Goal: Task Accomplishment & Management: Manage account settings

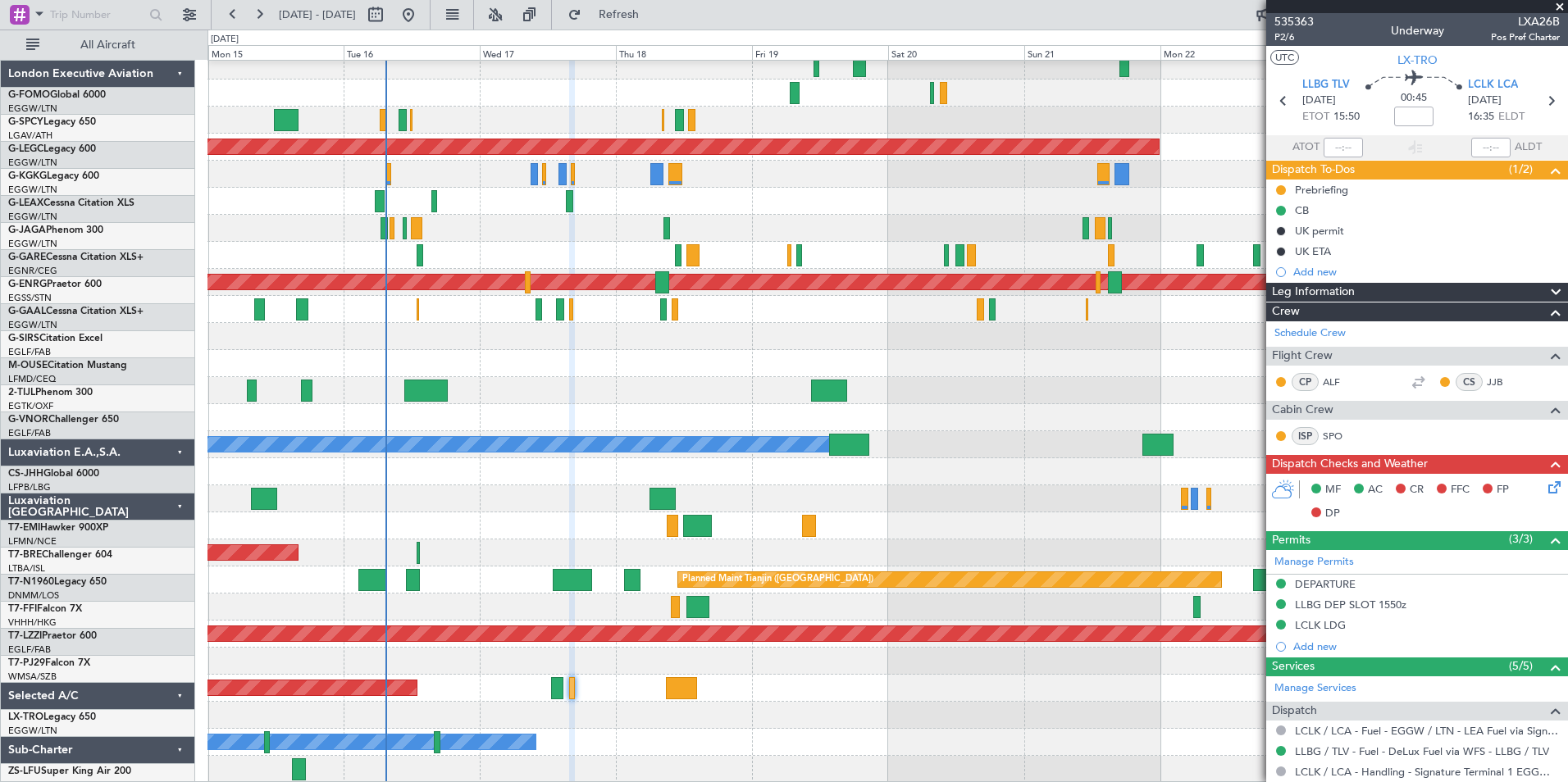
scroll to position [35, 0]
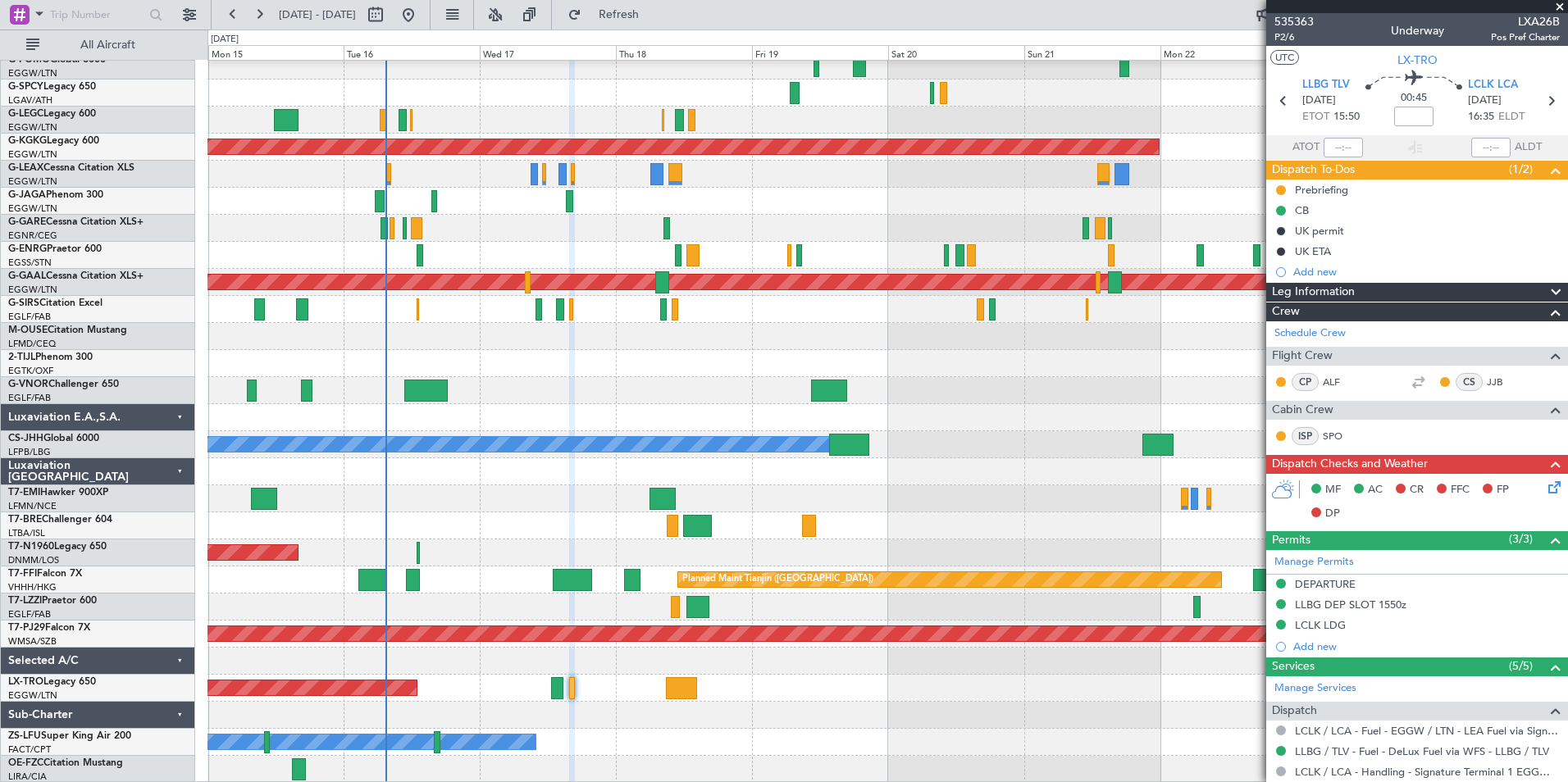
click at [763, 22] on div "15 Sep 2025 - 25 Sep 2025 Refresh Quick Links All Aircraft" at bounding box center [784, 15] width 1568 height 30
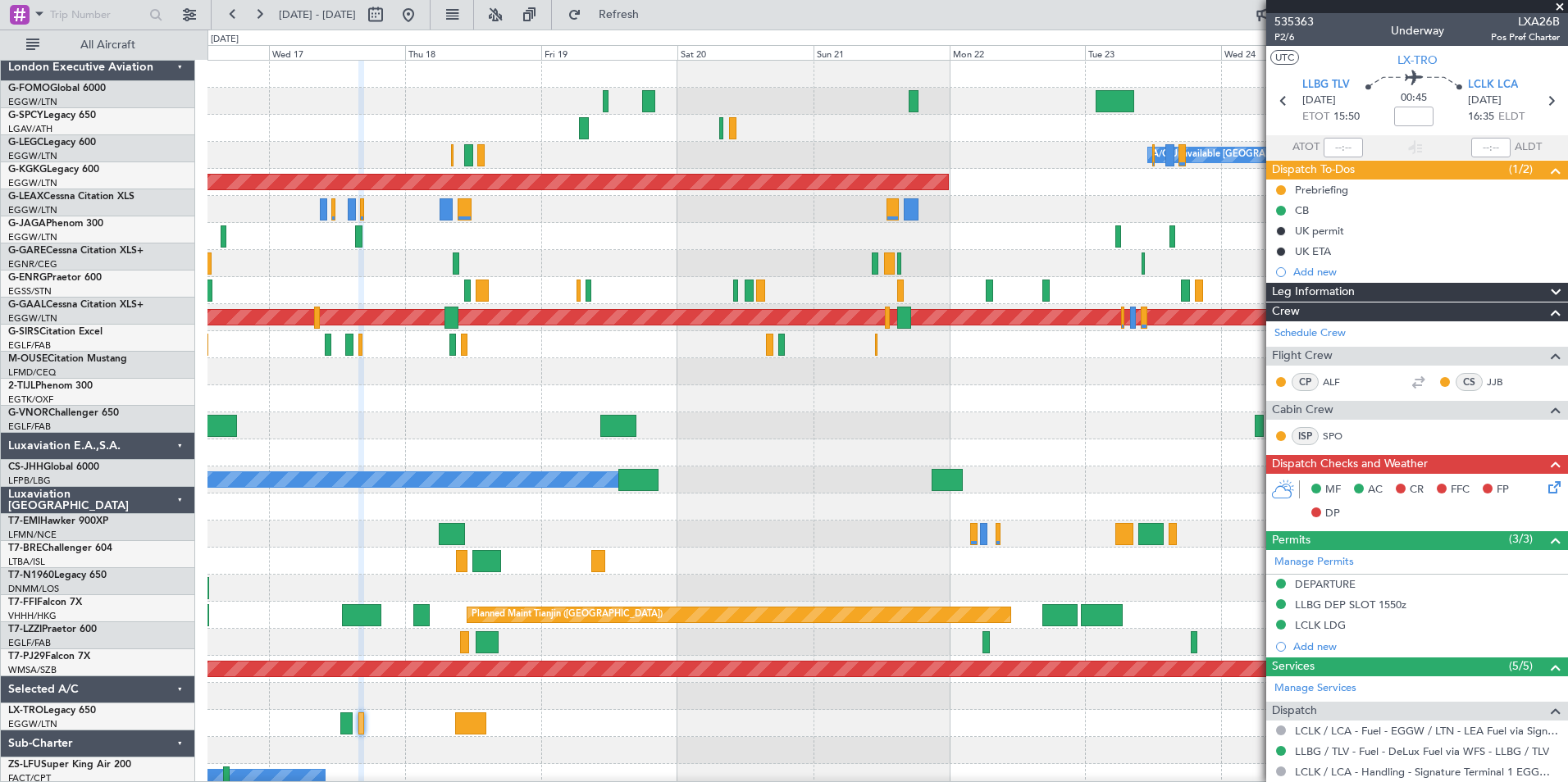
scroll to position [0, 0]
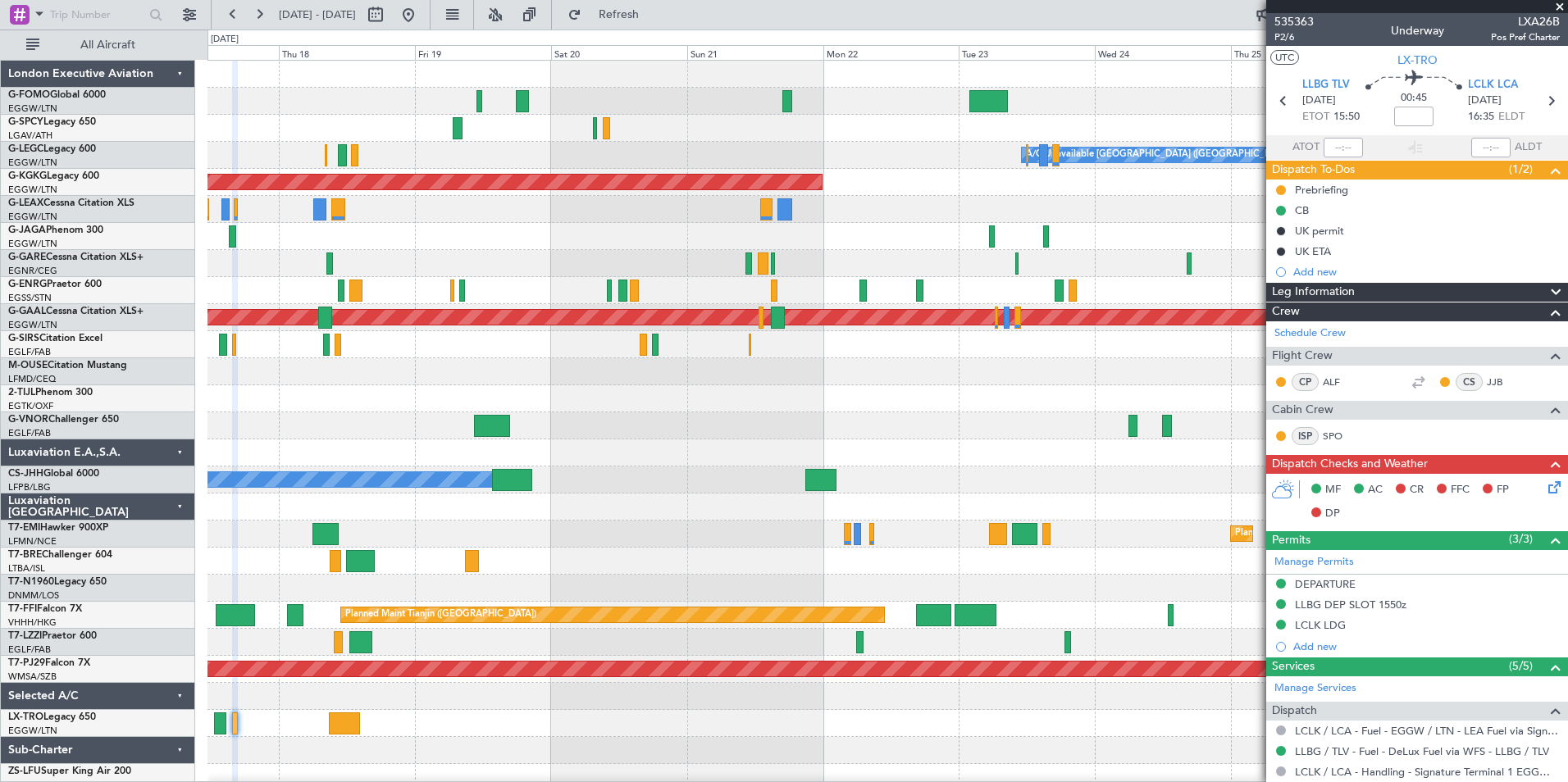
click at [615, 500] on div "A/C Unavailable London (Luton) AOG Maint Istanbul (Ataturk) Planned Maint Dusse…" at bounding box center [887, 439] width 1359 height 758
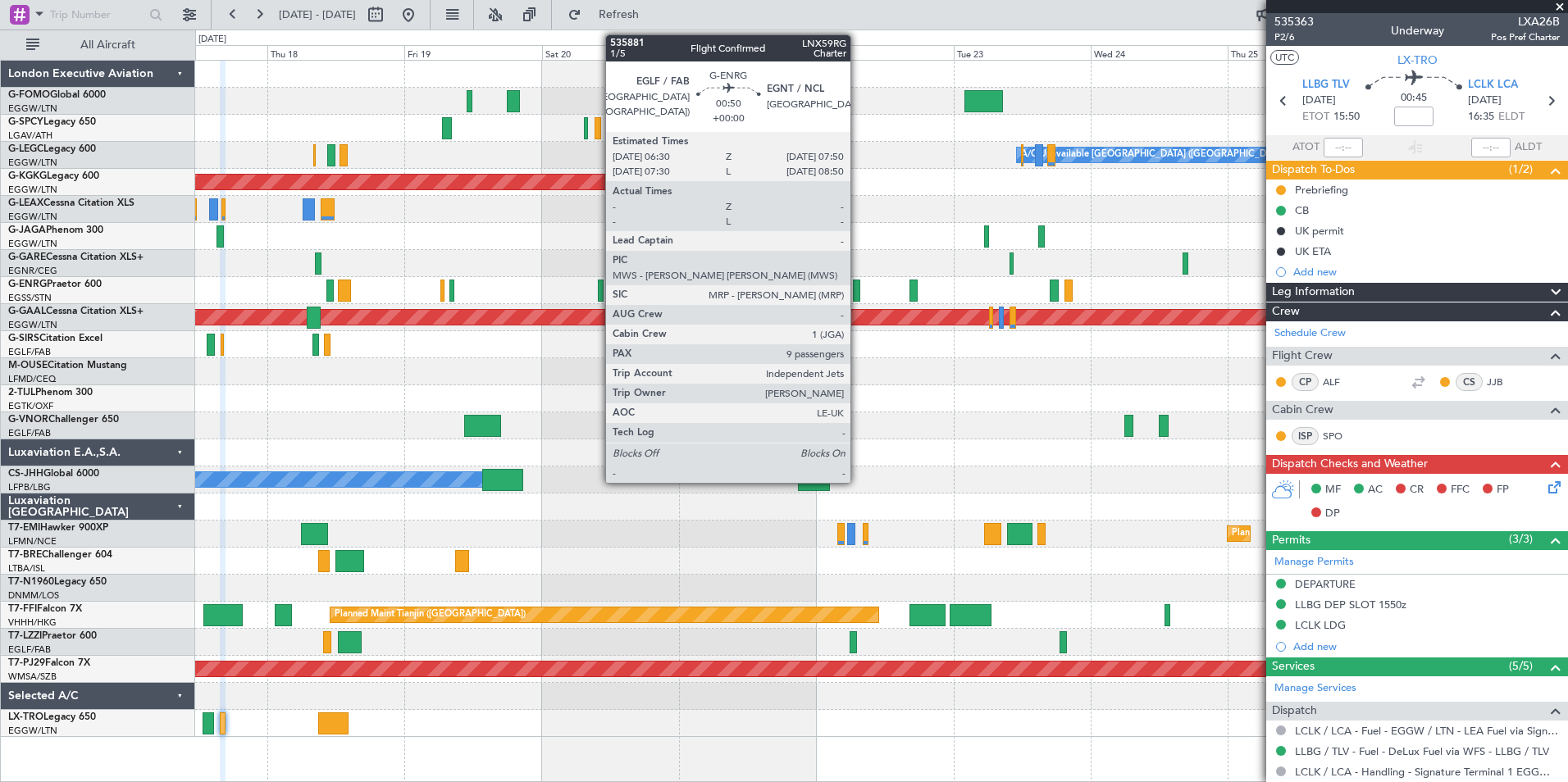
click at [858, 289] on div at bounding box center [857, 290] width 8 height 22
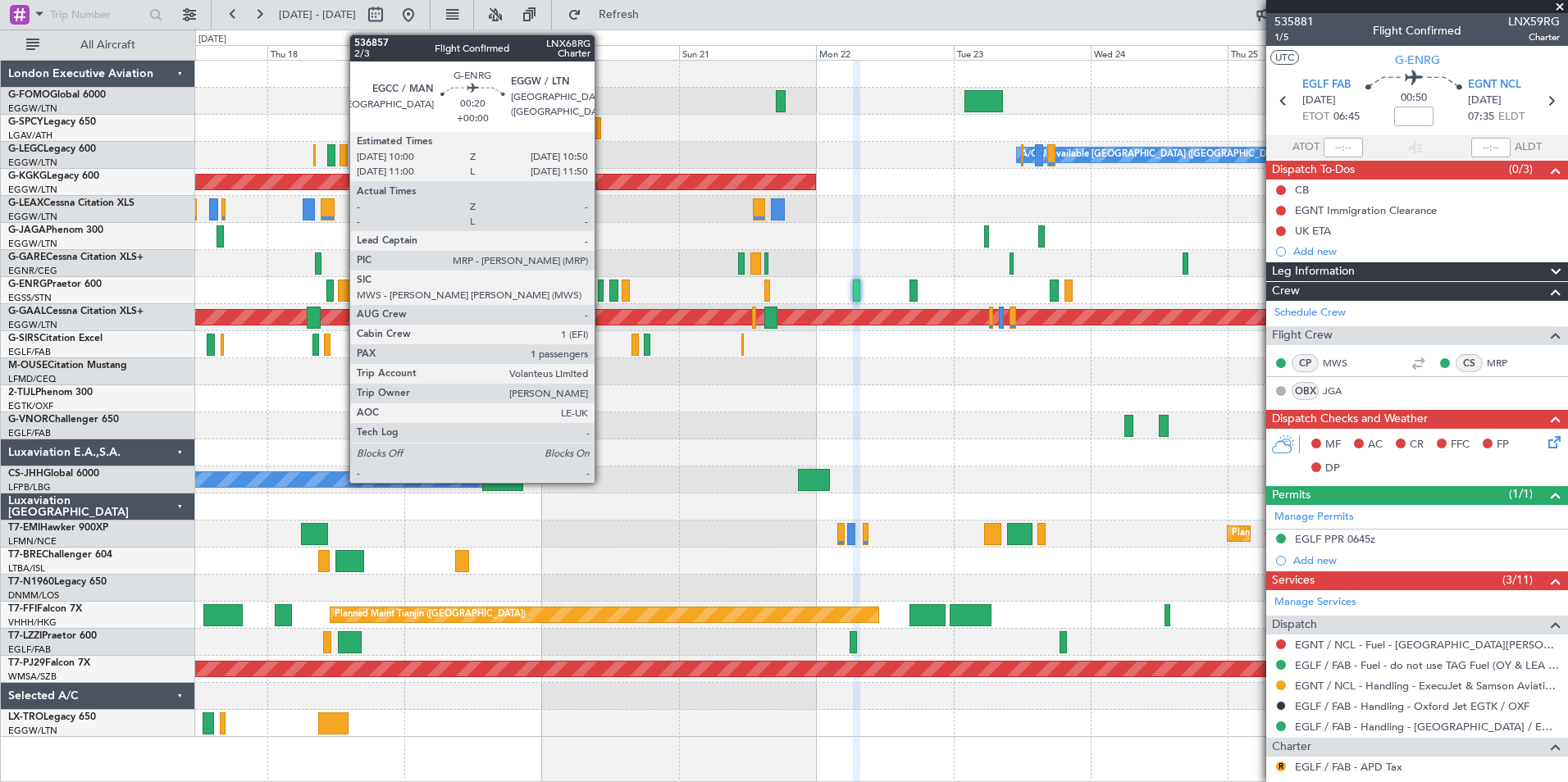
click at [602, 300] on div at bounding box center [600, 290] width 5 height 22
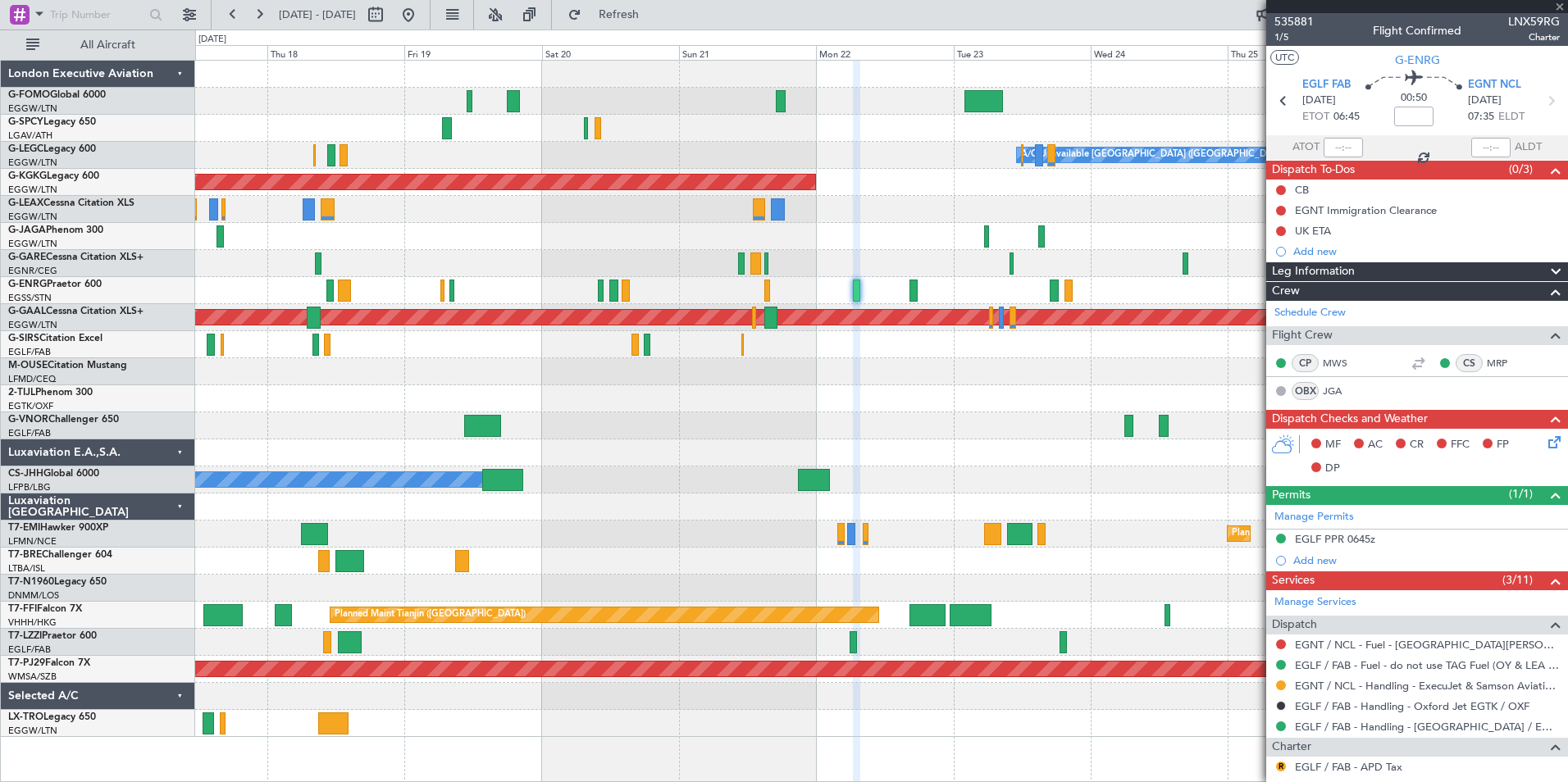
type input "1"
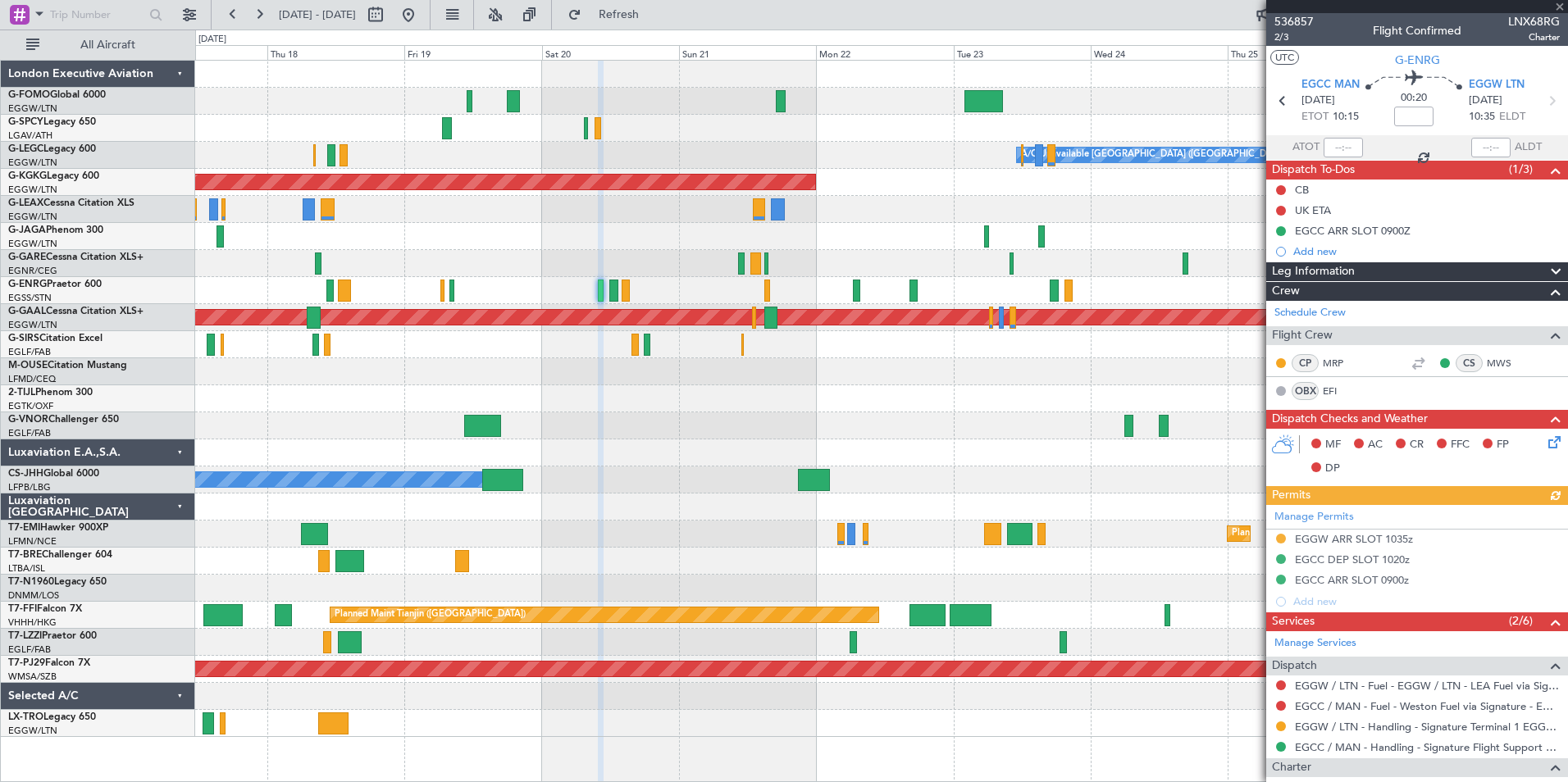
scroll to position [241, 0]
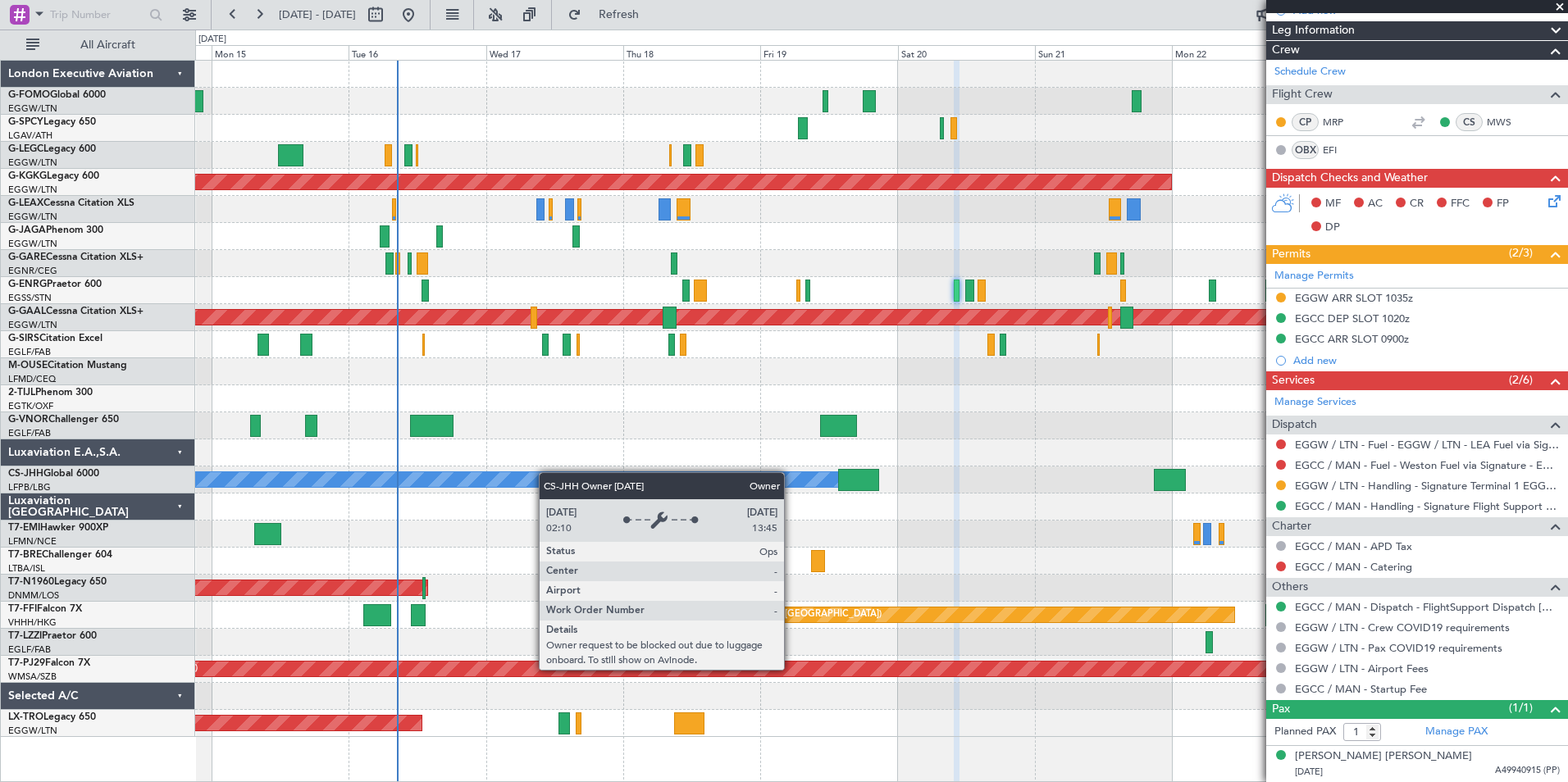
click at [602, 479] on div "A/C Unavailable London (Luton) Planned Maint London (Luton) Owner AOG Maint Ist…" at bounding box center [880, 398] width 1372 height 677
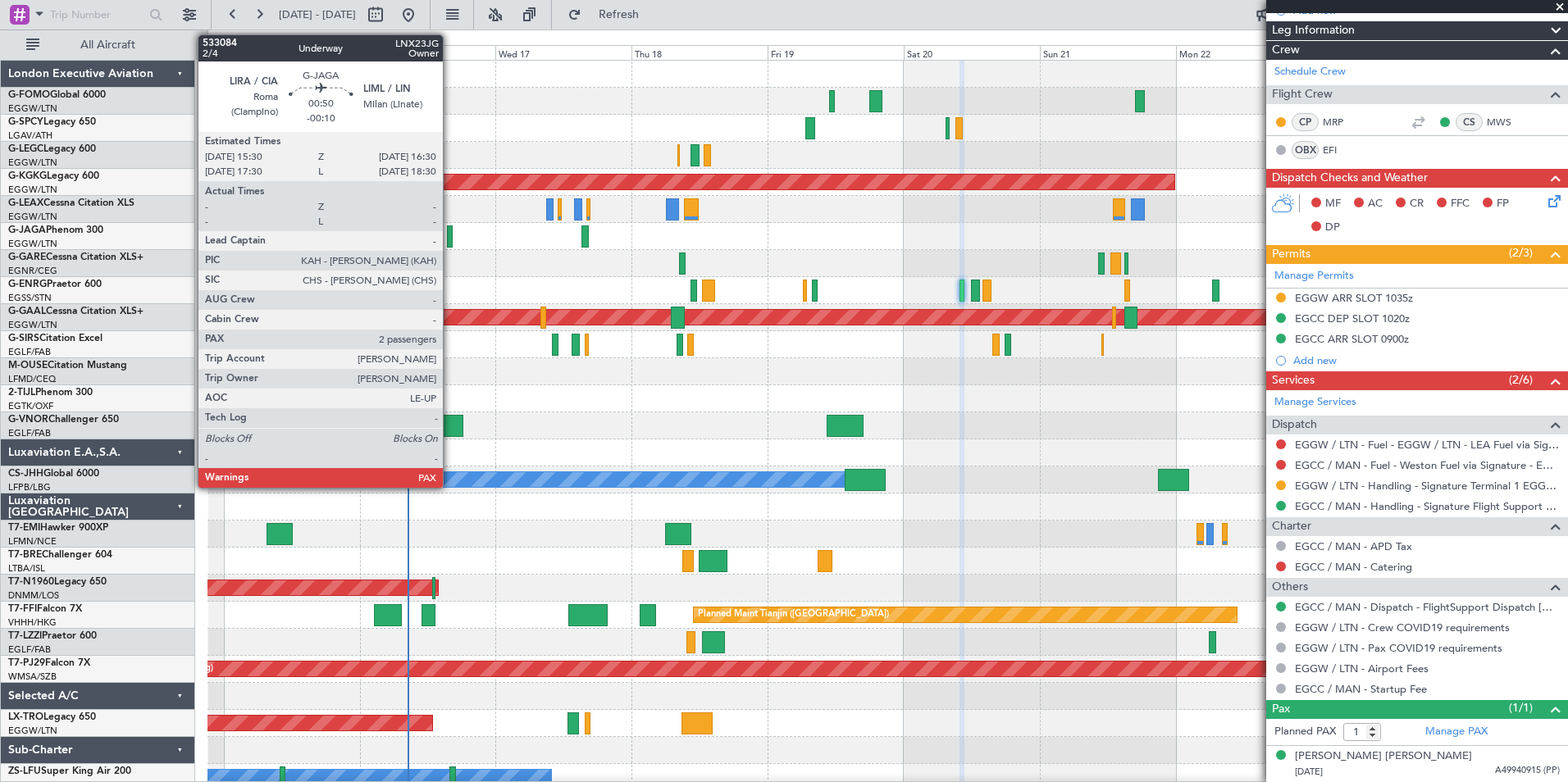
click at [450, 241] on div at bounding box center [450, 236] width 6 height 22
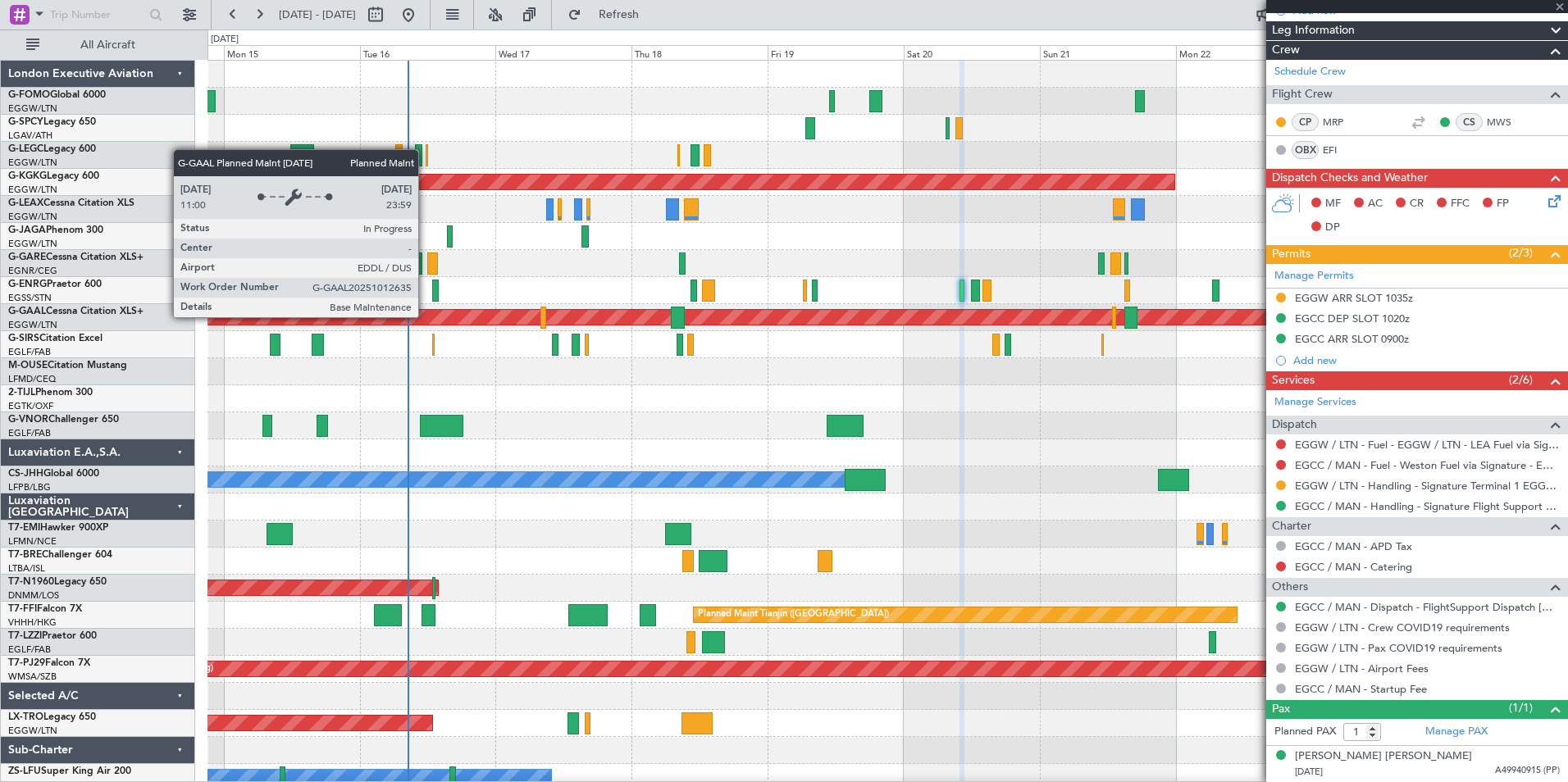
type input "-00:10"
type input "2"
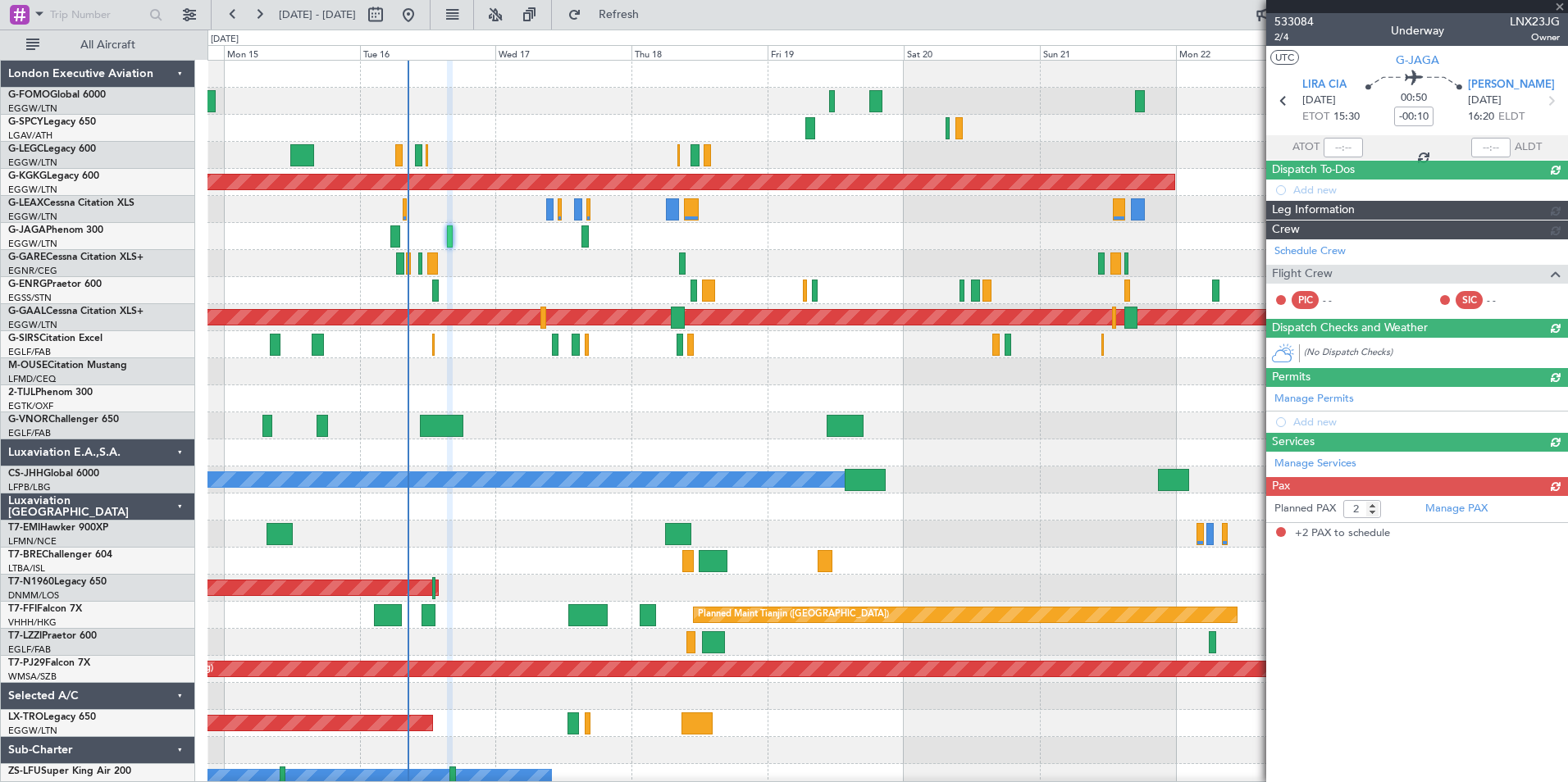
scroll to position [0, 0]
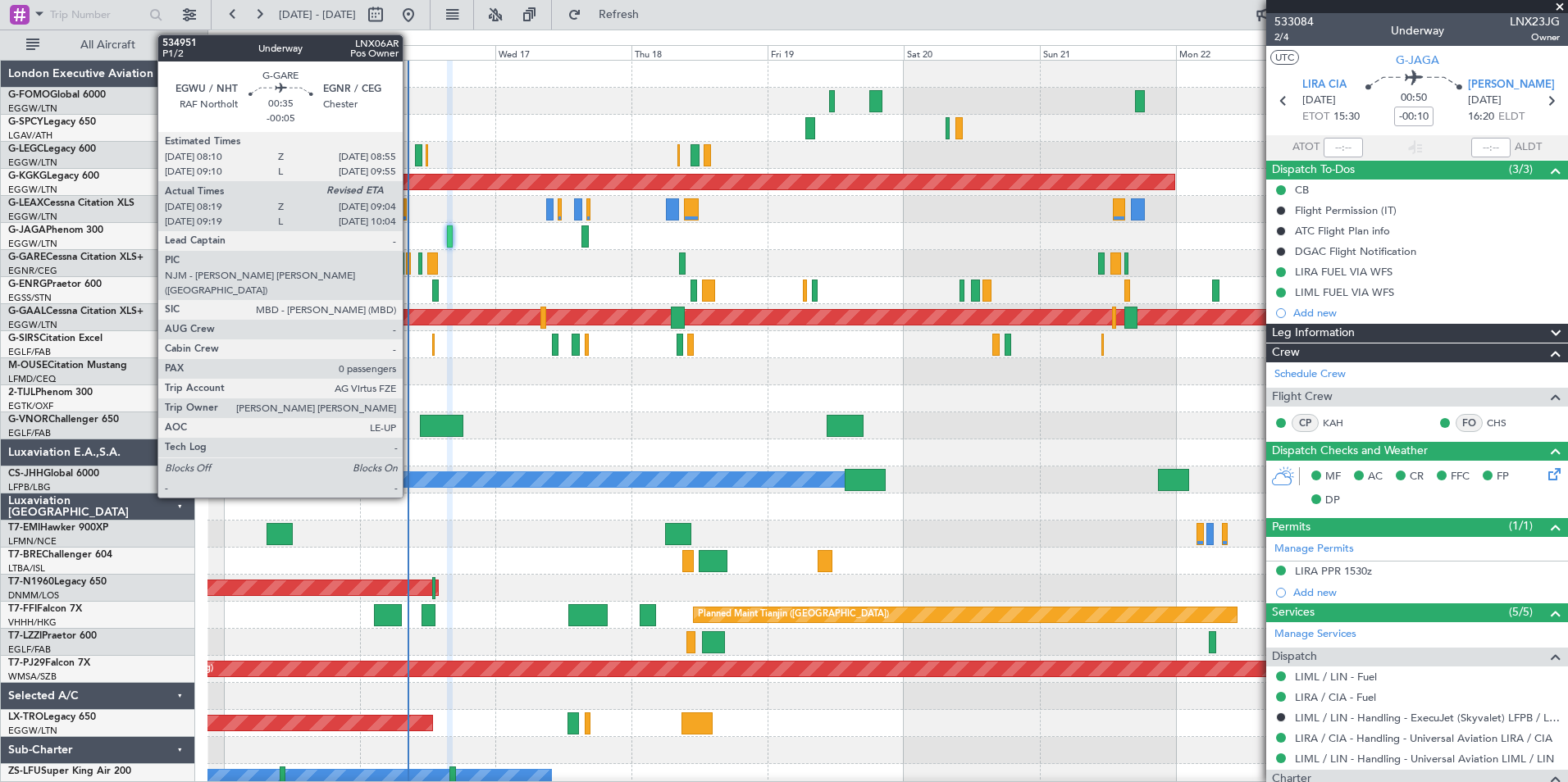
click at [410, 263] on div at bounding box center [408, 263] width 5 height 22
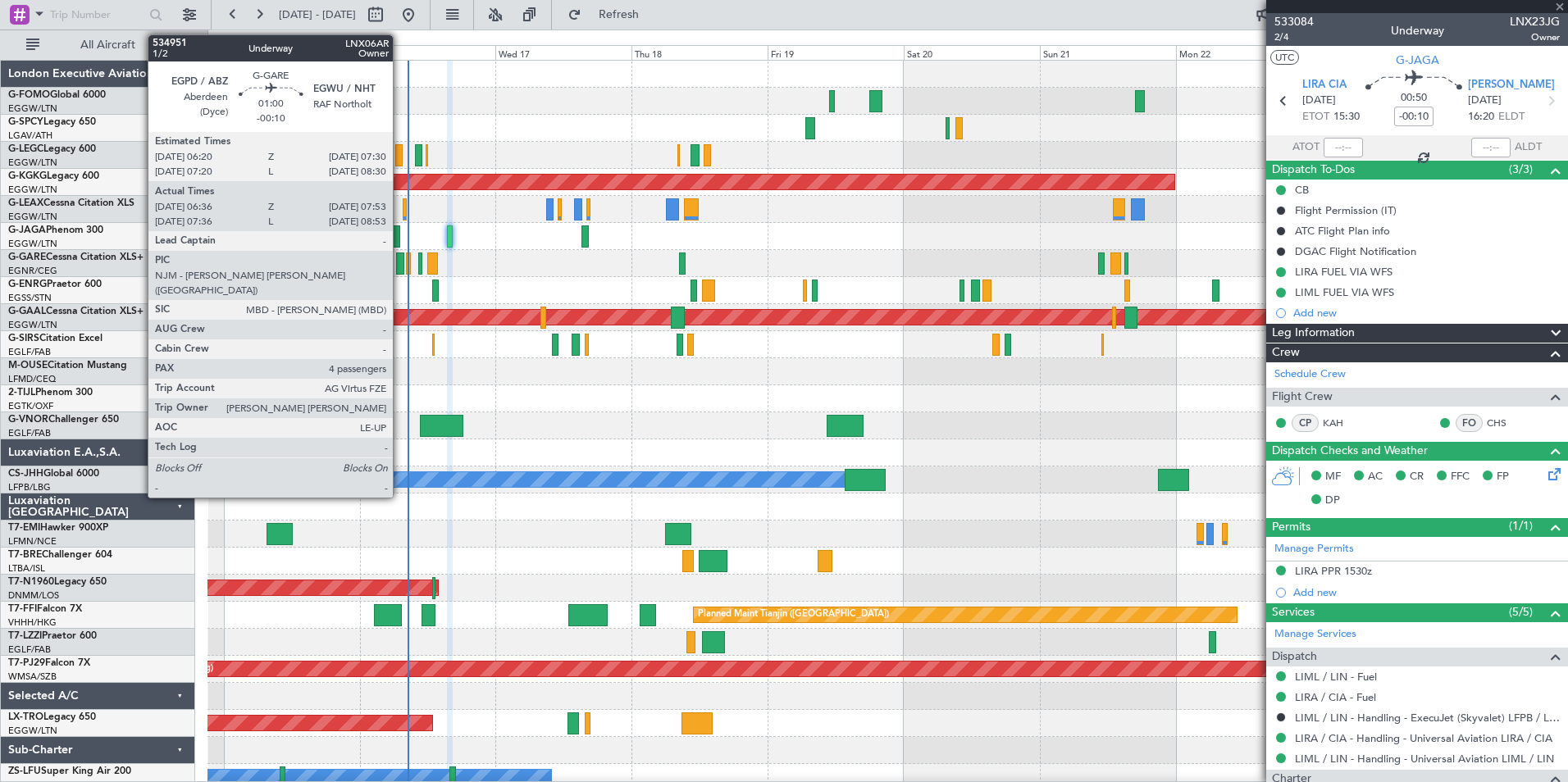
type input "-00:05"
type input "08:19"
type input "0"
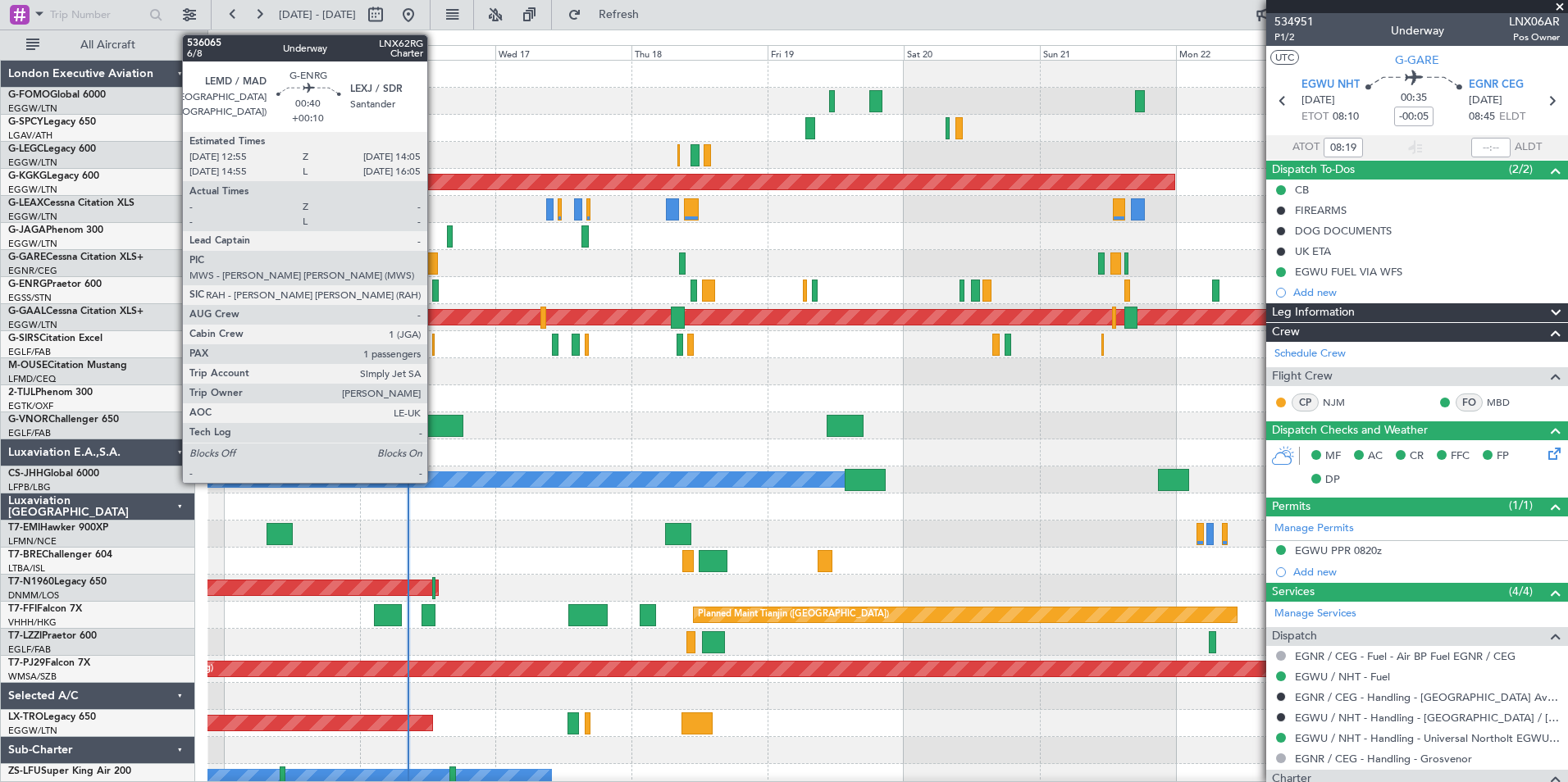
click at [434, 293] on div at bounding box center [435, 290] width 7 height 22
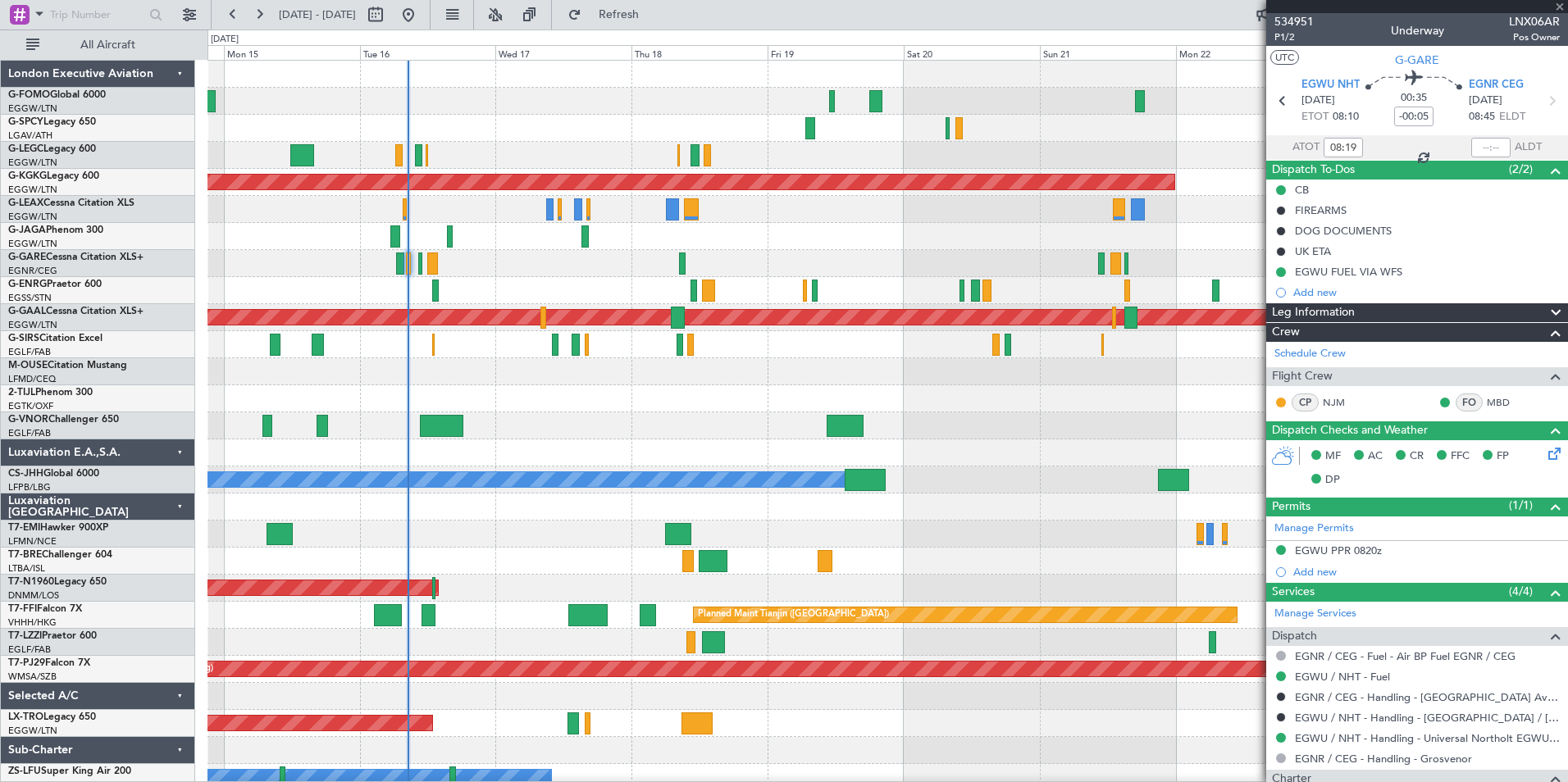
type input "+00:10"
type input "1"
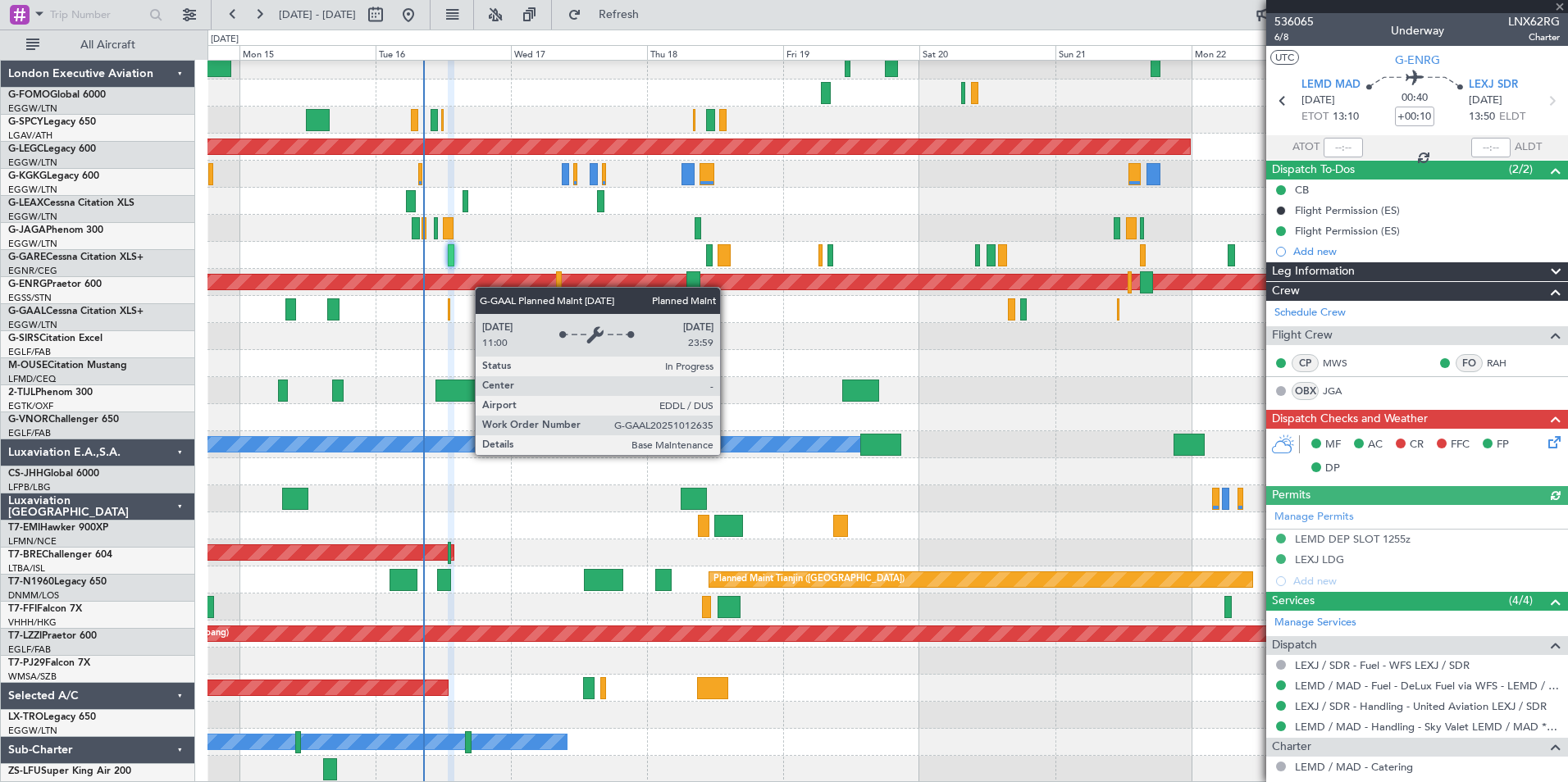
scroll to position [35, 0]
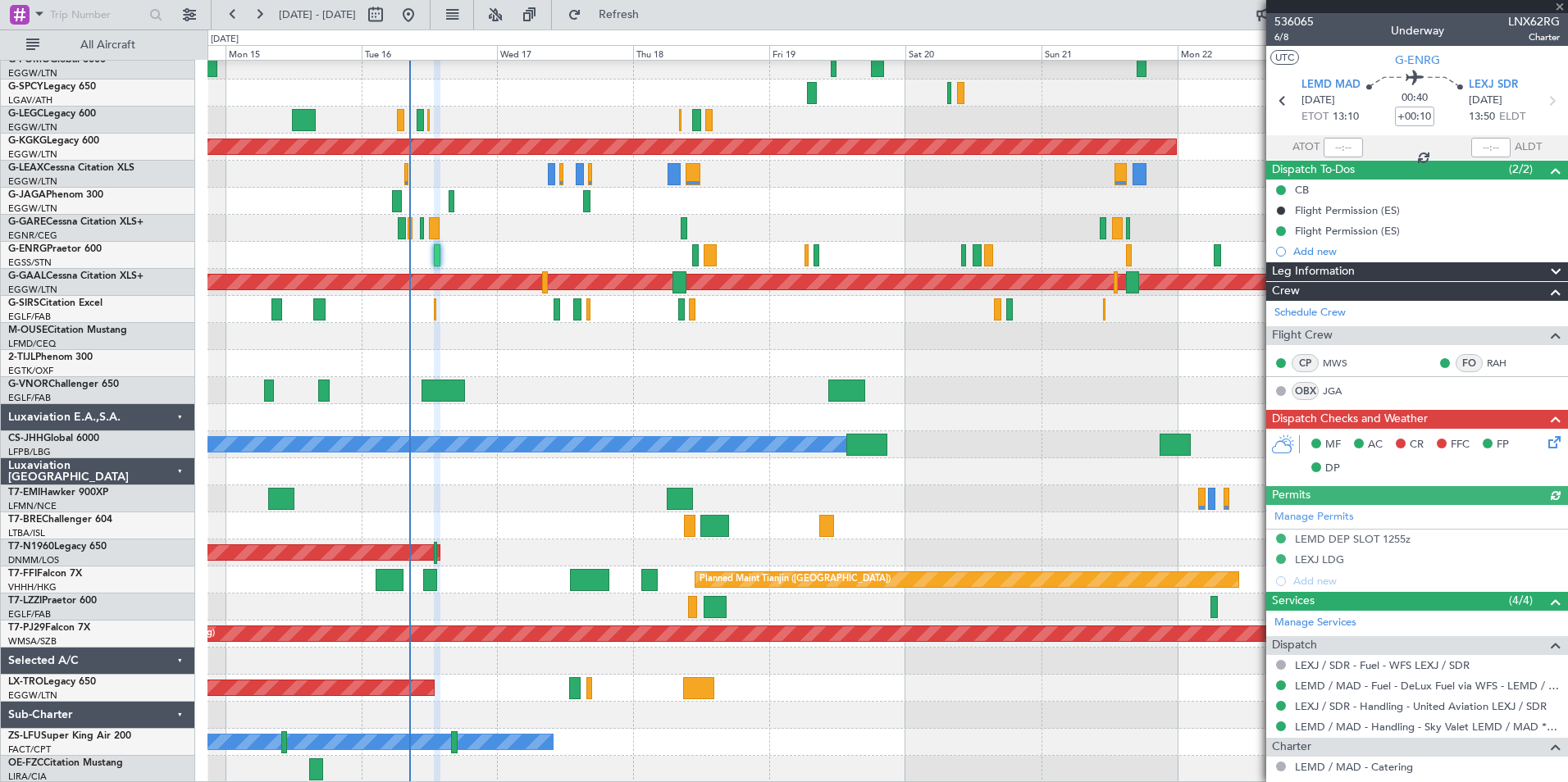
click at [469, 221] on div "A/C Unavailable London (Luton) Planned Maint London (Luton) Owner AOG Maint Ist…" at bounding box center [887, 404] width 1359 height 758
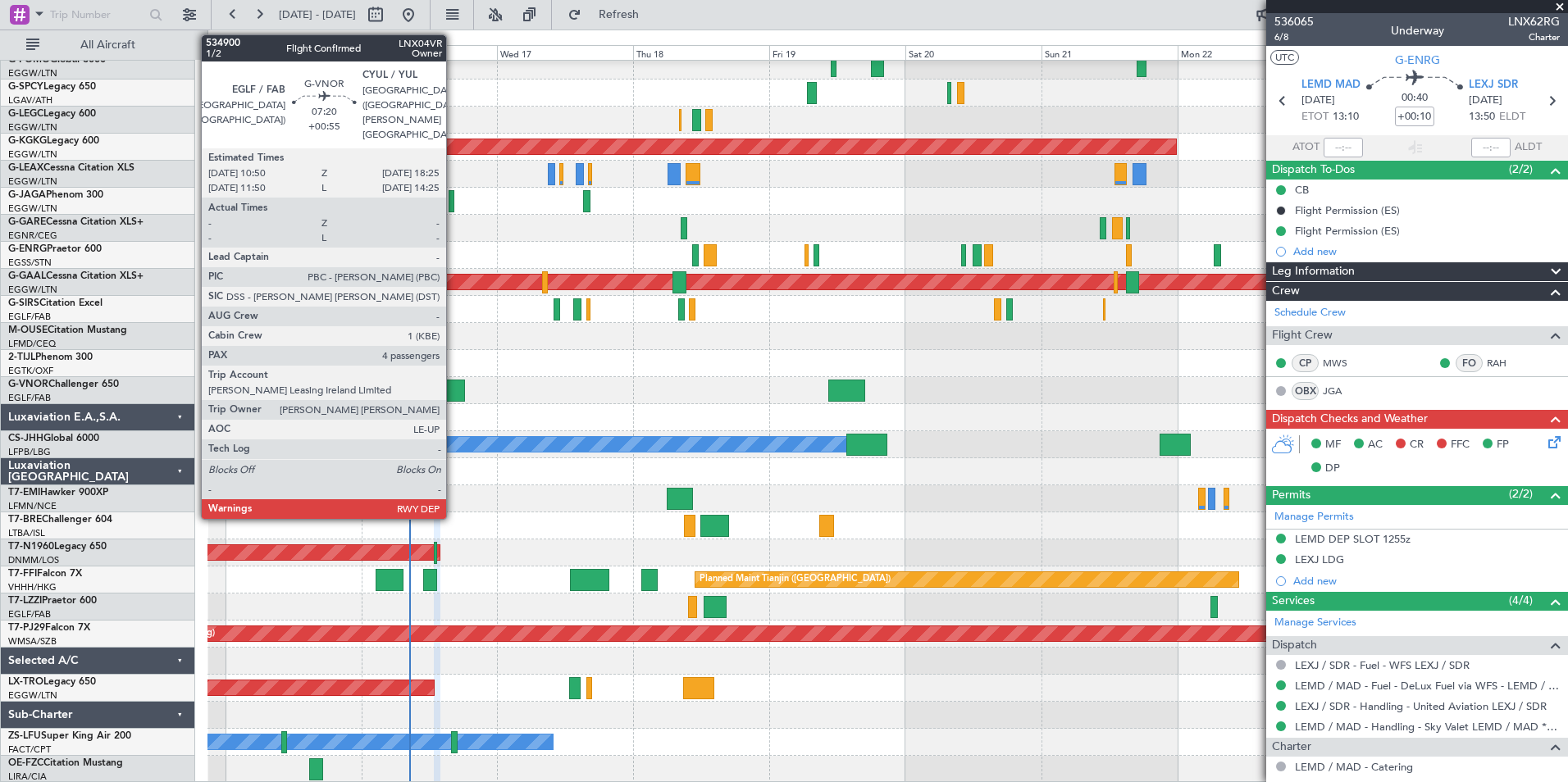
click at [453, 392] on div at bounding box center [443, 391] width 44 height 22
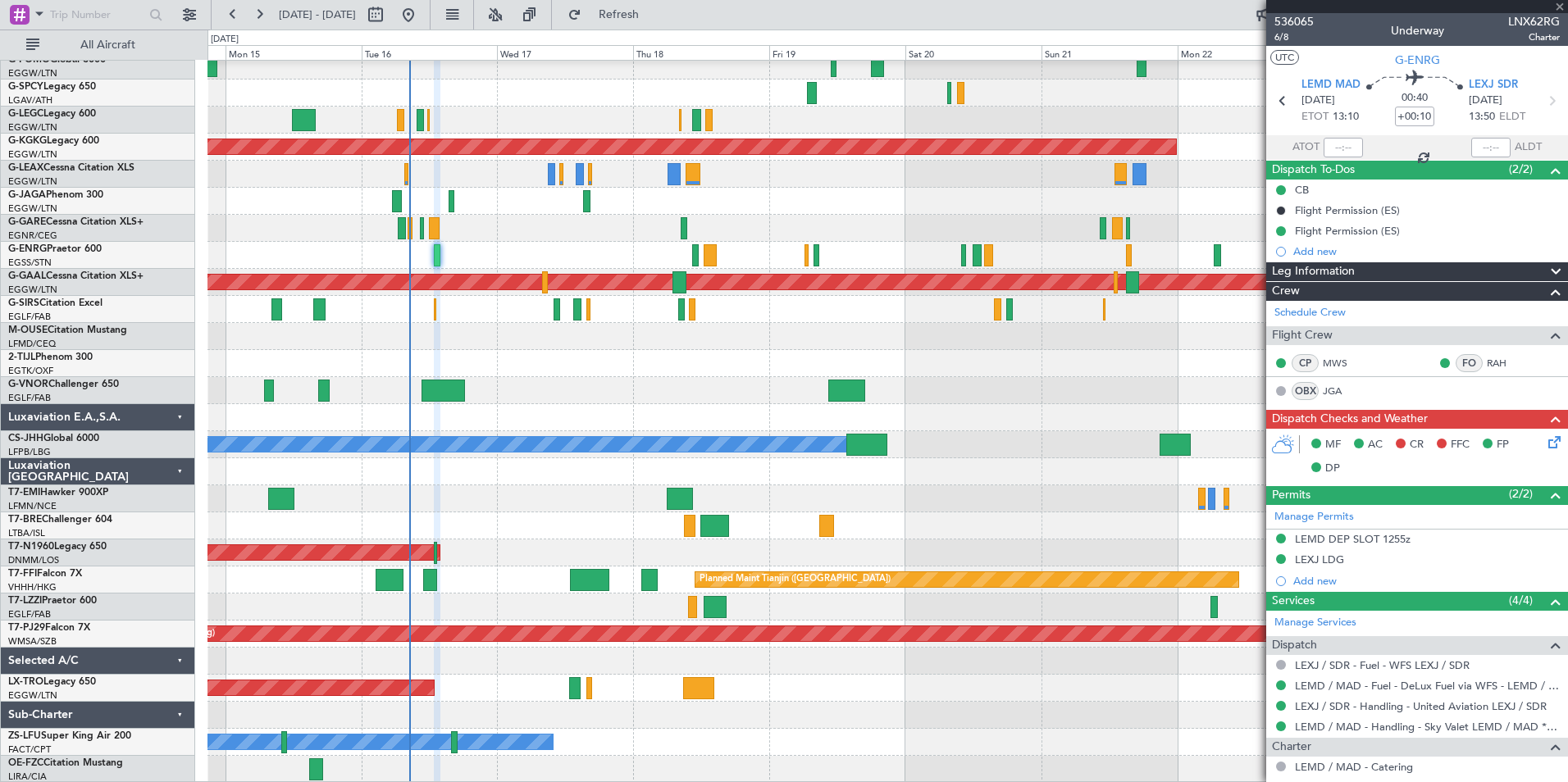
type input "+00:55"
type input "4"
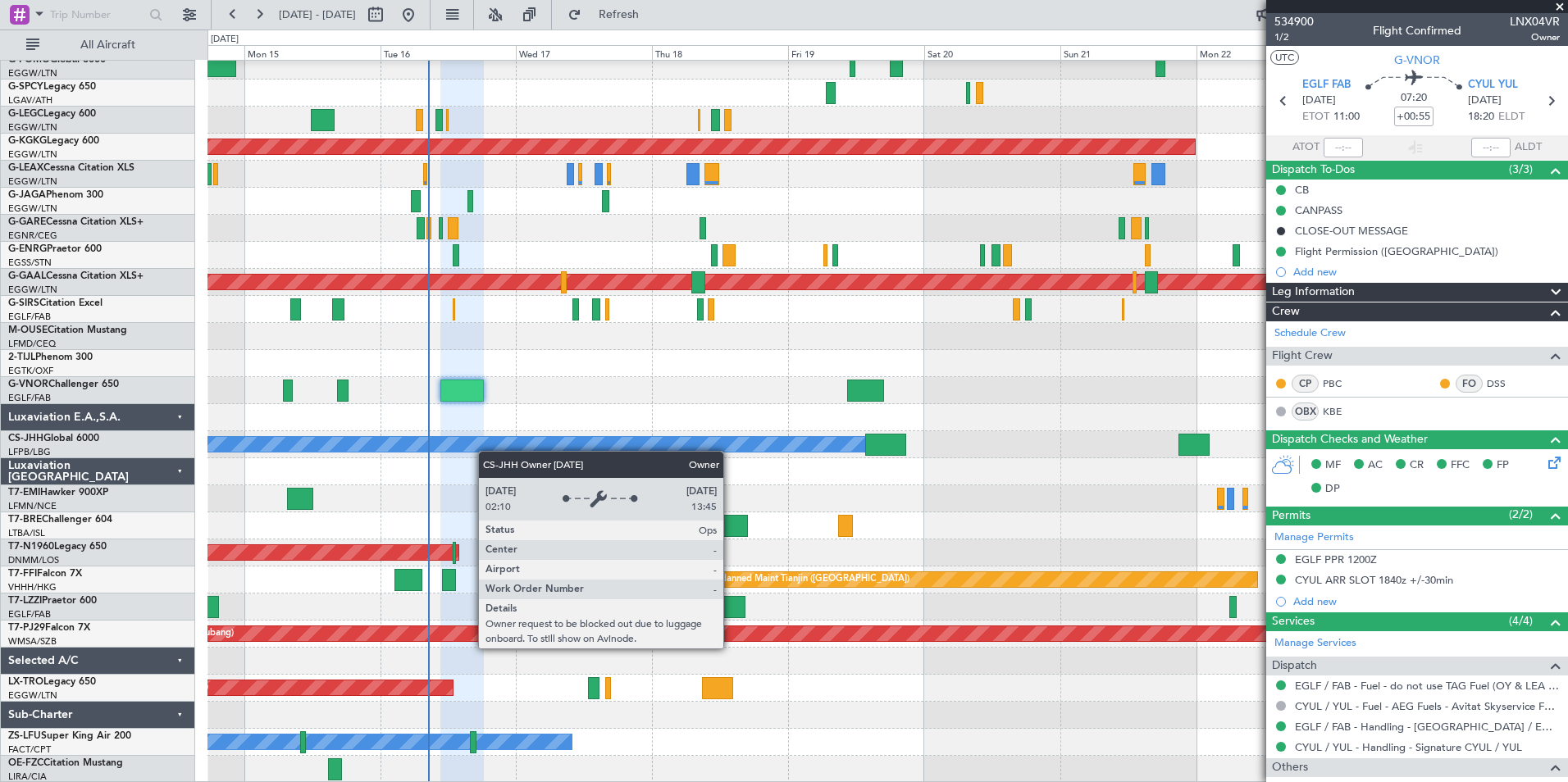
click at [486, 447] on div "A/C Unavailable London (Luton) Planned Maint London (Luton) Owner AOG Maint Ist…" at bounding box center [887, 404] width 1359 height 758
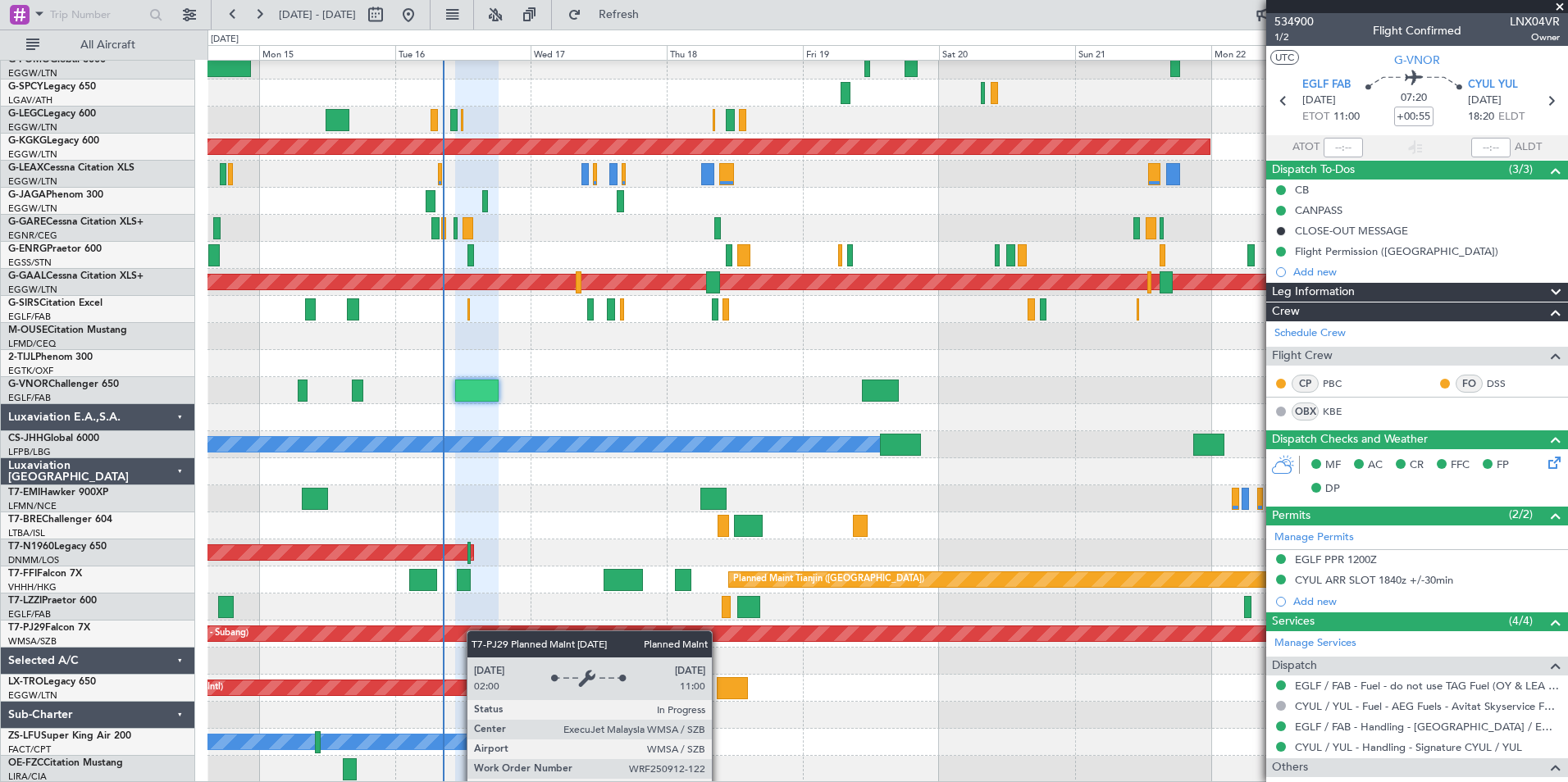
click at [477, 579] on div "A/C Unavailable London (Luton) Planned Maint London (Luton) Owner AOG Maint Ist…" at bounding box center [887, 404] width 1359 height 758
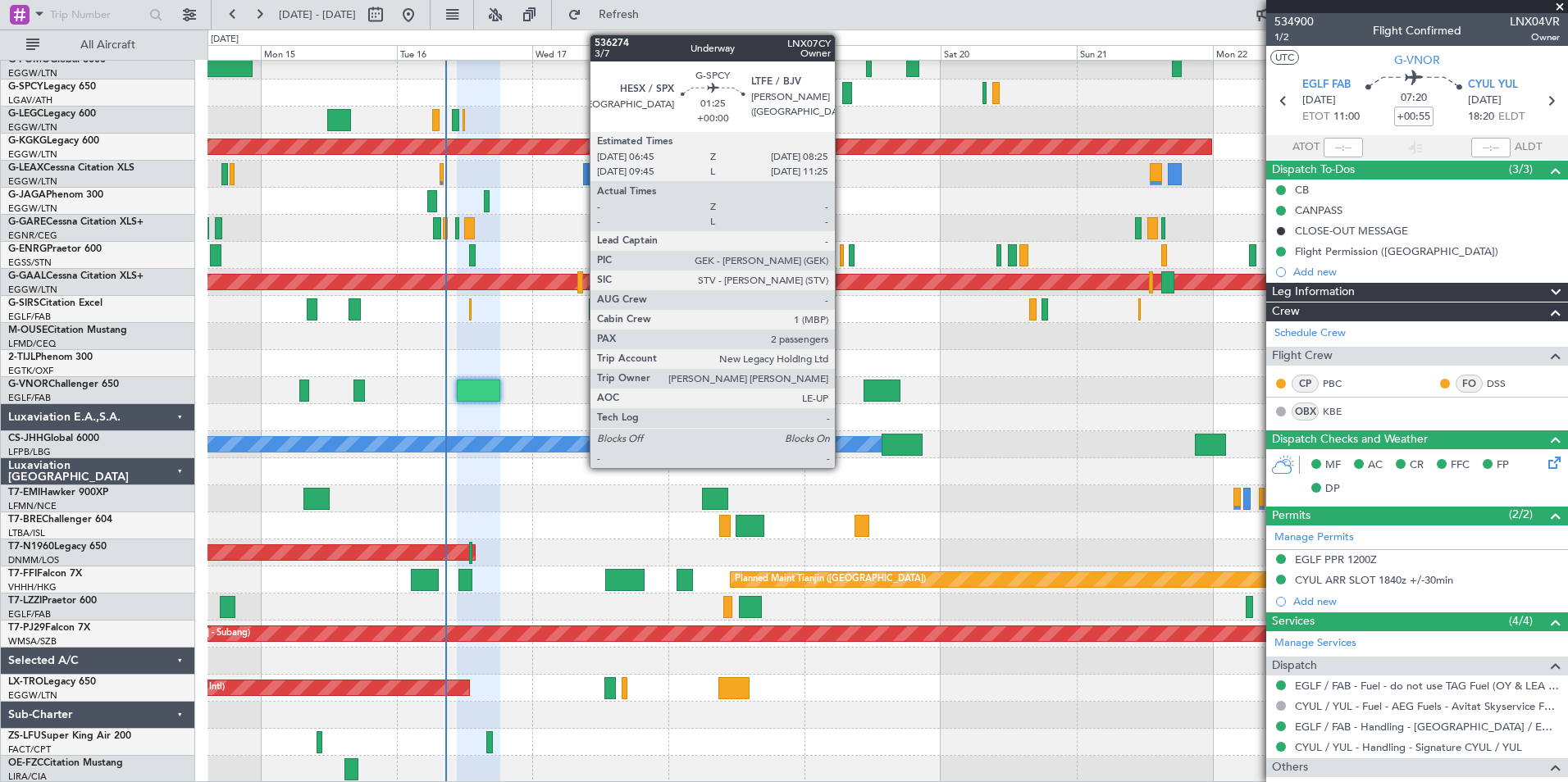
click at [843, 92] on div at bounding box center [848, 93] width 10 height 22
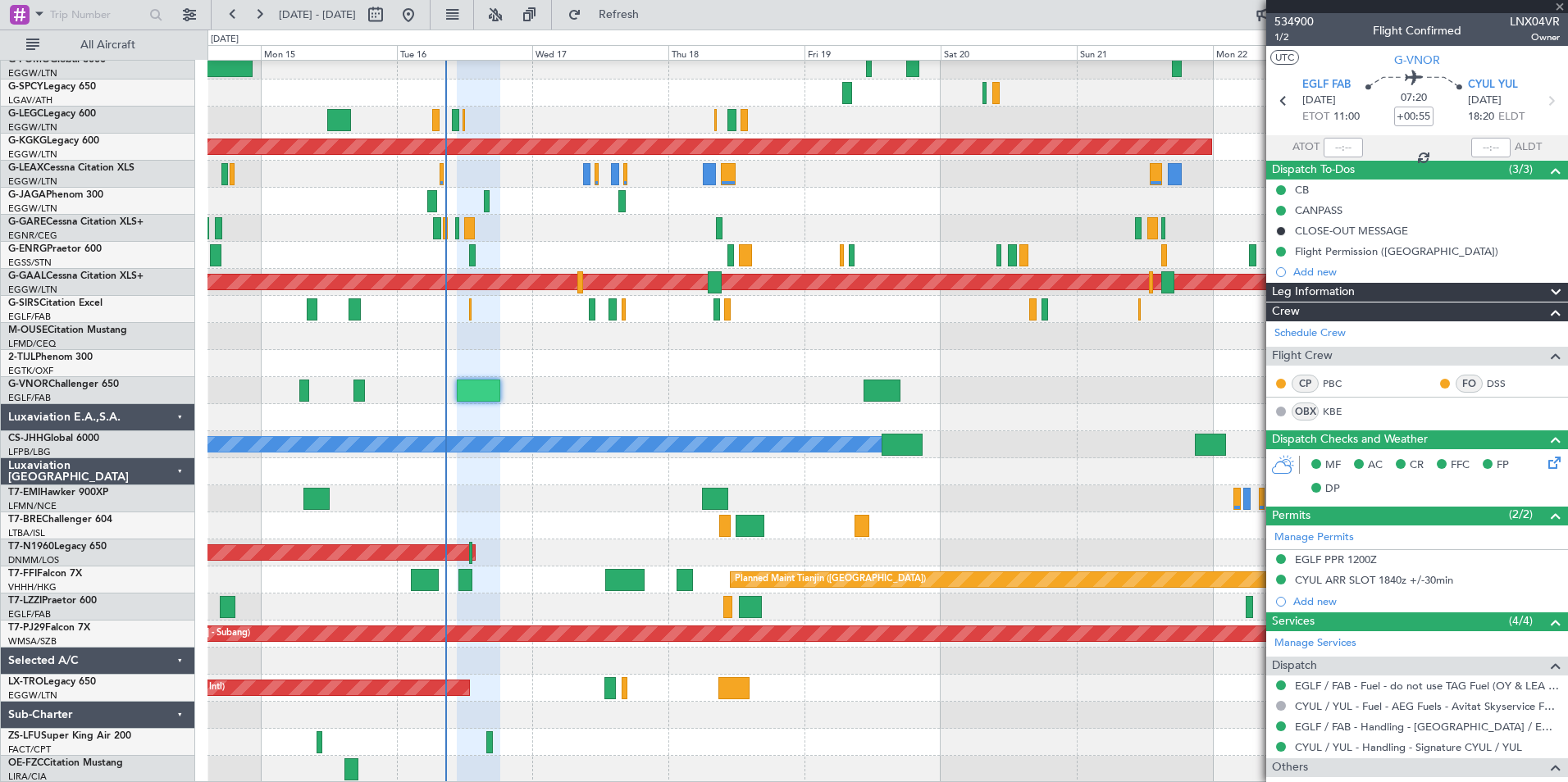
type input "2"
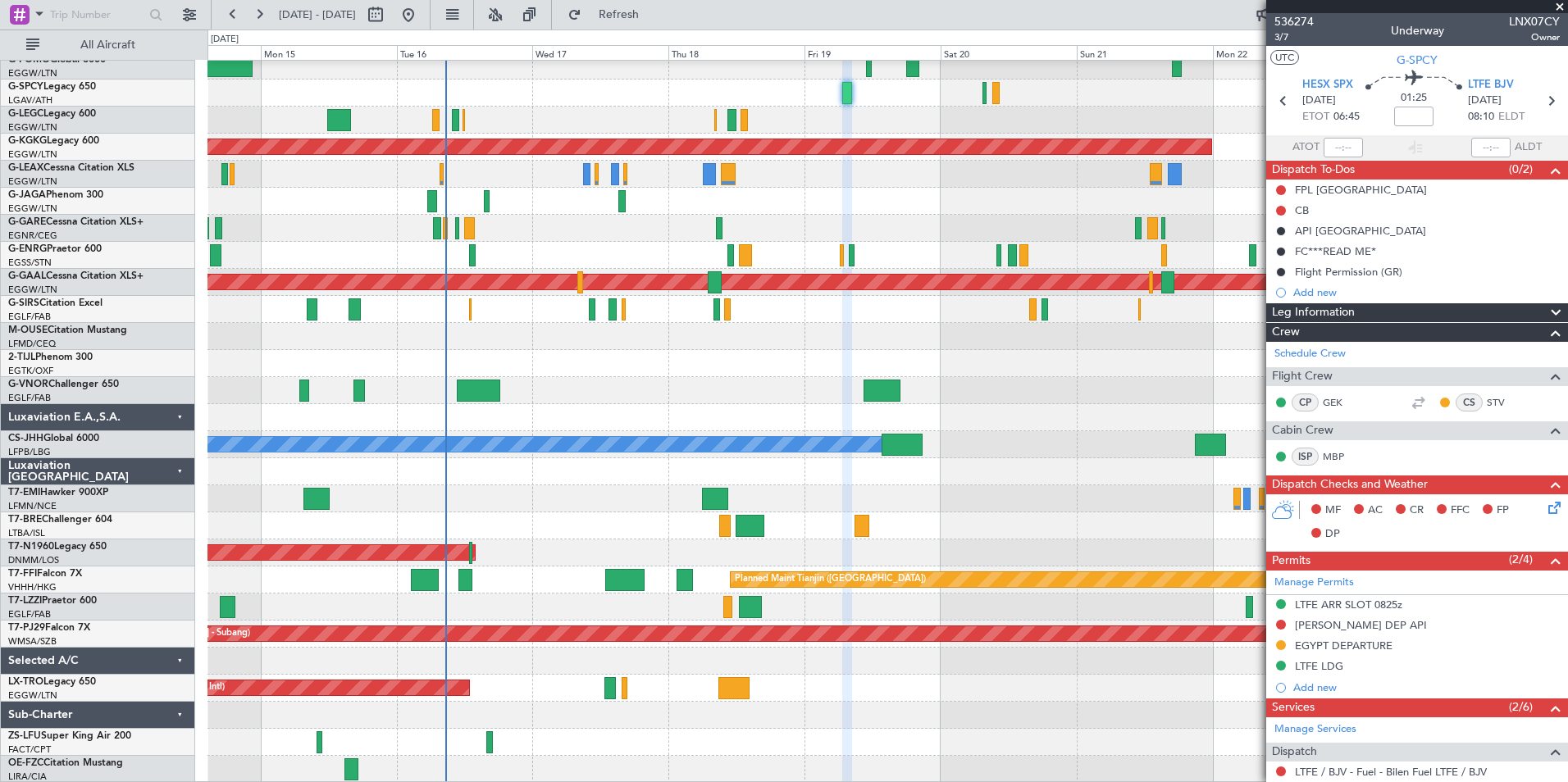
click at [1110, 390] on div at bounding box center [887, 391] width 1359 height 27
click at [1283, 17] on span "536274" at bounding box center [1295, 21] width 40 height 17
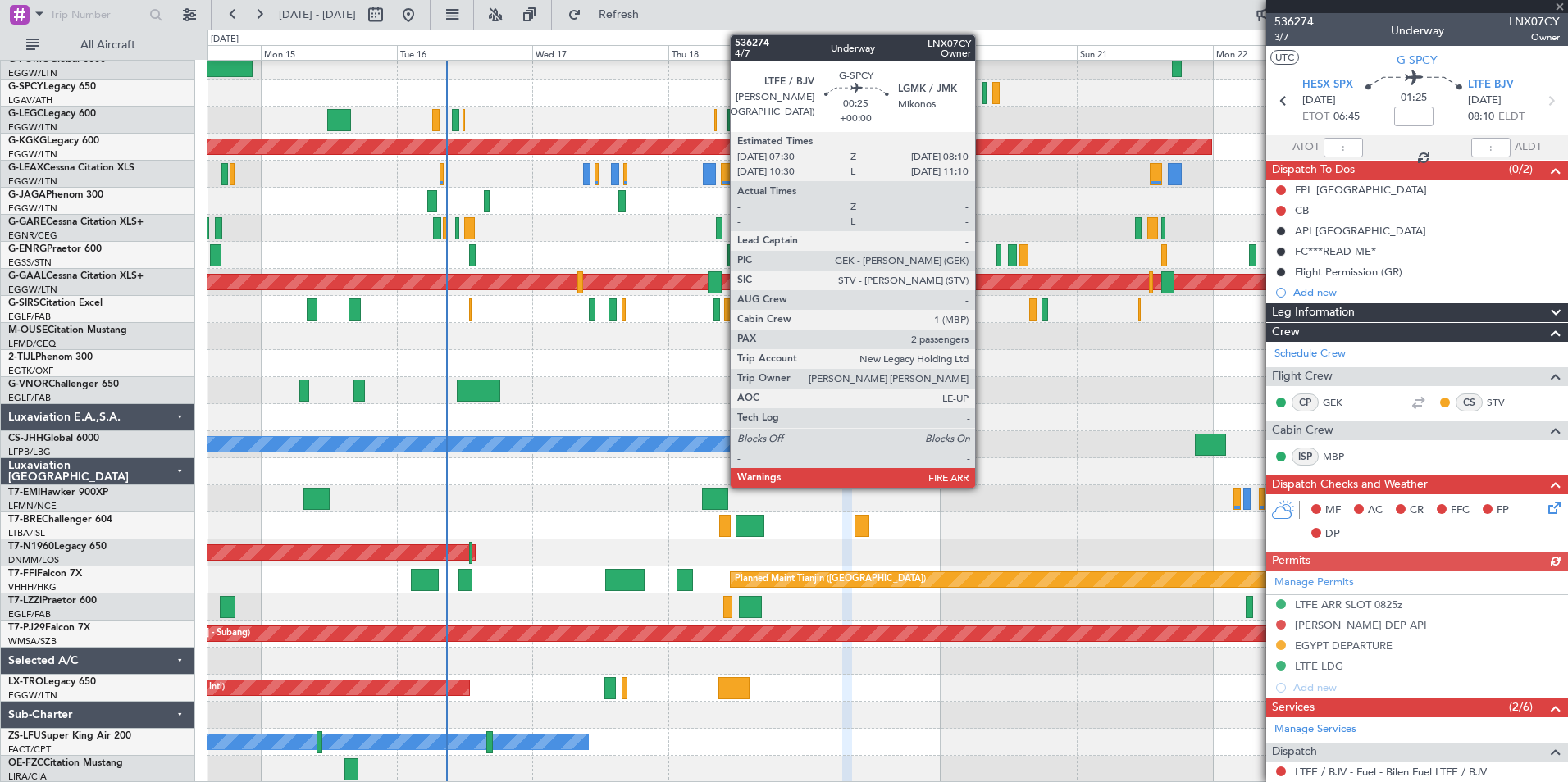
click at [983, 95] on div at bounding box center [985, 93] width 4 height 22
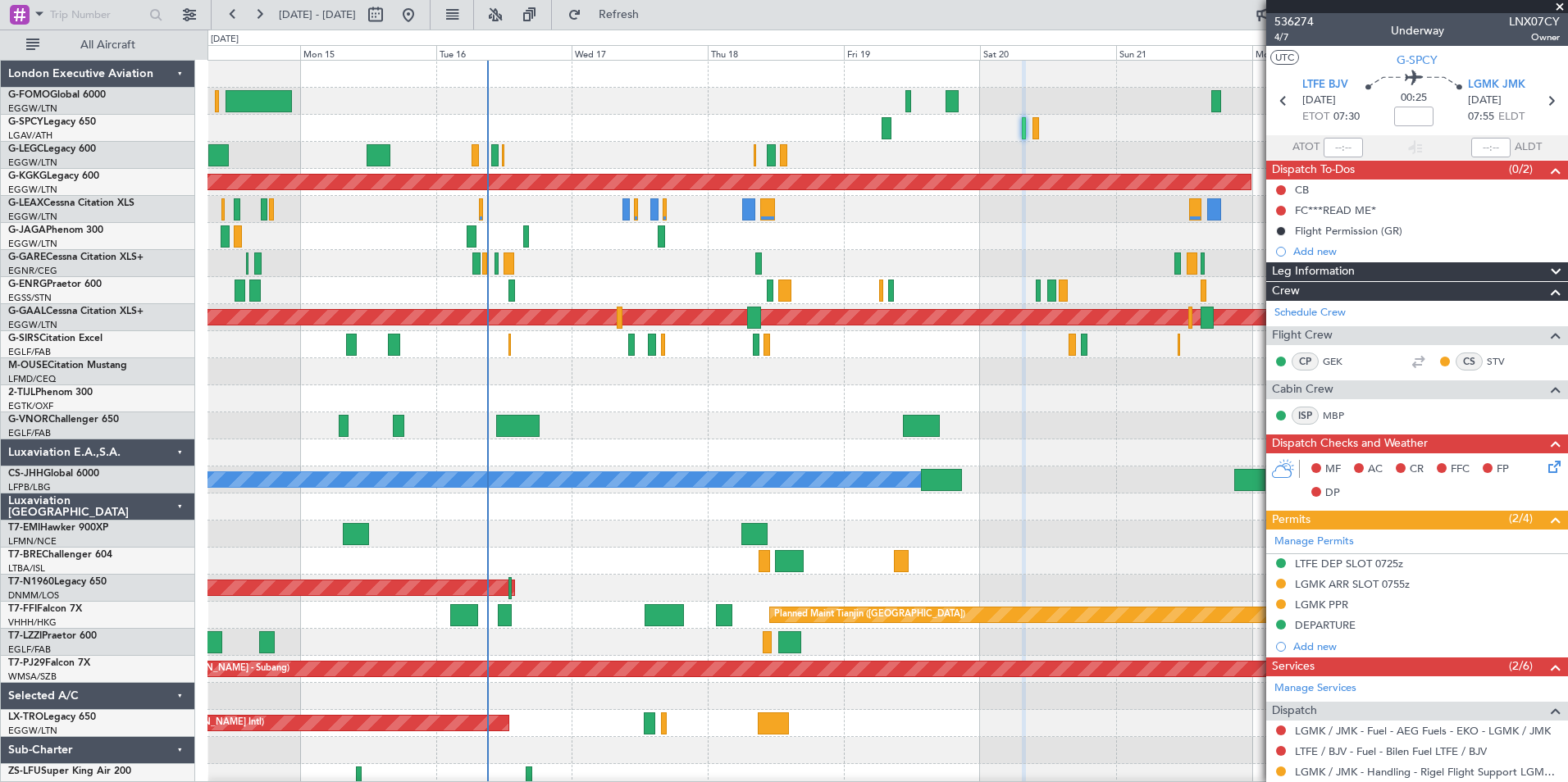
click at [636, 281] on div "A/C Unavailable London (Luton) Planned Maint London (Luton) Owner AOG Maint Ist…" at bounding box center [887, 439] width 1359 height 758
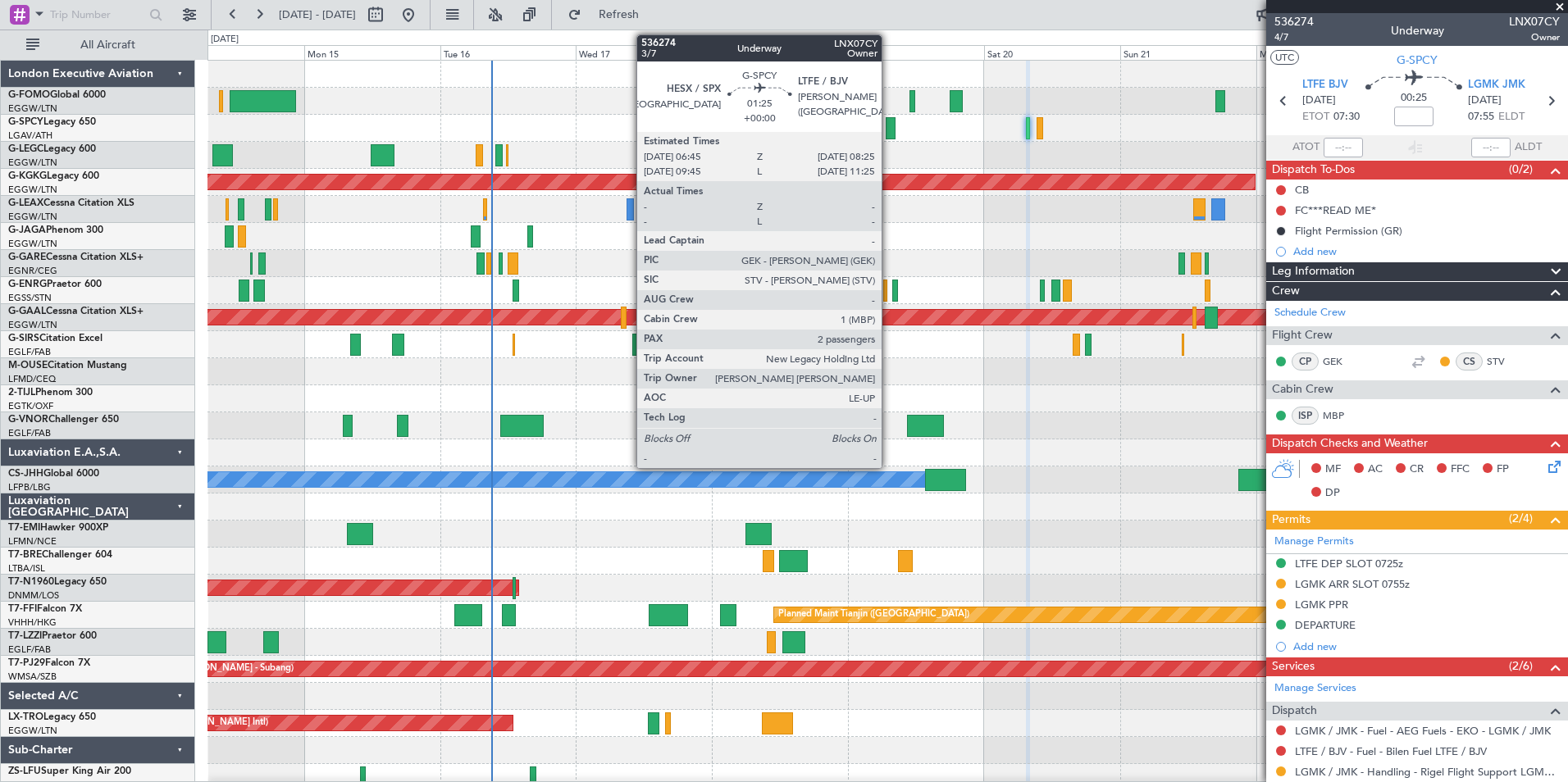
click at [889, 130] on div at bounding box center [890, 128] width 10 height 22
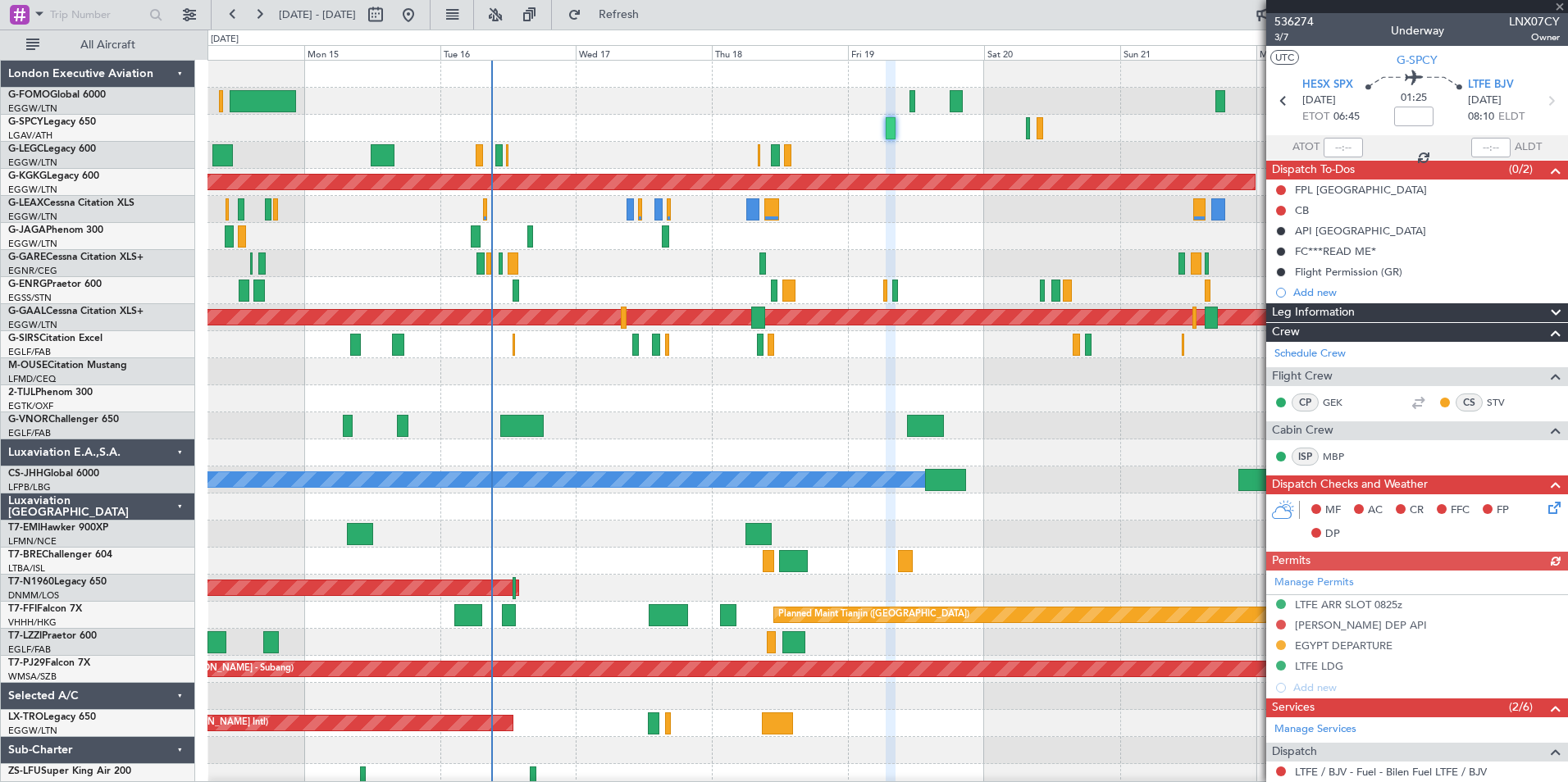
scroll to position [364, 0]
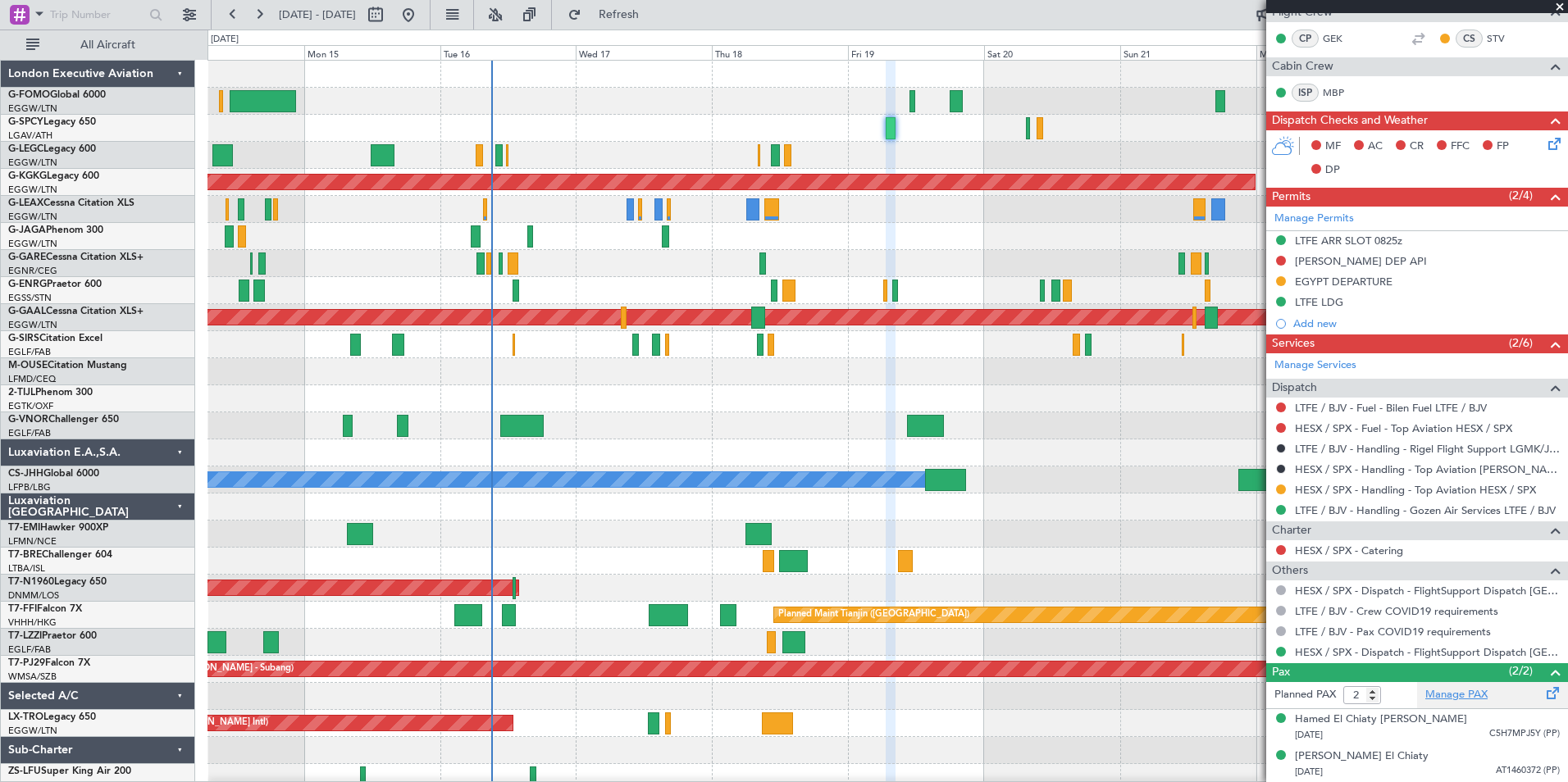
click at [1440, 697] on link "Manage PAX" at bounding box center [1456, 696] width 63 height 17
click at [654, 14] on span "Refresh" at bounding box center [618, 15] width 69 height 12
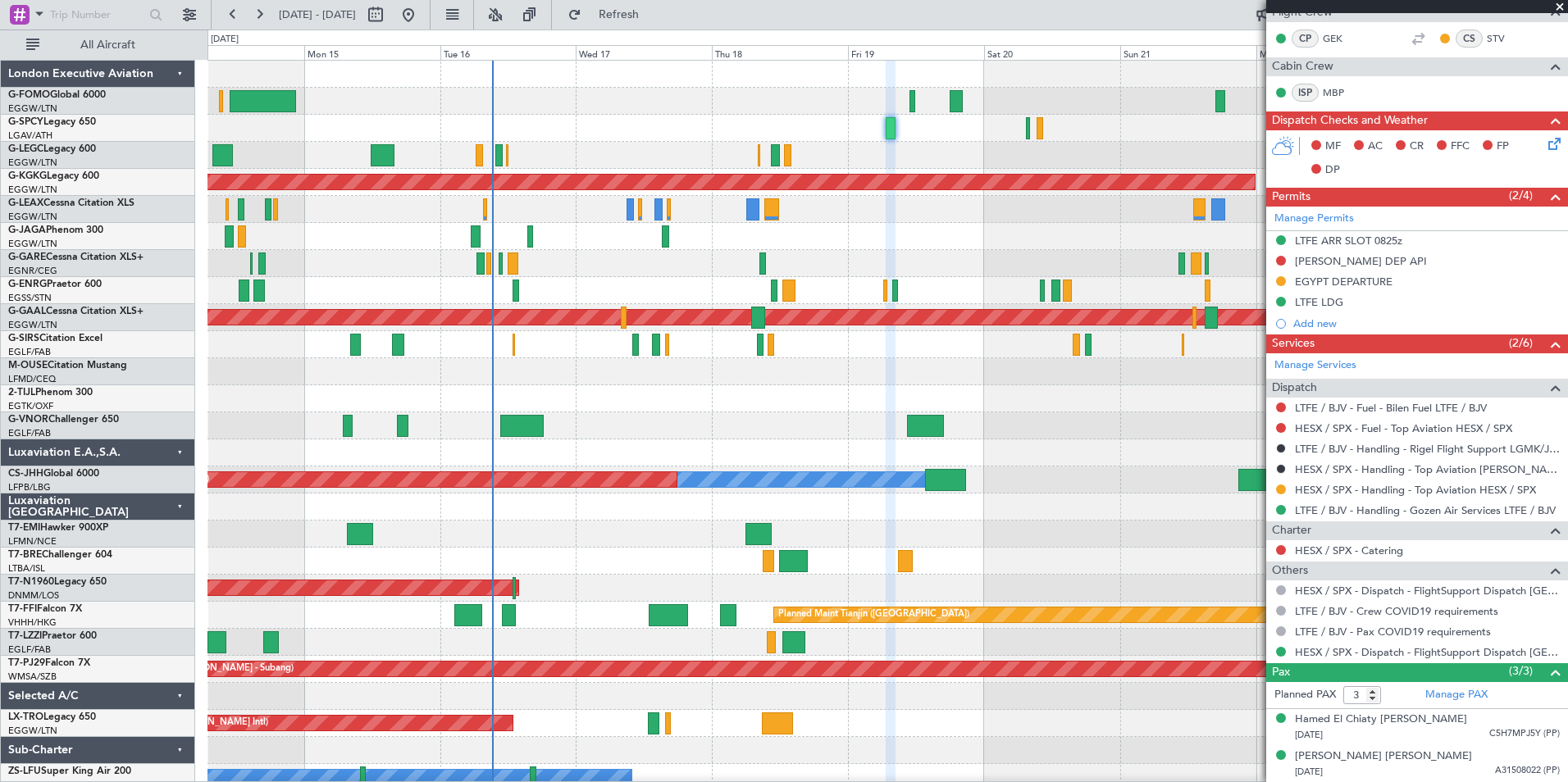
scroll to position [0, 0]
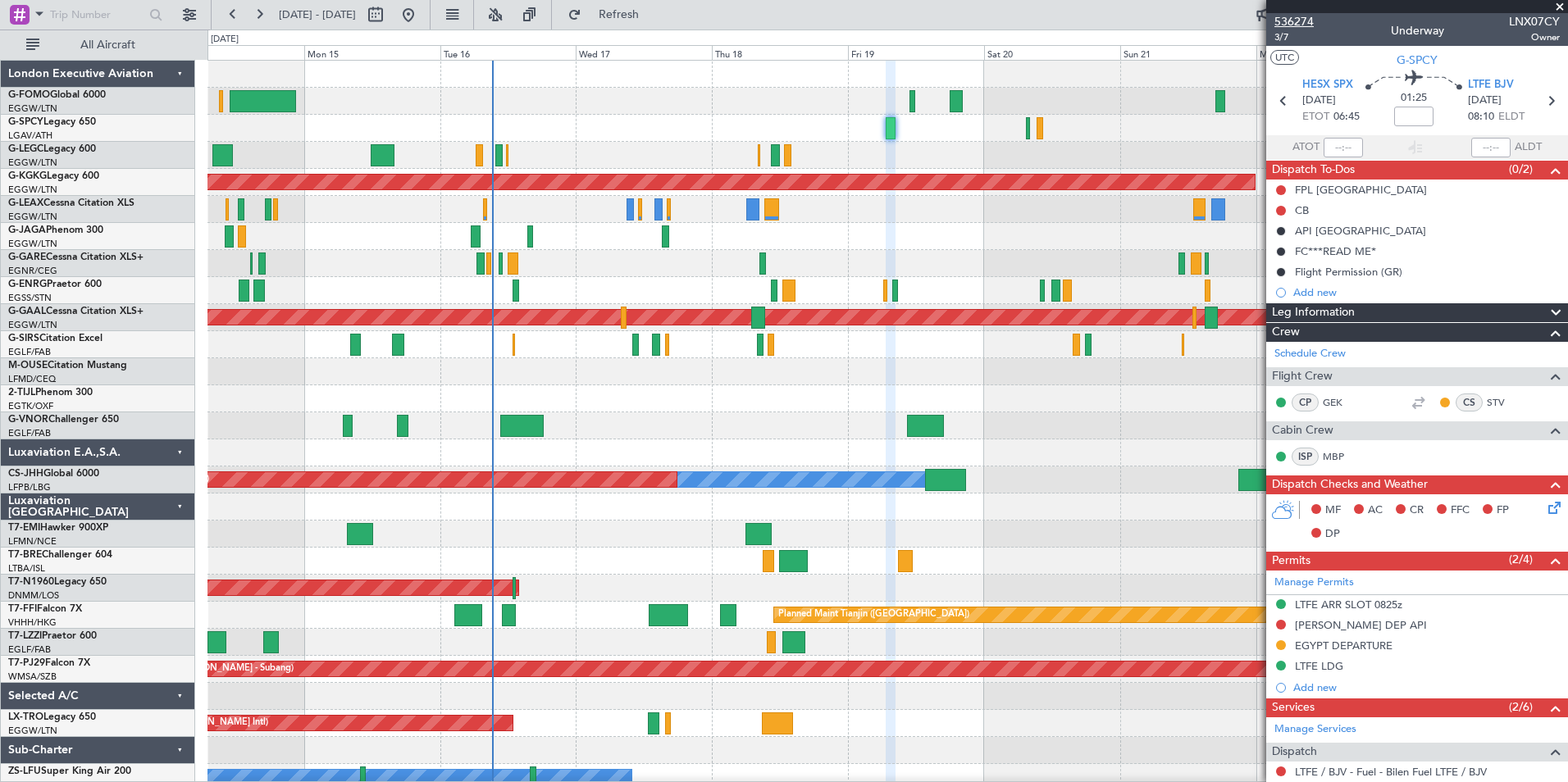
click at [1309, 23] on span "536274" at bounding box center [1295, 21] width 40 height 17
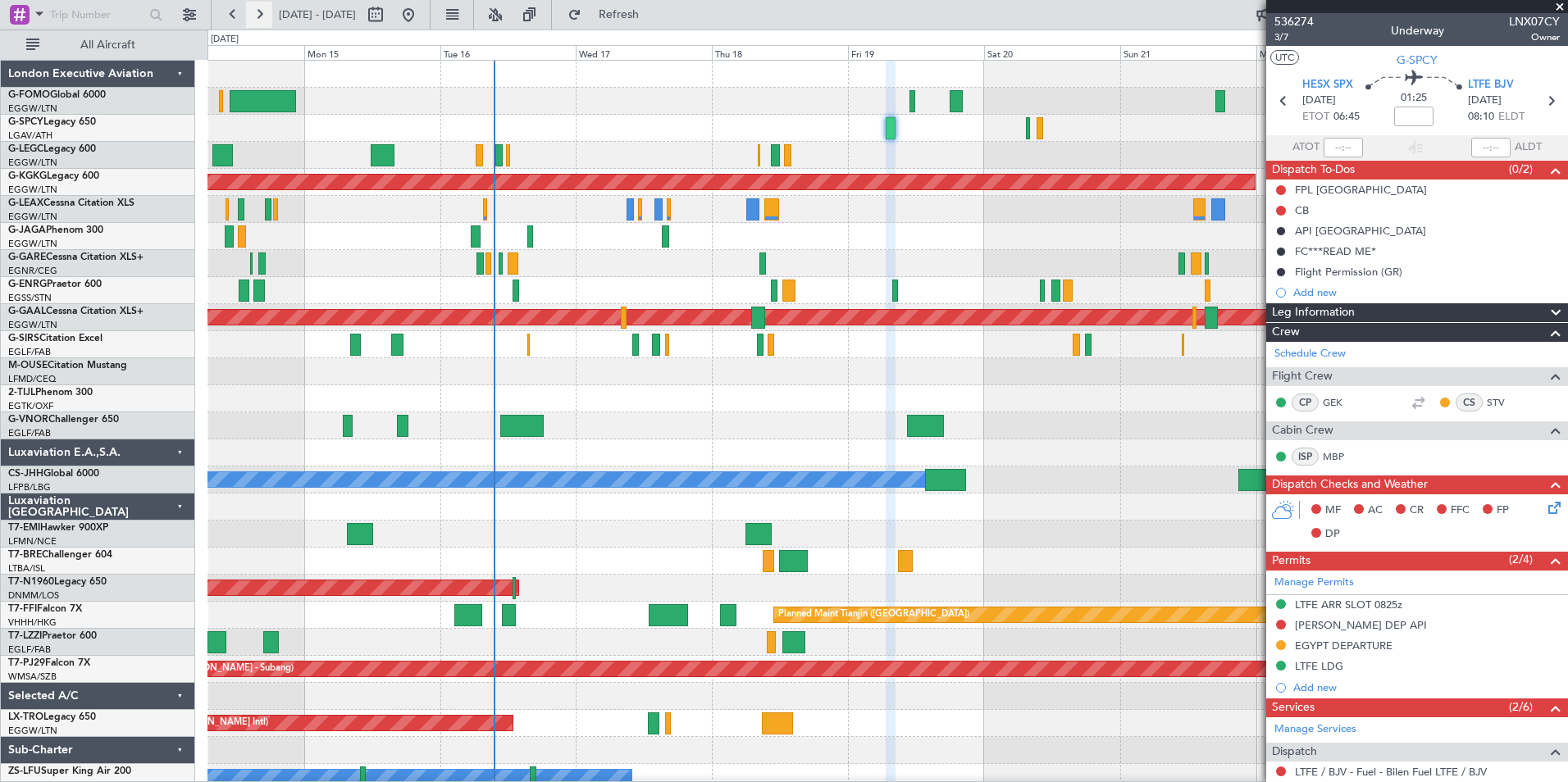
click at [261, 16] on button at bounding box center [259, 15] width 26 height 26
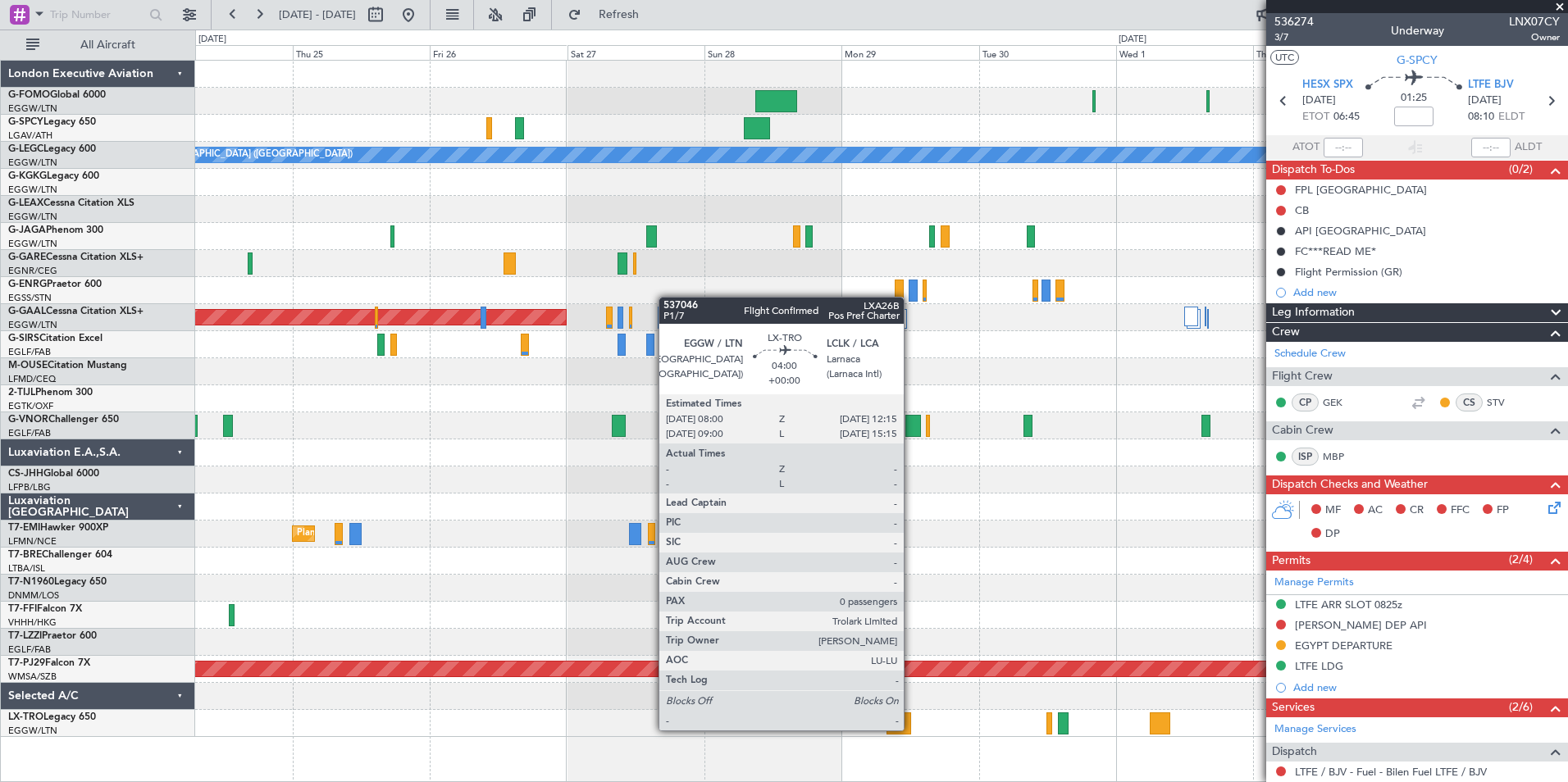
click at [911, 729] on div at bounding box center [898, 723] width 25 height 22
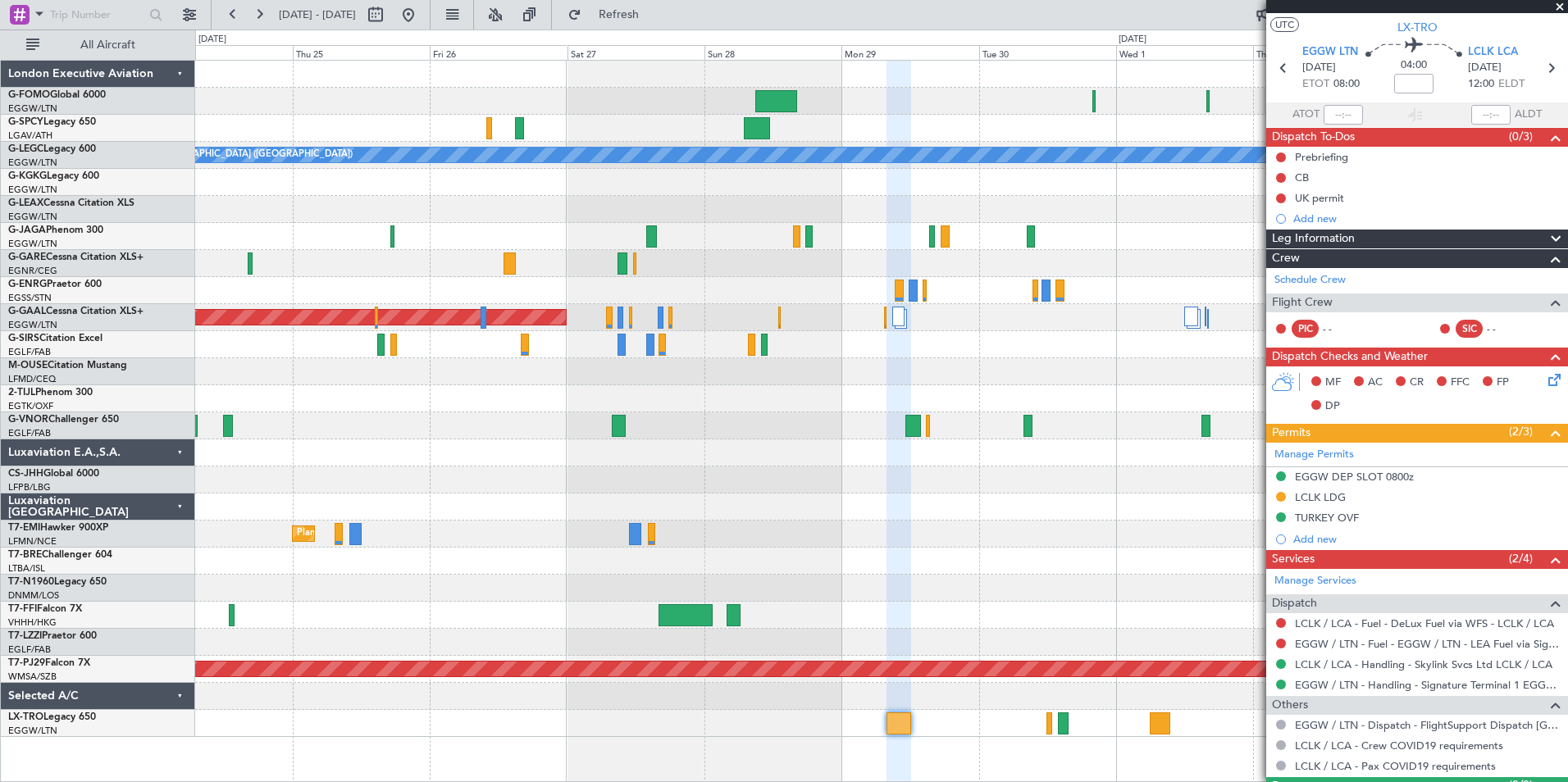
scroll to position [73, 0]
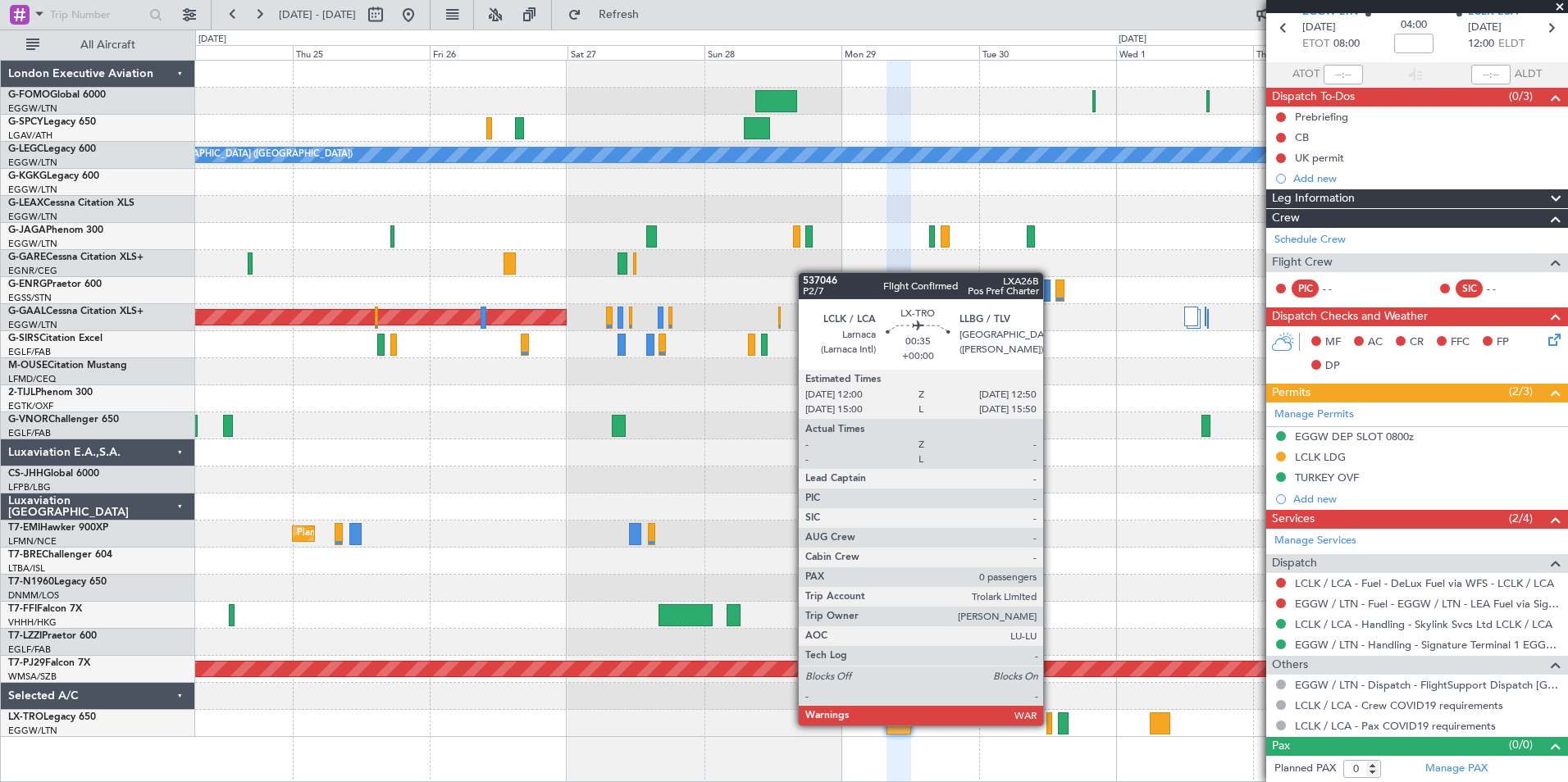
click at [1050, 724] on div at bounding box center [1048, 723] width 5 height 22
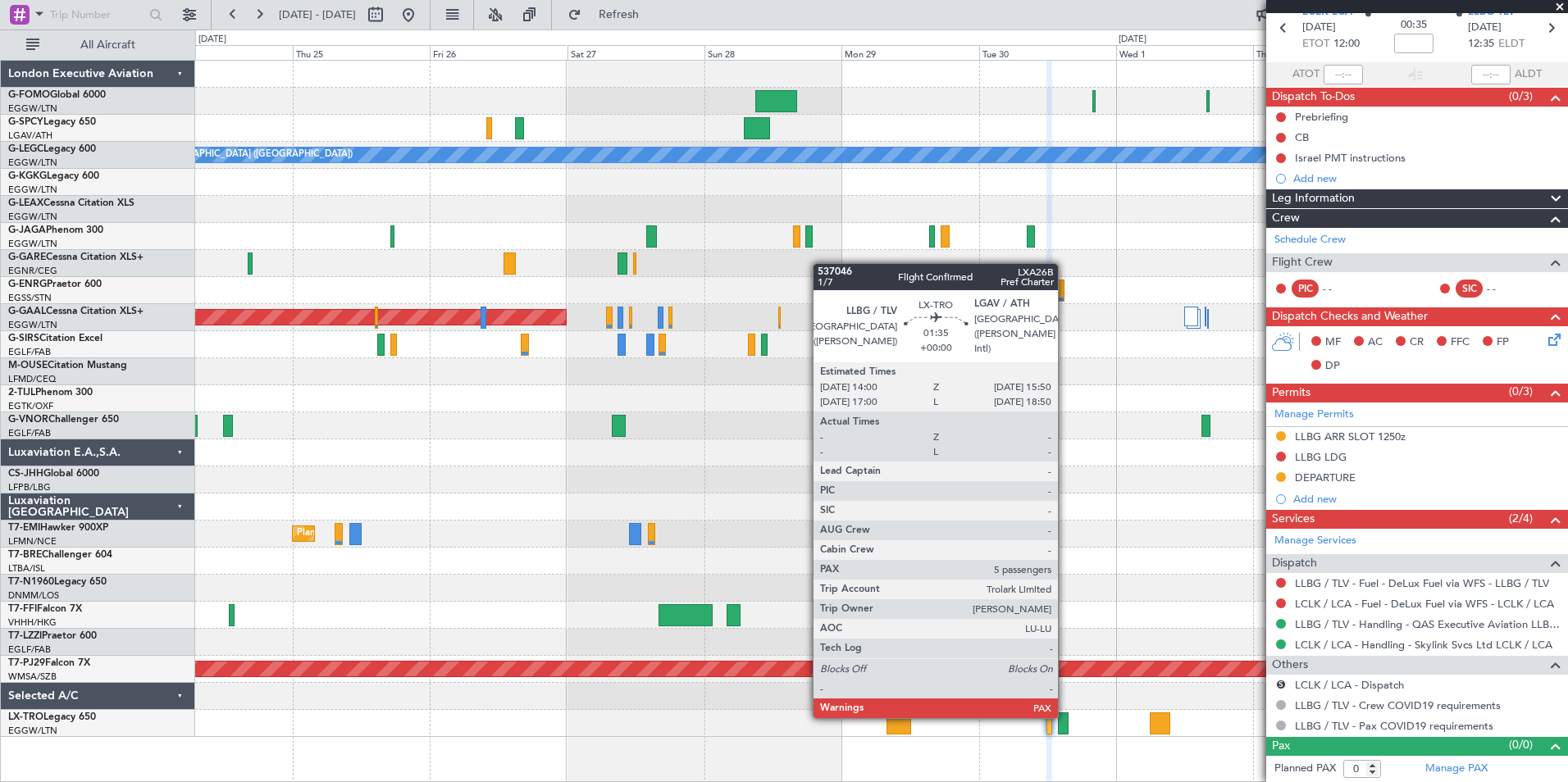
click at [1065, 716] on div at bounding box center [1063, 723] width 11 height 22
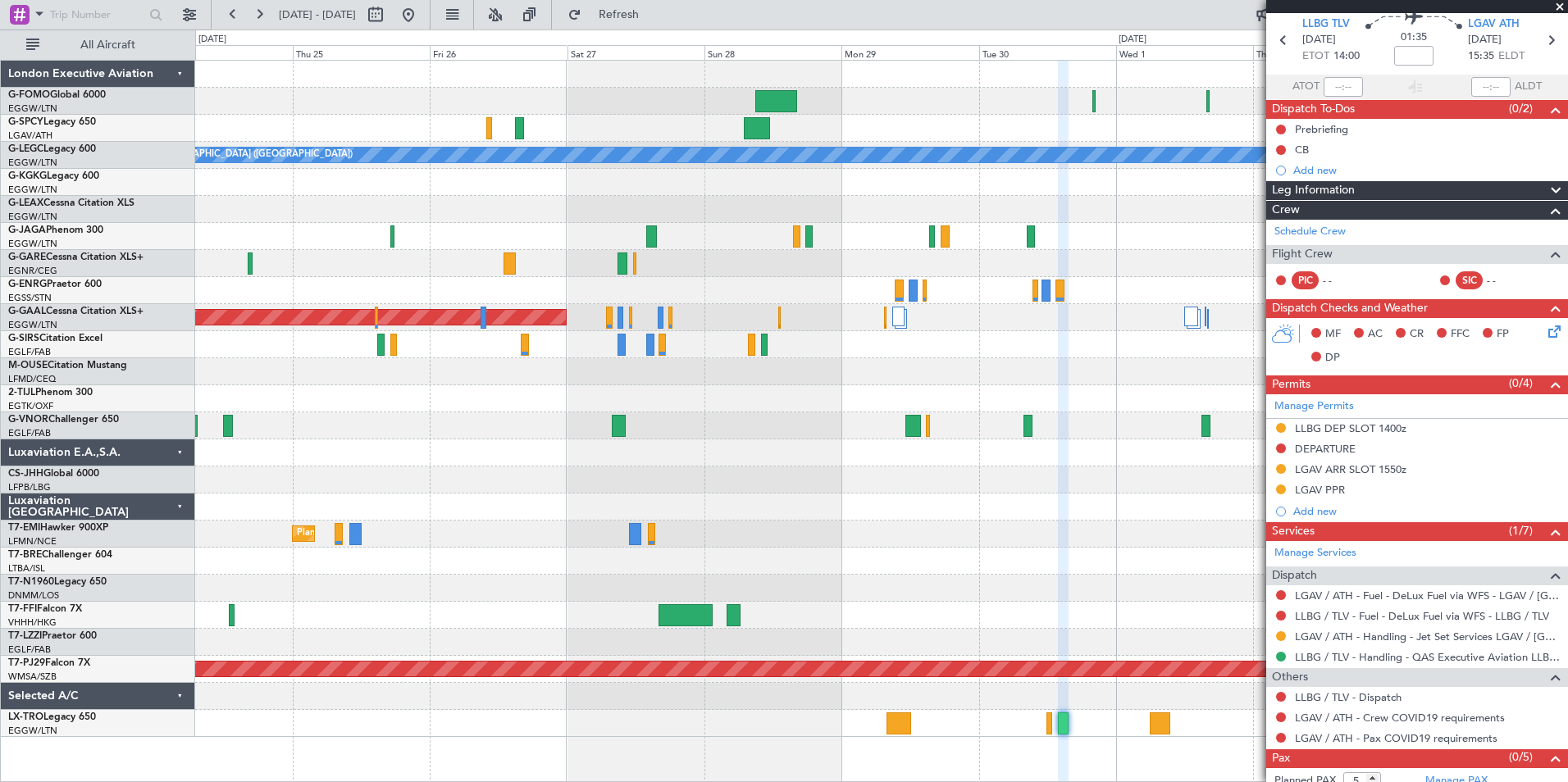
scroll to position [93, 0]
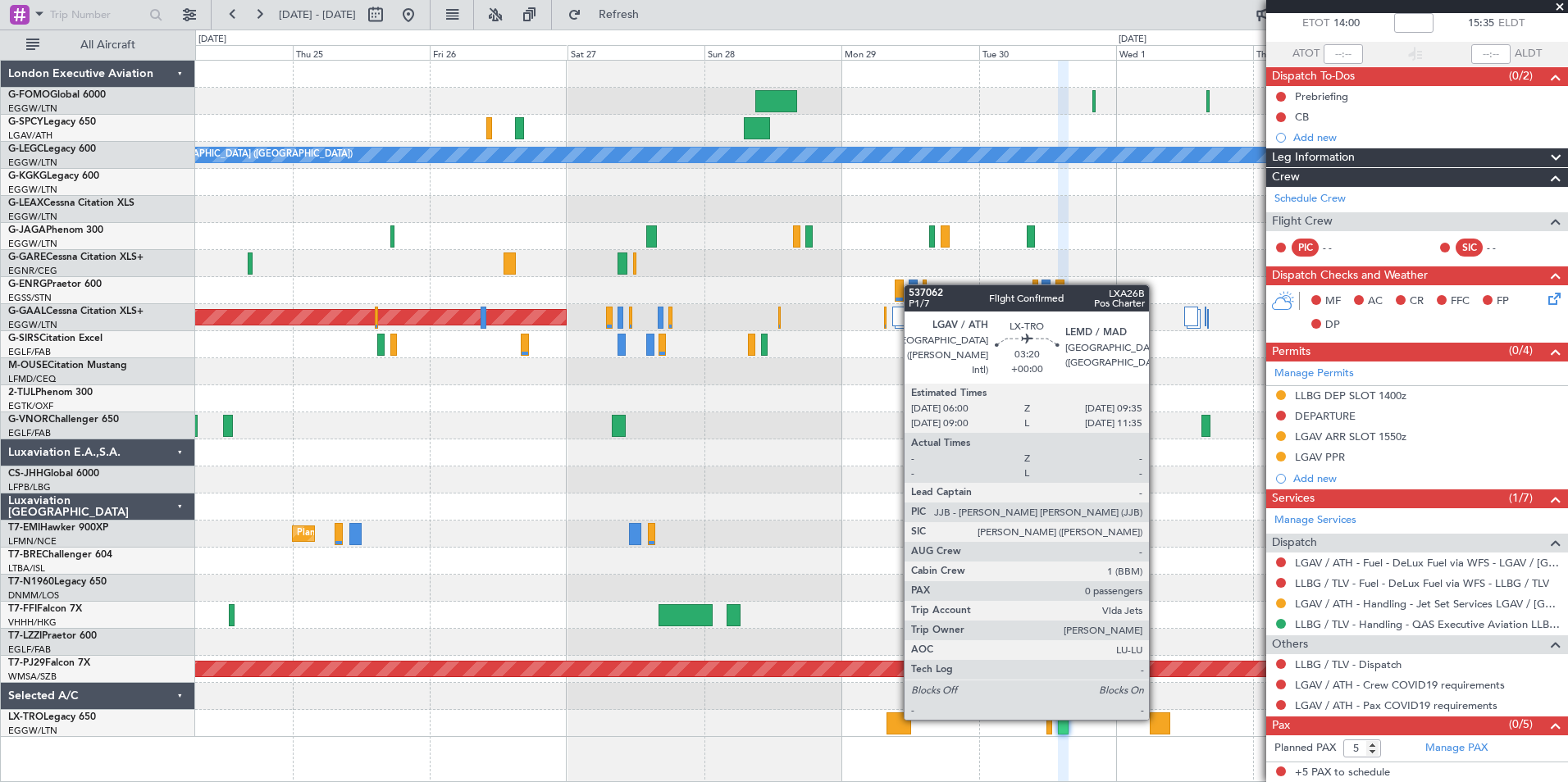
click at [1157, 718] on div at bounding box center [1160, 723] width 21 height 22
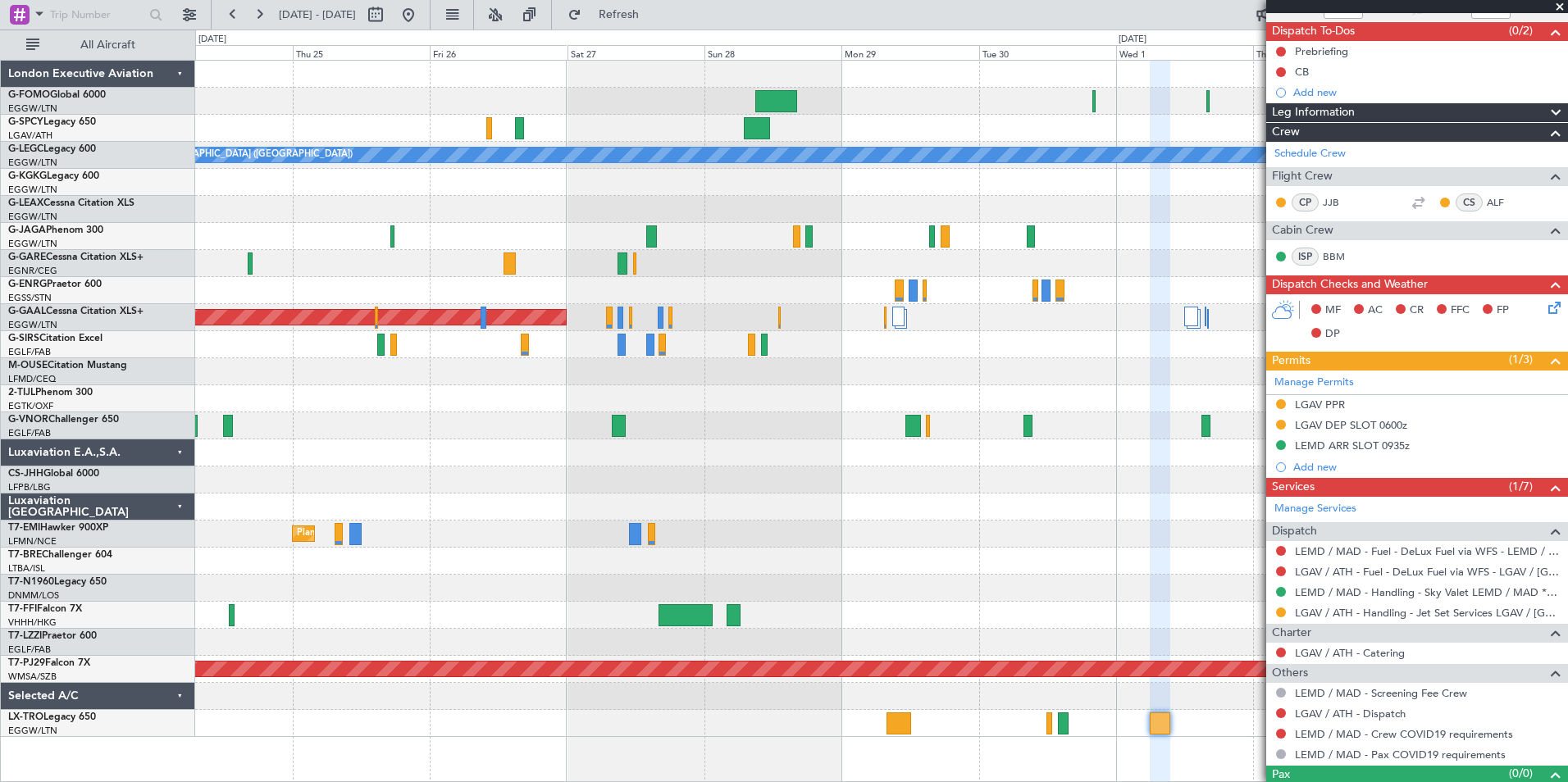
scroll to position [167, 0]
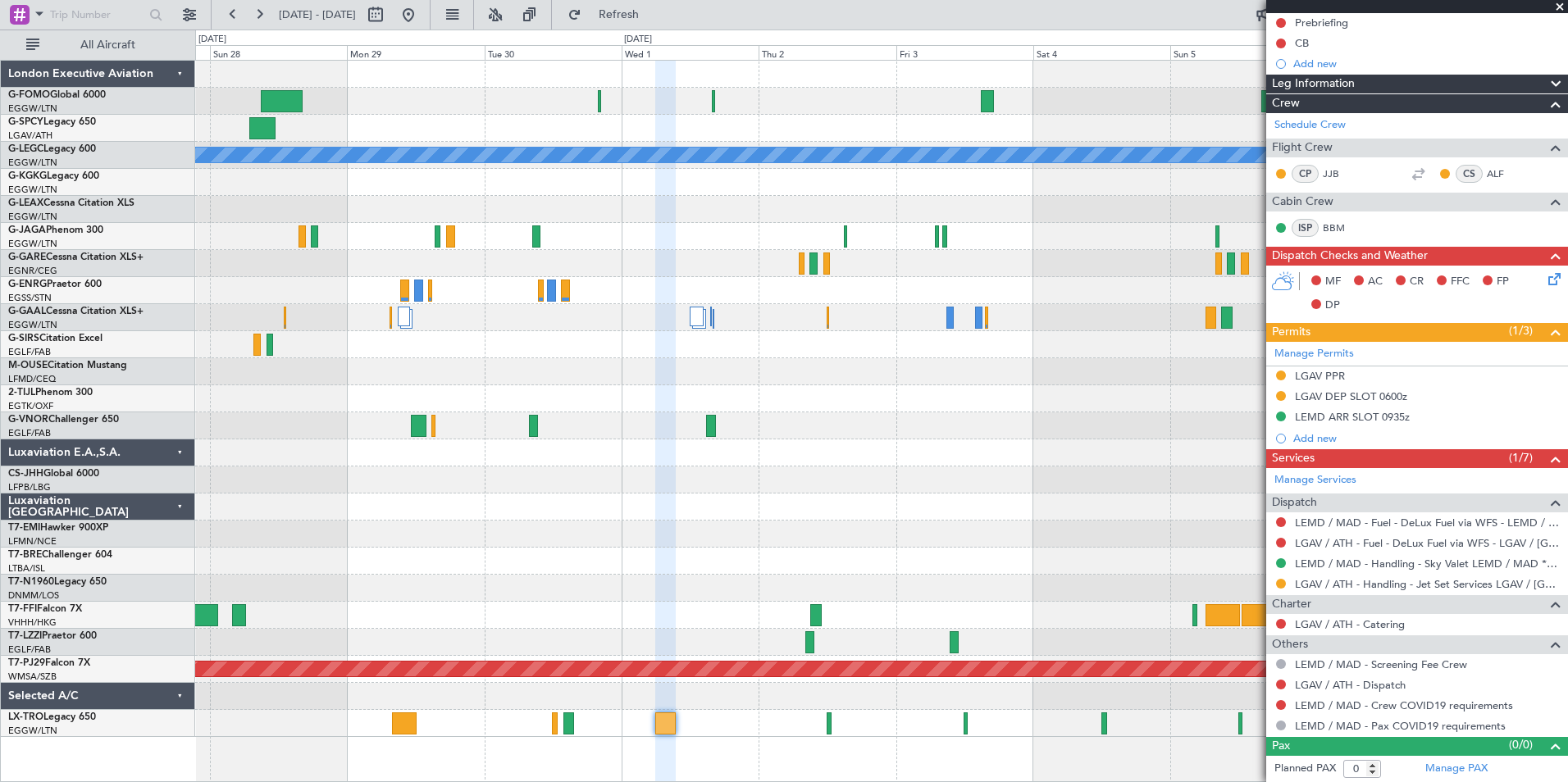
click at [626, 657] on div "A/C Unavailable London (Luton) Planned Maint Dusseldorf Planned Maint Geneva (C…" at bounding box center [880, 398] width 1372 height 677
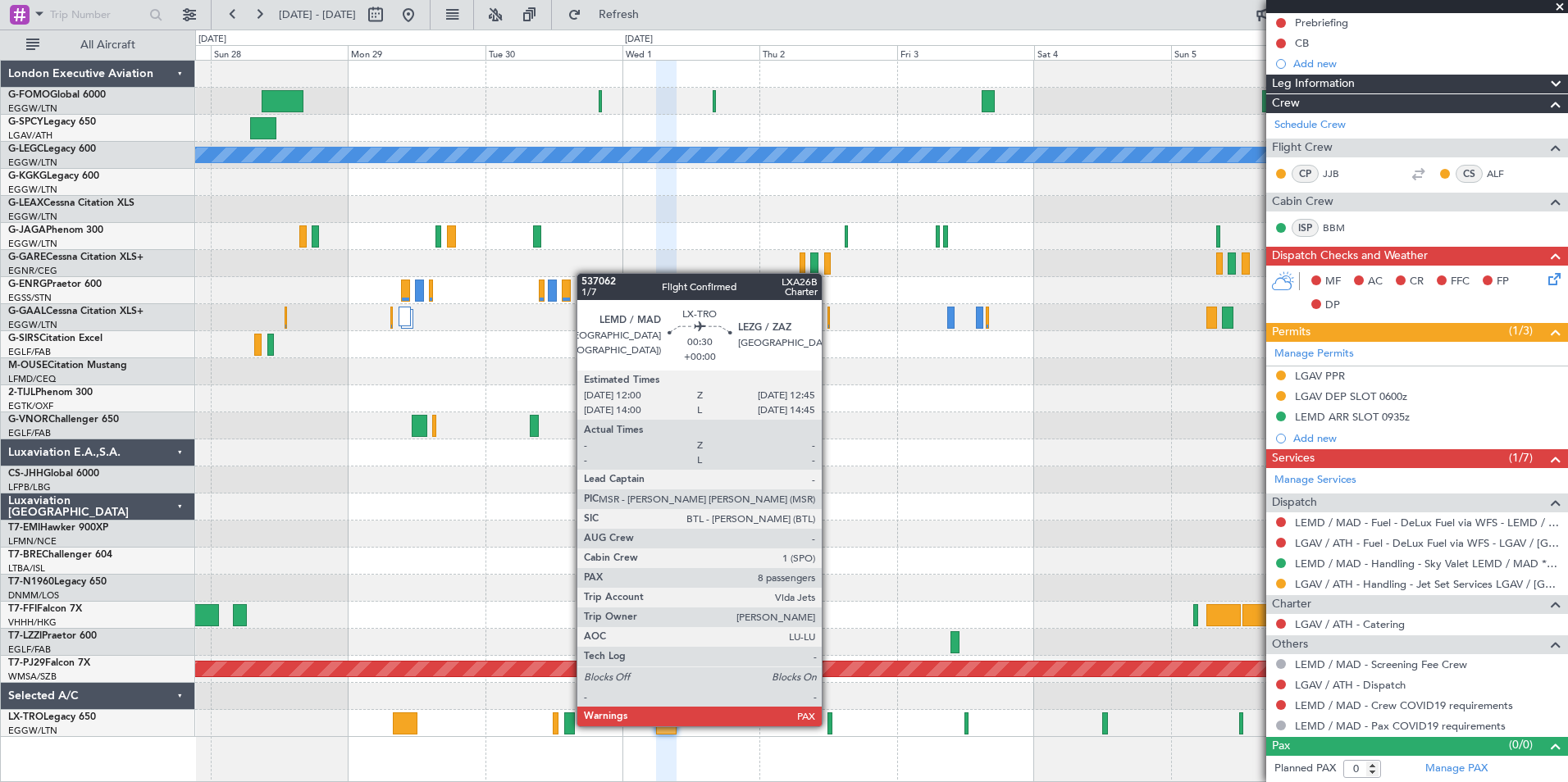
click at [829, 725] on div at bounding box center [830, 723] width 5 height 22
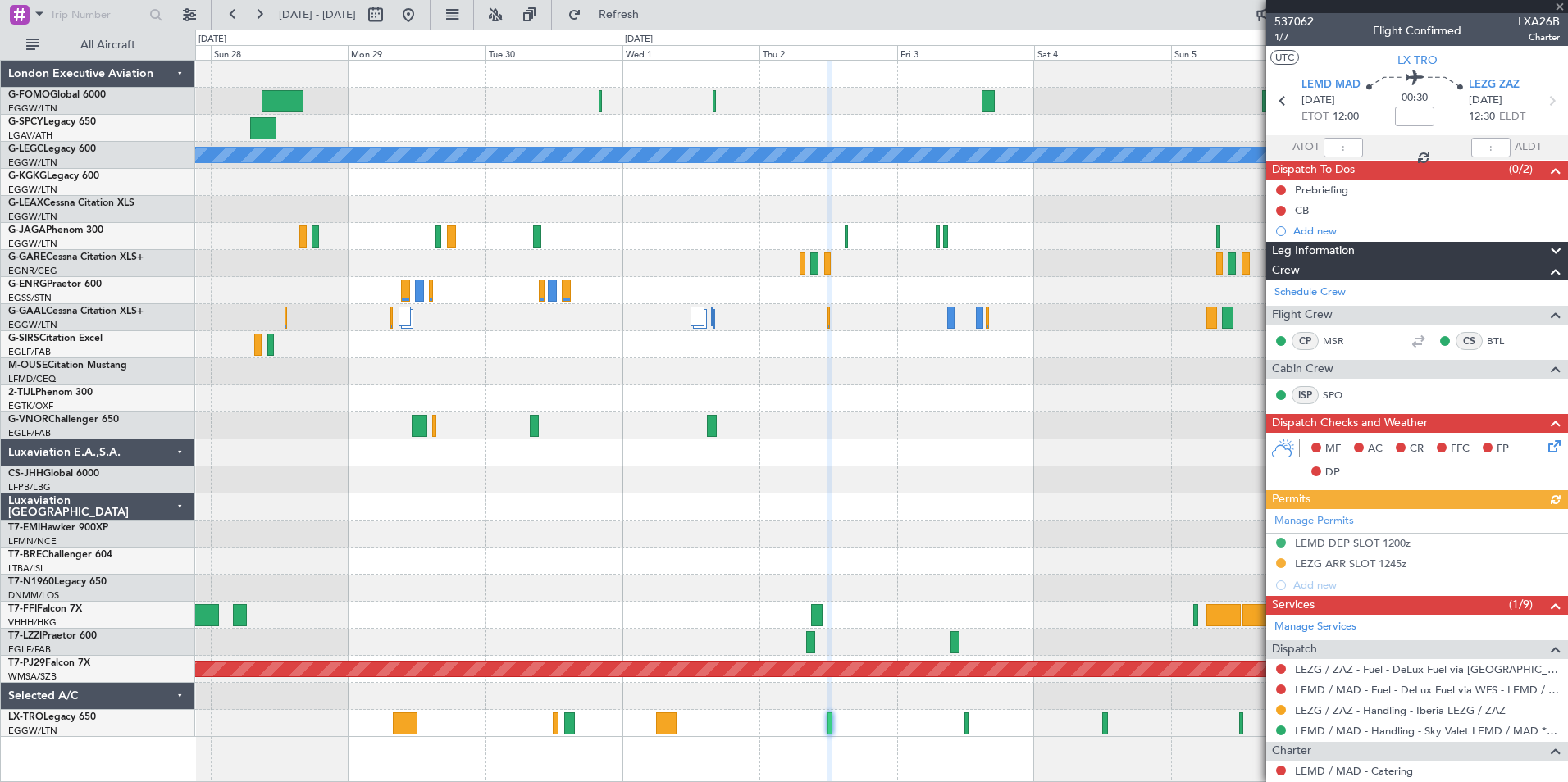
scroll to position [209, 0]
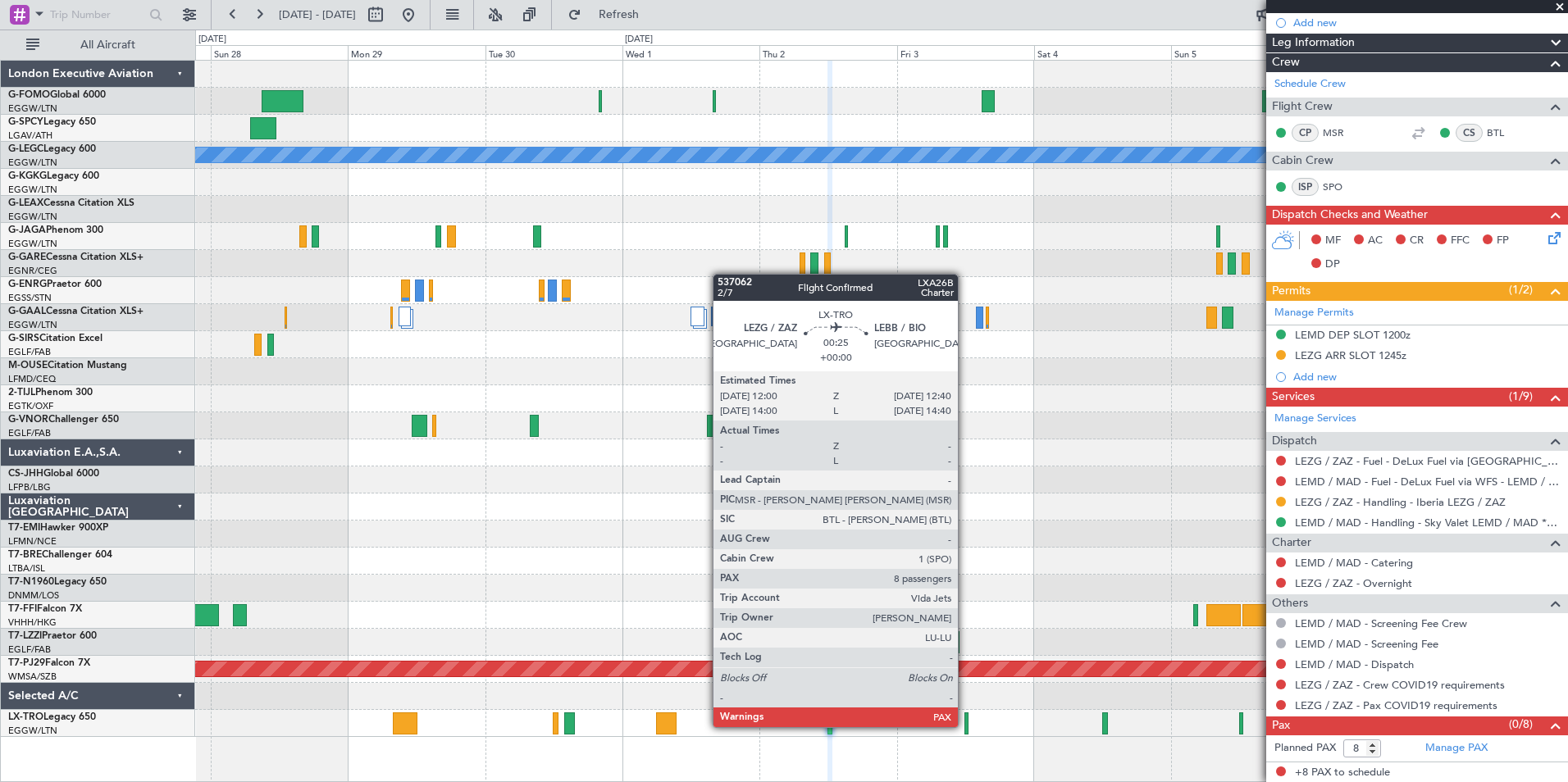
click at [965, 725] on div at bounding box center [967, 723] width 4 height 22
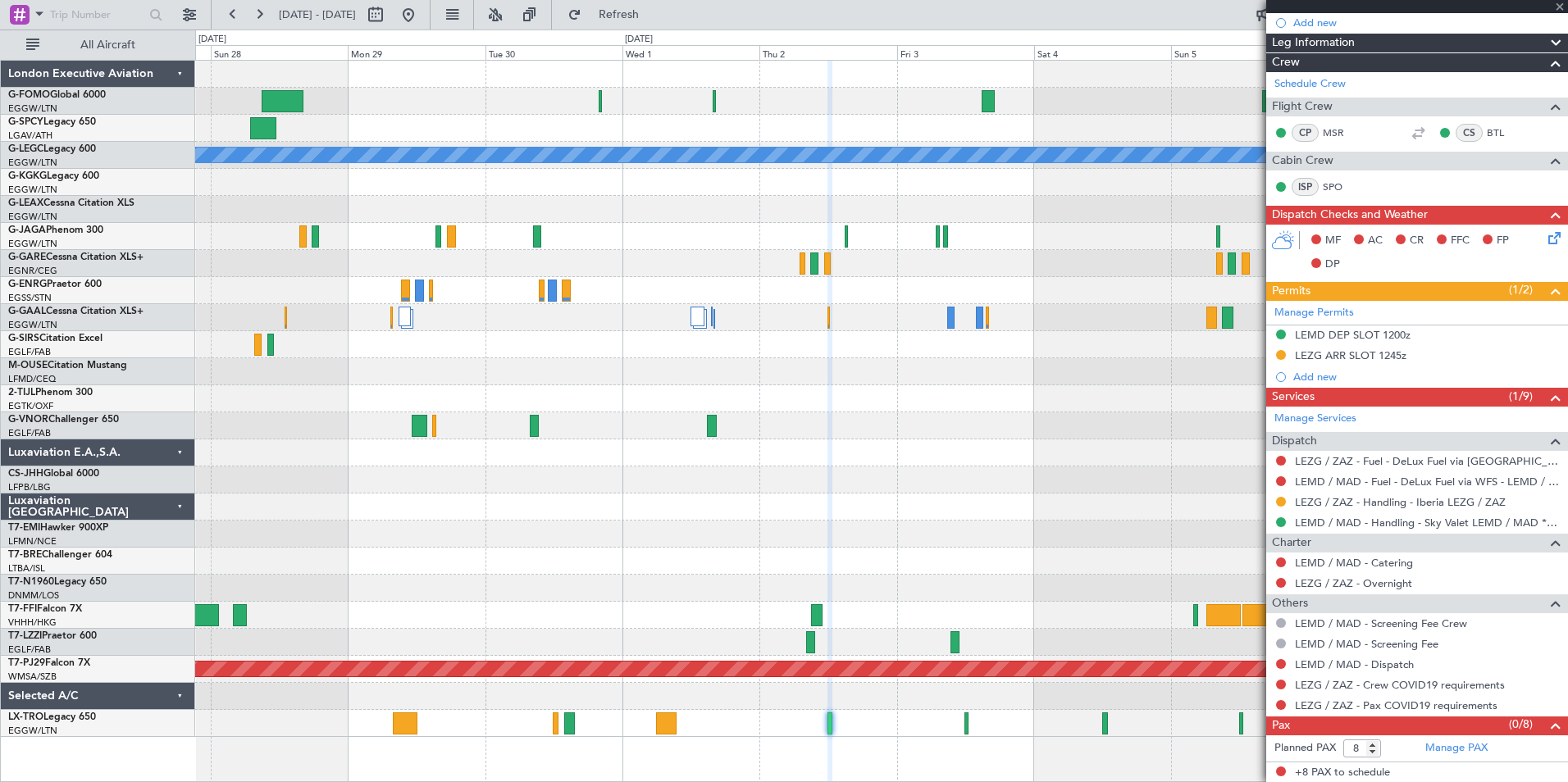
scroll to position [0, 0]
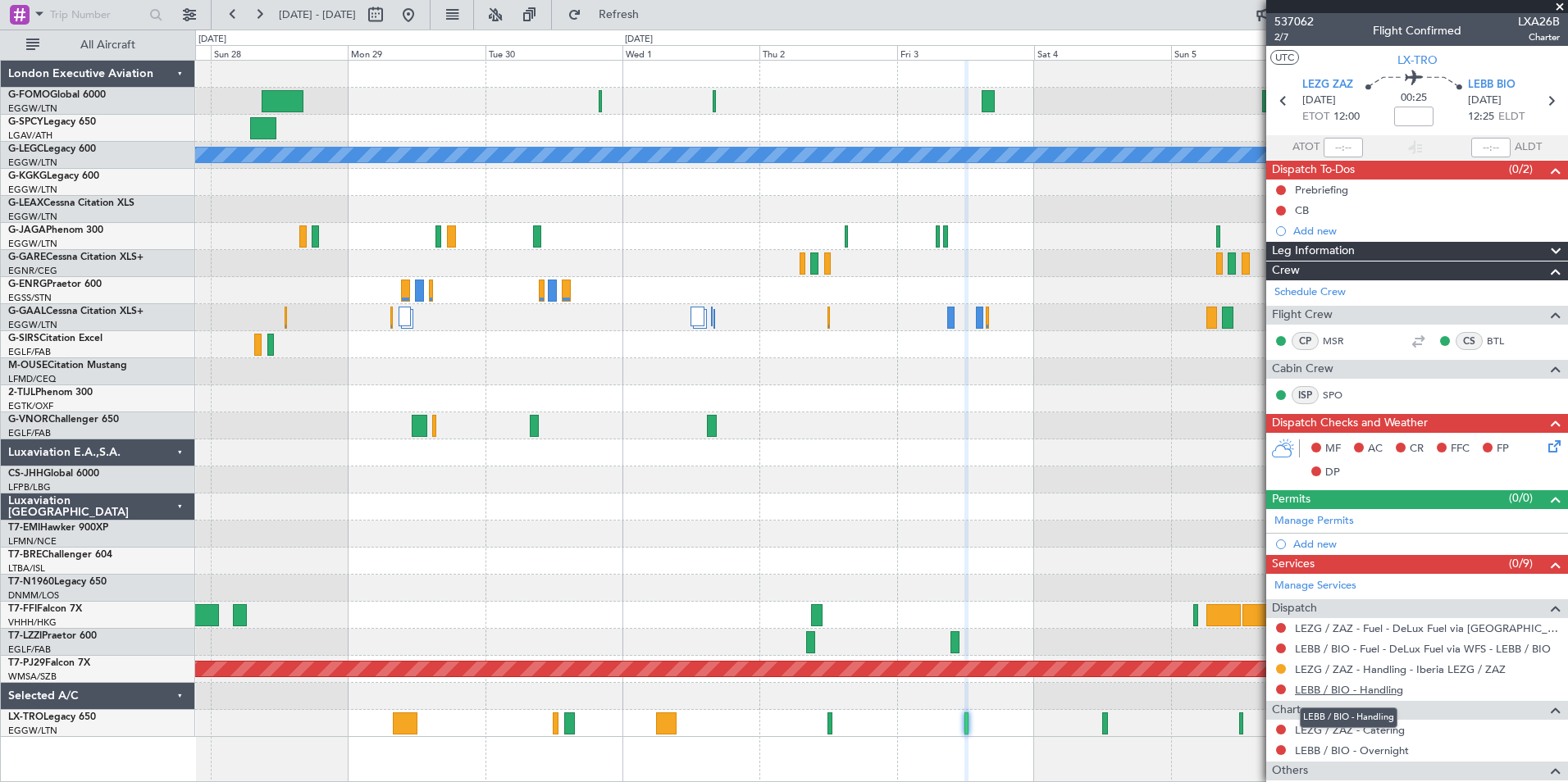
click at [1358, 690] on link "LEBB / BIO - Handling" at bounding box center [1348, 690] width 108 height 14
click at [641, 26] on button "Refresh" at bounding box center [609, 15] width 98 height 26
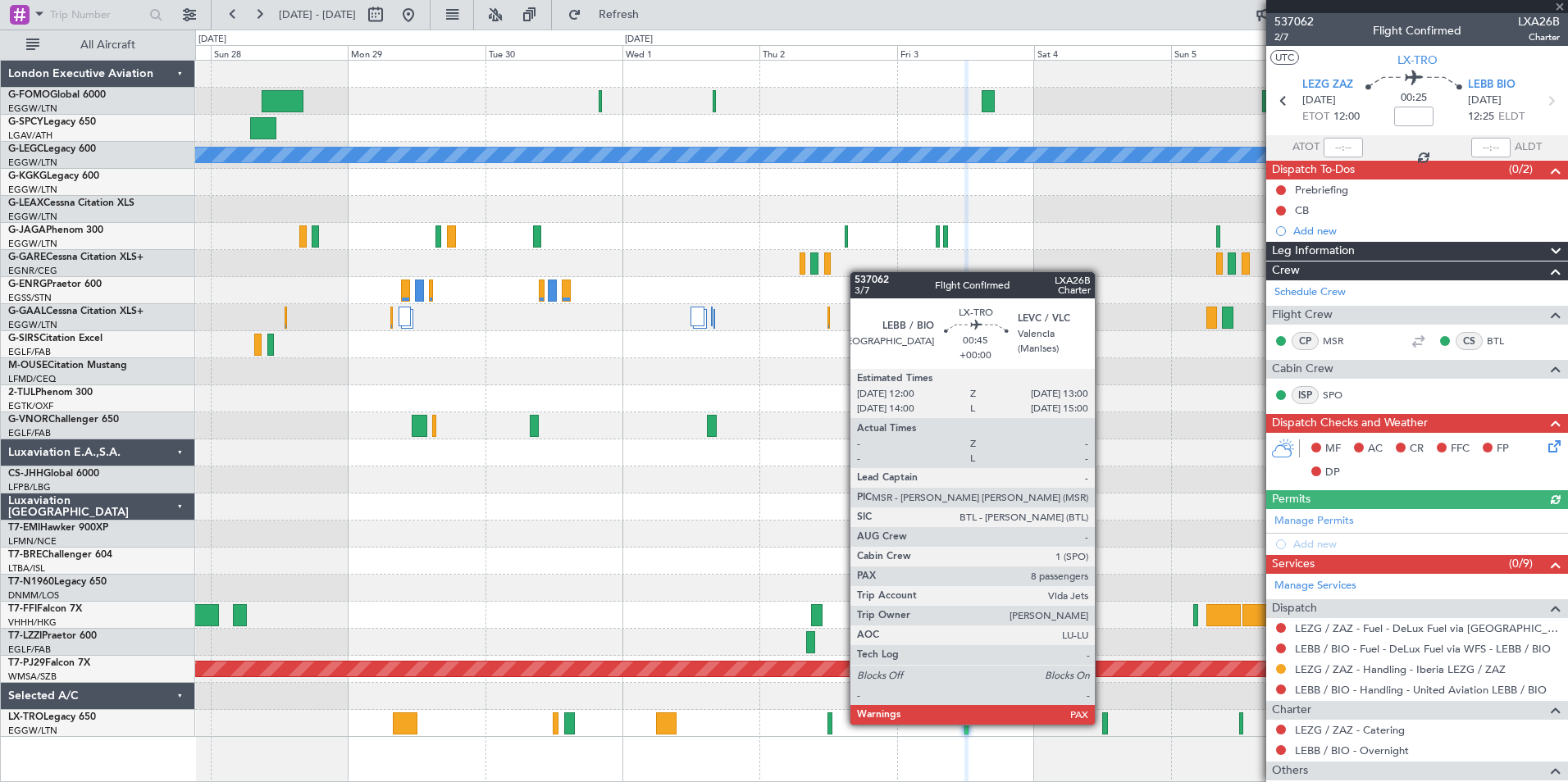
click at [1102, 723] on div at bounding box center [1105, 723] width 6 height 22
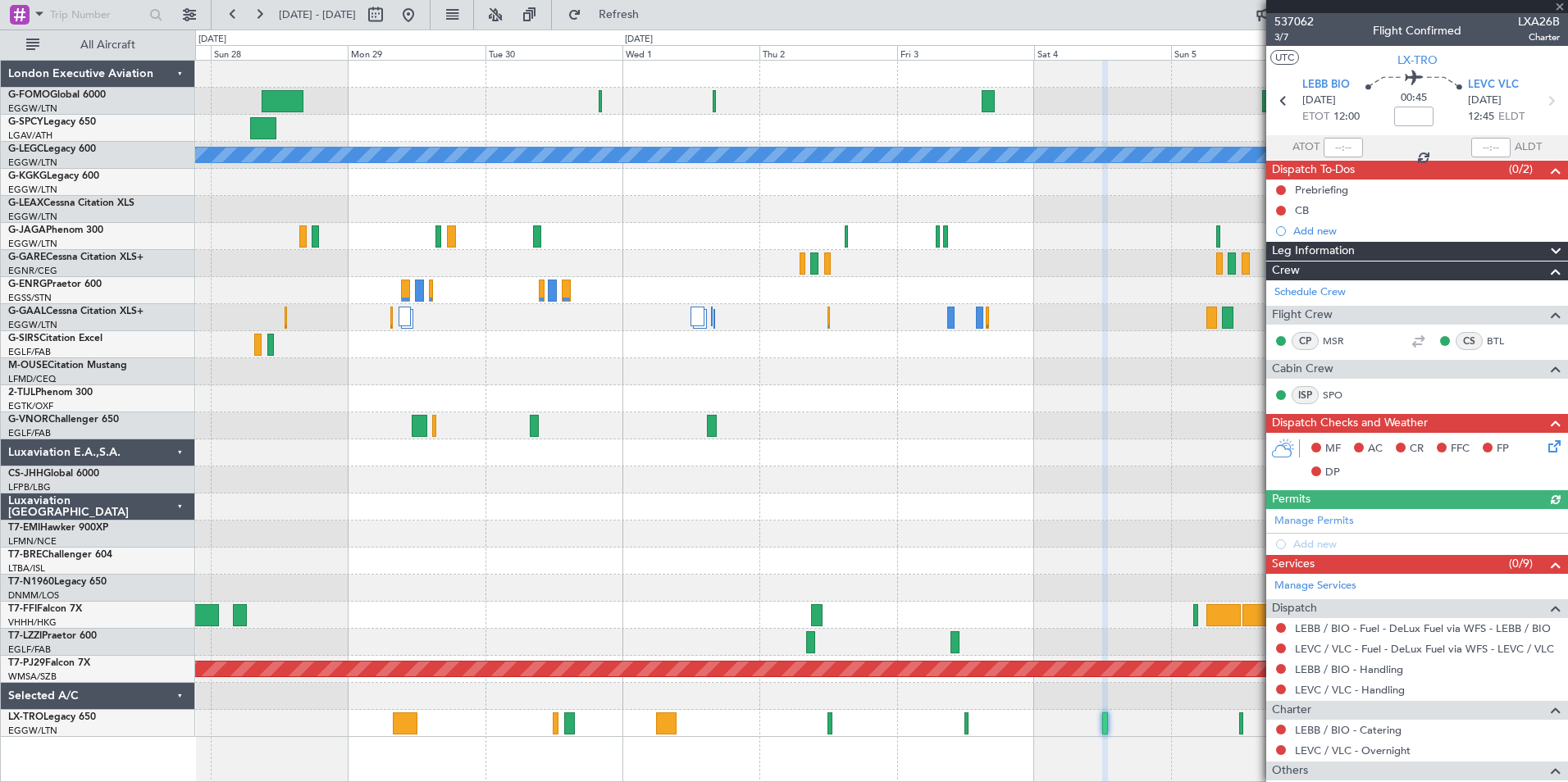
scroll to position [126, 0]
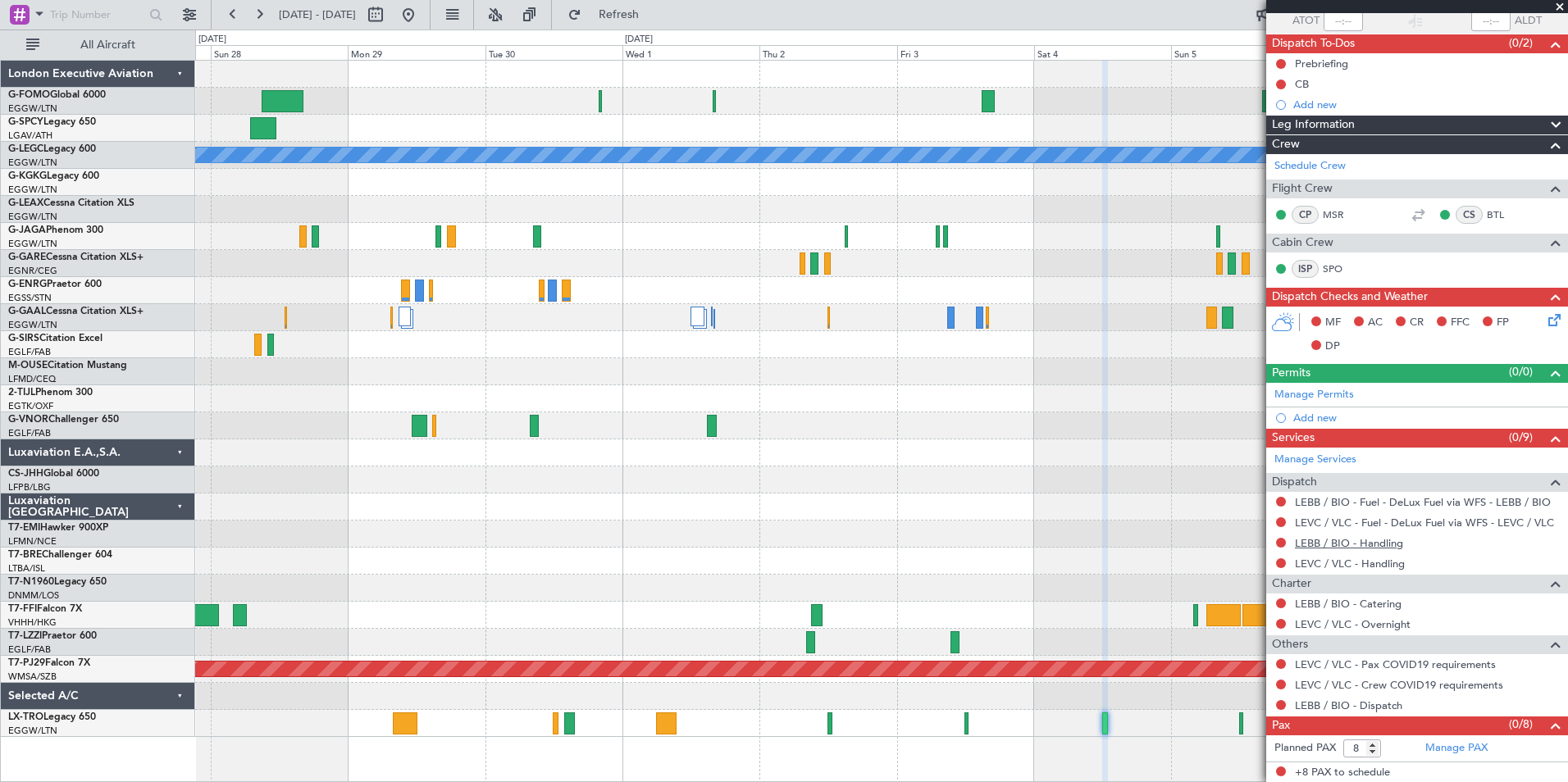
click at [1381, 546] on link "LEBB / BIO - Handling" at bounding box center [1348, 544] width 108 height 14
click at [1394, 565] on link "LEVC / VLC - Handling" at bounding box center [1349, 563] width 110 height 14
click at [659, 6] on button "Refresh" at bounding box center [609, 15] width 98 height 26
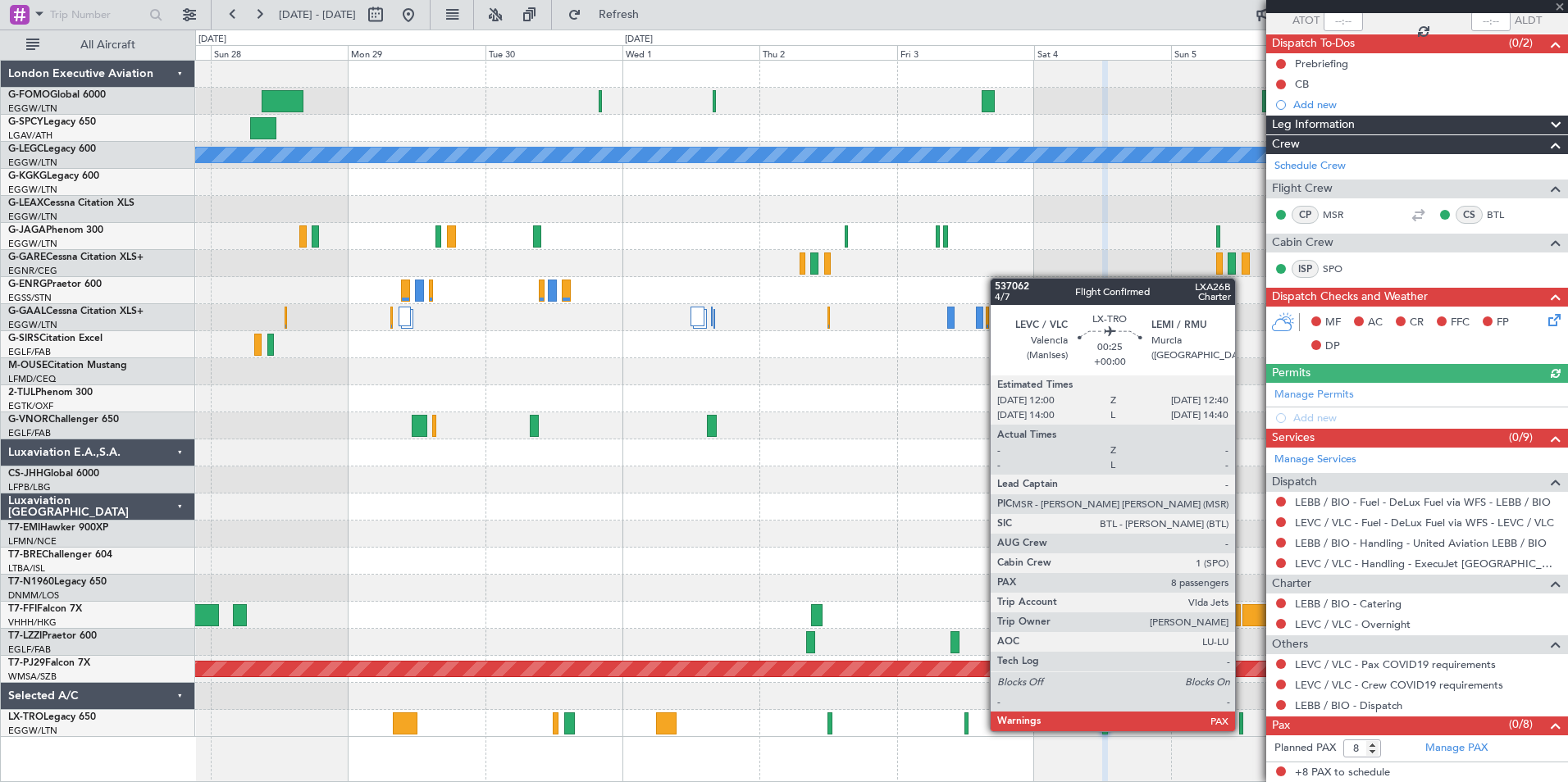
click at [1242, 730] on div at bounding box center [1241, 723] width 4 height 22
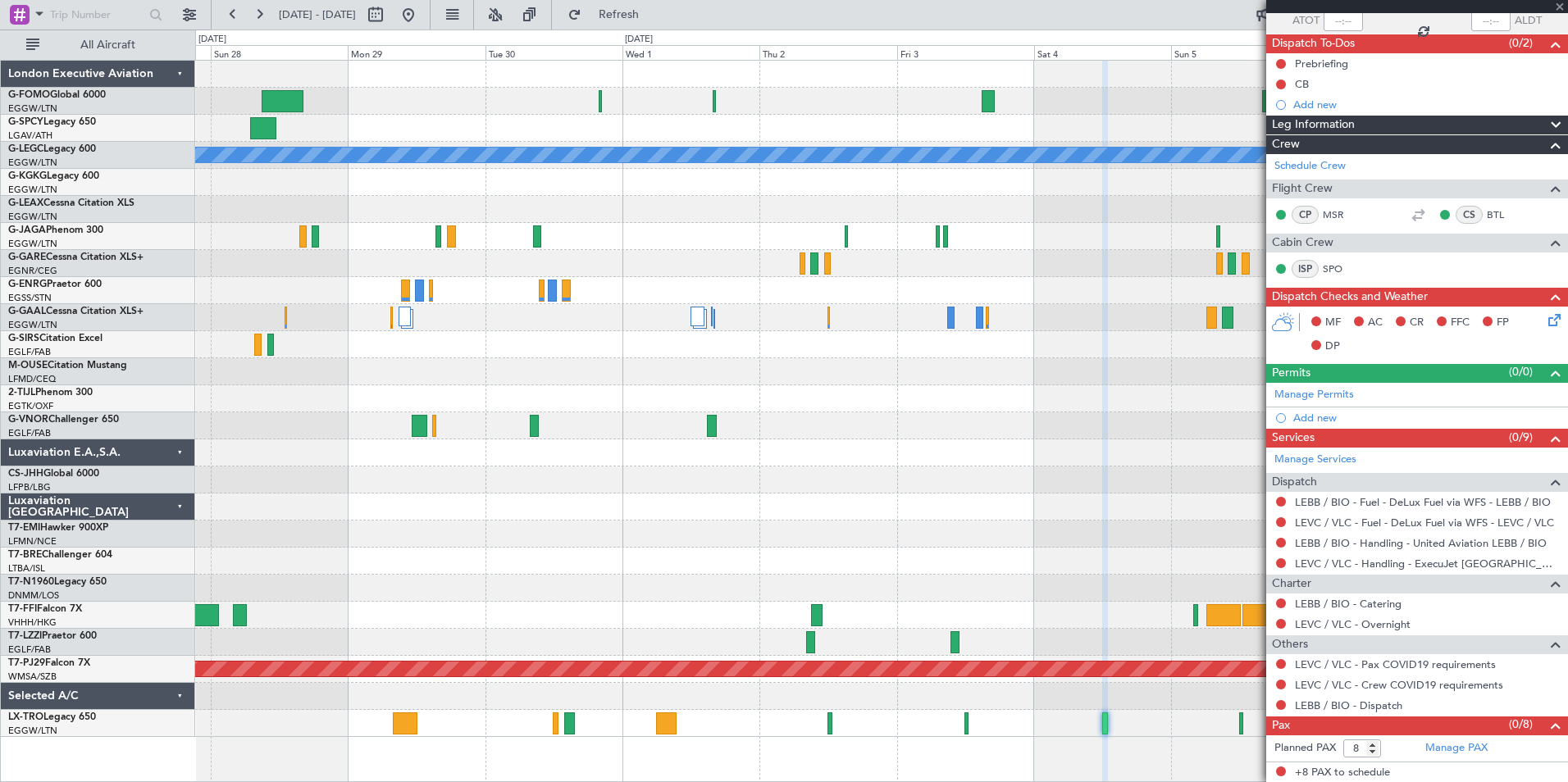
scroll to position [0, 0]
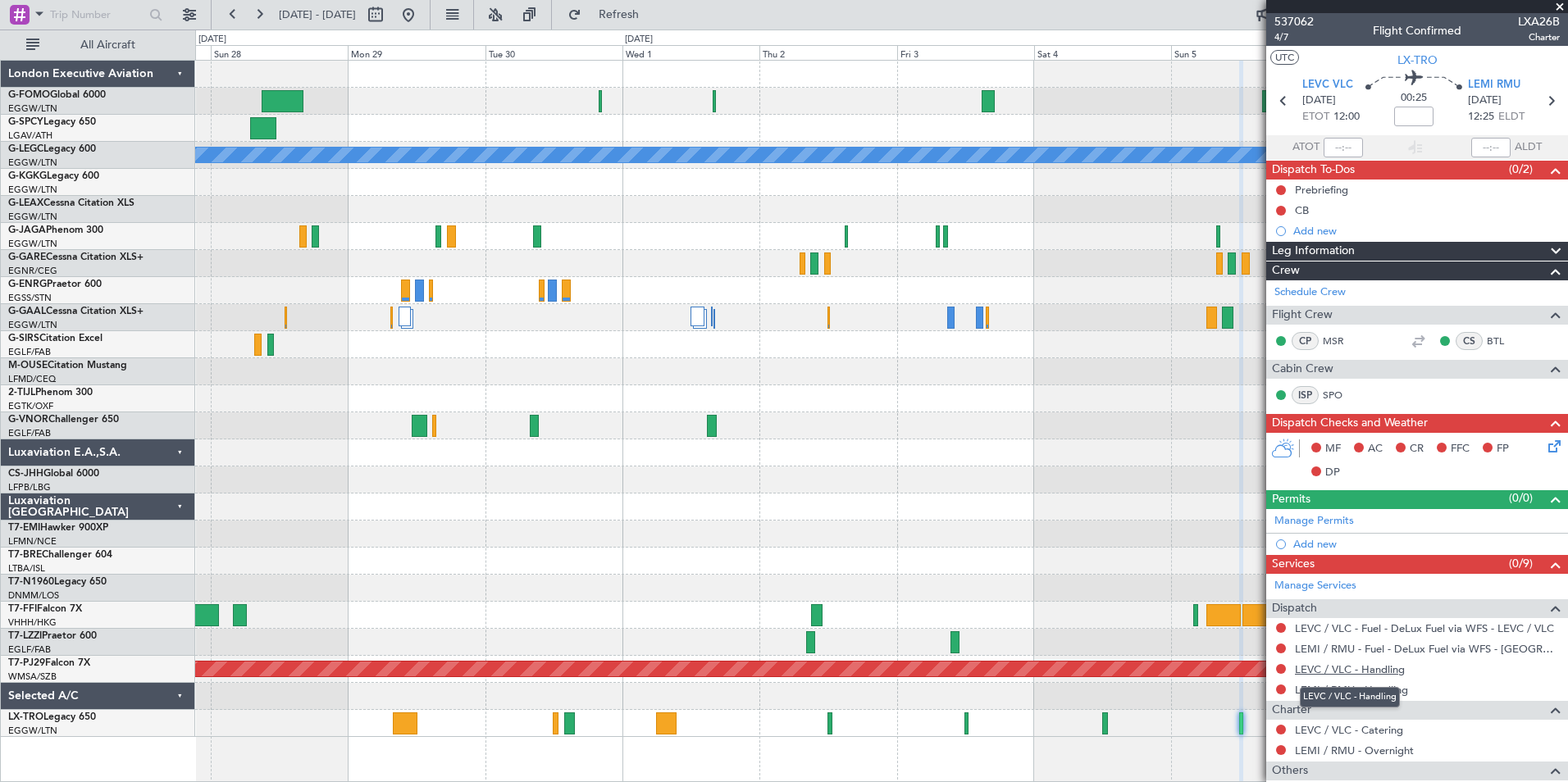
click at [1388, 674] on link "LEVC / VLC - Handling" at bounding box center [1349, 670] width 110 height 14
click at [1383, 693] on link "LEMI / RMU - Handling" at bounding box center [1351, 690] width 113 height 14
click at [659, 24] on button "Refresh" at bounding box center [609, 15] width 98 height 26
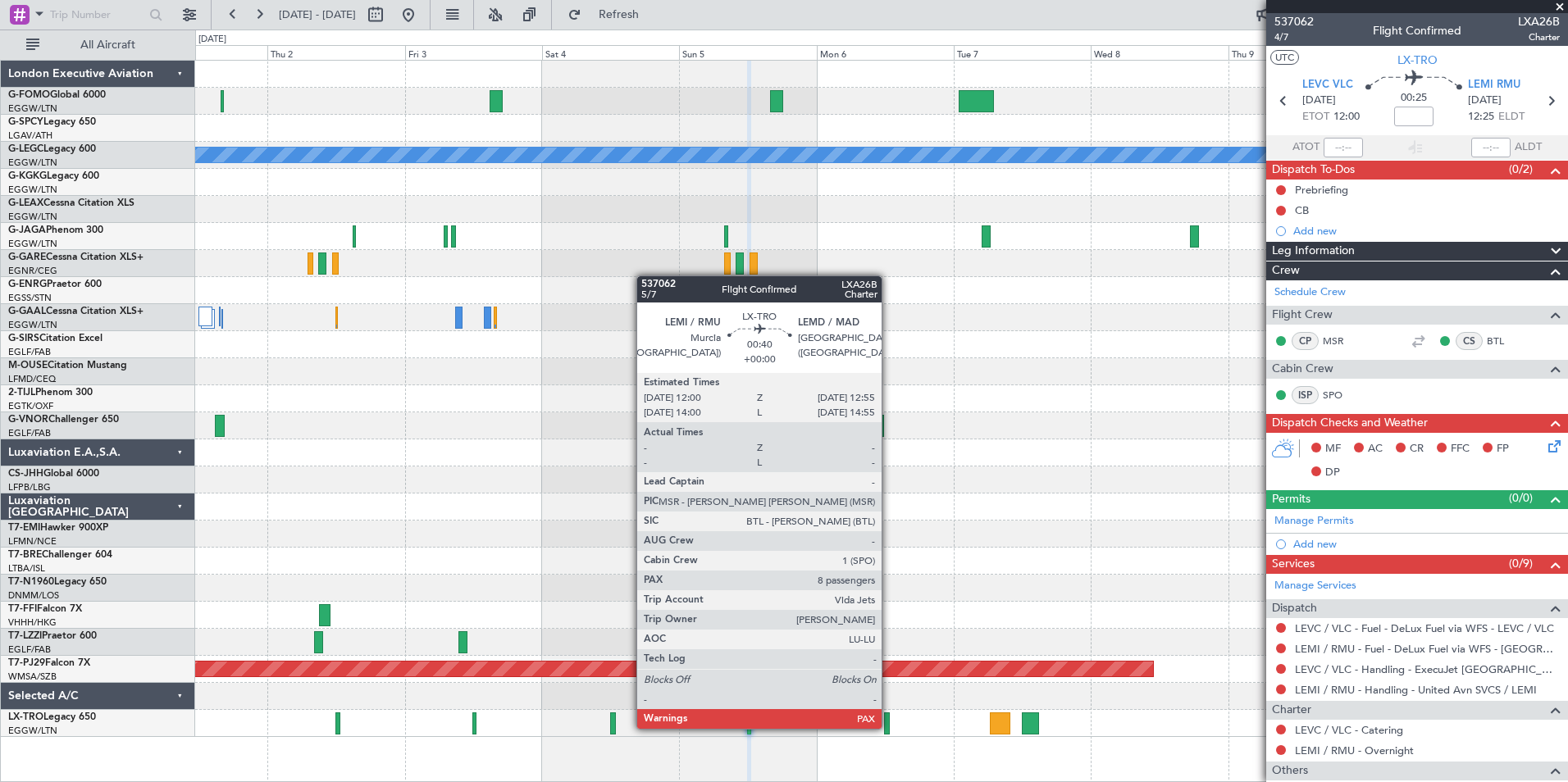
click at [889, 727] on div at bounding box center [887, 723] width 6 height 22
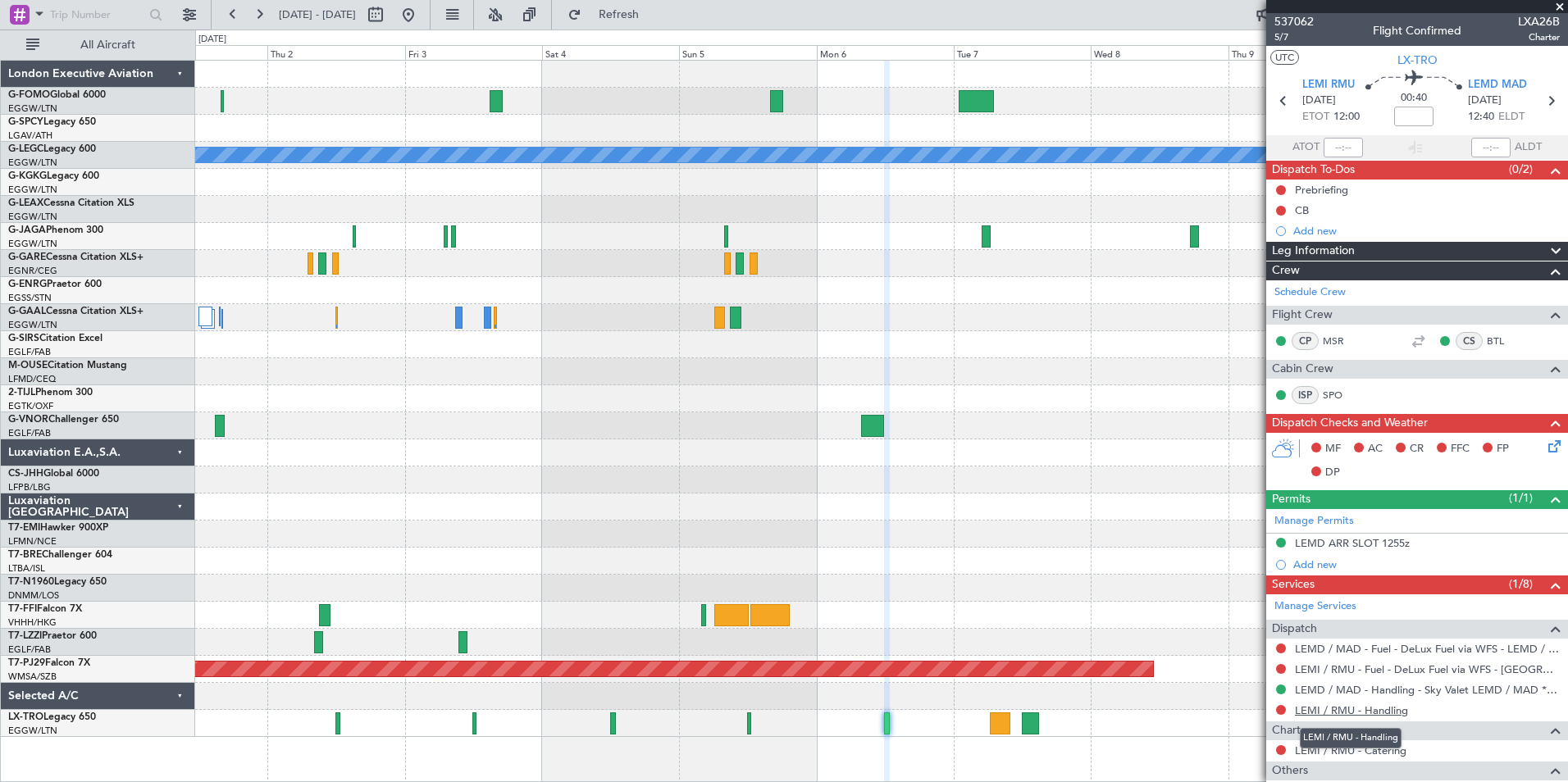
click at [1322, 711] on link "LEMI / RMU - Handling" at bounding box center [1351, 710] width 113 height 14
click at [659, 5] on button "Refresh" at bounding box center [609, 15] width 98 height 26
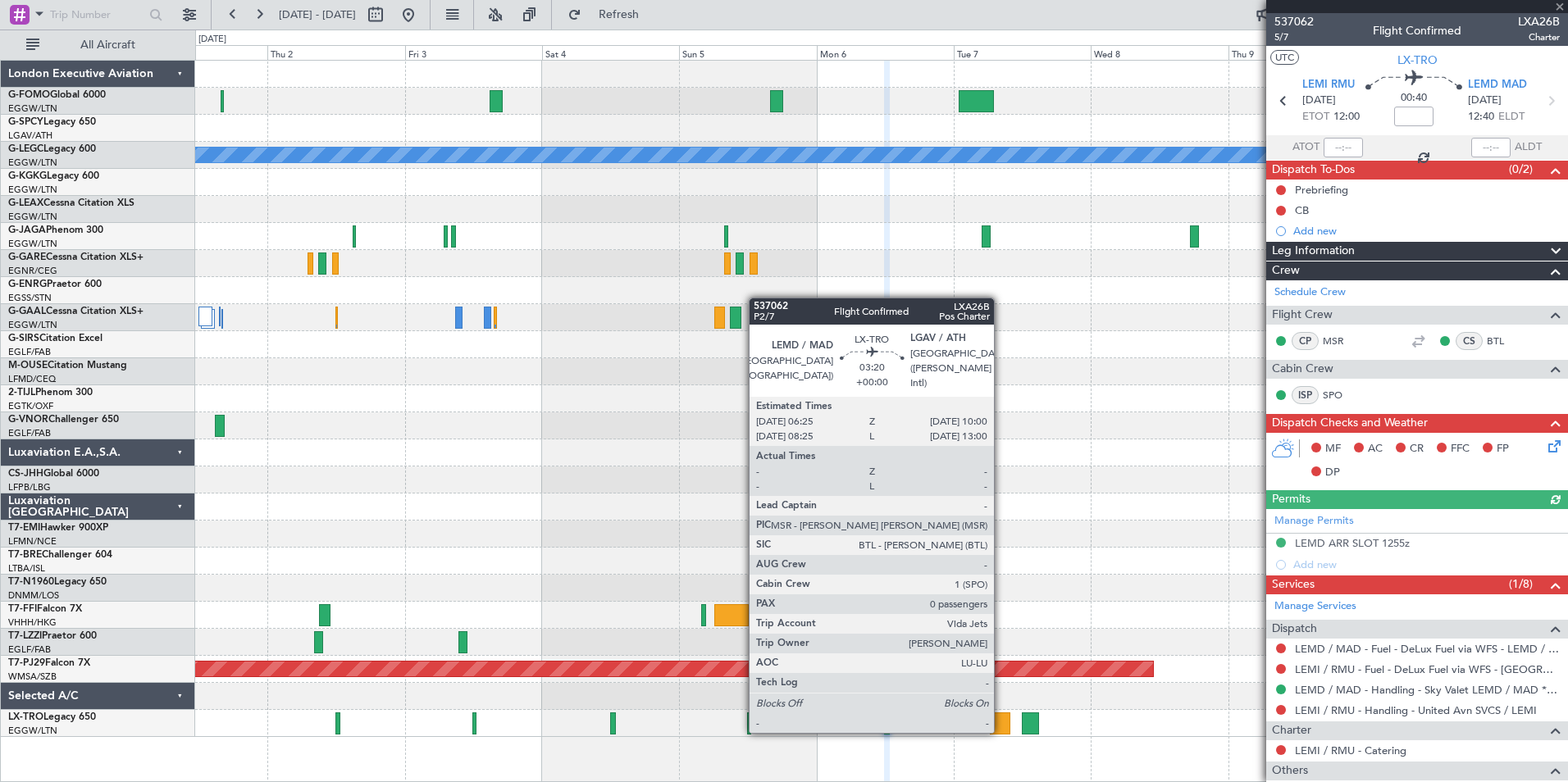
click at [1002, 731] on div at bounding box center [1000, 723] width 21 height 22
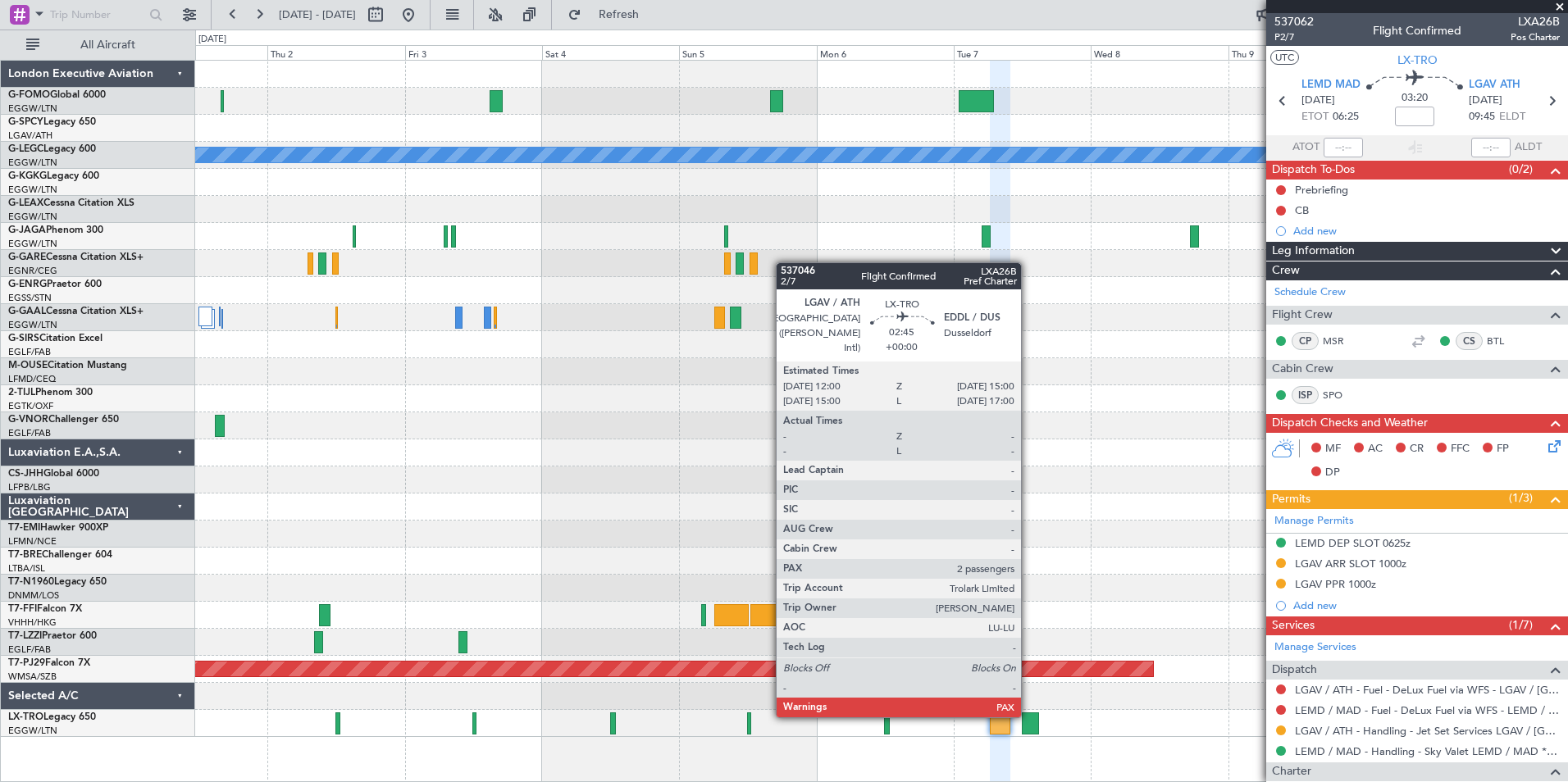
click at [1028, 716] on div at bounding box center [1029, 723] width 17 height 22
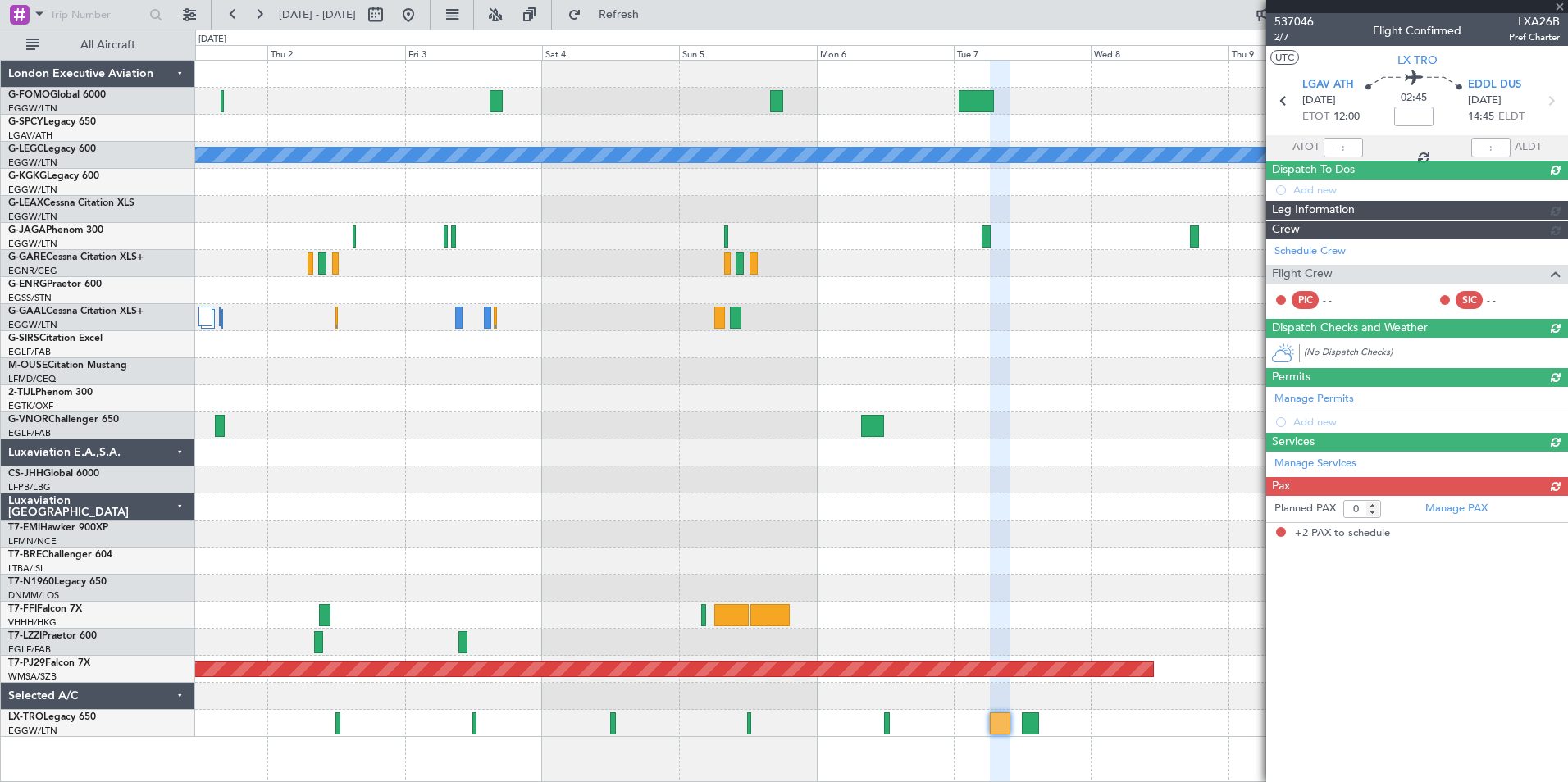
type input "2"
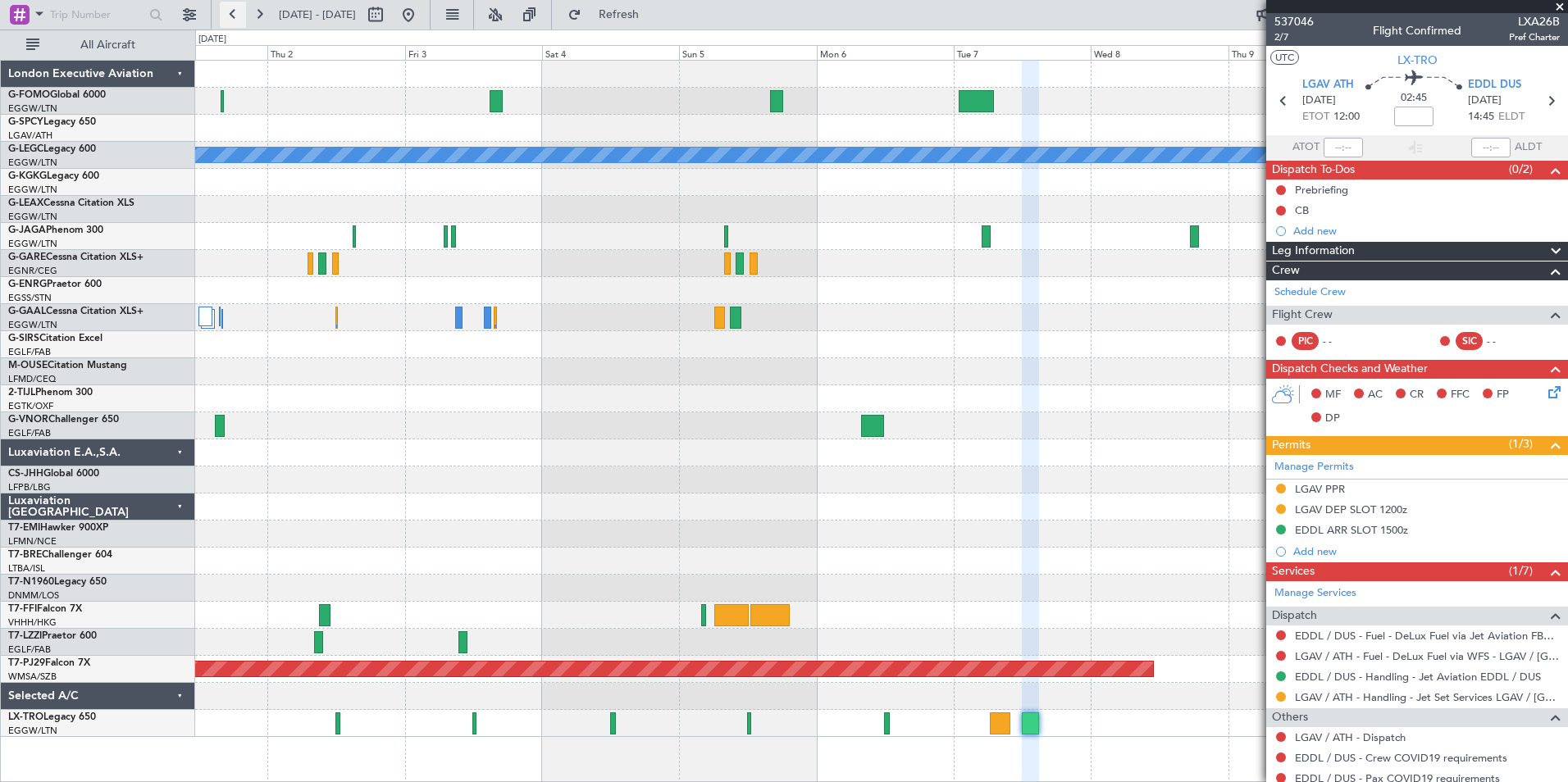
click at [234, 15] on button at bounding box center [233, 15] width 26 height 26
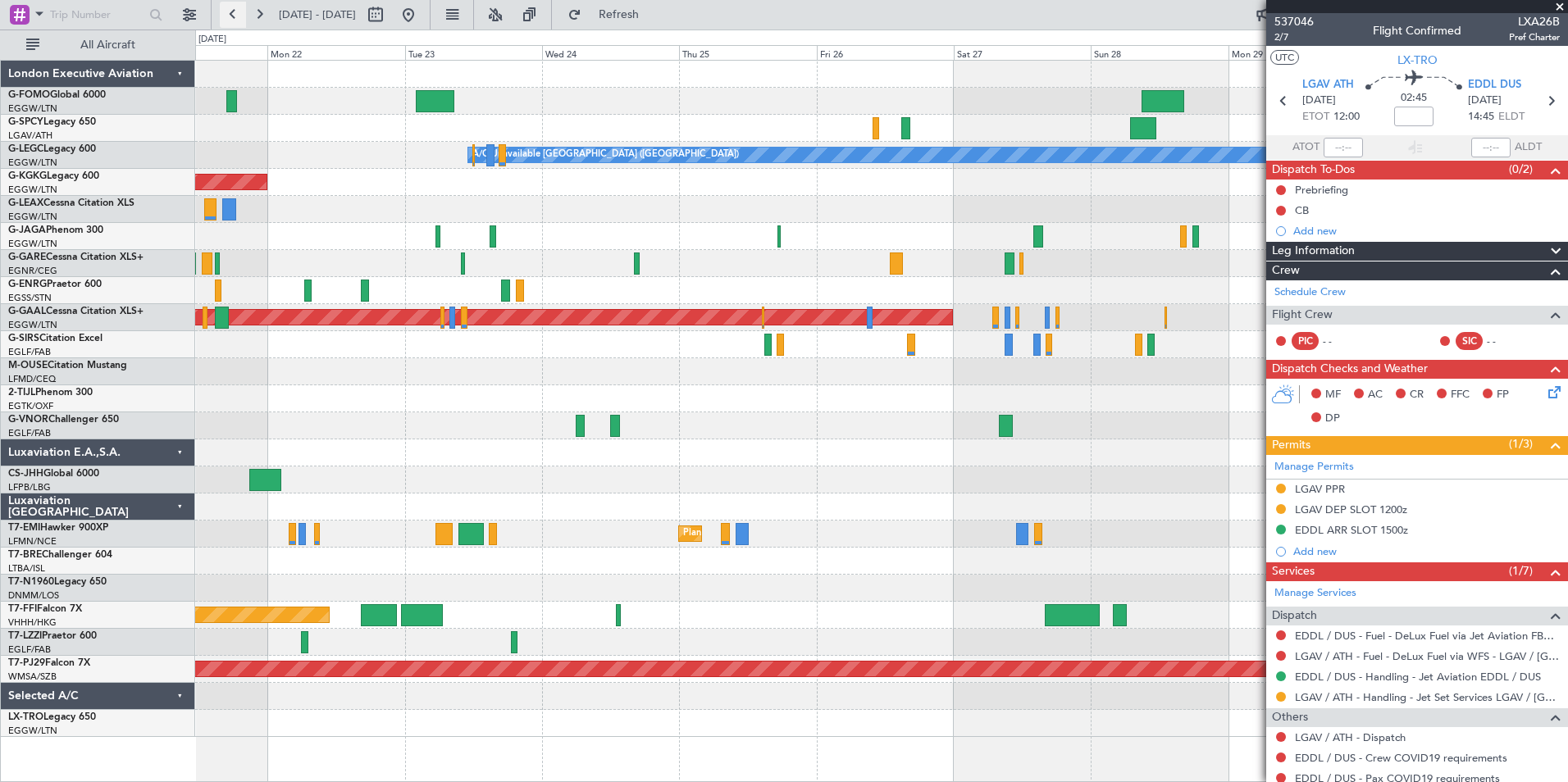
click at [234, 15] on button at bounding box center [233, 15] width 26 height 26
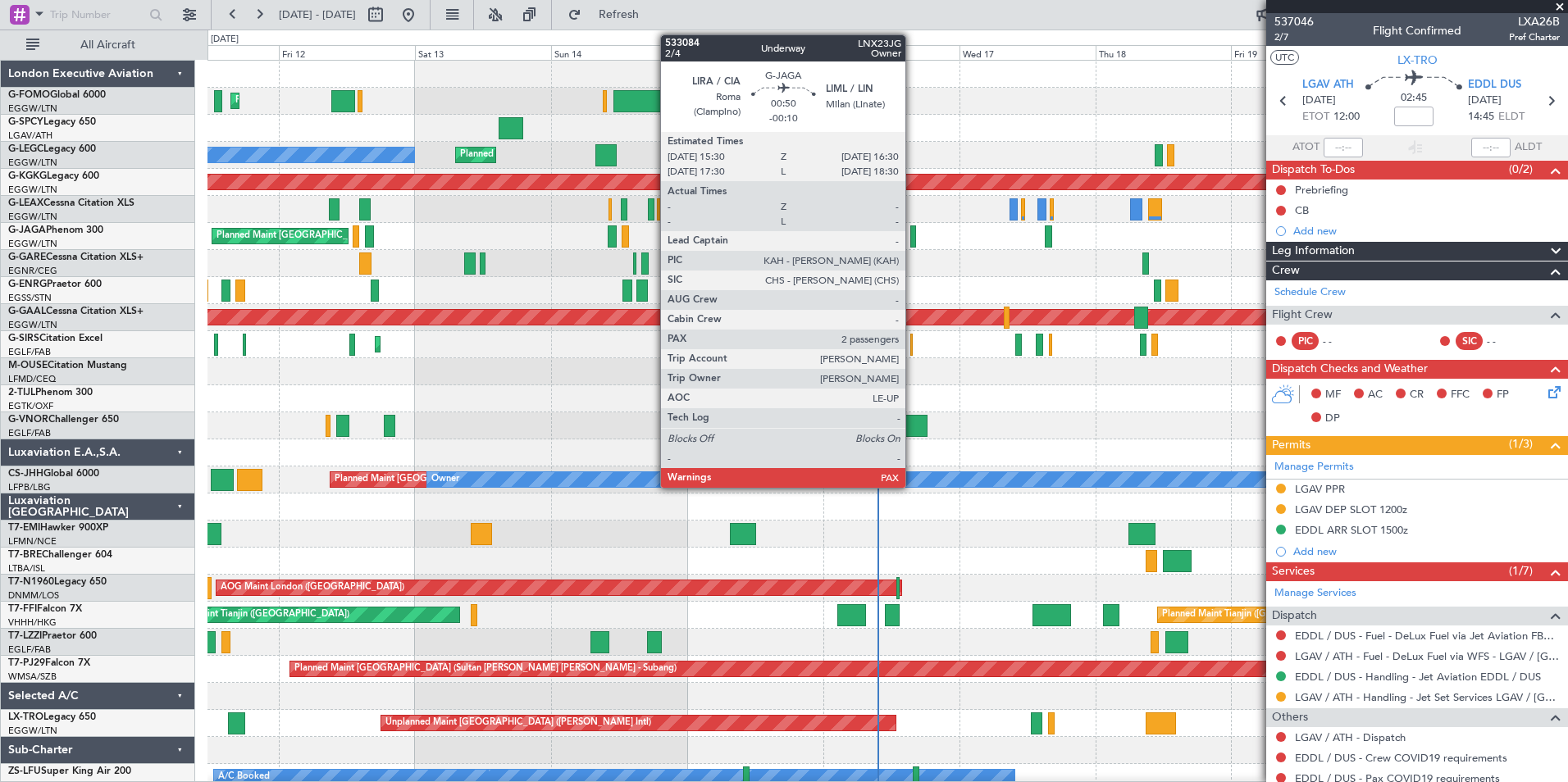
click at [913, 235] on div at bounding box center [913, 236] width 6 height 22
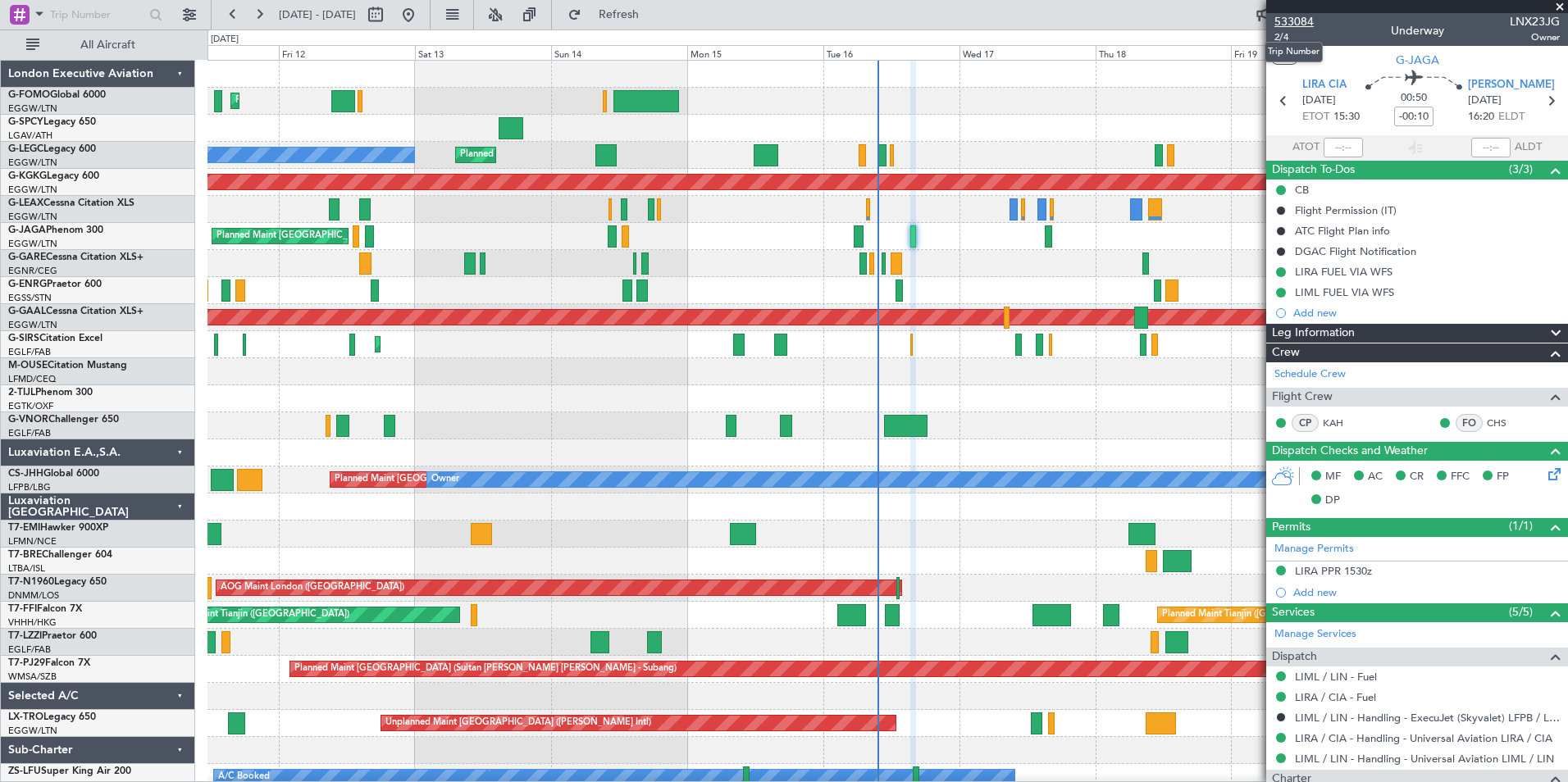
click at [1282, 19] on span "533084" at bounding box center [1295, 21] width 40 height 17
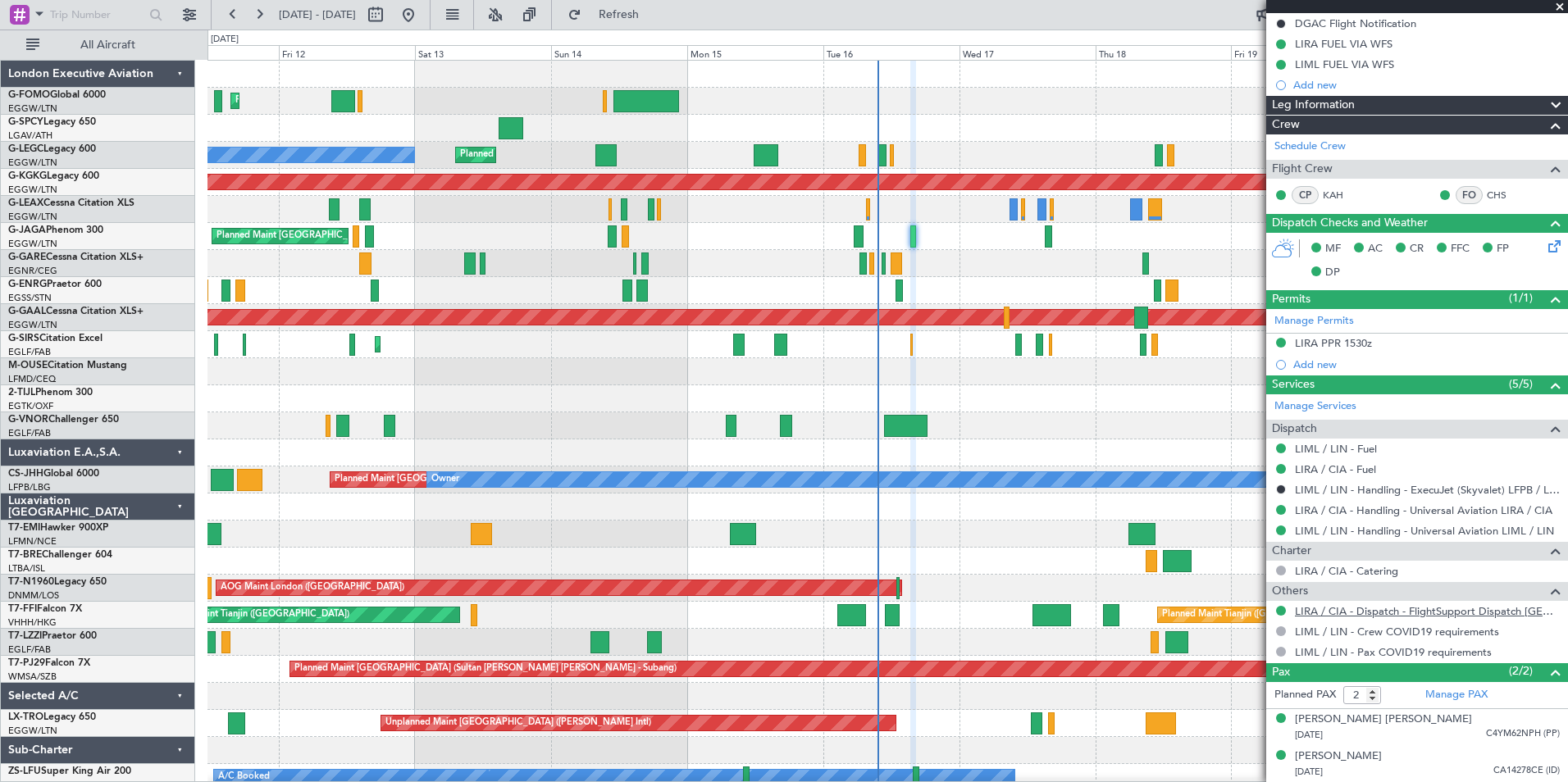
click at [1508, 608] on link "LIRA / CIA - Dispatch - FlightSupport Dispatch [GEOGRAPHIC_DATA]" at bounding box center [1427, 611] width 265 height 14
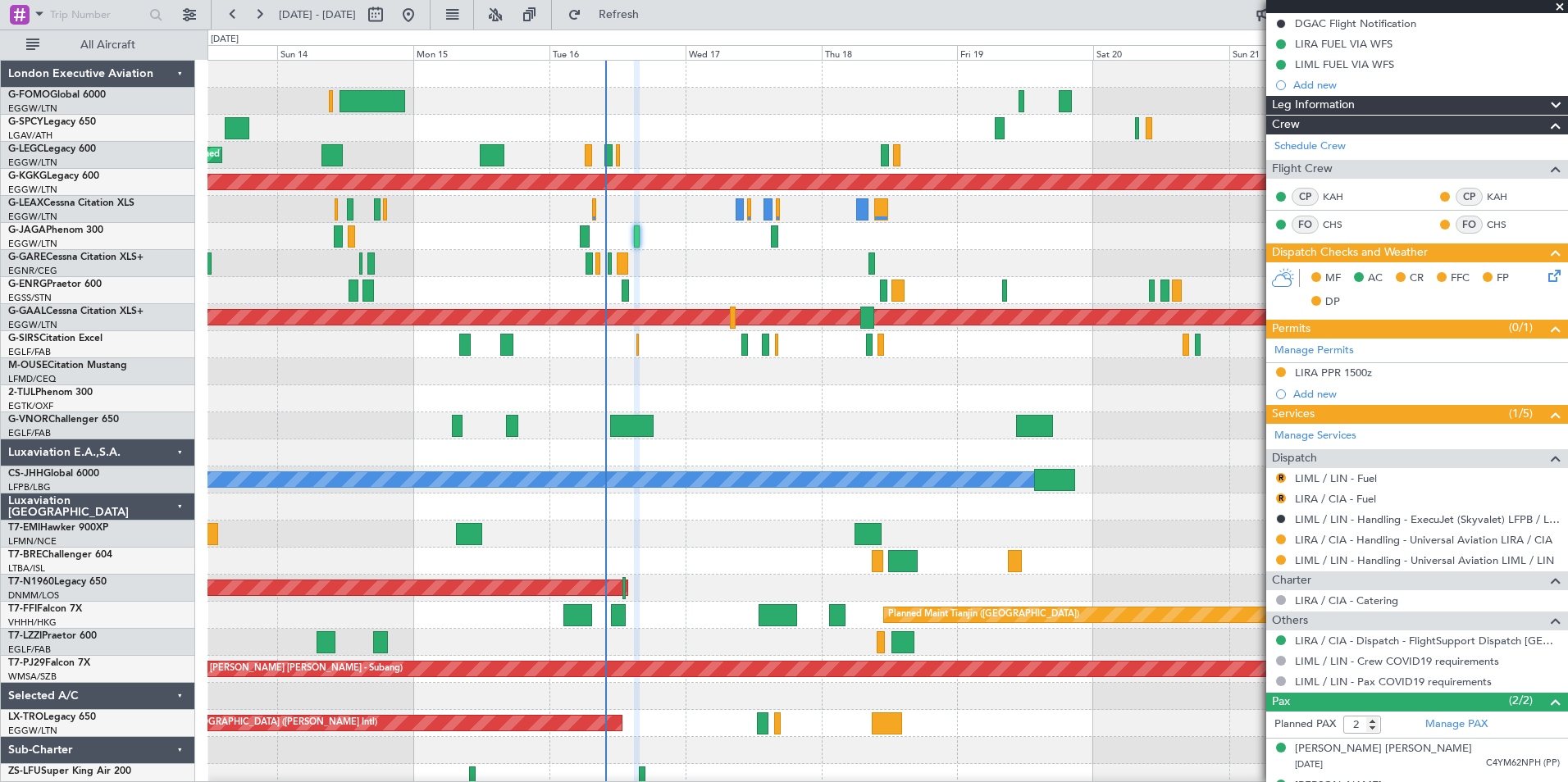
click at [356, 643] on div "Planned Maint London (Luton) Planned Maint London (Luton) A/C Unavailable Londo…" at bounding box center [887, 453] width 1359 height 785
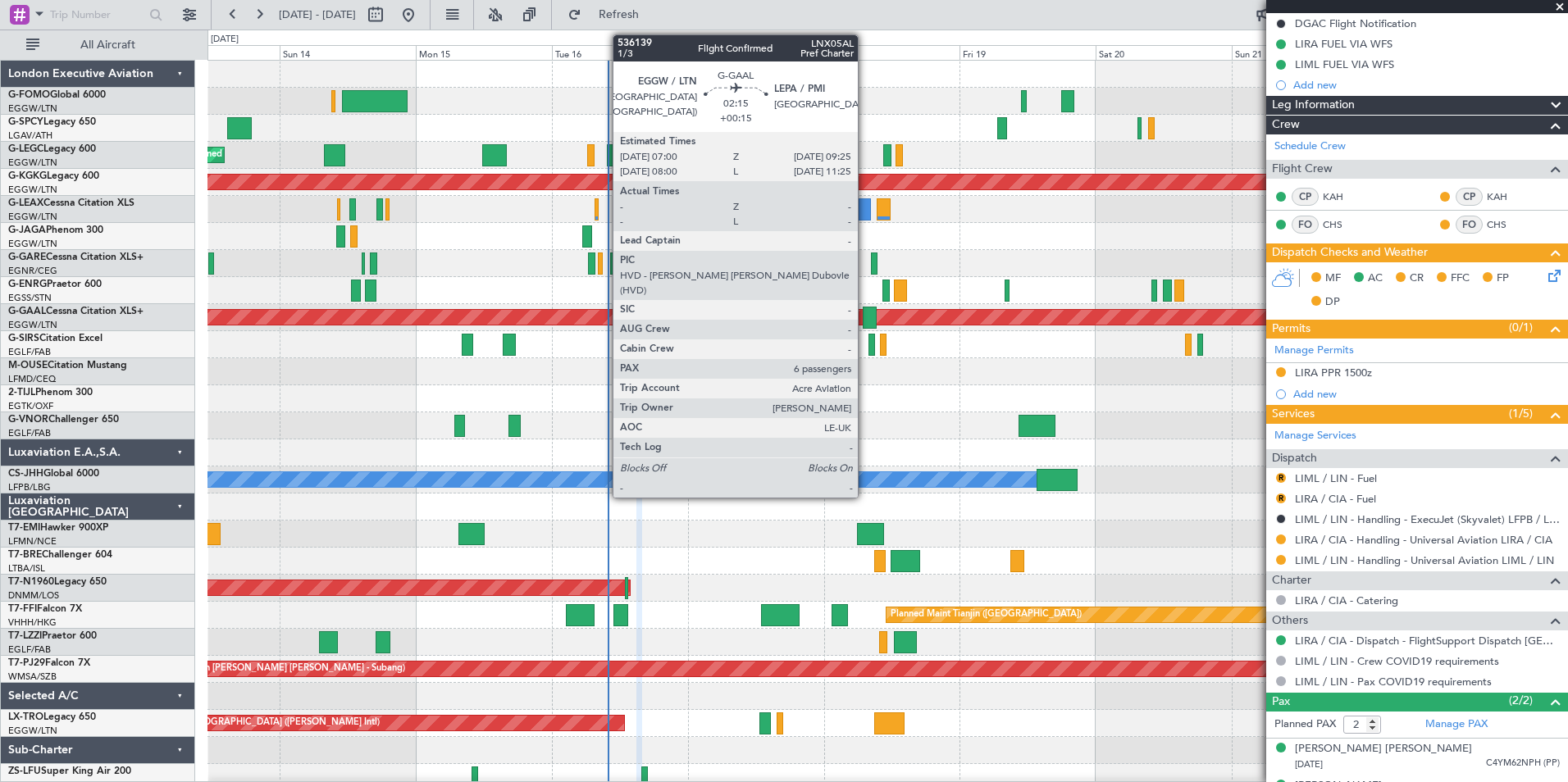
click at [865, 316] on div at bounding box center [869, 318] width 14 height 22
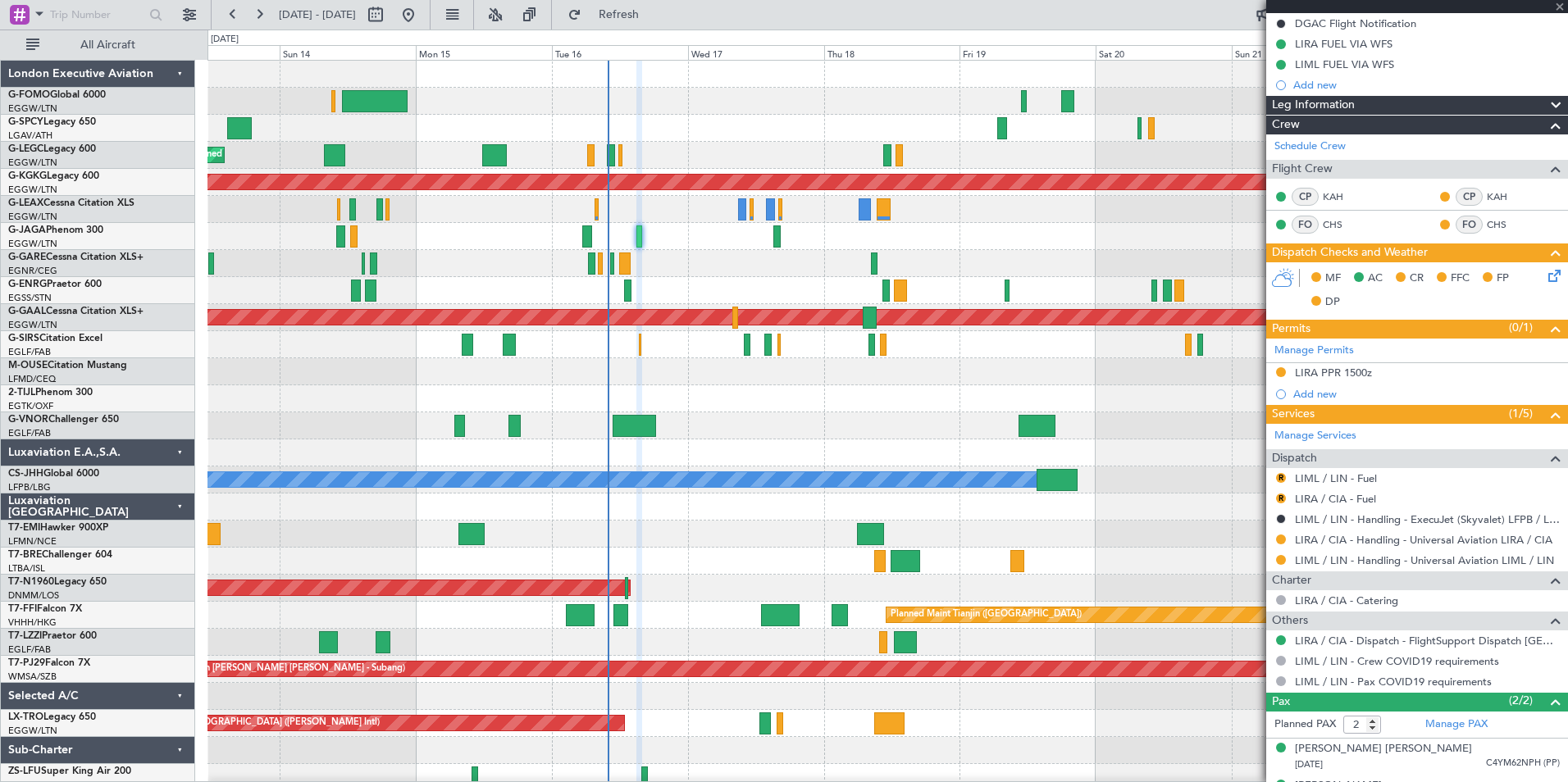
type input "+00:15"
type input "6"
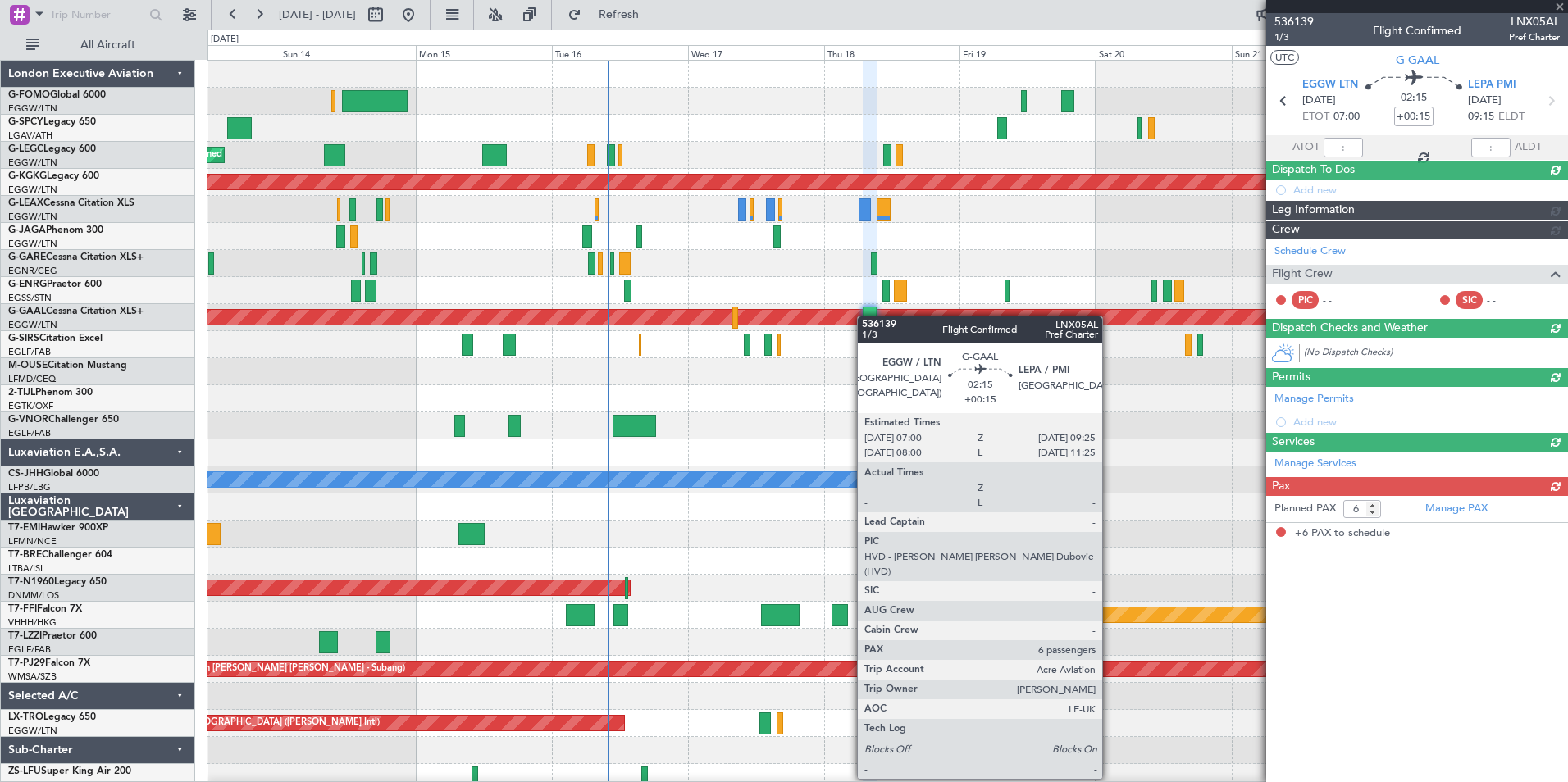
scroll to position [0, 0]
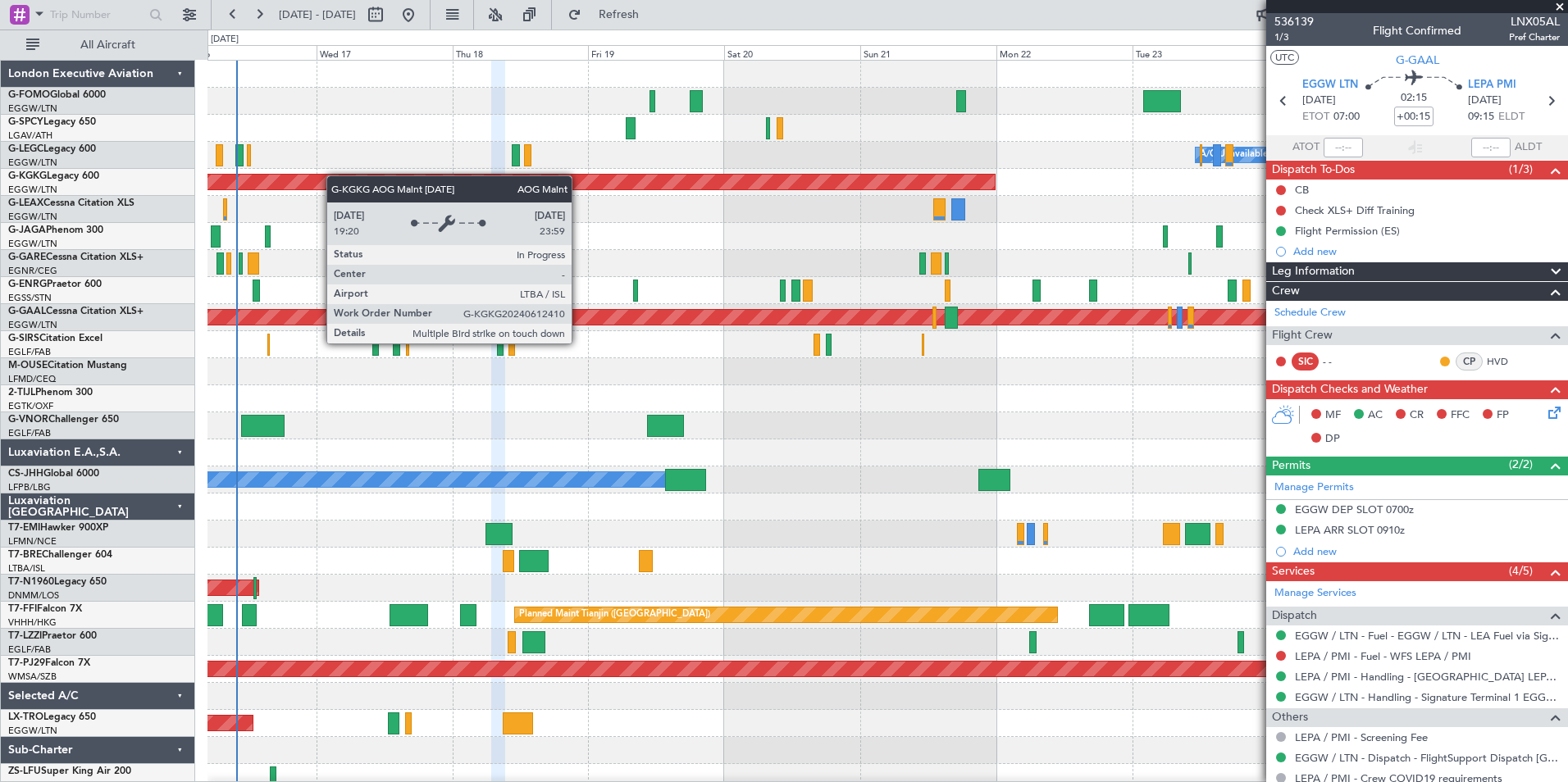
click at [302, 185] on div "A/C Unavailable London (Luton) AOG Maint Istanbul (Ataturk) Planned Maint Dusse…" at bounding box center [887, 439] width 1359 height 758
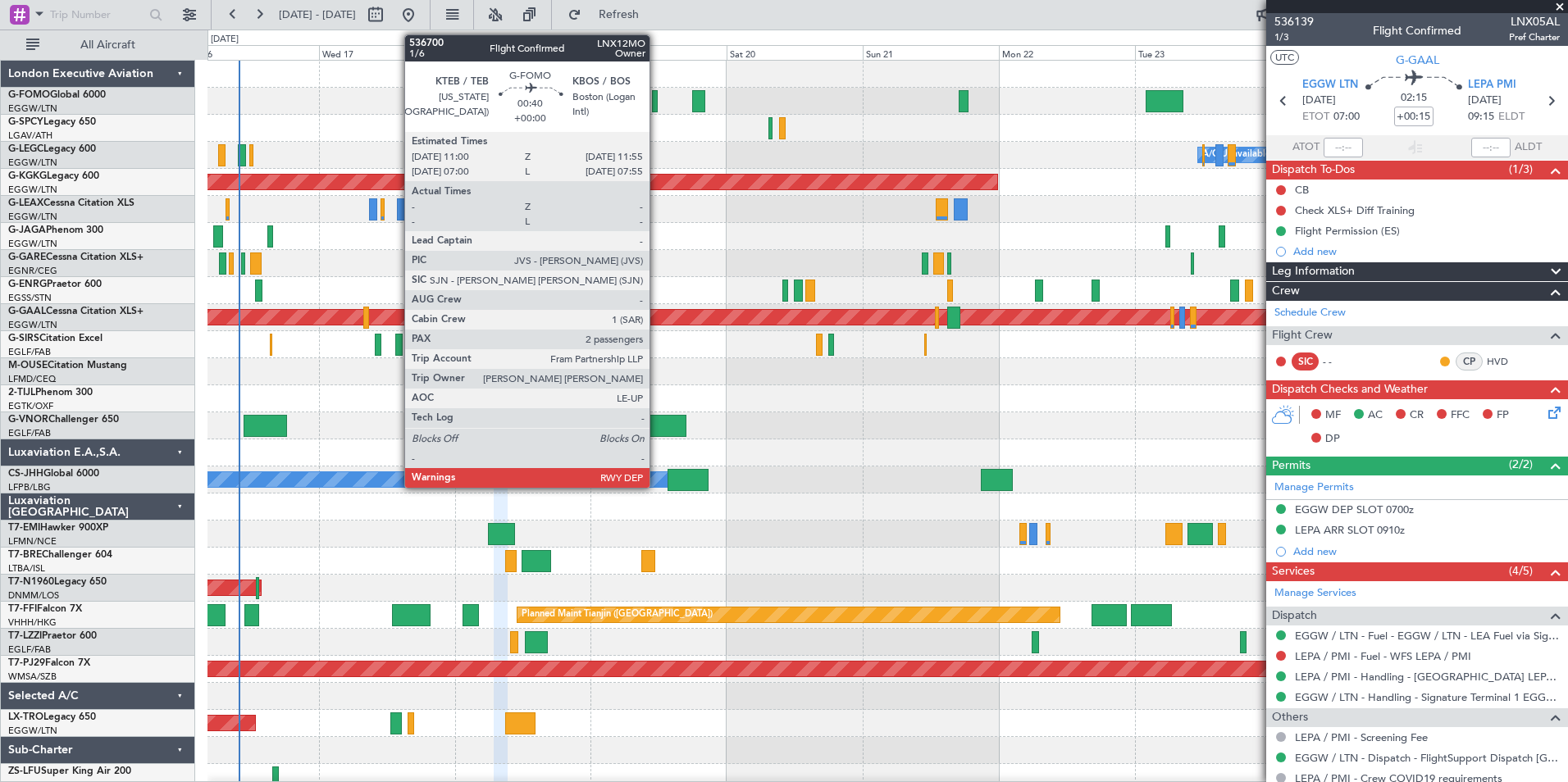
click at [657, 101] on div at bounding box center [655, 101] width 6 height 22
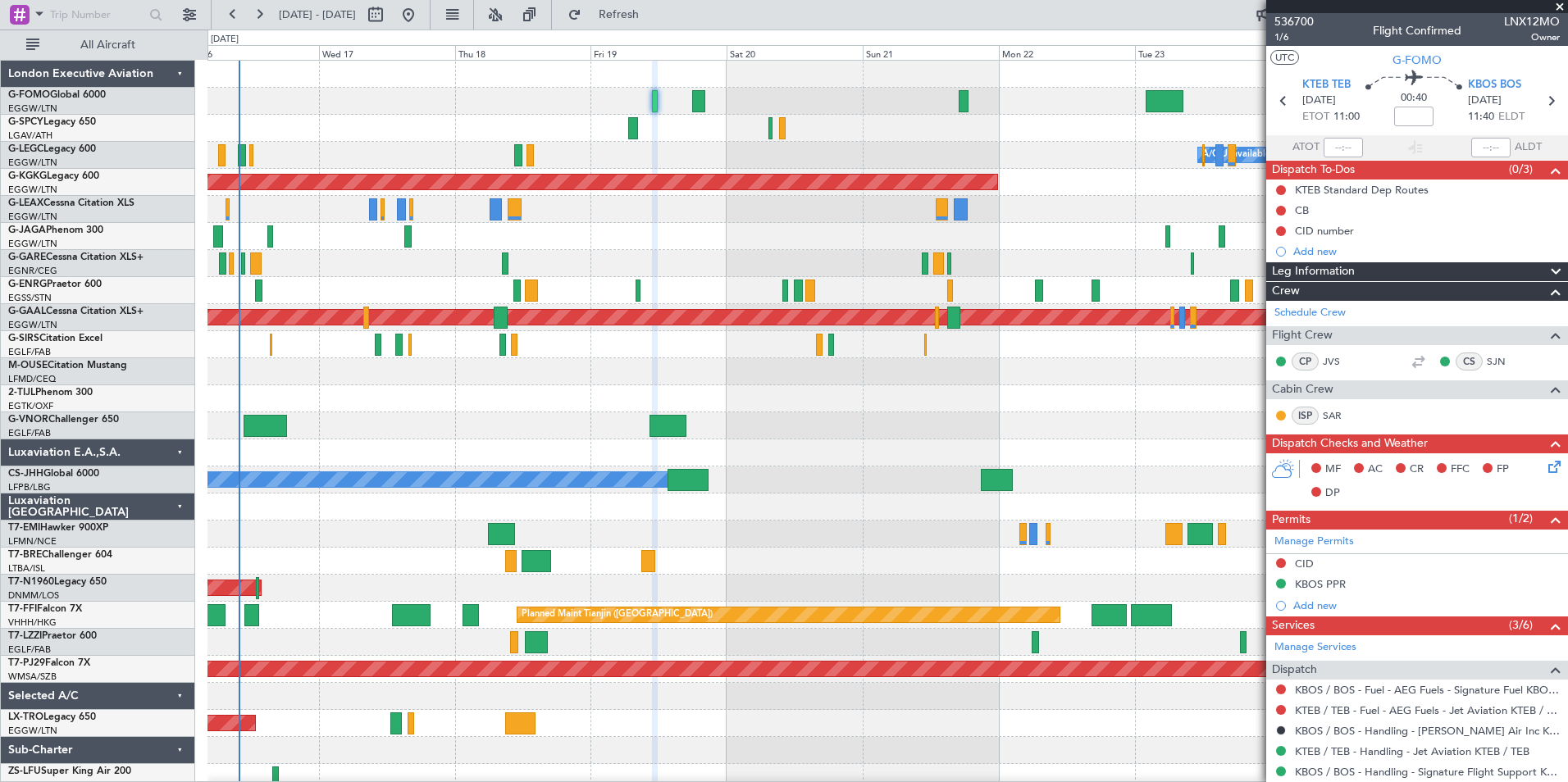
scroll to position [241, 0]
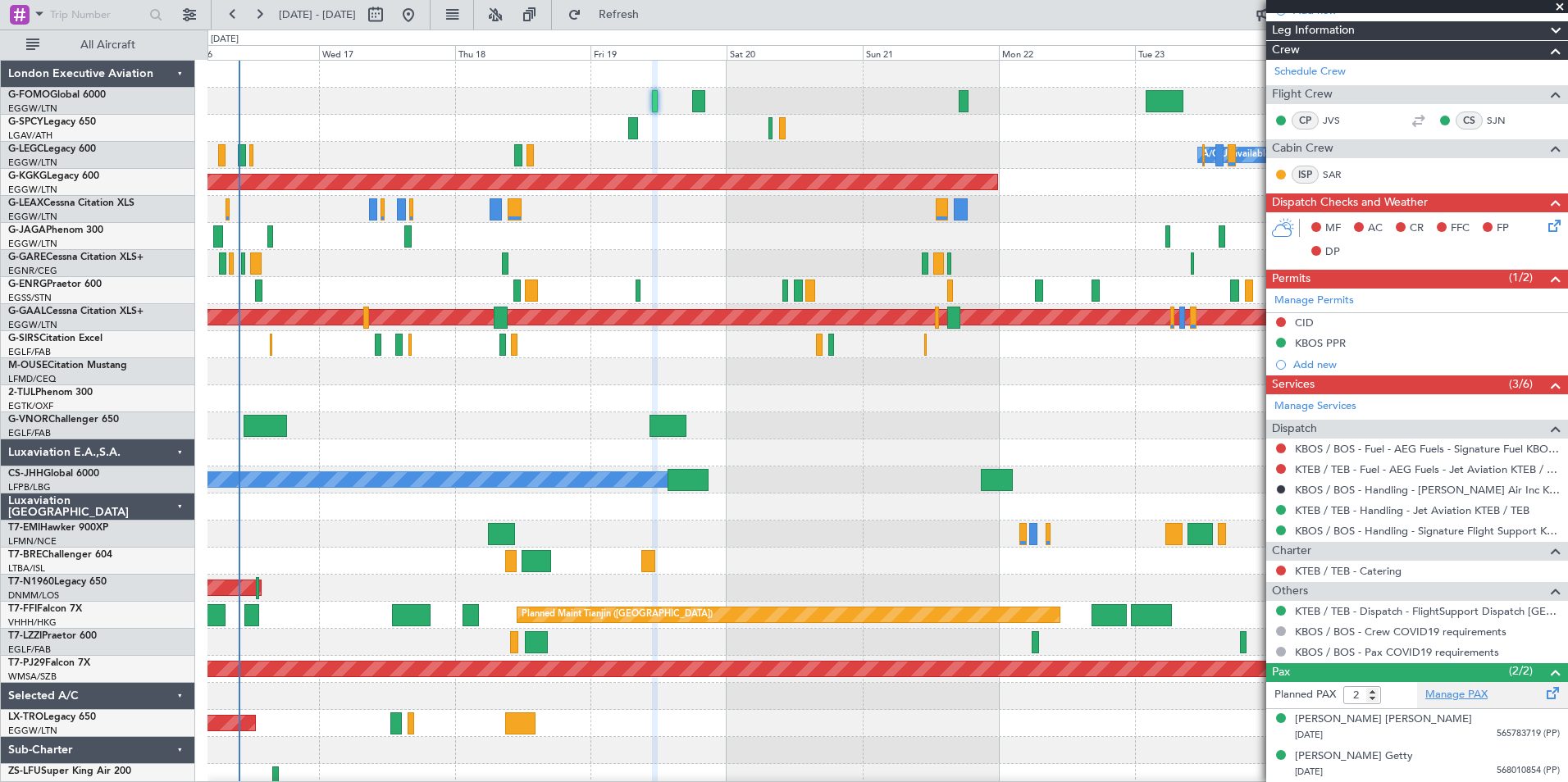
click at [1462, 695] on link "Manage PAX" at bounding box center [1456, 696] width 63 height 17
click at [654, 19] on span "Refresh" at bounding box center [618, 15] width 69 height 12
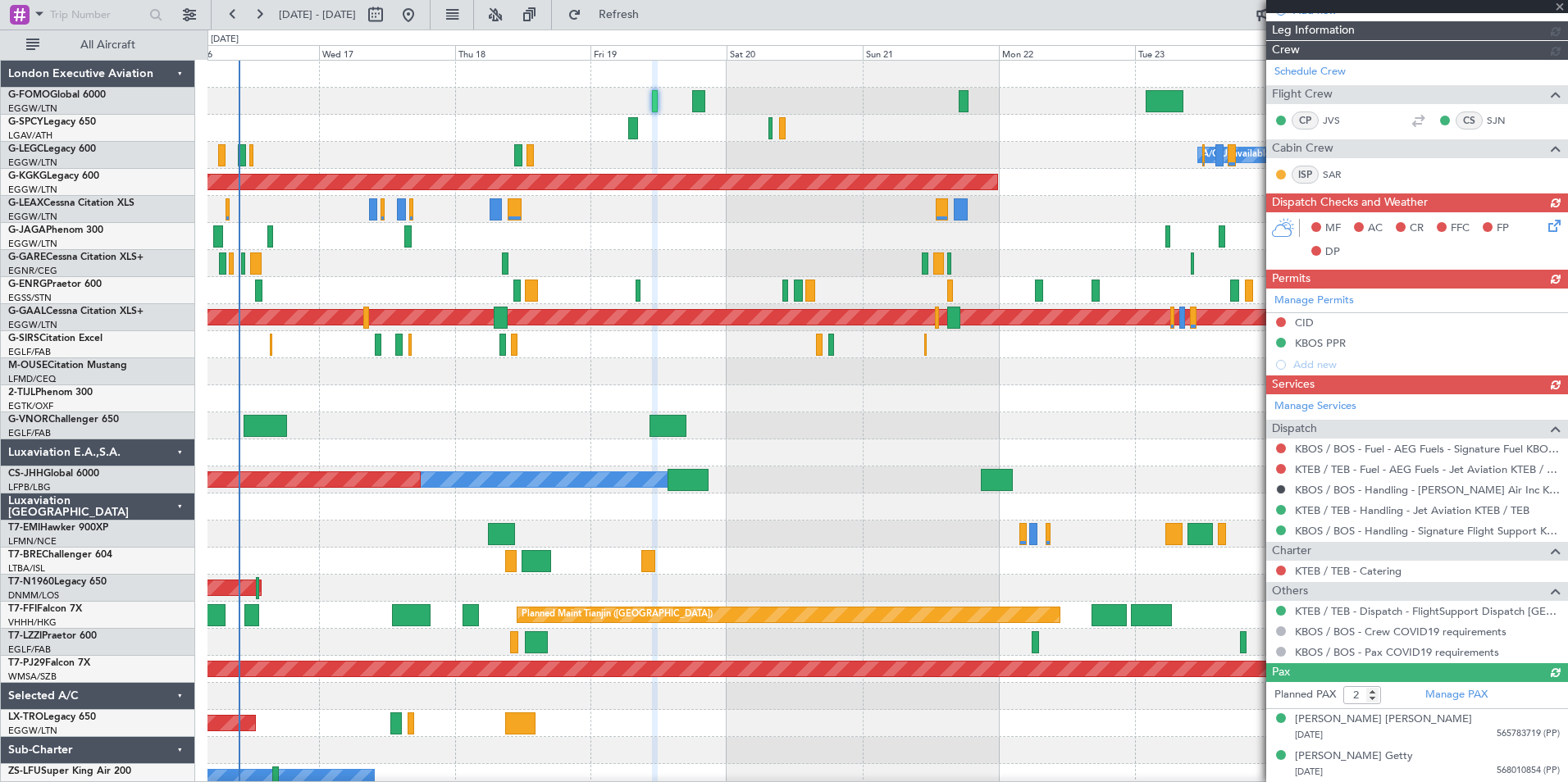
scroll to position [225, 0]
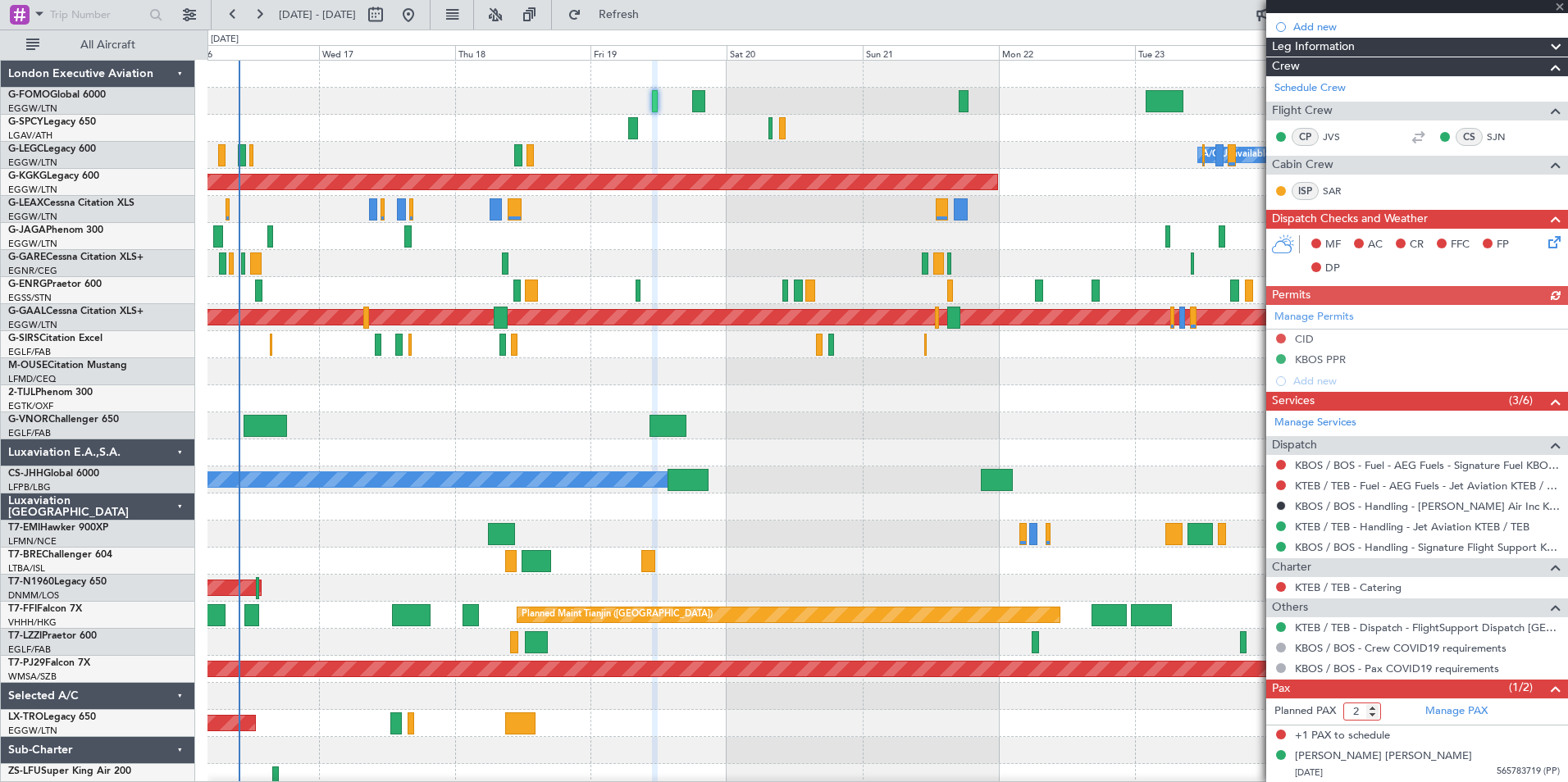
click at [1377, 718] on input "2" at bounding box center [1362, 711] width 38 height 18
click at [1373, 718] on input "2" at bounding box center [1362, 711] width 38 height 18
type input "1"
click at [1371, 715] on input "1" at bounding box center [1362, 711] width 38 height 18
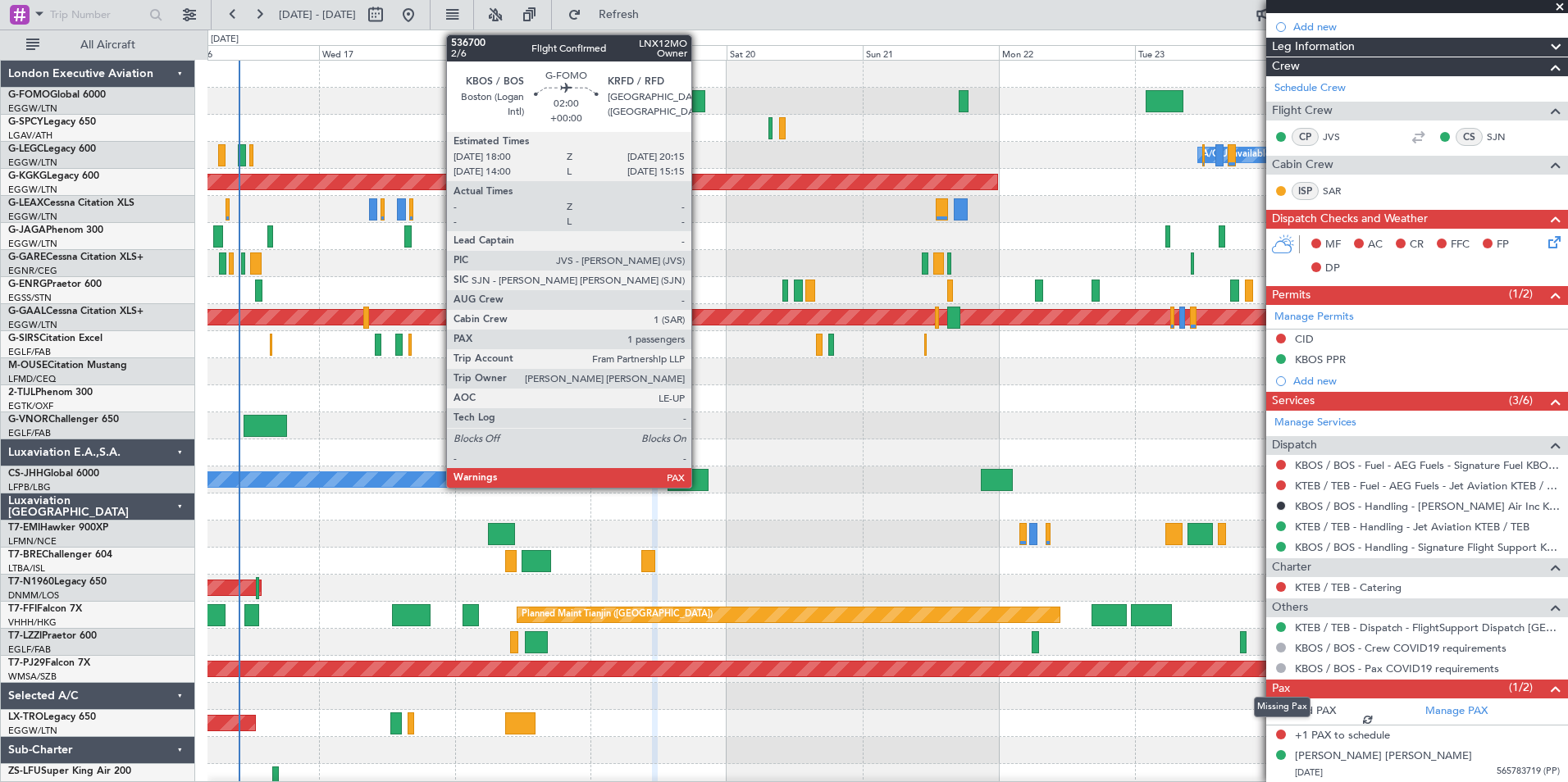
scroll to position [205, 0]
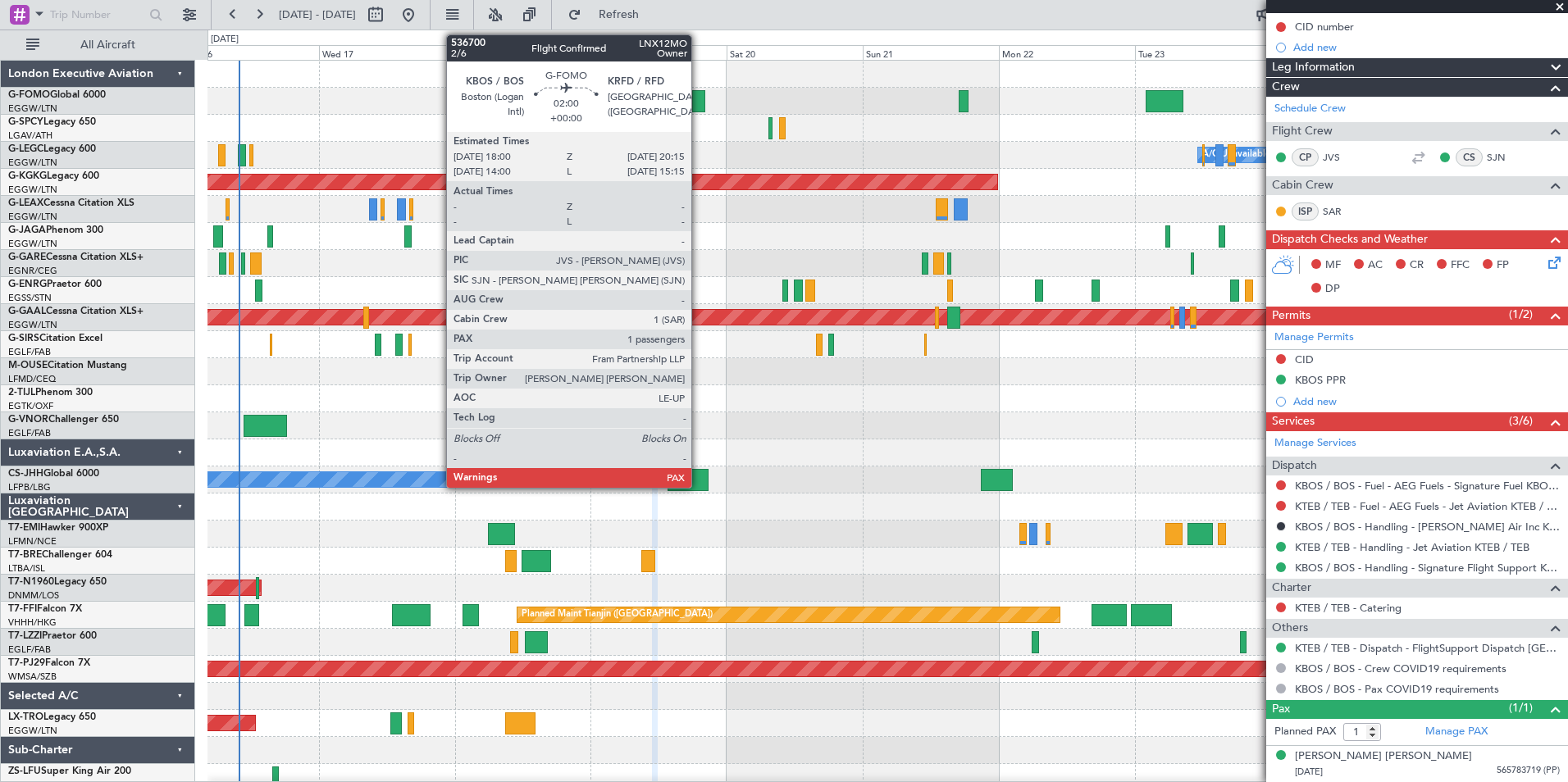
click at [699, 104] on div at bounding box center [699, 101] width 13 height 22
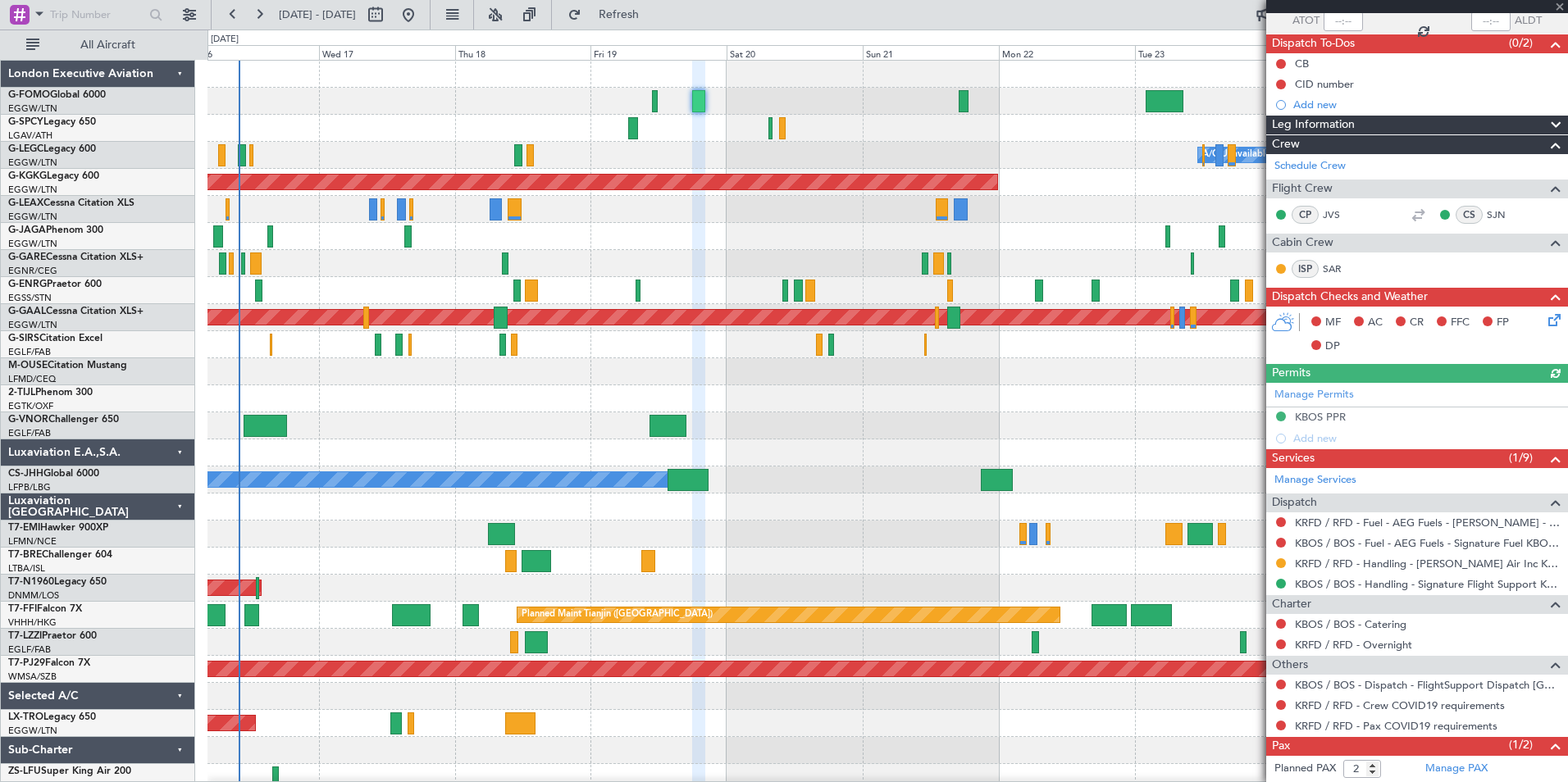
scroll to position [184, 0]
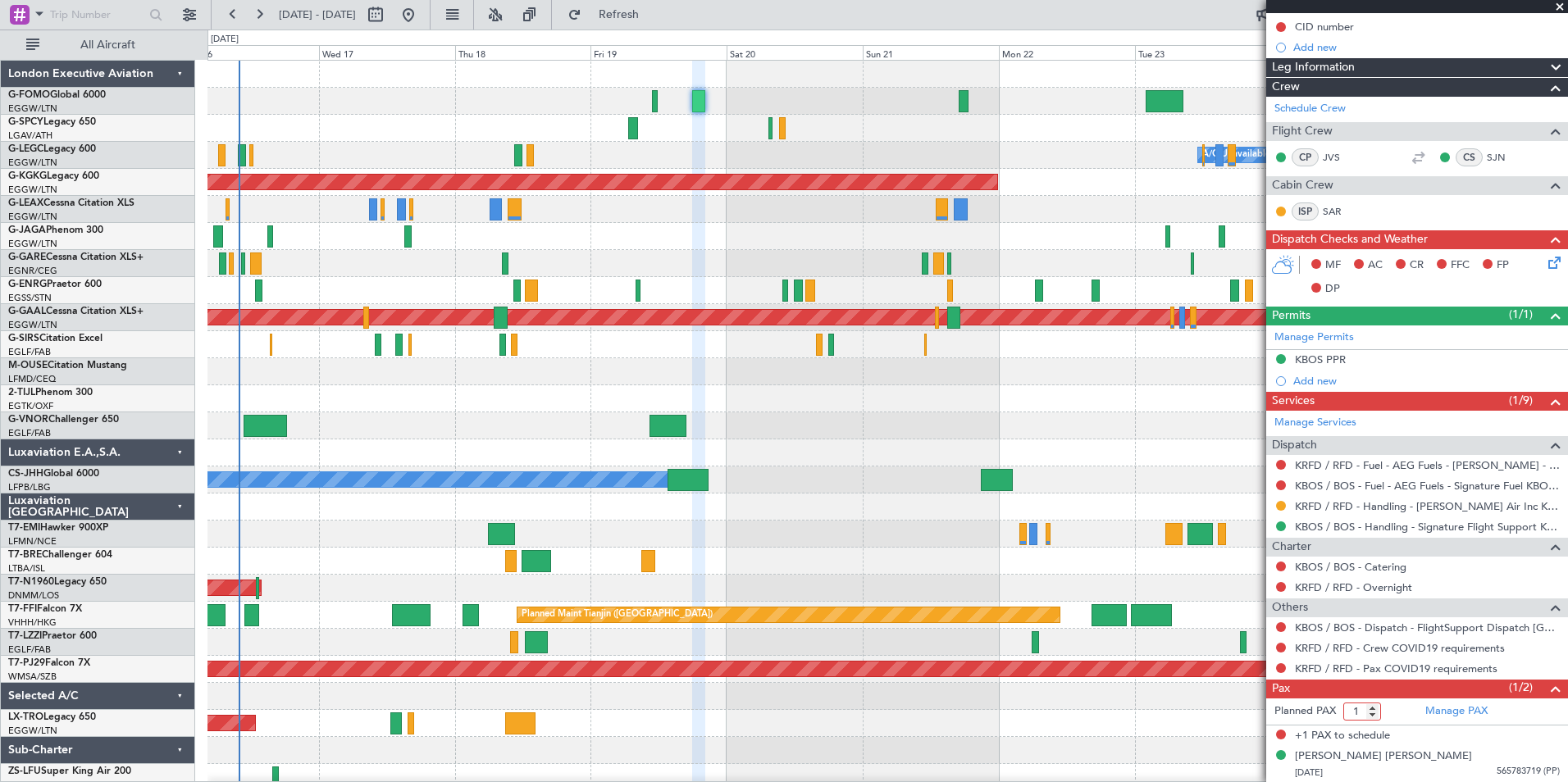
type input "1"
click at [1373, 714] on input "1" at bounding box center [1362, 711] width 38 height 18
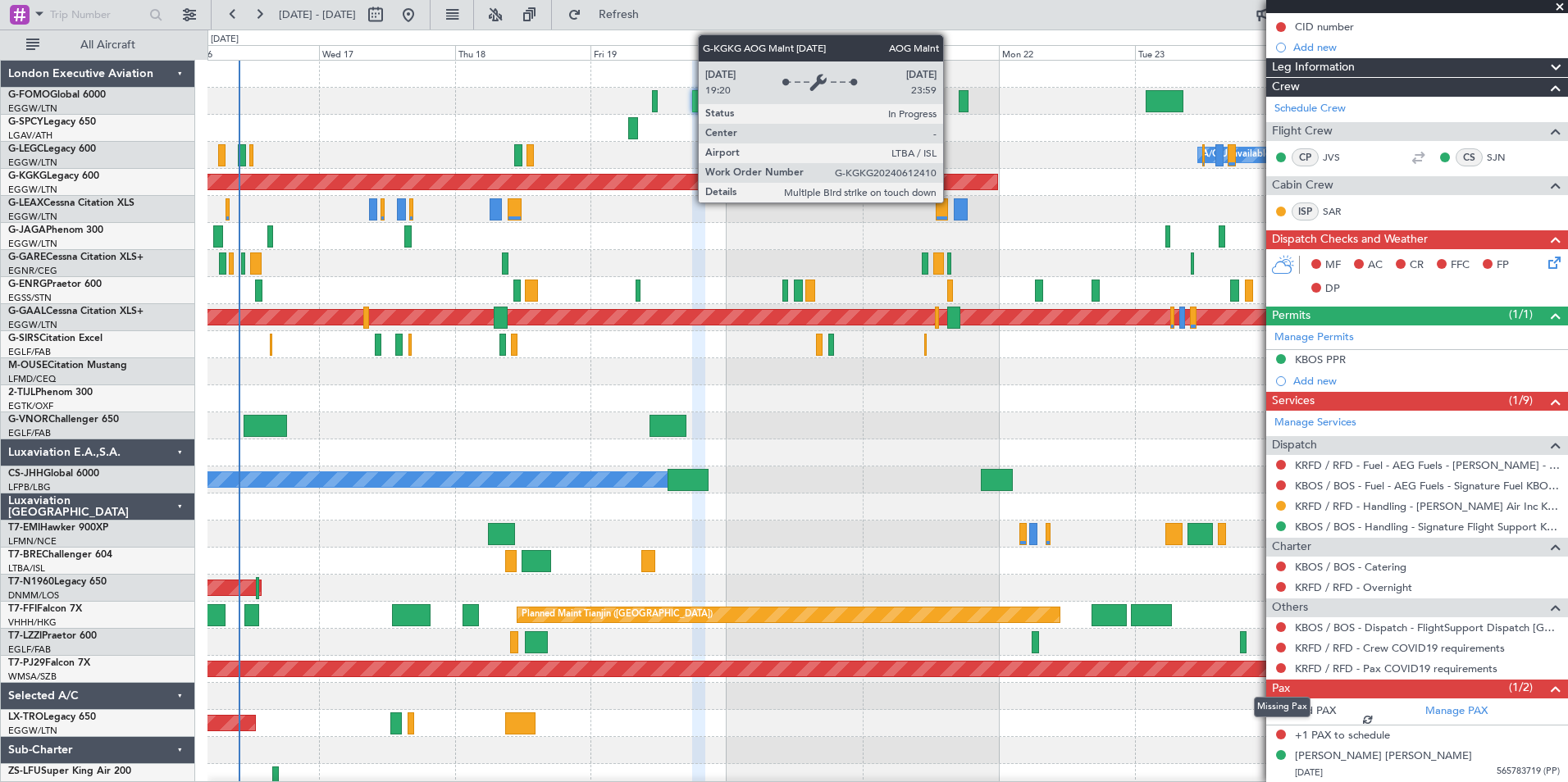
scroll to position [163, 0]
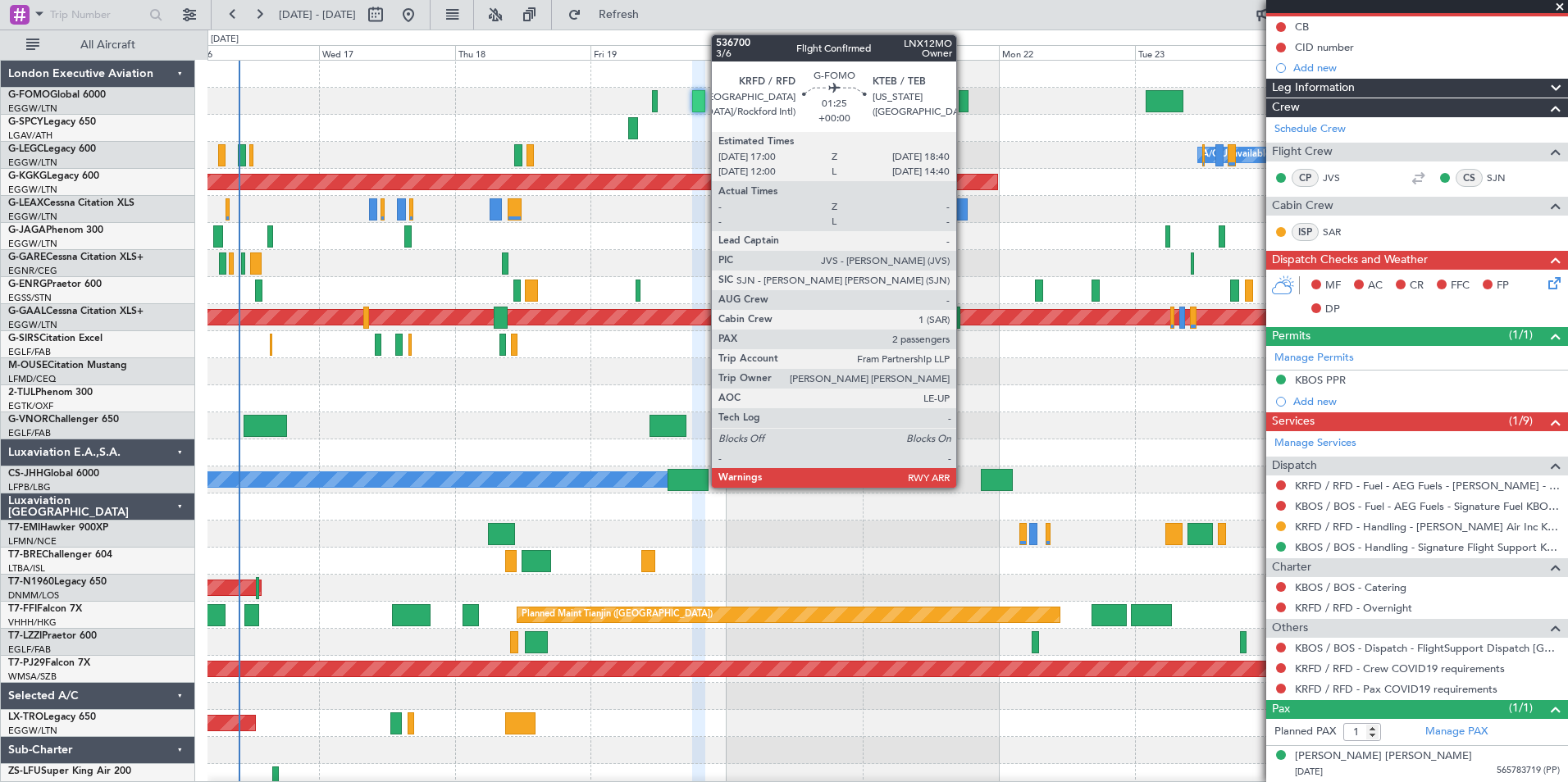
click at [964, 101] on div at bounding box center [964, 101] width 10 height 22
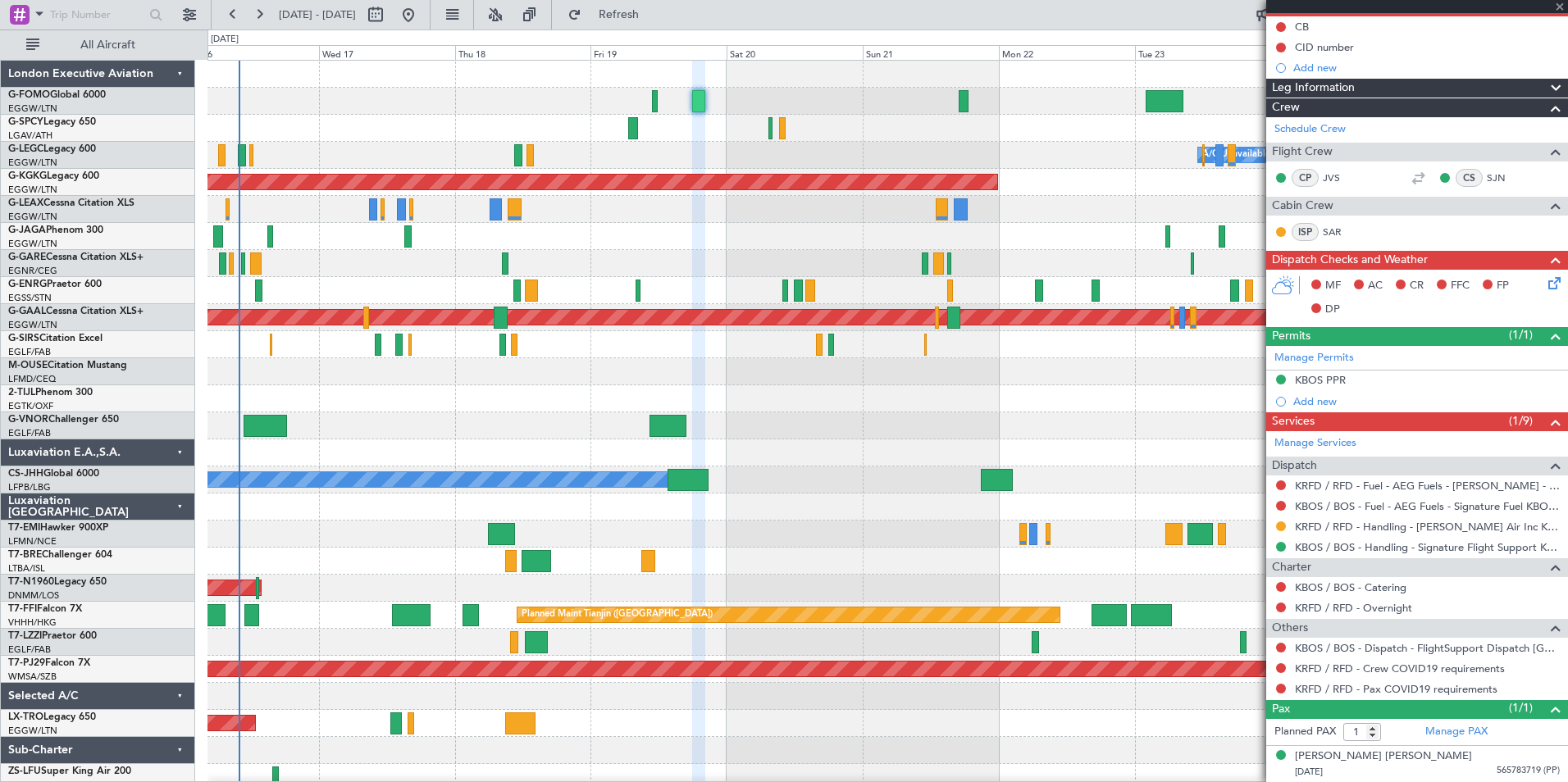
type input "2"
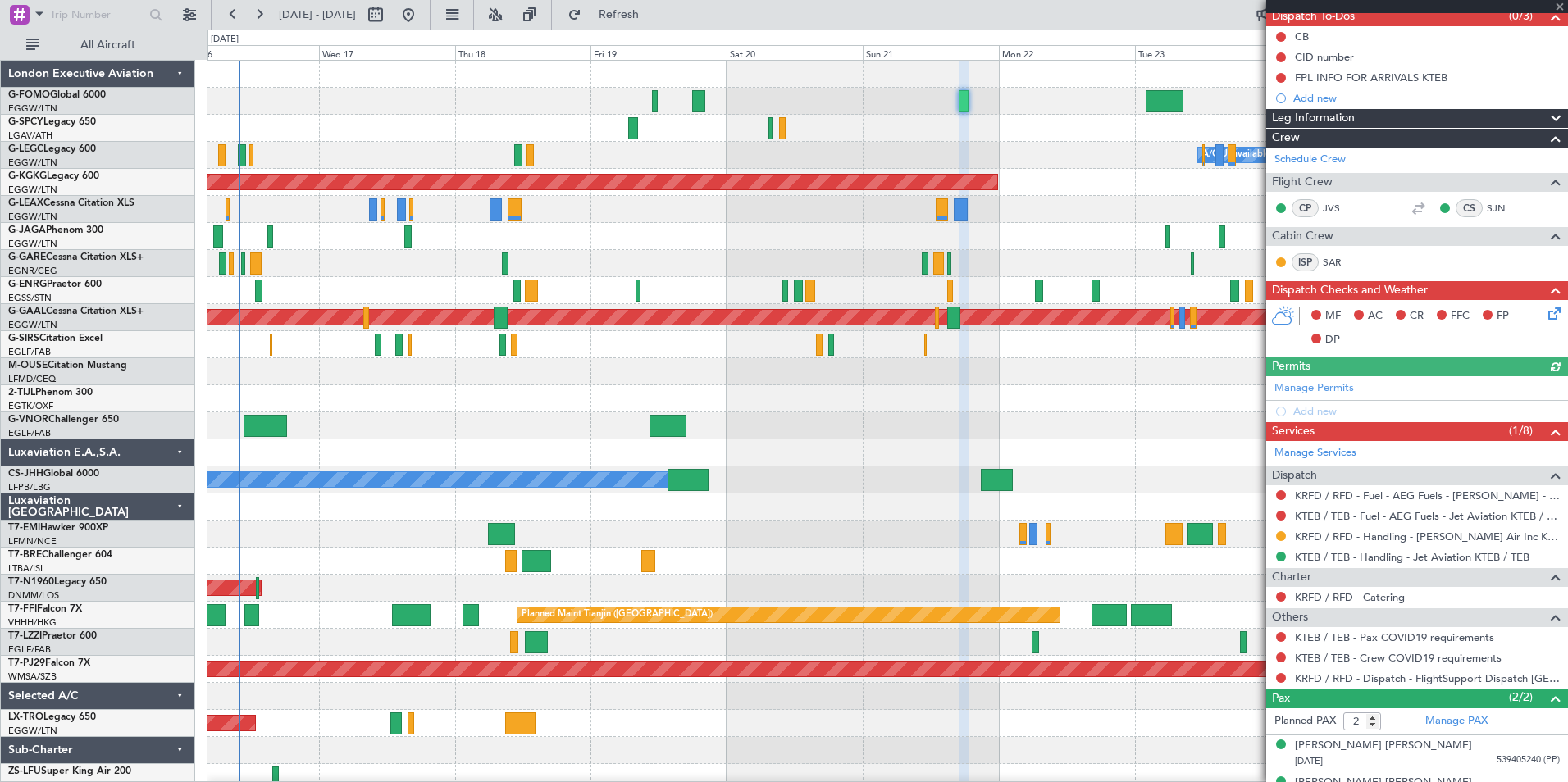
scroll to position [180, 0]
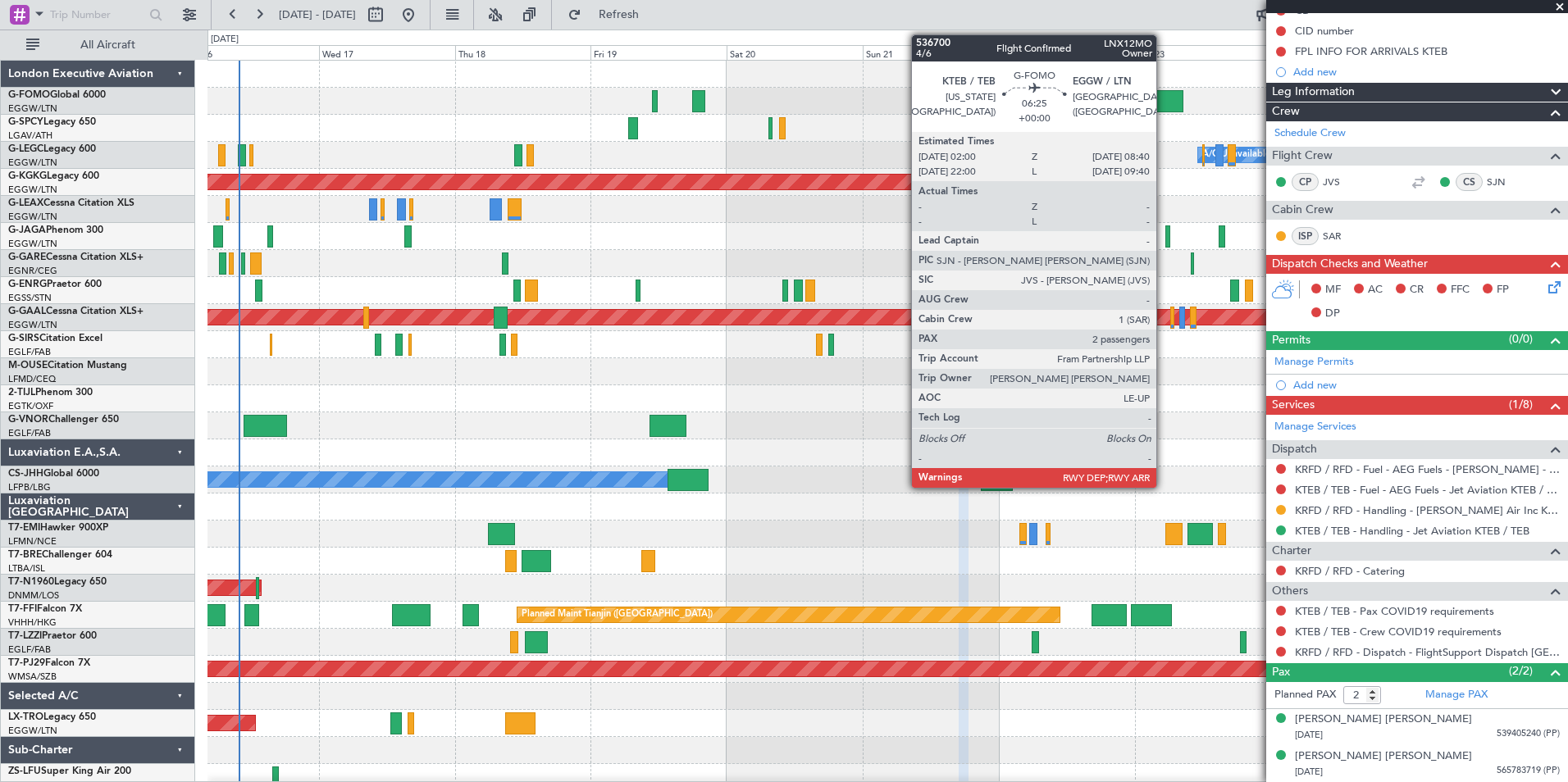
click at [1164, 99] on div at bounding box center [1165, 101] width 39 height 22
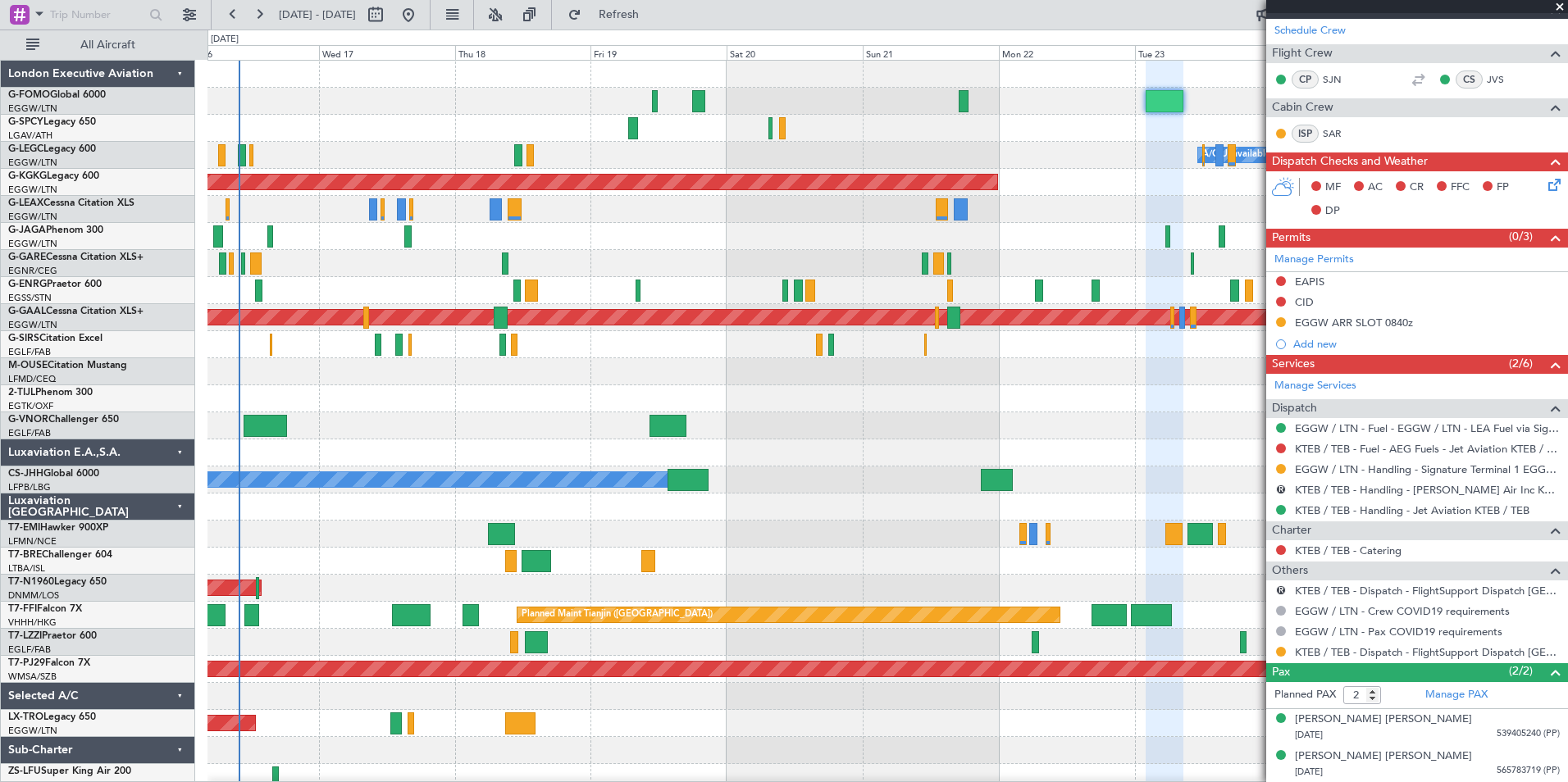
scroll to position [0, 0]
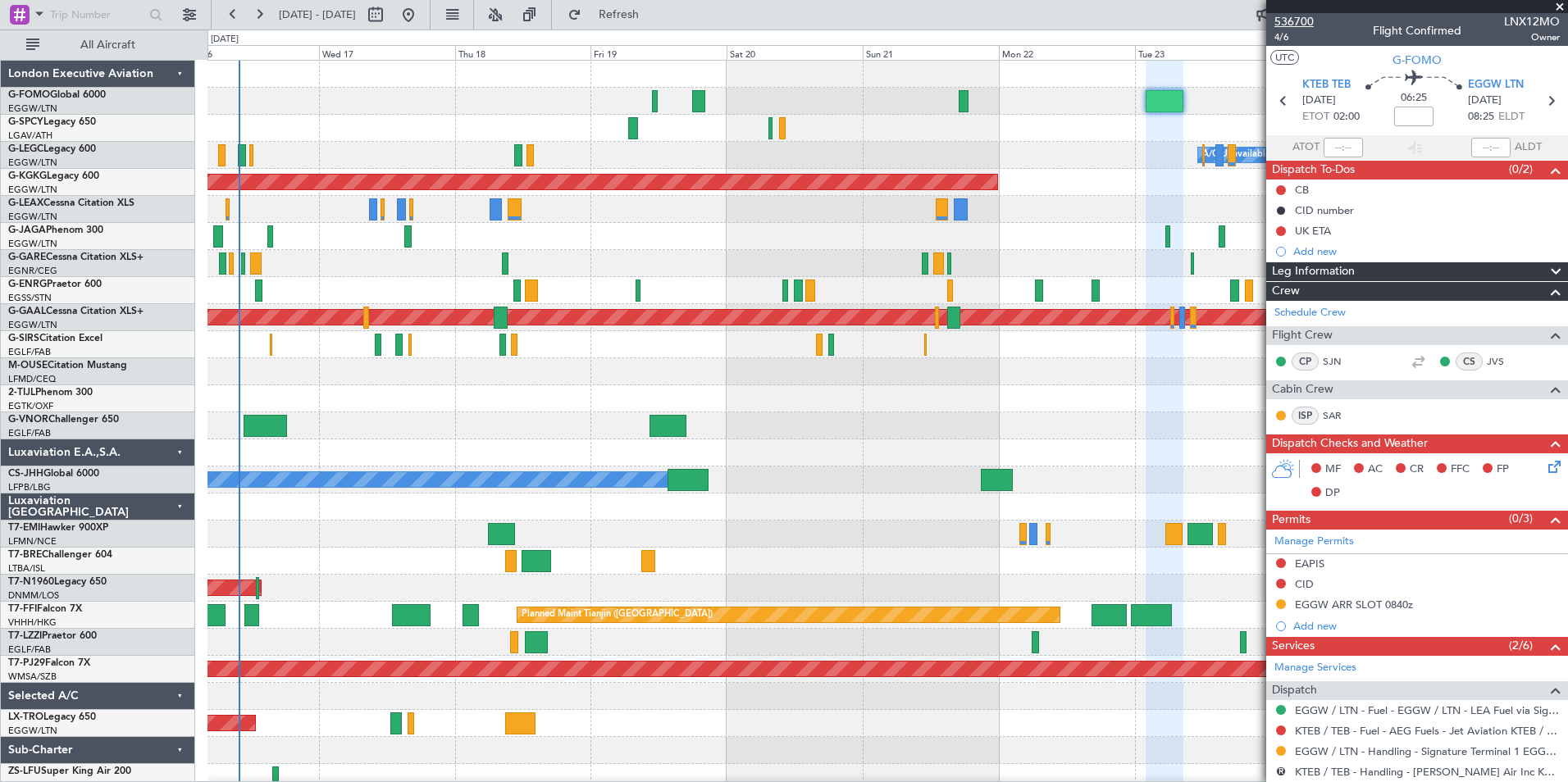
click at [1303, 24] on span "536700" at bounding box center [1295, 21] width 40 height 17
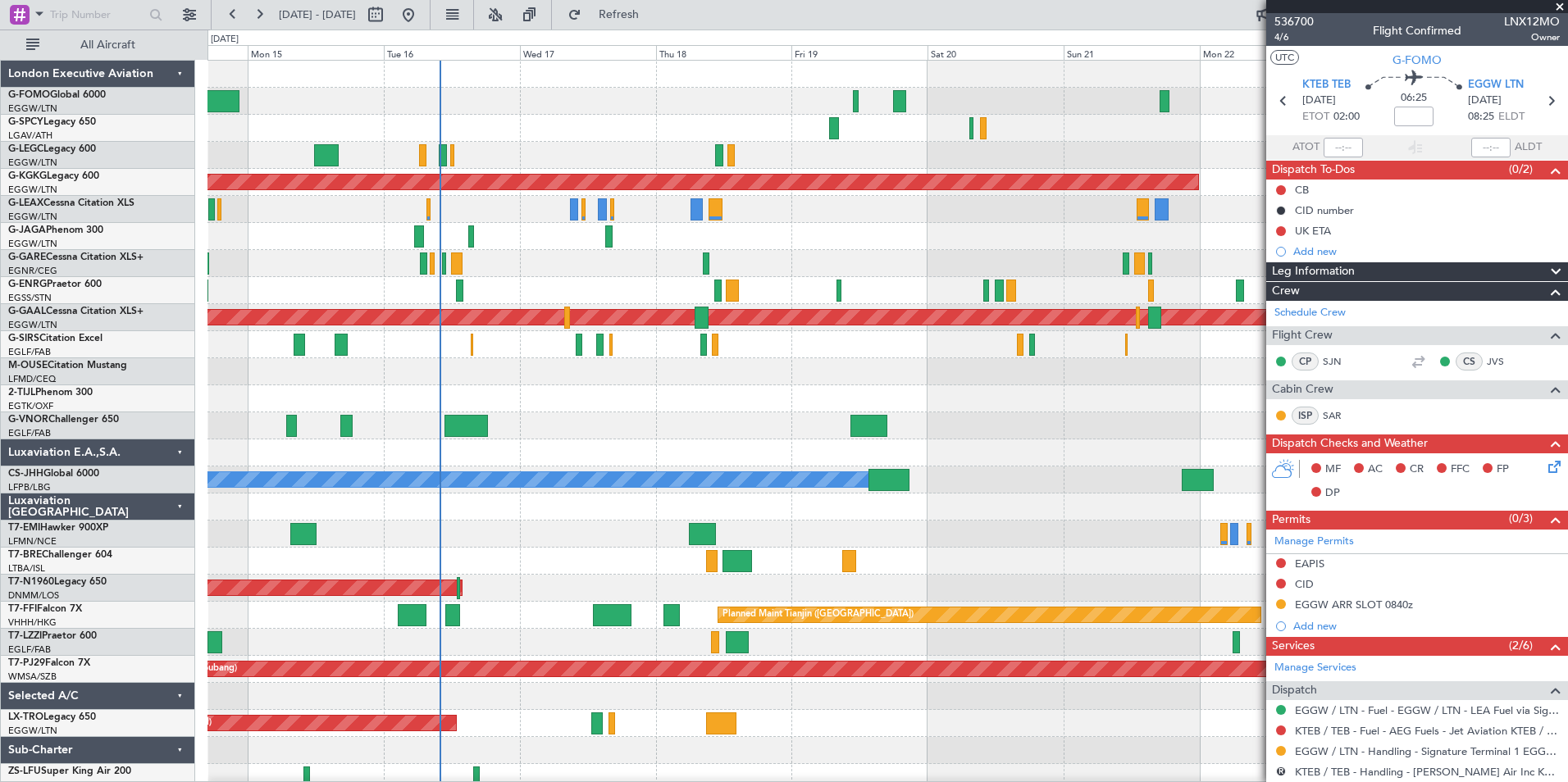
click at [488, 375] on div "A/C Unavailable London (Luton) Planned Maint London (Luton) Owner AOG Maint Ist…" at bounding box center [887, 425] width 1359 height 730
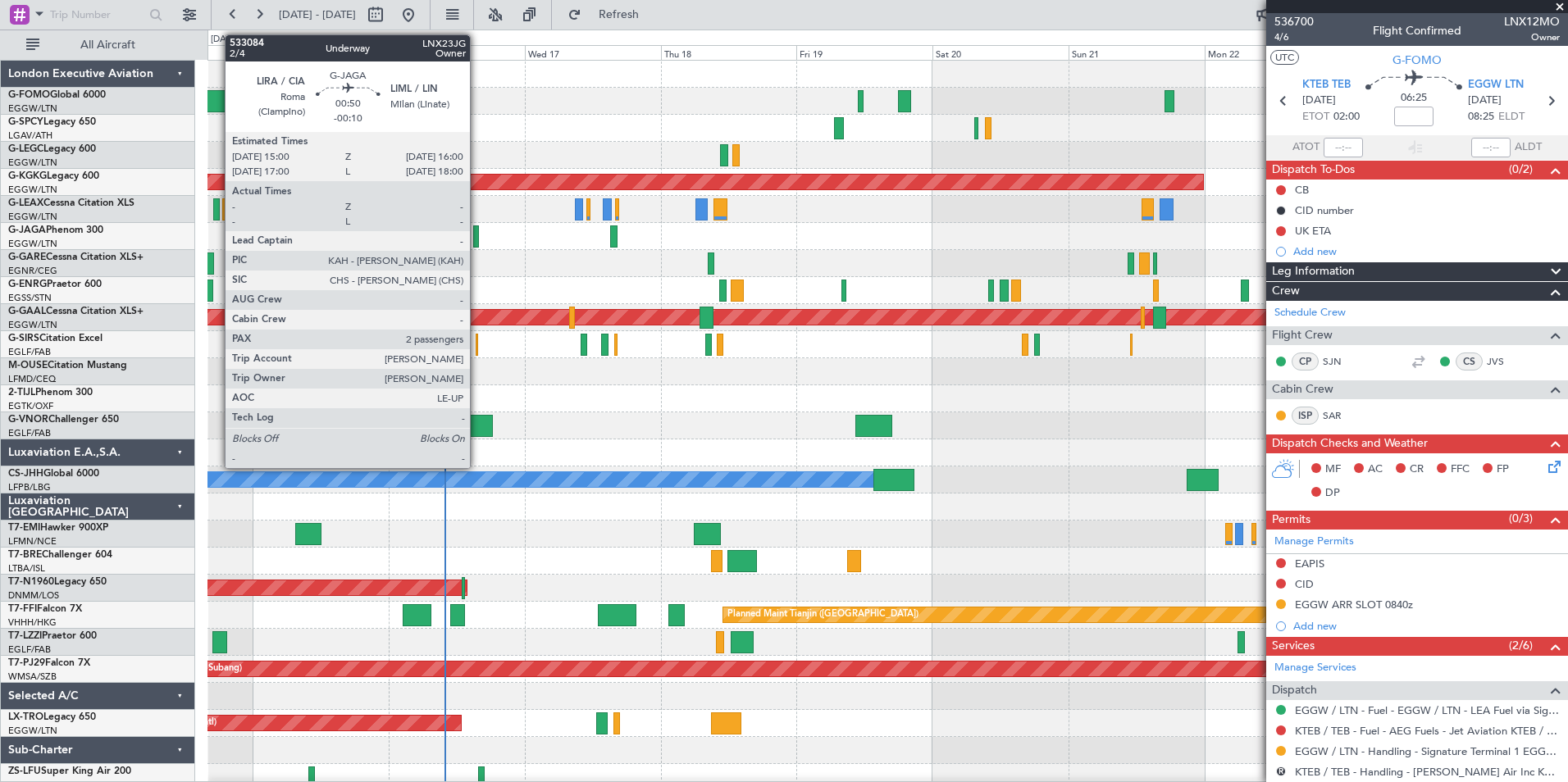
click at [477, 235] on div at bounding box center [476, 236] width 6 height 22
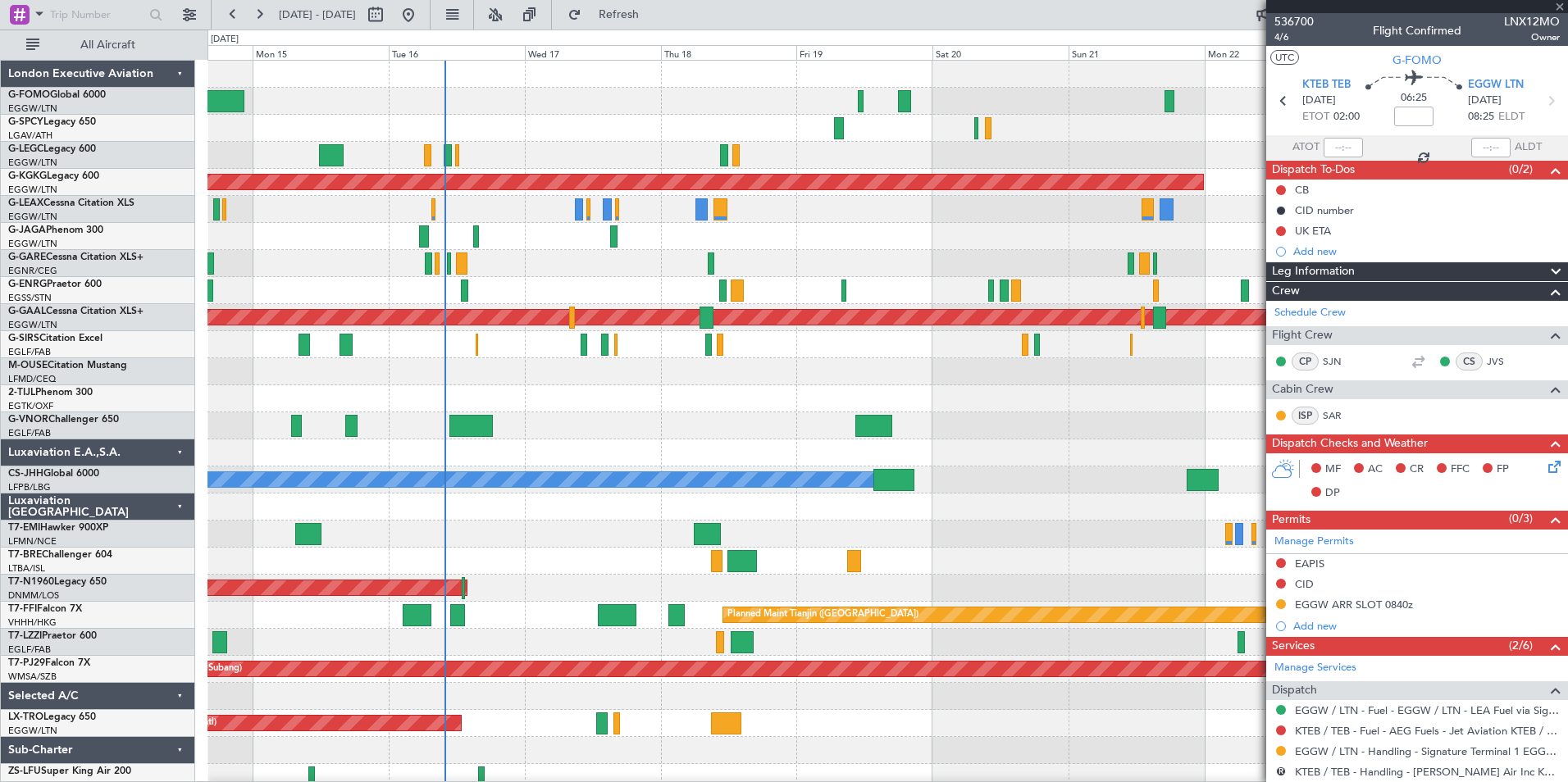
type input "-00:10"
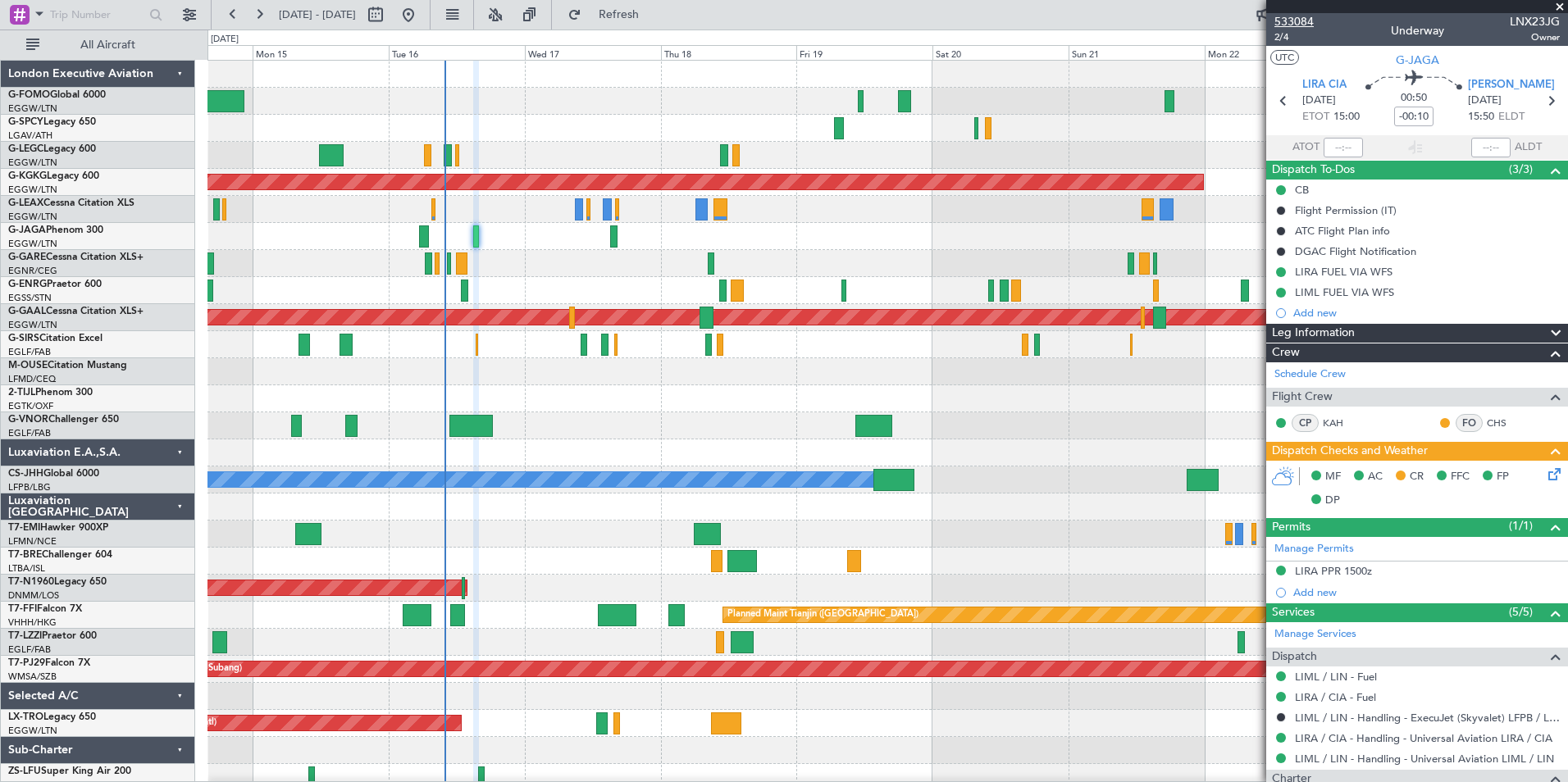
click at [1302, 19] on span "533084" at bounding box center [1295, 21] width 40 height 17
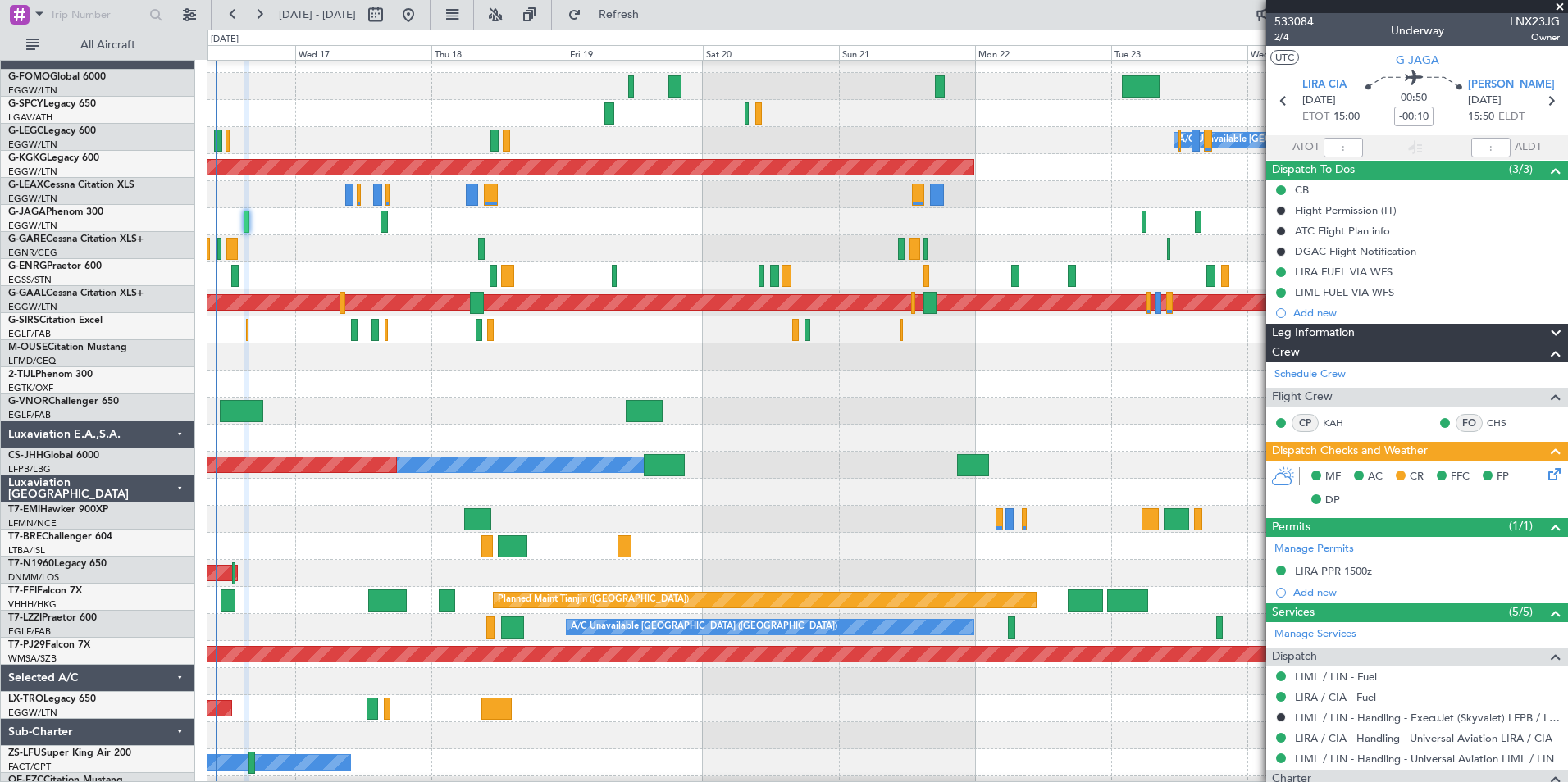
click at [702, 223] on div at bounding box center [887, 222] width 1359 height 27
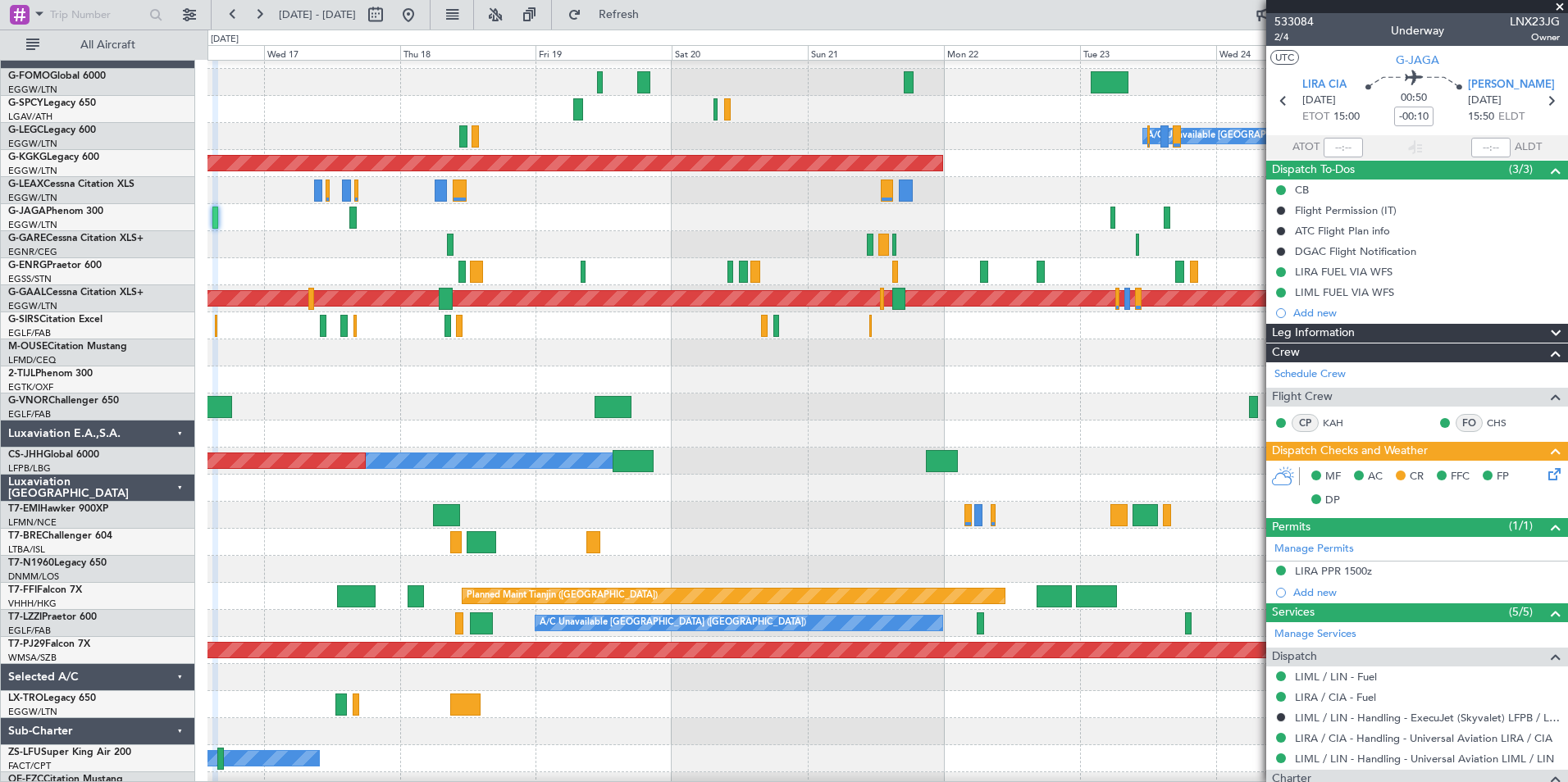
scroll to position [8, 0]
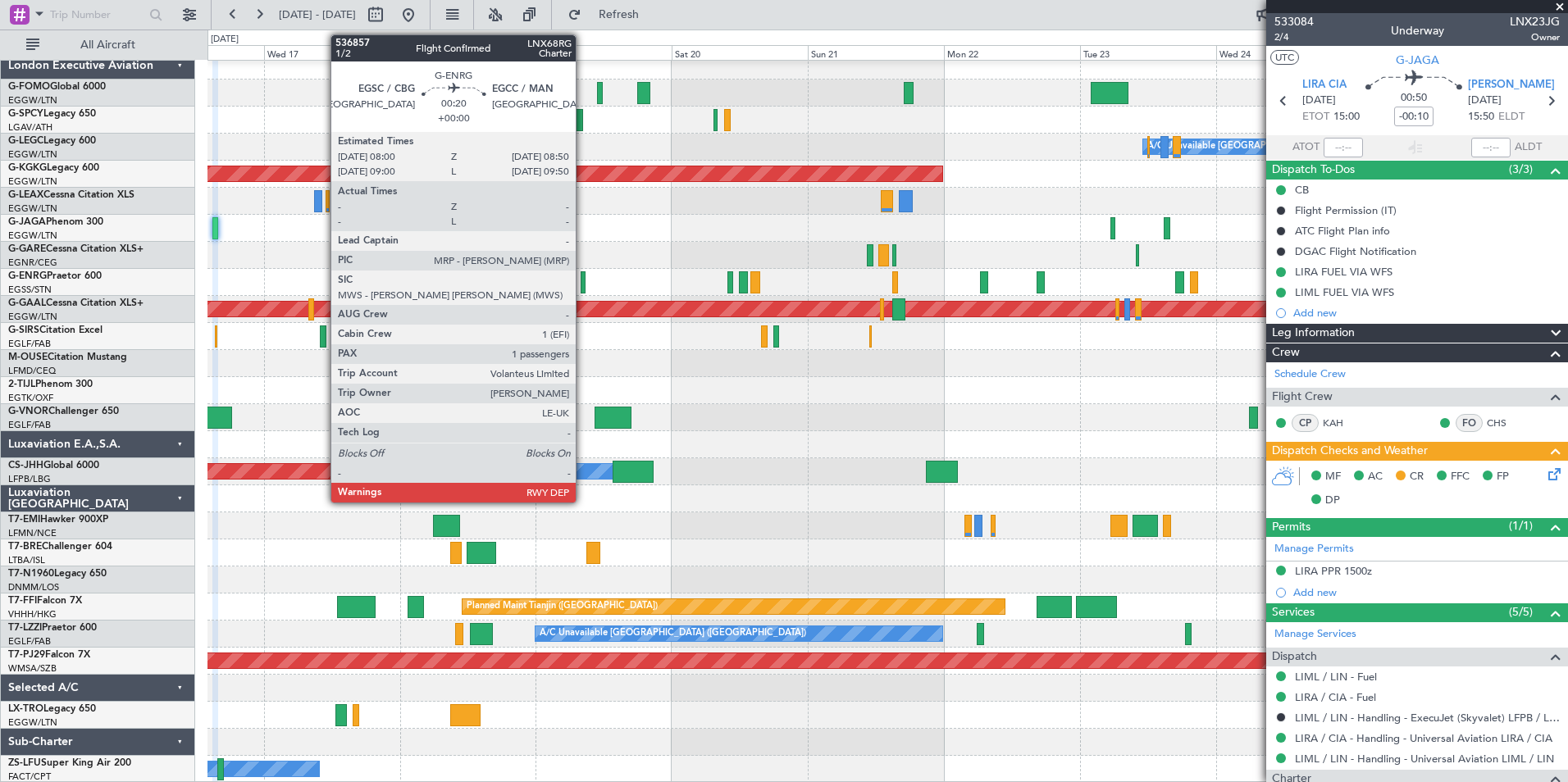
click at [583, 289] on div at bounding box center [582, 282] width 5 height 22
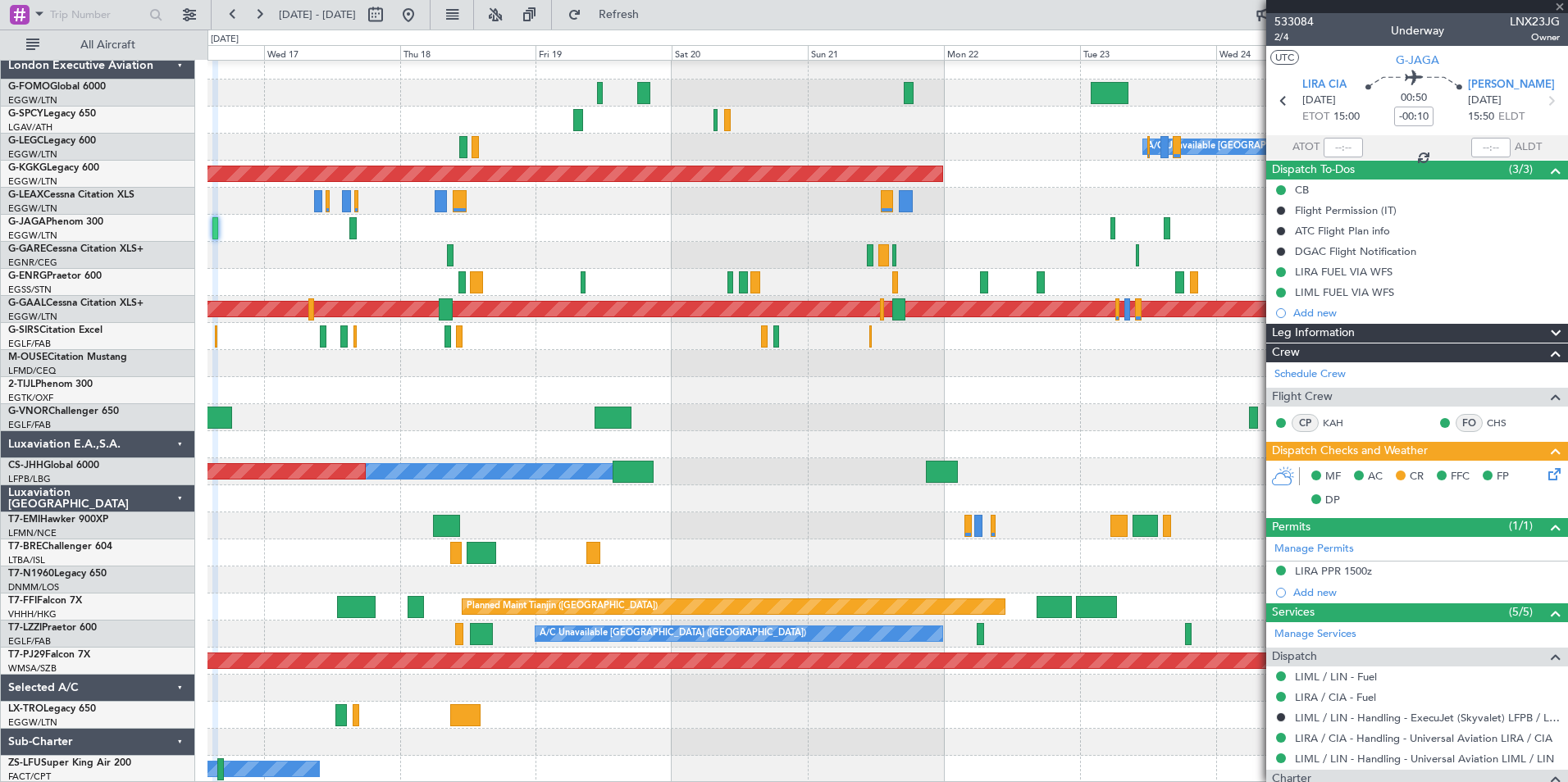
type input "1"
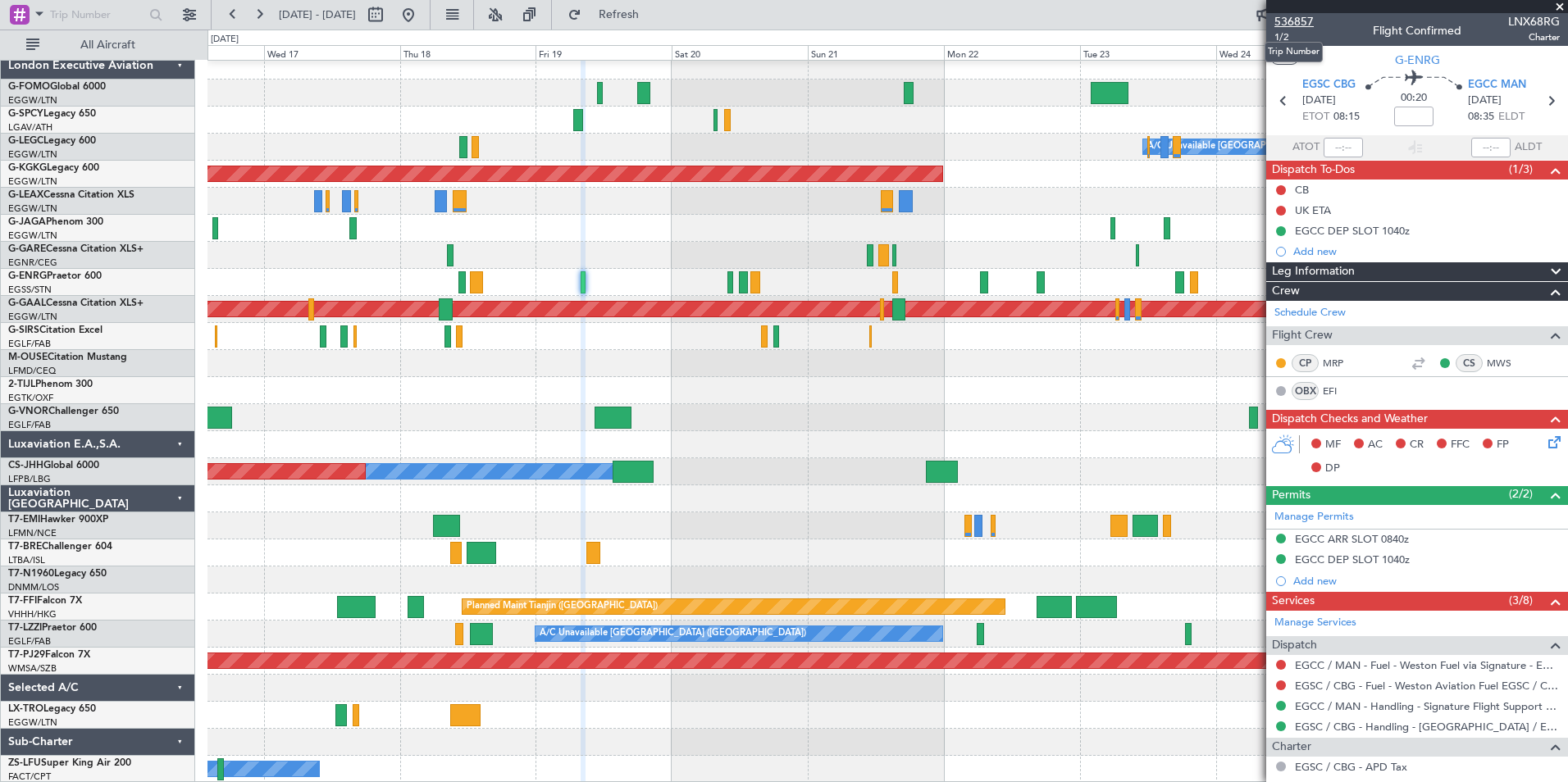
click at [1306, 18] on span "536857" at bounding box center [1295, 21] width 40 height 17
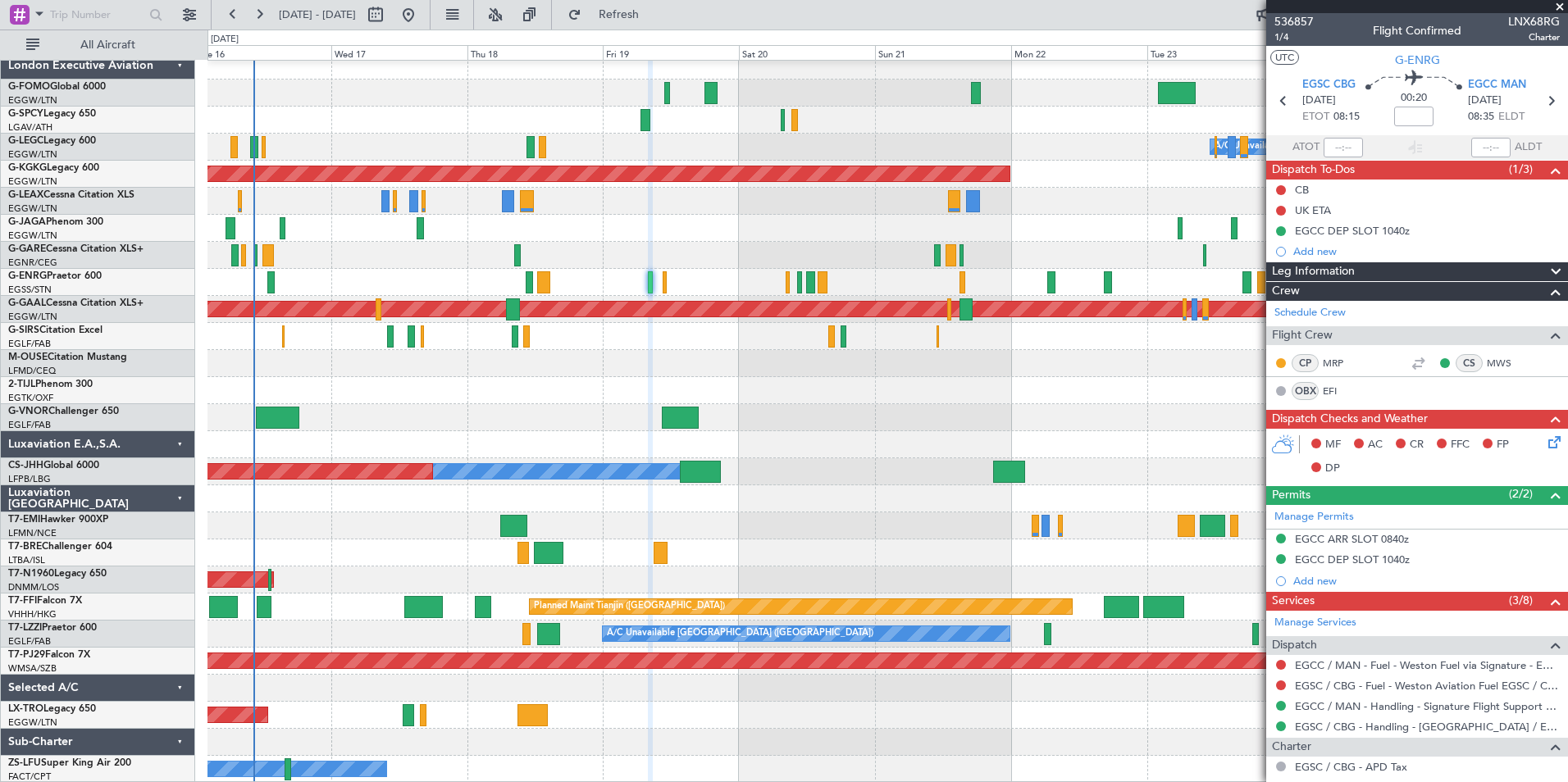
scroll to position [0, 0]
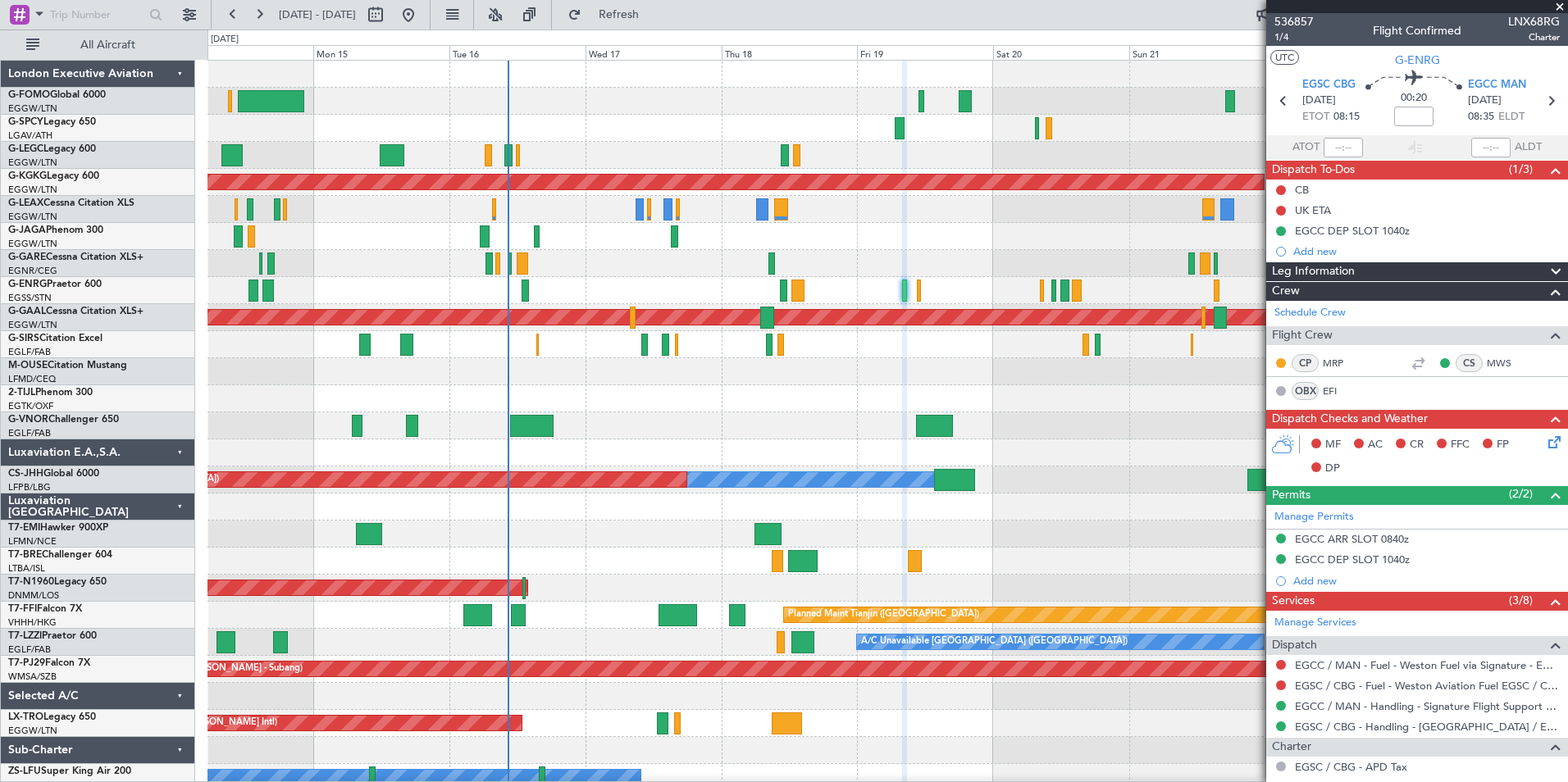
click at [689, 403] on div "A/C Unavailable London (Luton) Planned Maint London (Luton) Owner AOG Maint Ist…" at bounding box center [887, 425] width 1359 height 730
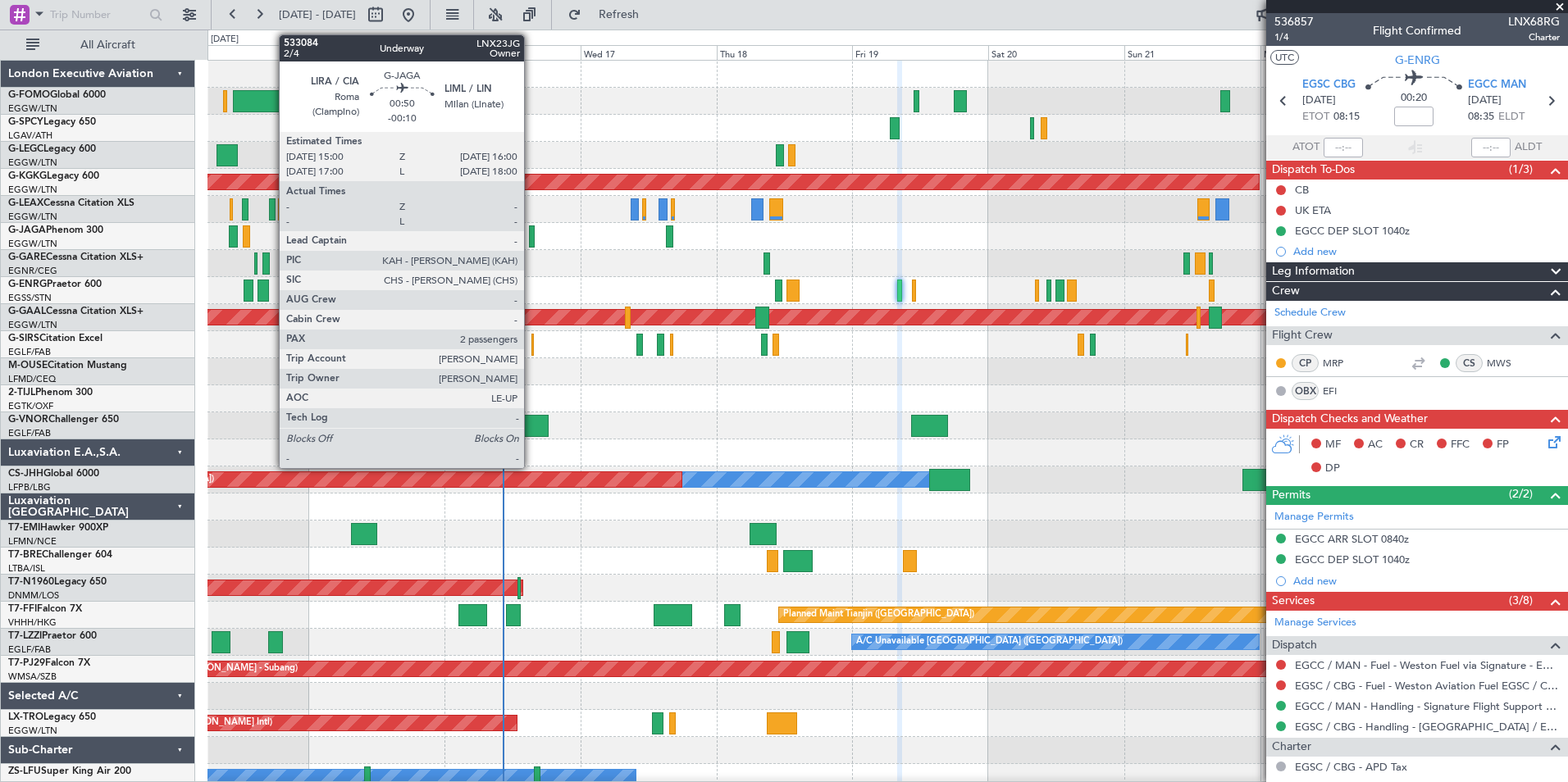
click at [532, 244] on div at bounding box center [532, 236] width 6 height 22
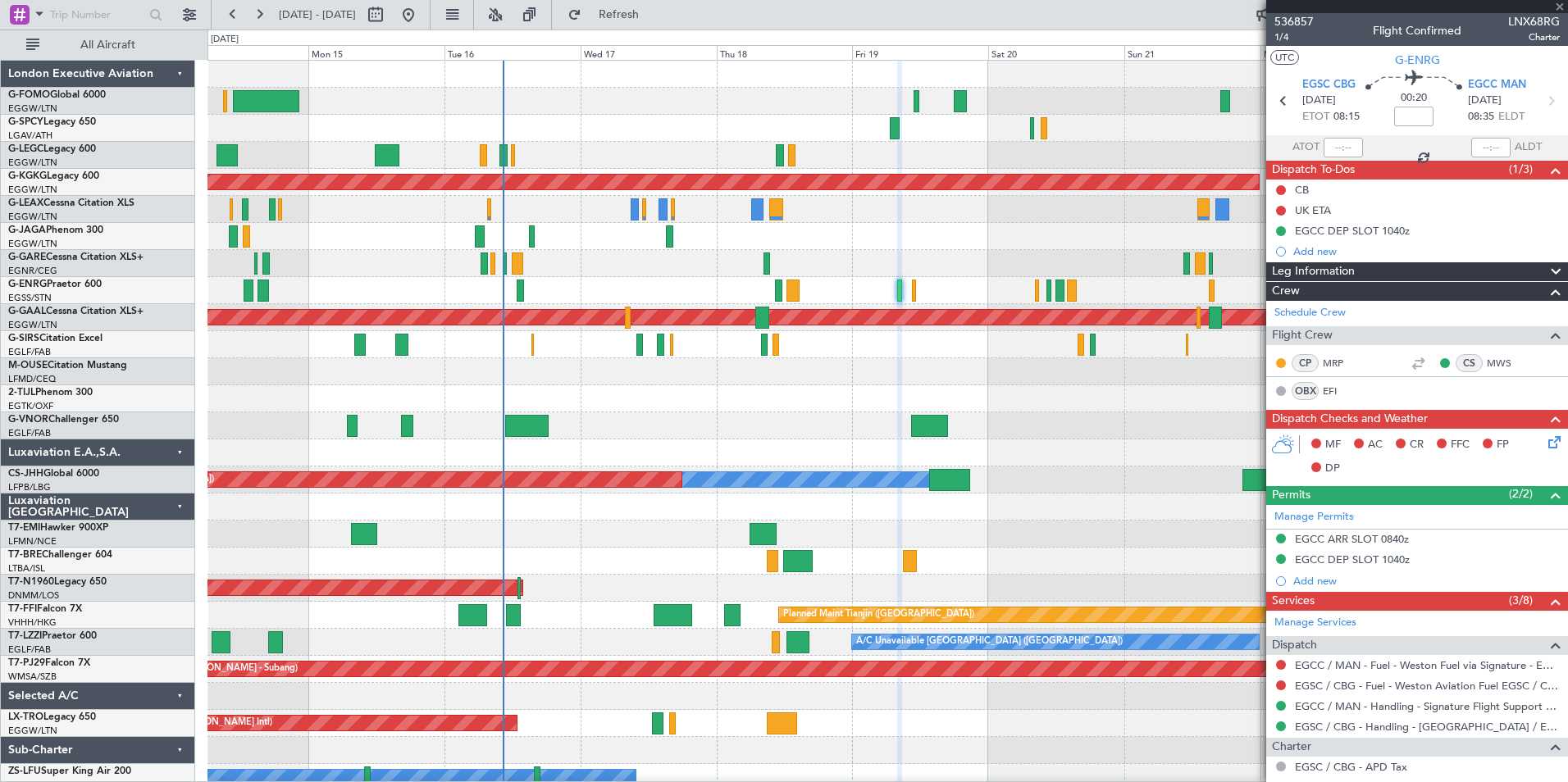
type input "-00:10"
type input "2"
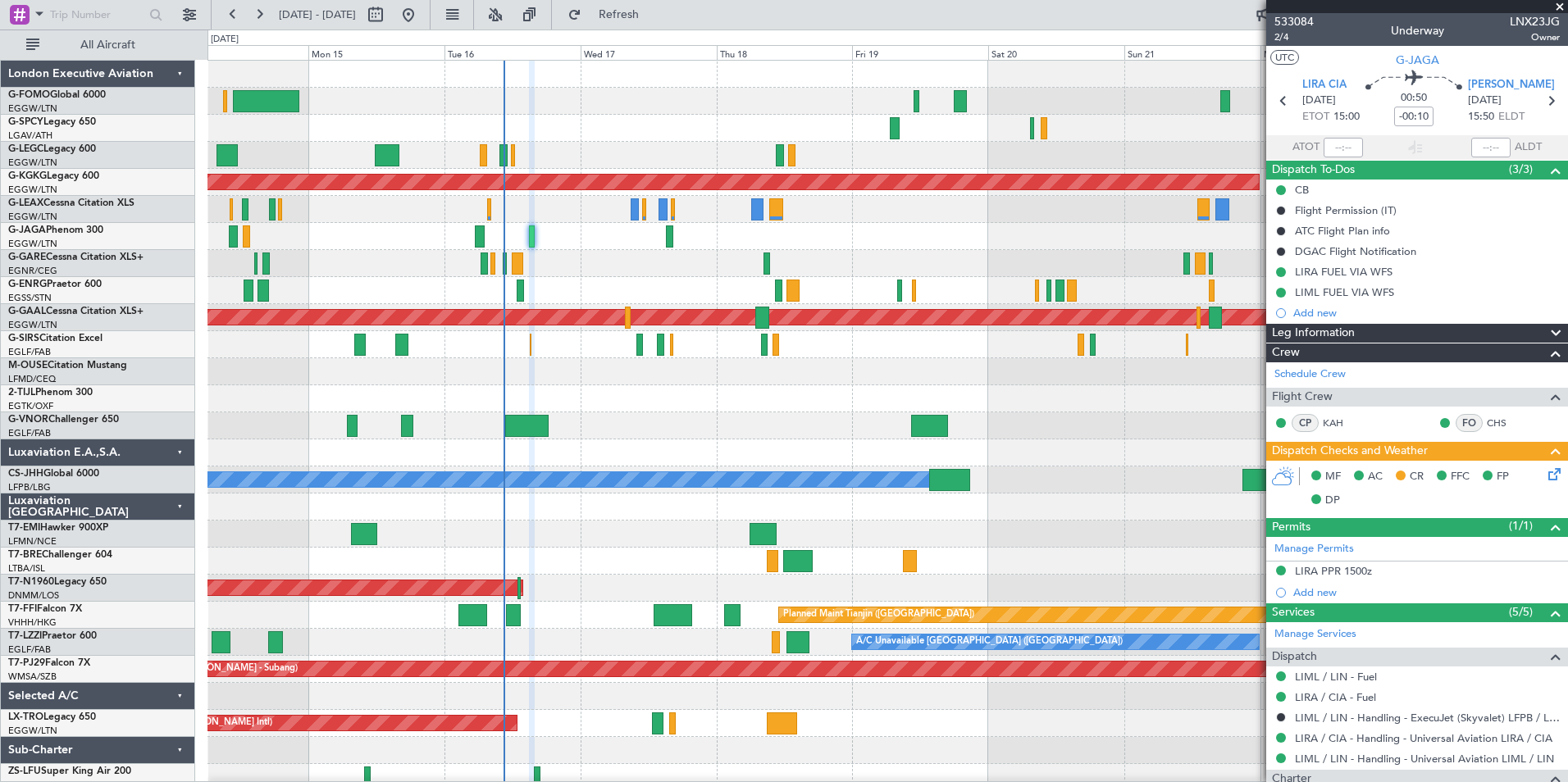
click at [608, 739] on div at bounding box center [887, 750] width 1359 height 27
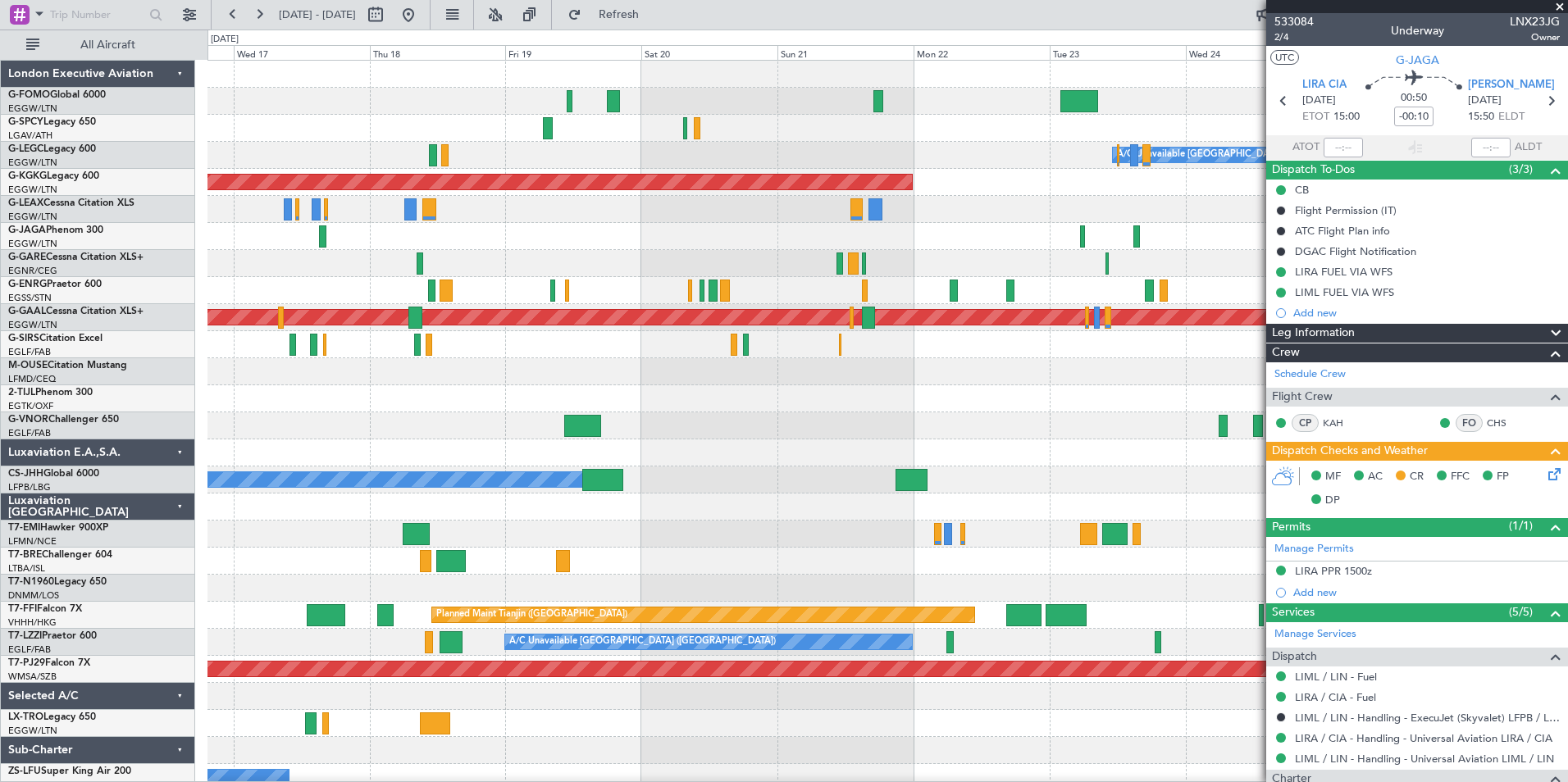
click at [693, 555] on div "A/C Unavailable [GEOGRAPHIC_DATA] ([GEOGRAPHIC_DATA]) AOG Maint [GEOGRAPHIC_DAT…" at bounding box center [887, 439] width 1359 height 758
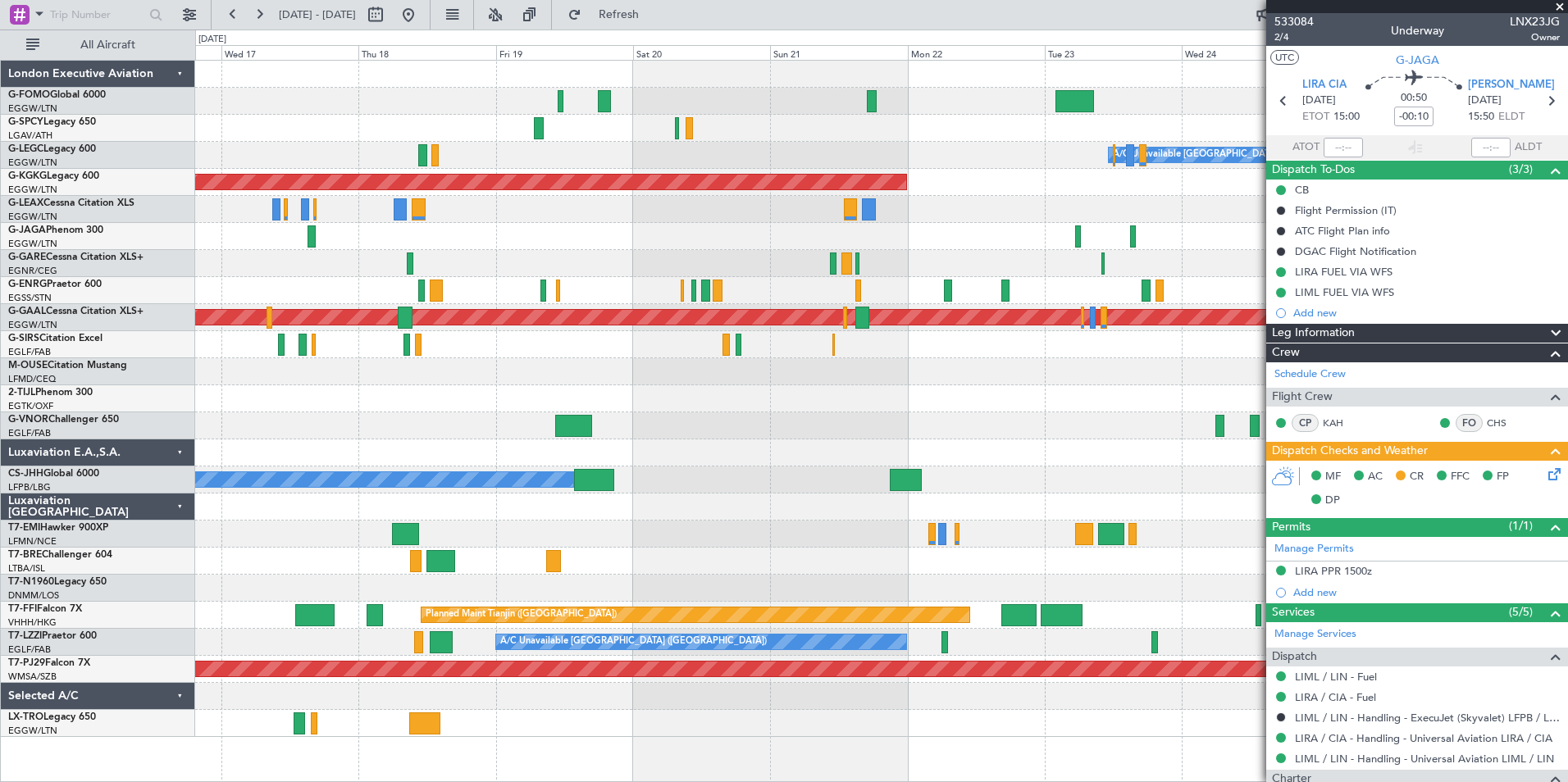
click at [462, 294] on div at bounding box center [880, 290] width 1372 height 27
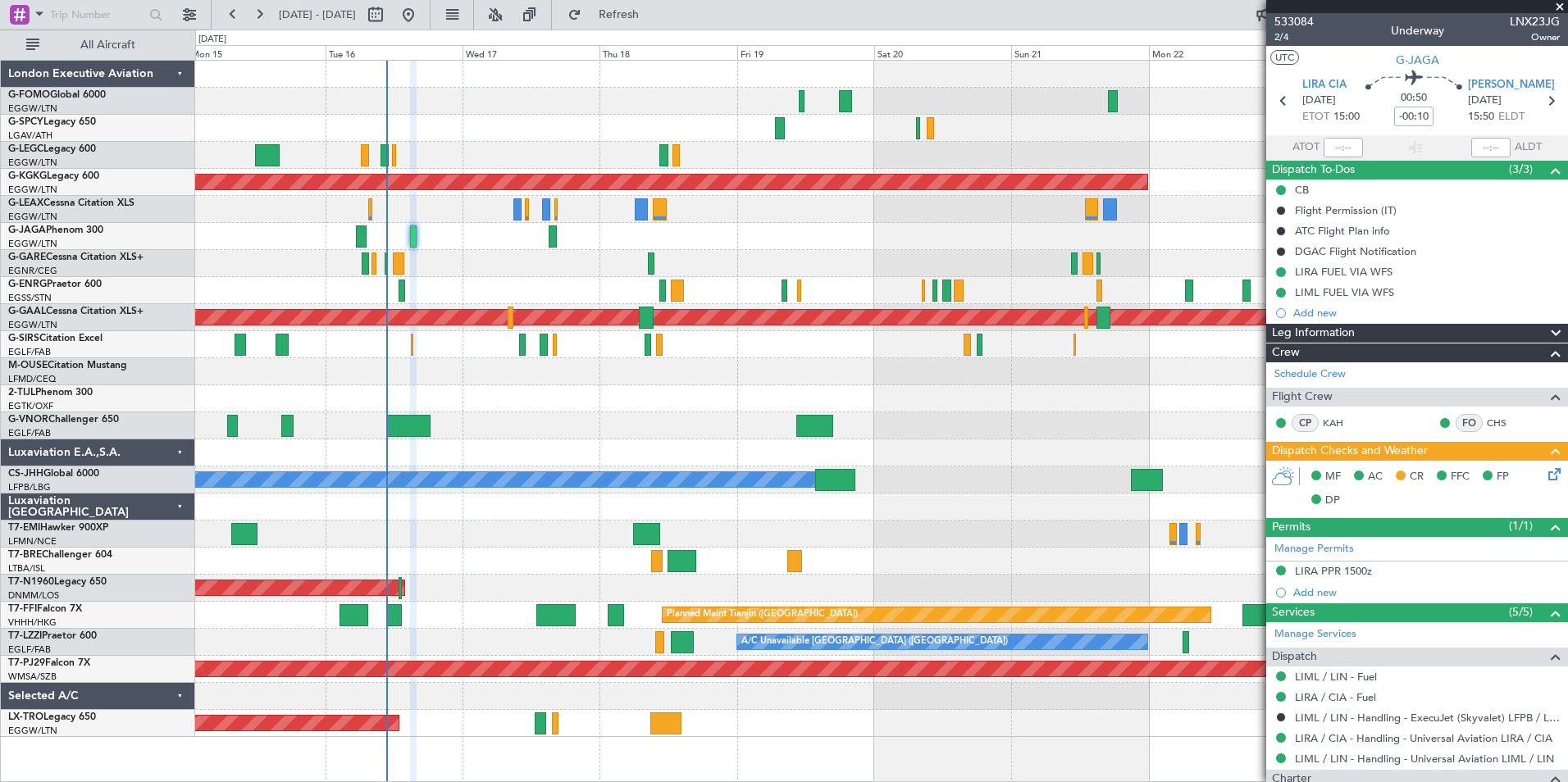
click at [608, 421] on div "A/C Unavailable [GEOGRAPHIC_DATA] ([GEOGRAPHIC_DATA]) Planned Maint [GEOGRAPHIC…" at bounding box center [880, 398] width 1372 height 677
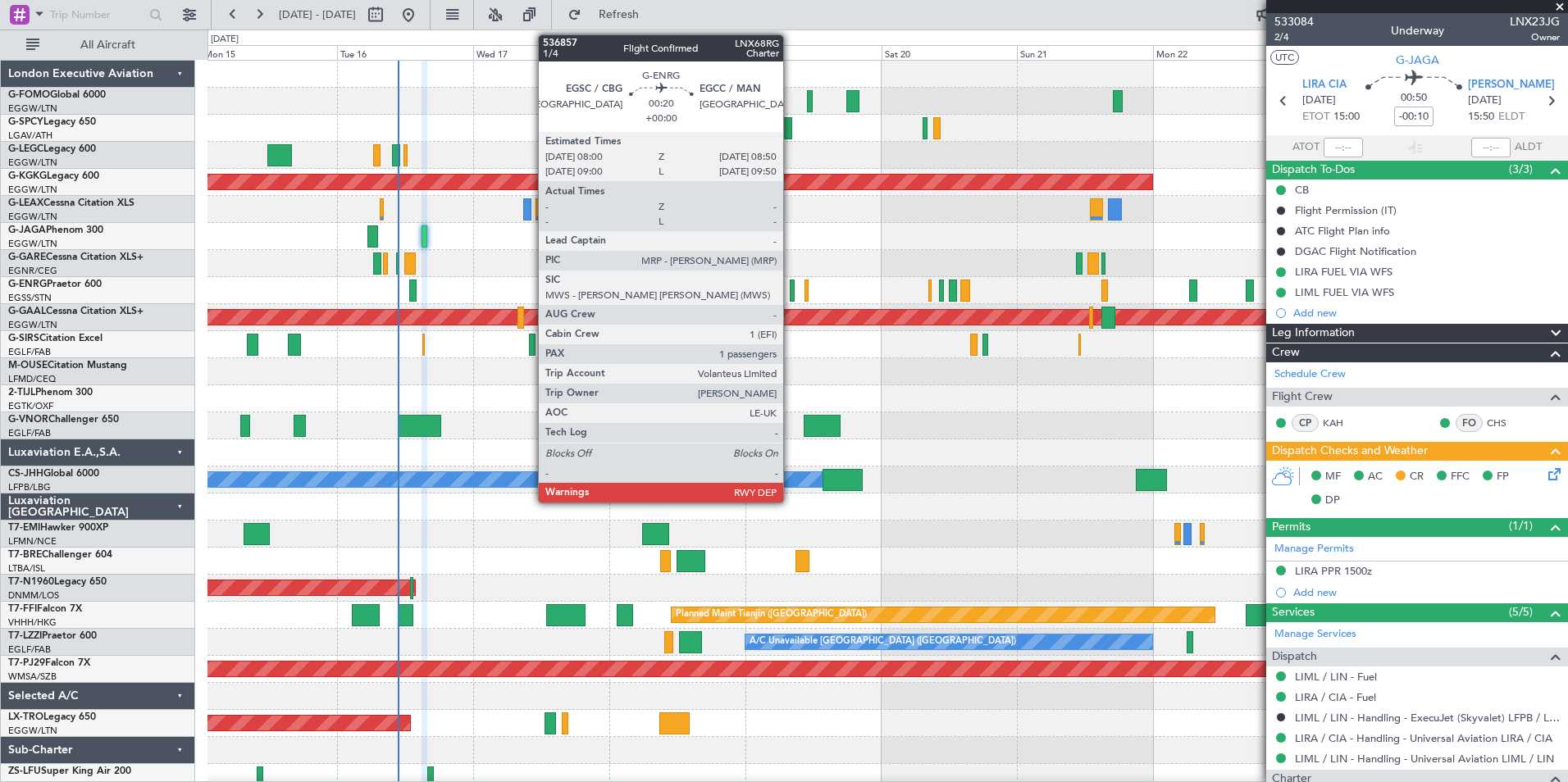
click at [791, 294] on div at bounding box center [792, 290] width 5 height 22
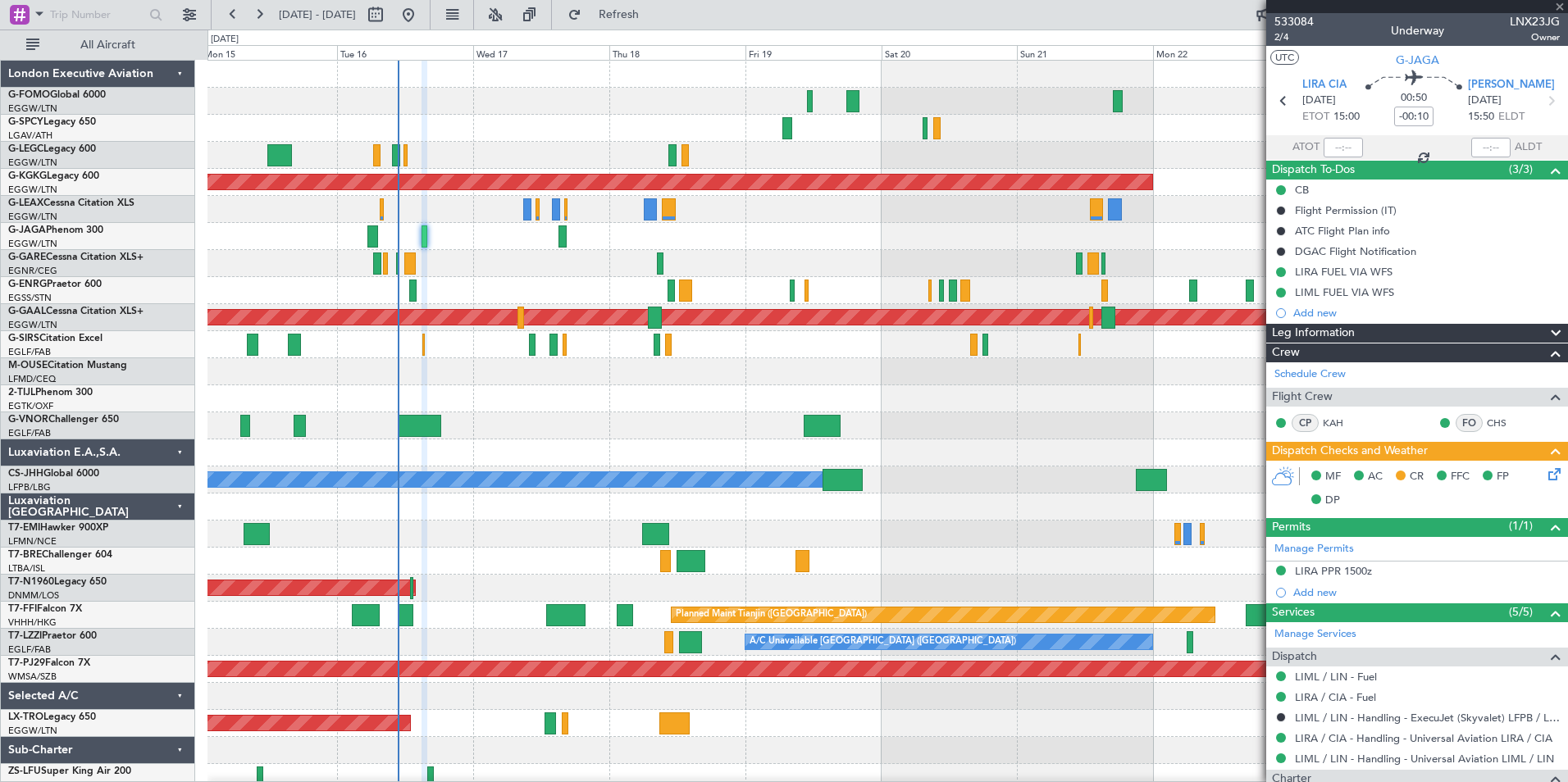
type input "1"
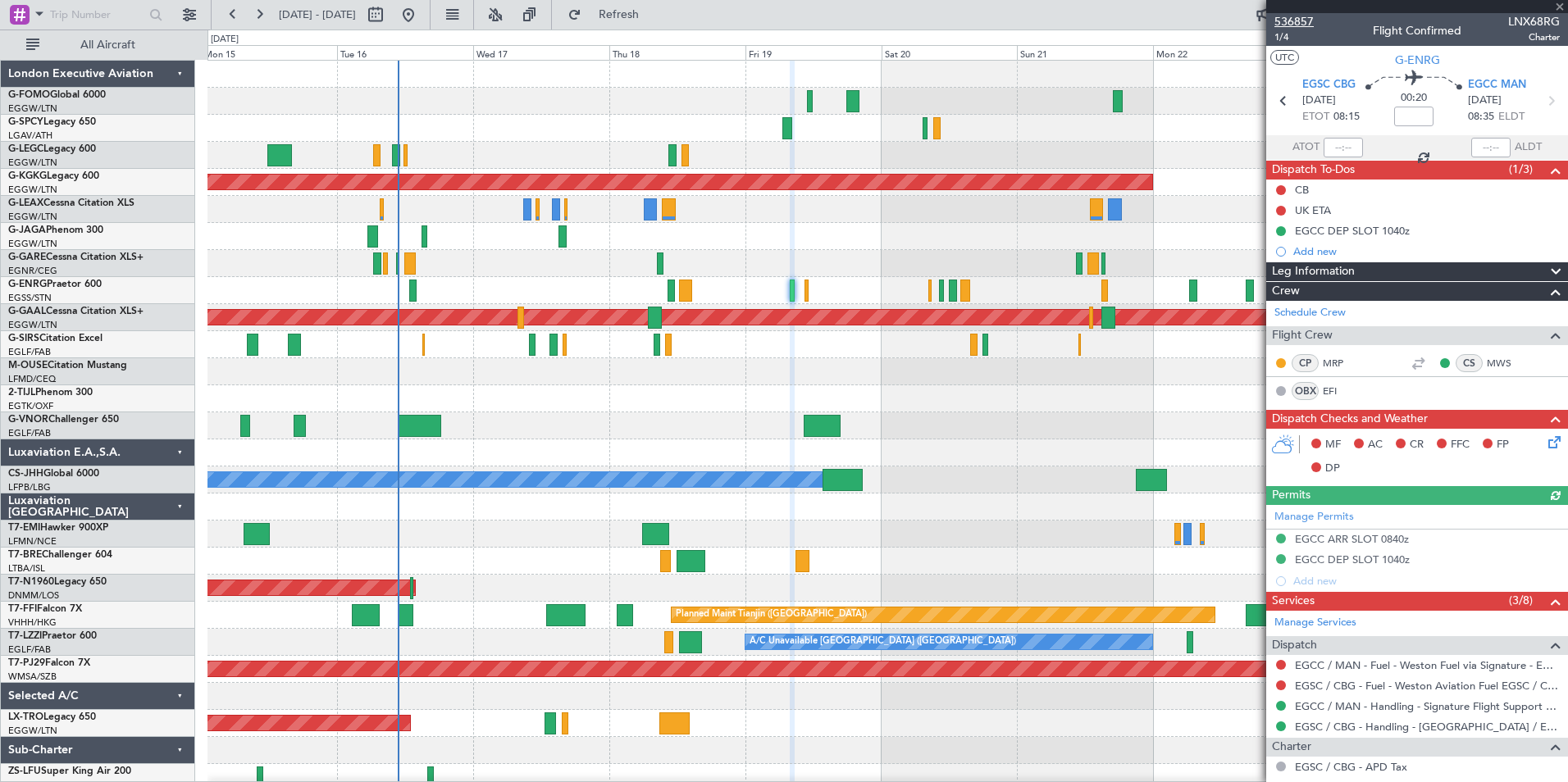
click at [1303, 22] on span "536857" at bounding box center [1295, 21] width 40 height 17
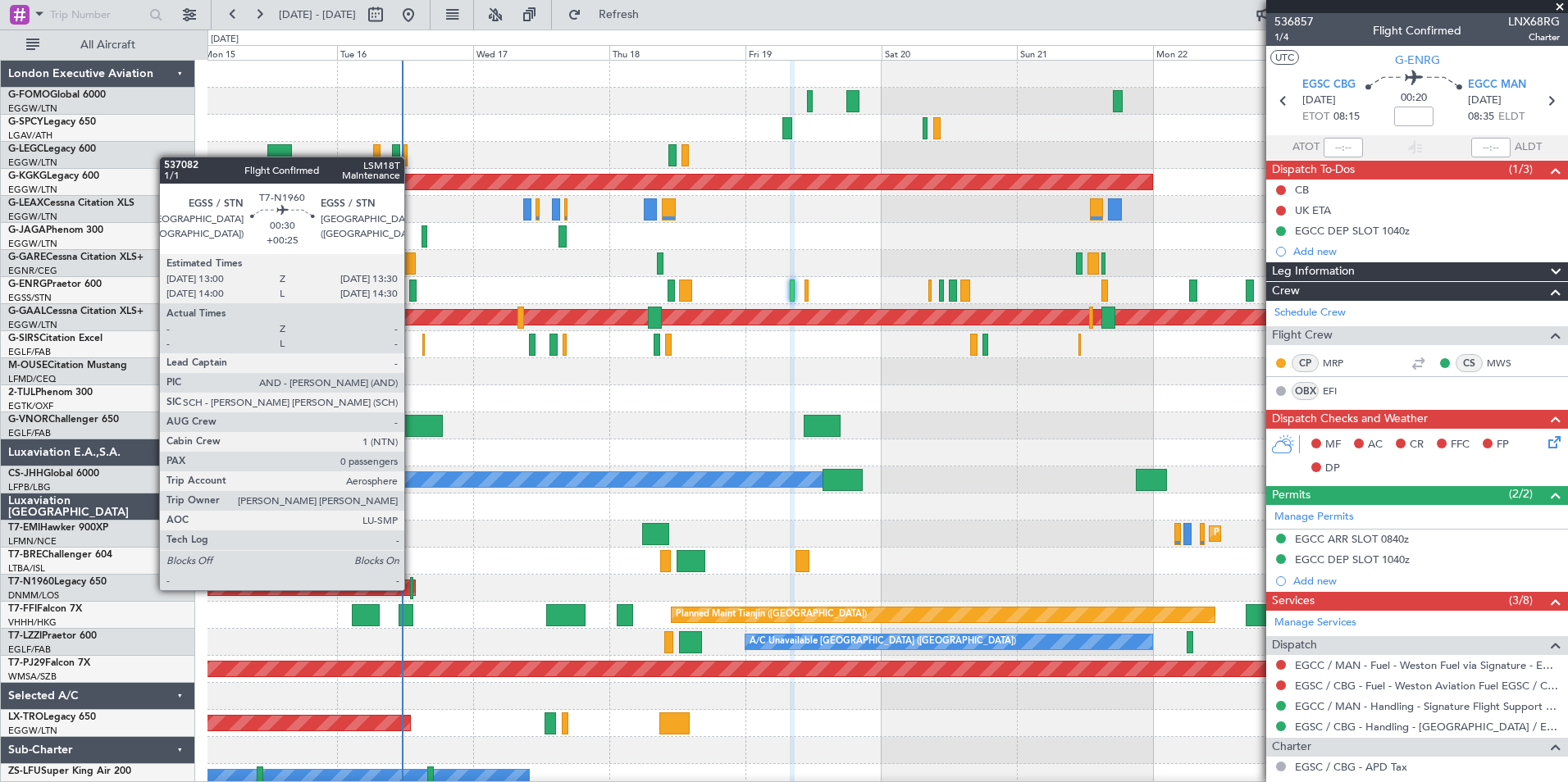
click at [411, 589] on div at bounding box center [411, 588] width 3 height 22
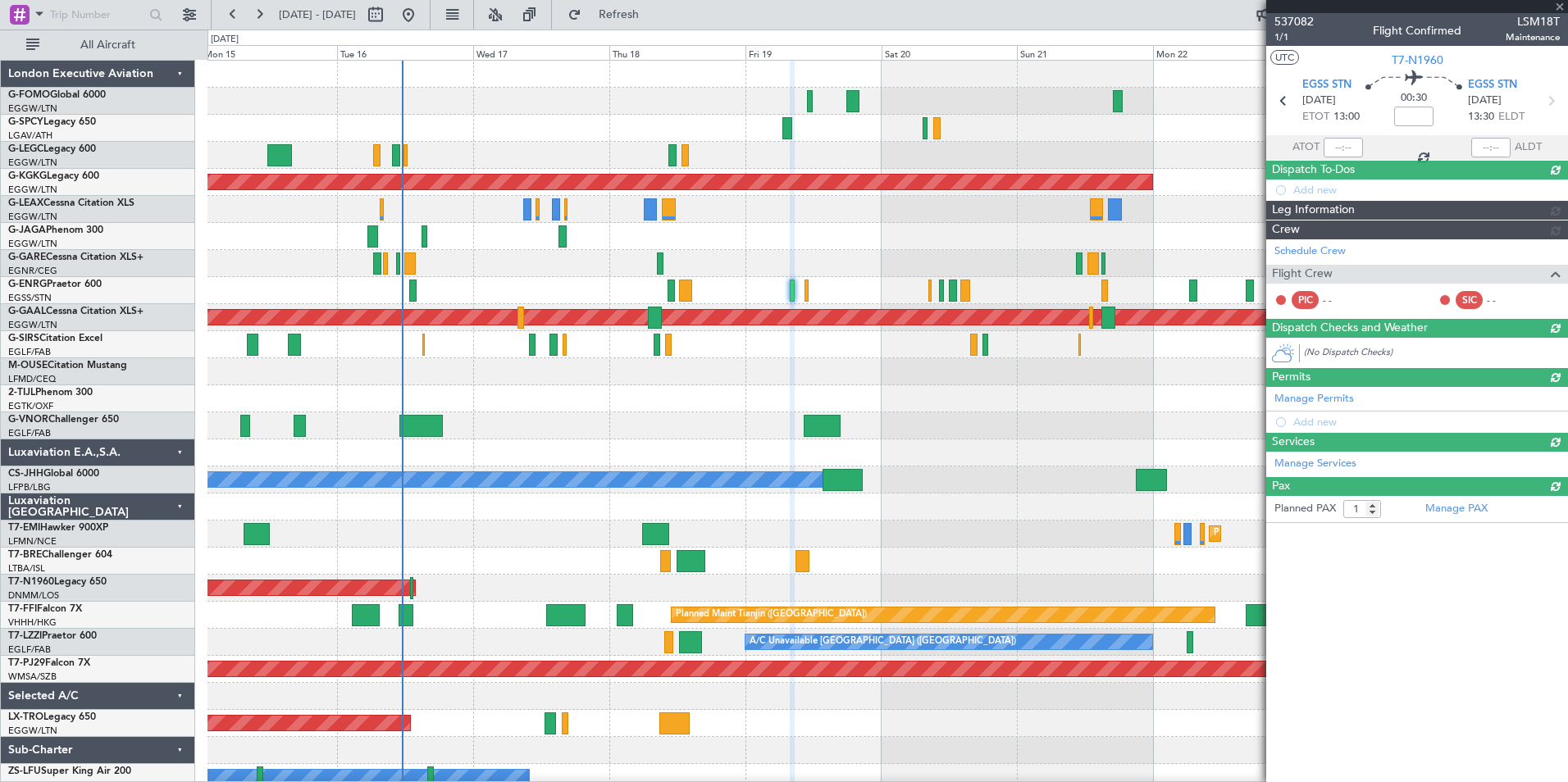
type input "+00:25"
type input "0"
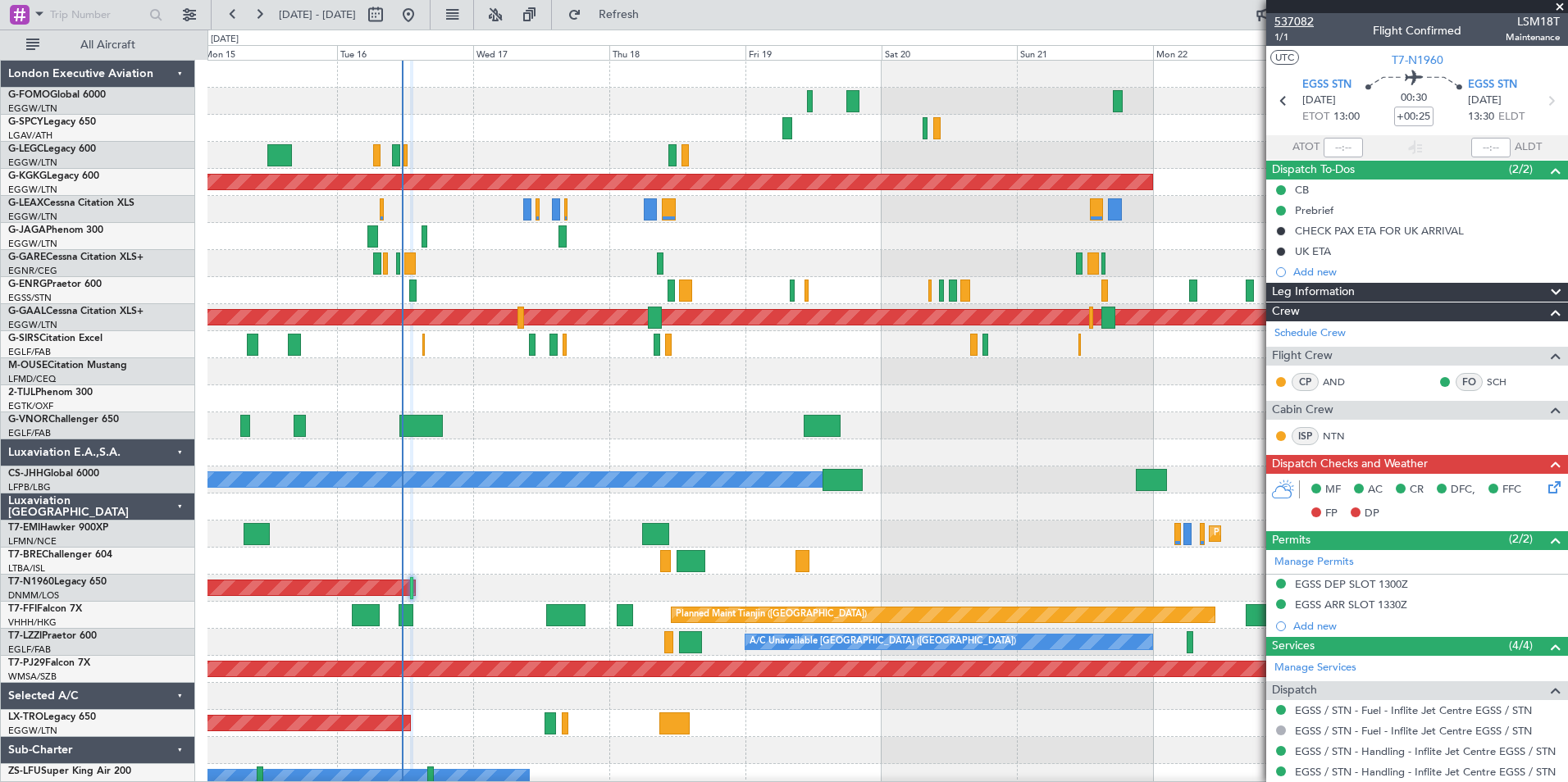
click at [1296, 22] on span "537082" at bounding box center [1295, 21] width 40 height 17
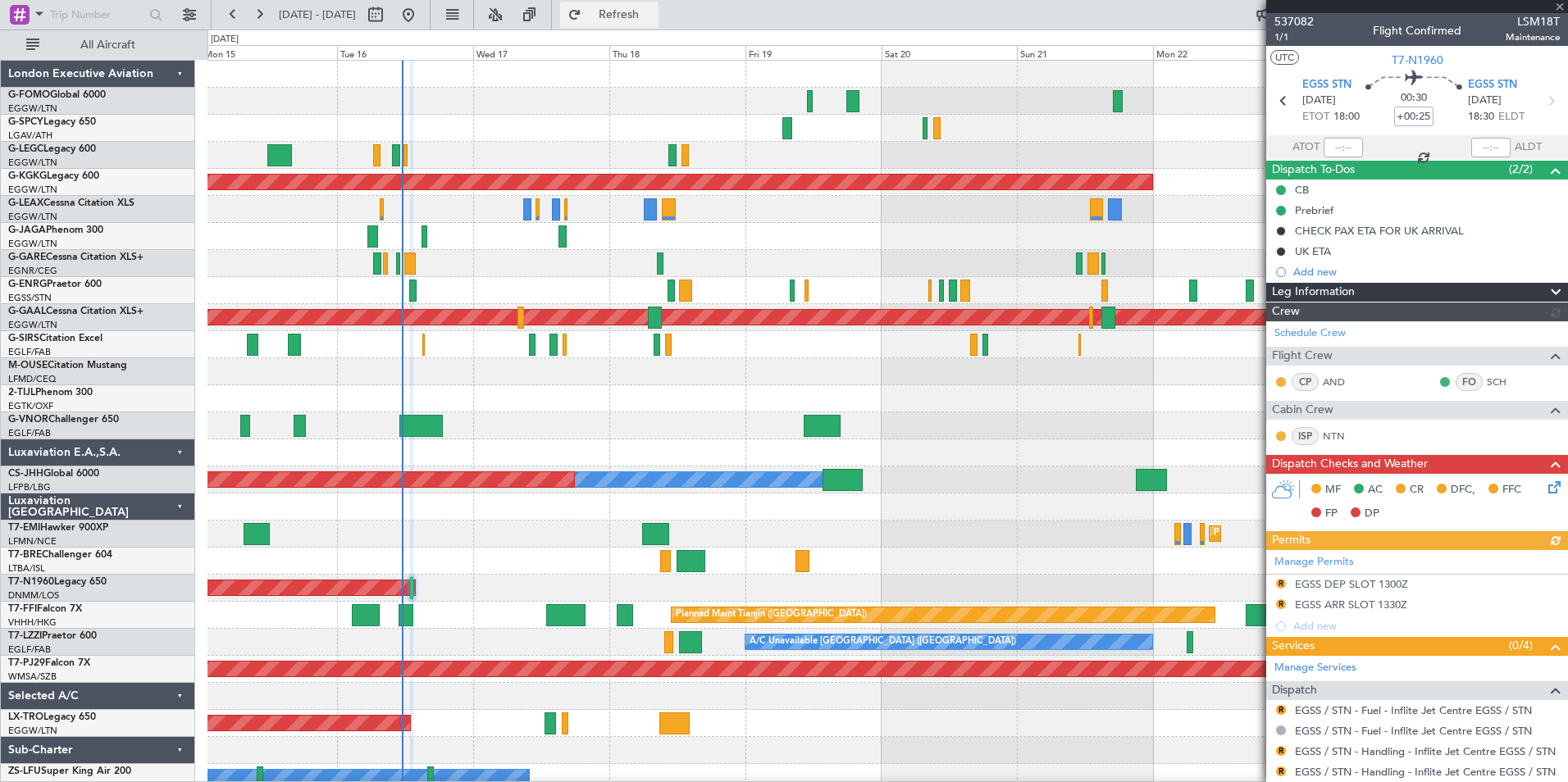
click at [648, 25] on button "Refresh" at bounding box center [609, 15] width 98 height 26
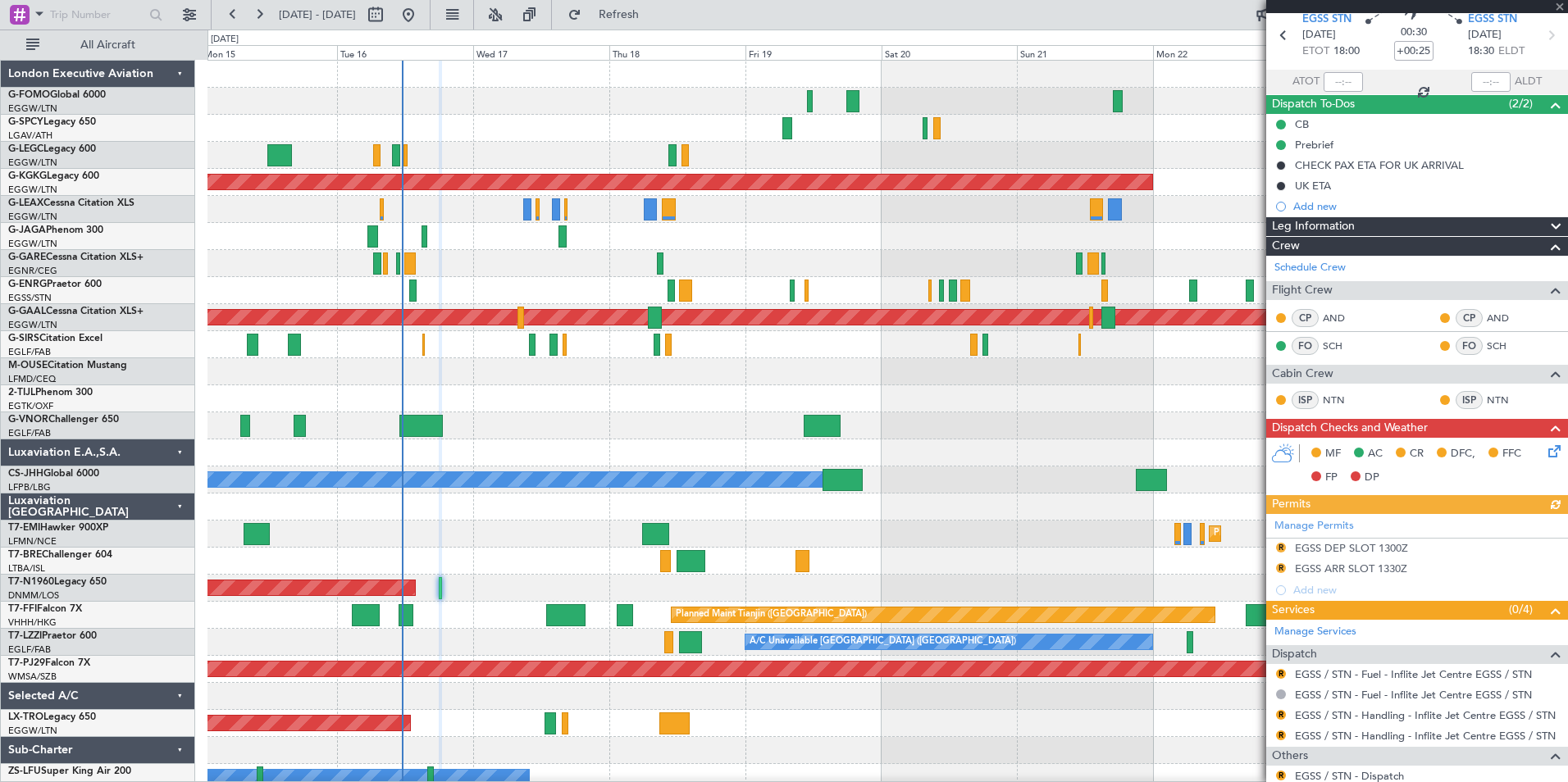
scroll to position [115, 0]
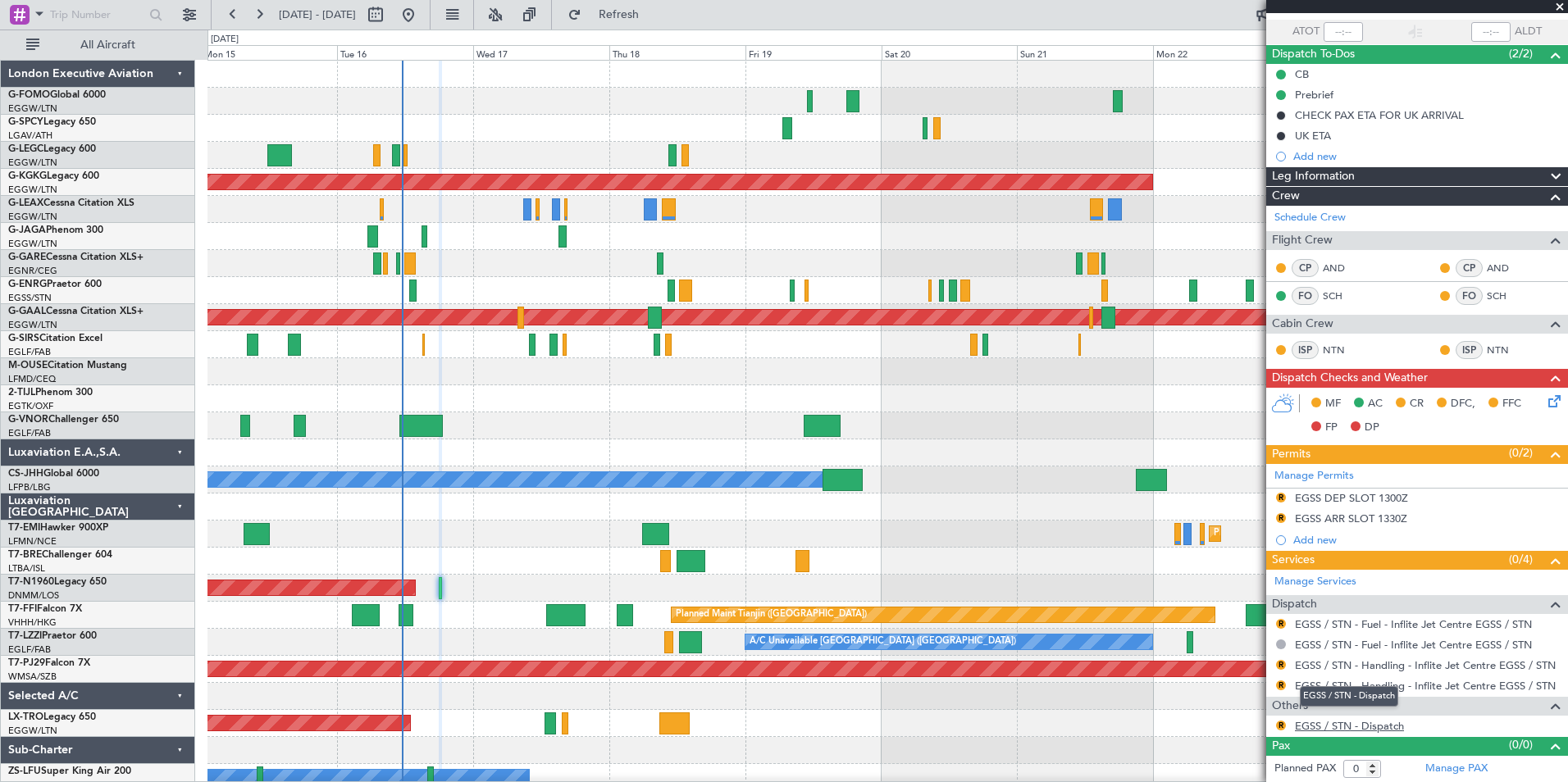
click at [1381, 725] on link "EGSS / STN - Dispatch" at bounding box center [1349, 726] width 109 height 14
click at [667, 28] on fb-refresh-button "Refresh" at bounding box center [609, 15] width 115 height 30
click at [654, 11] on span "Refresh" at bounding box center [618, 15] width 69 height 12
click at [1428, 775] on link "Manage PAX" at bounding box center [1456, 769] width 63 height 17
click at [622, 11] on button "Refresh" at bounding box center [609, 15] width 98 height 26
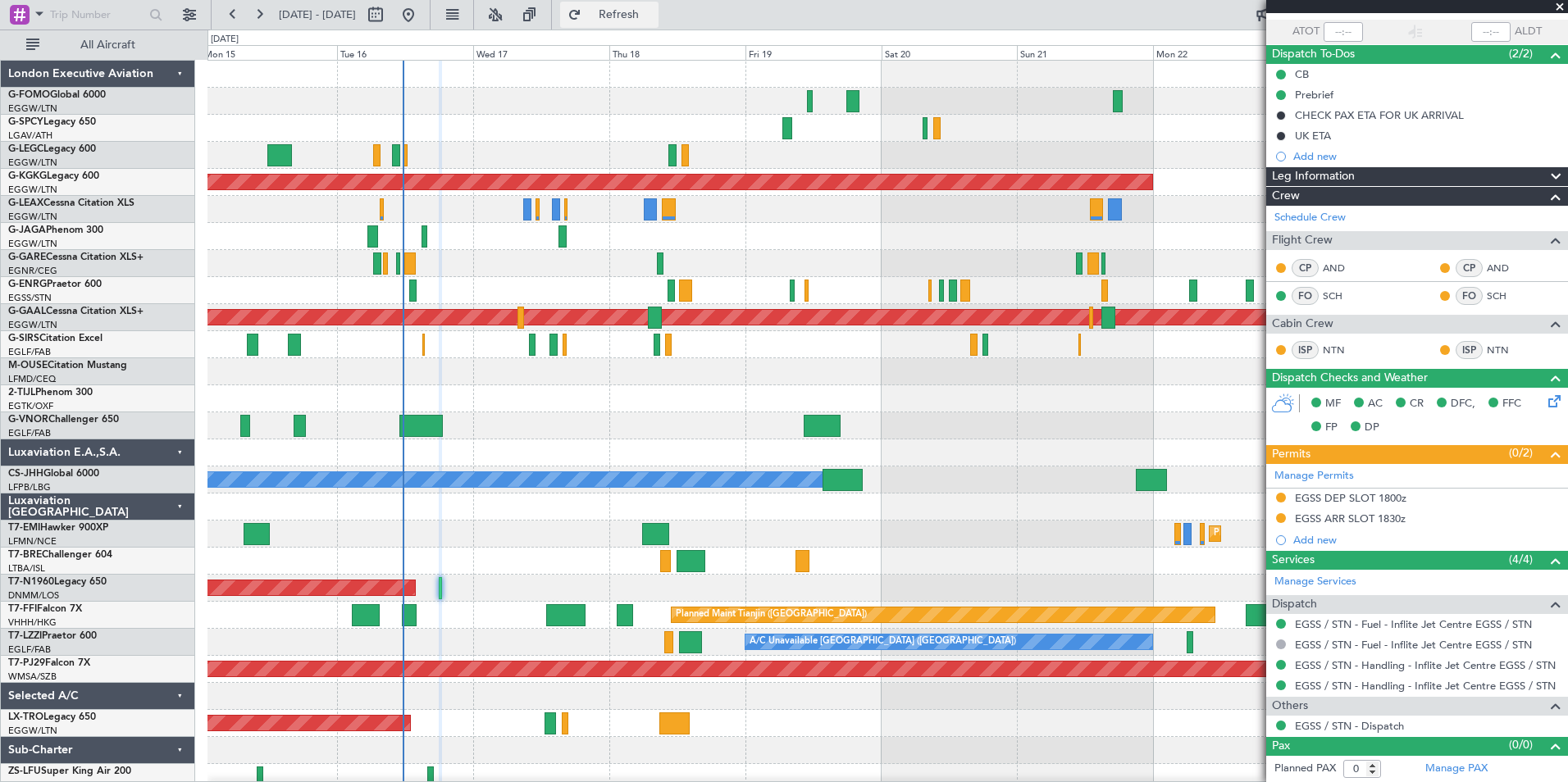
click at [652, 13] on span "Refresh" at bounding box center [618, 15] width 69 height 12
click at [1455, 773] on link "Manage PAX" at bounding box center [1456, 769] width 63 height 17
click at [627, 17] on button "Refresh" at bounding box center [609, 15] width 98 height 26
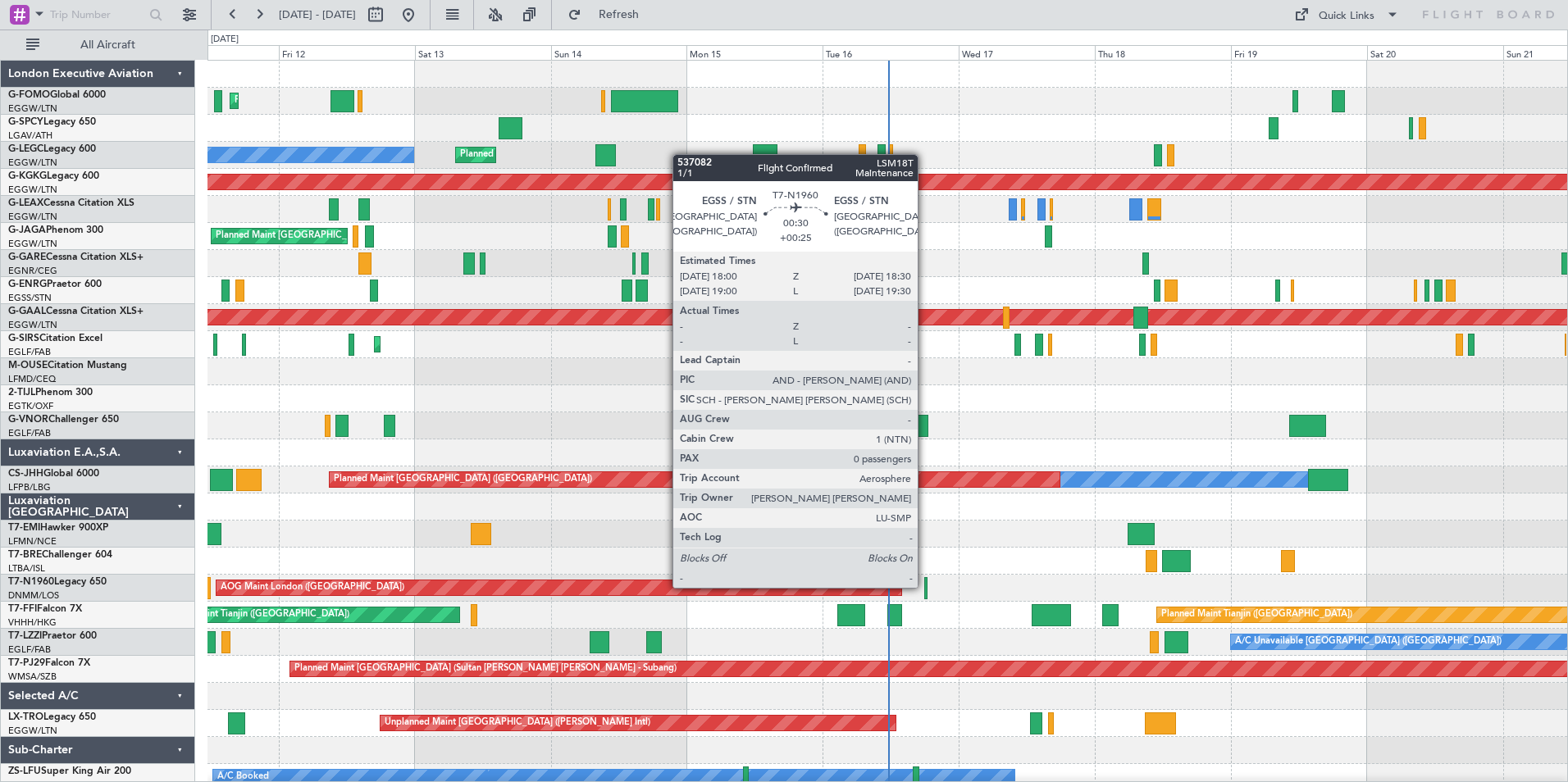
click at [925, 586] on div at bounding box center [925, 588] width 3 height 22
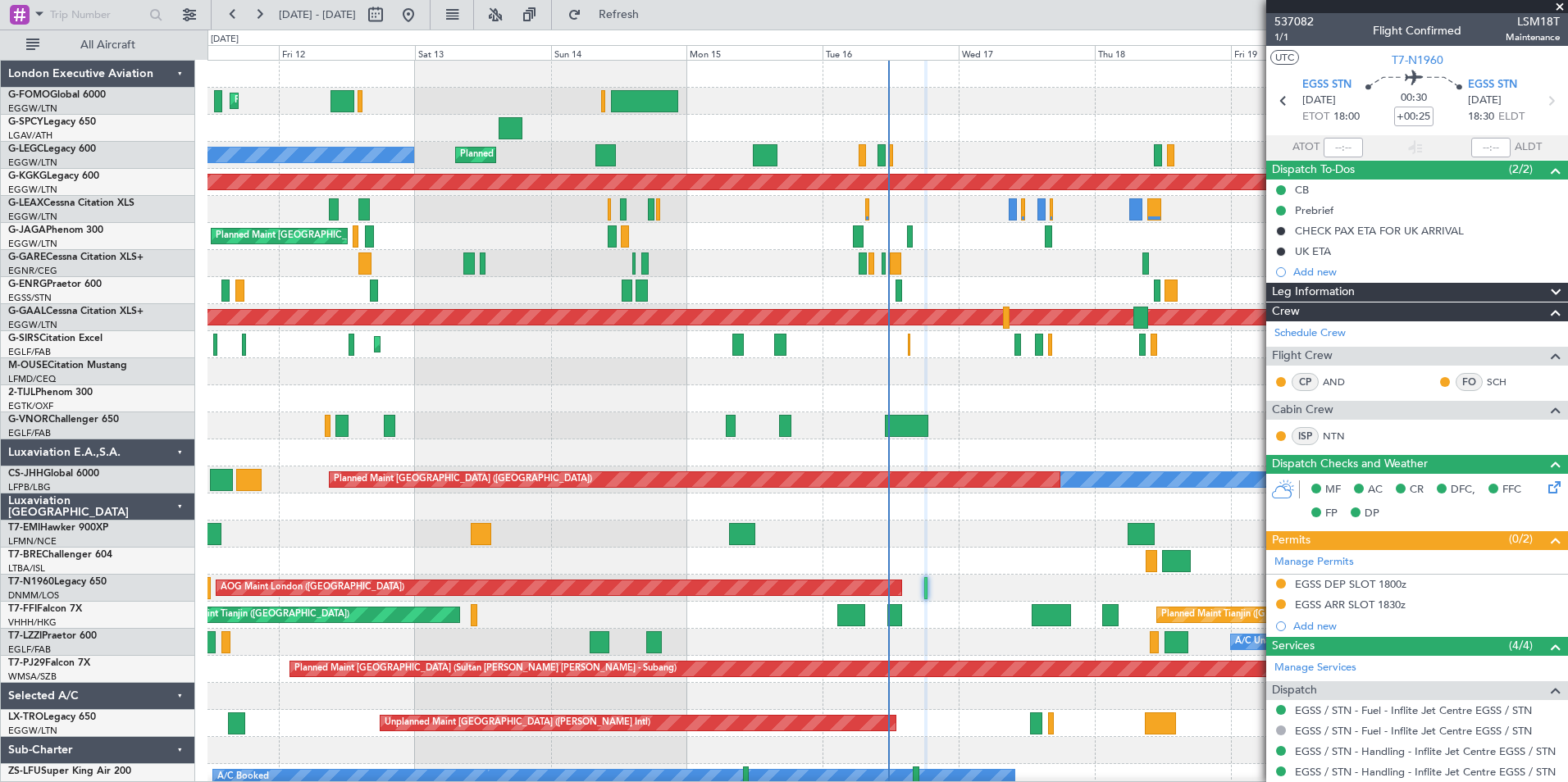
scroll to position [86, 0]
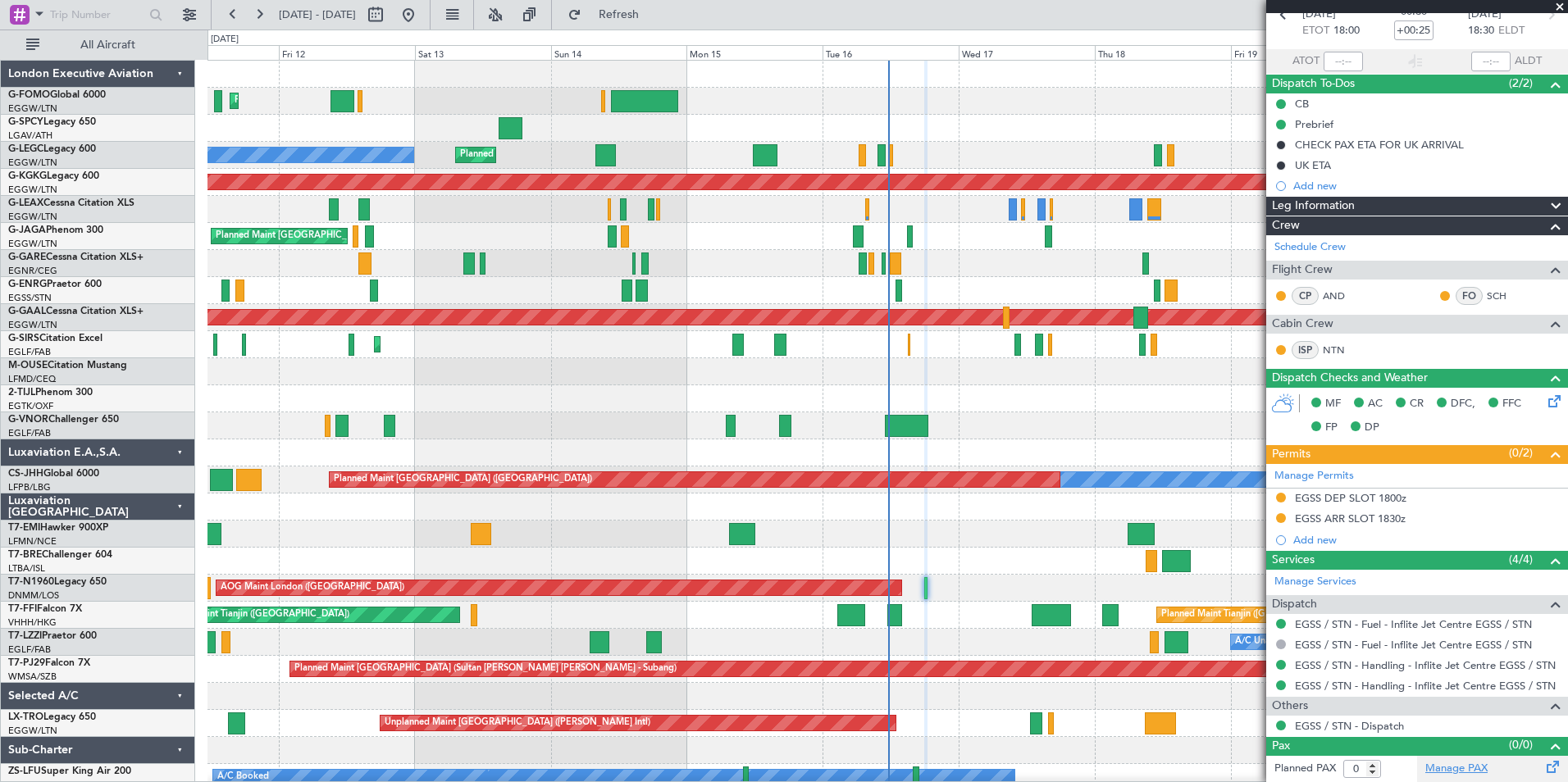
click at [1446, 767] on link "Manage PAX" at bounding box center [1456, 769] width 63 height 17
click at [634, 17] on button "Refresh" at bounding box center [609, 15] width 98 height 26
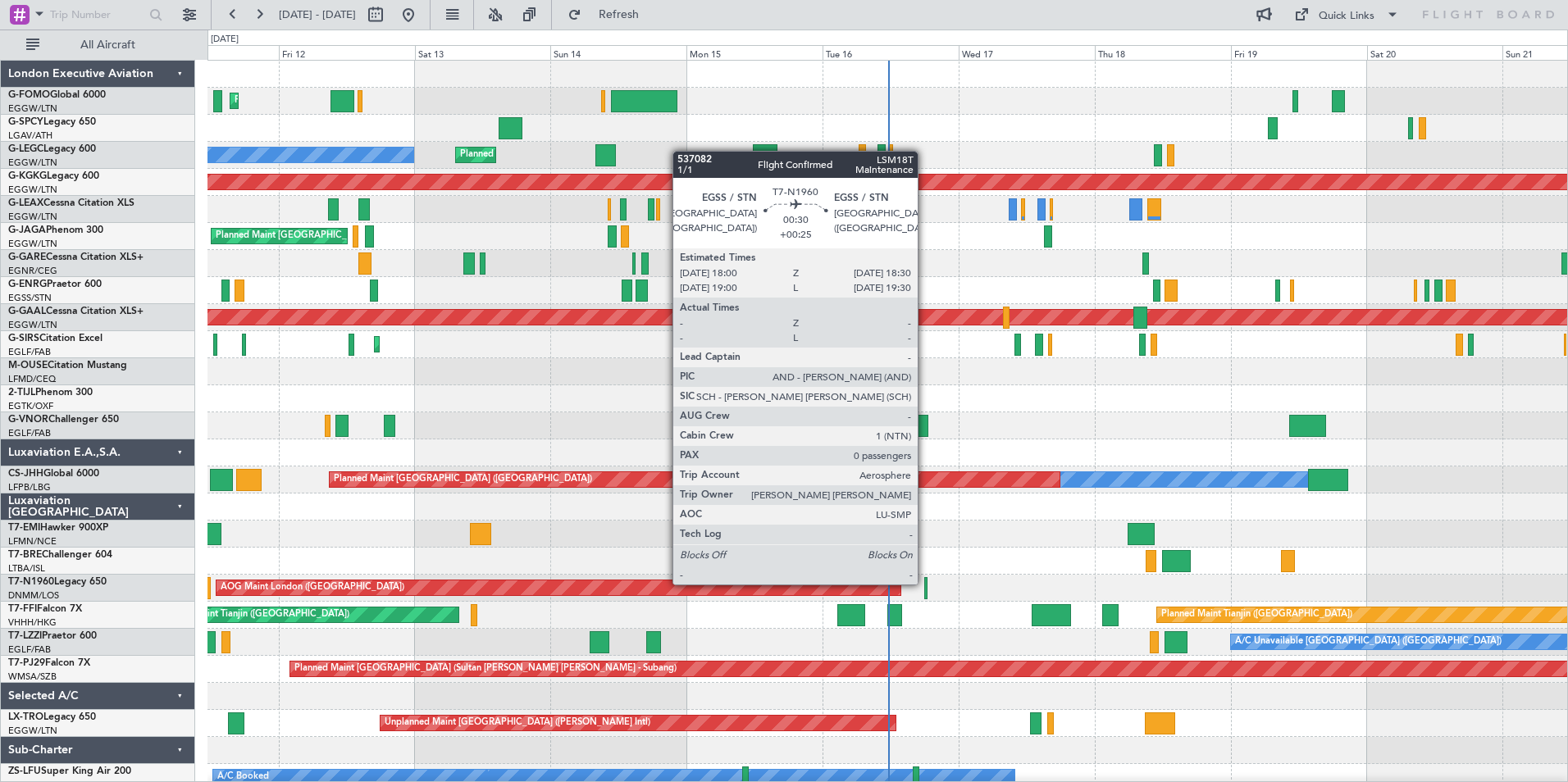
click at [925, 583] on div at bounding box center [925, 588] width 3 height 22
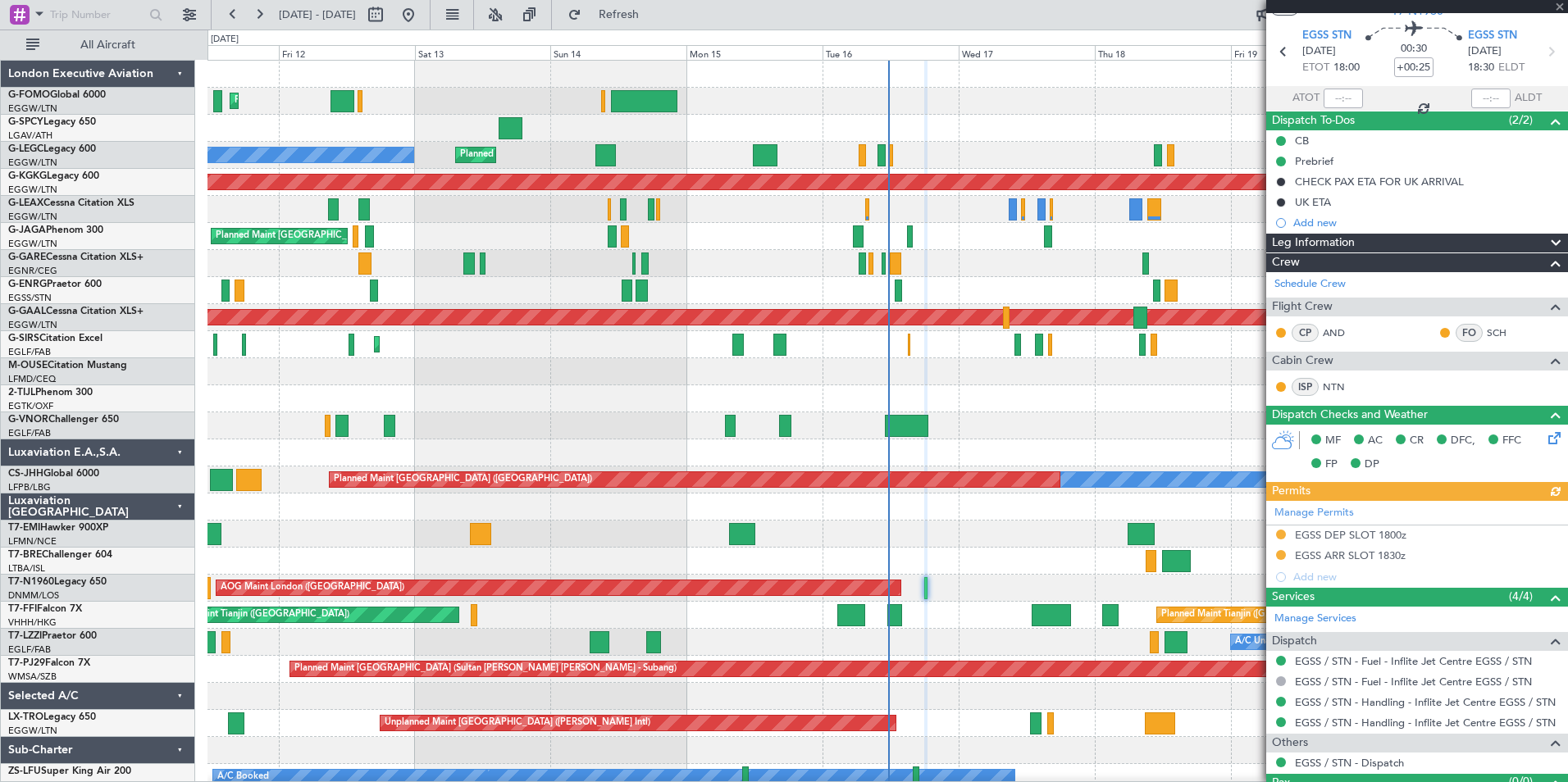
scroll to position [86, 0]
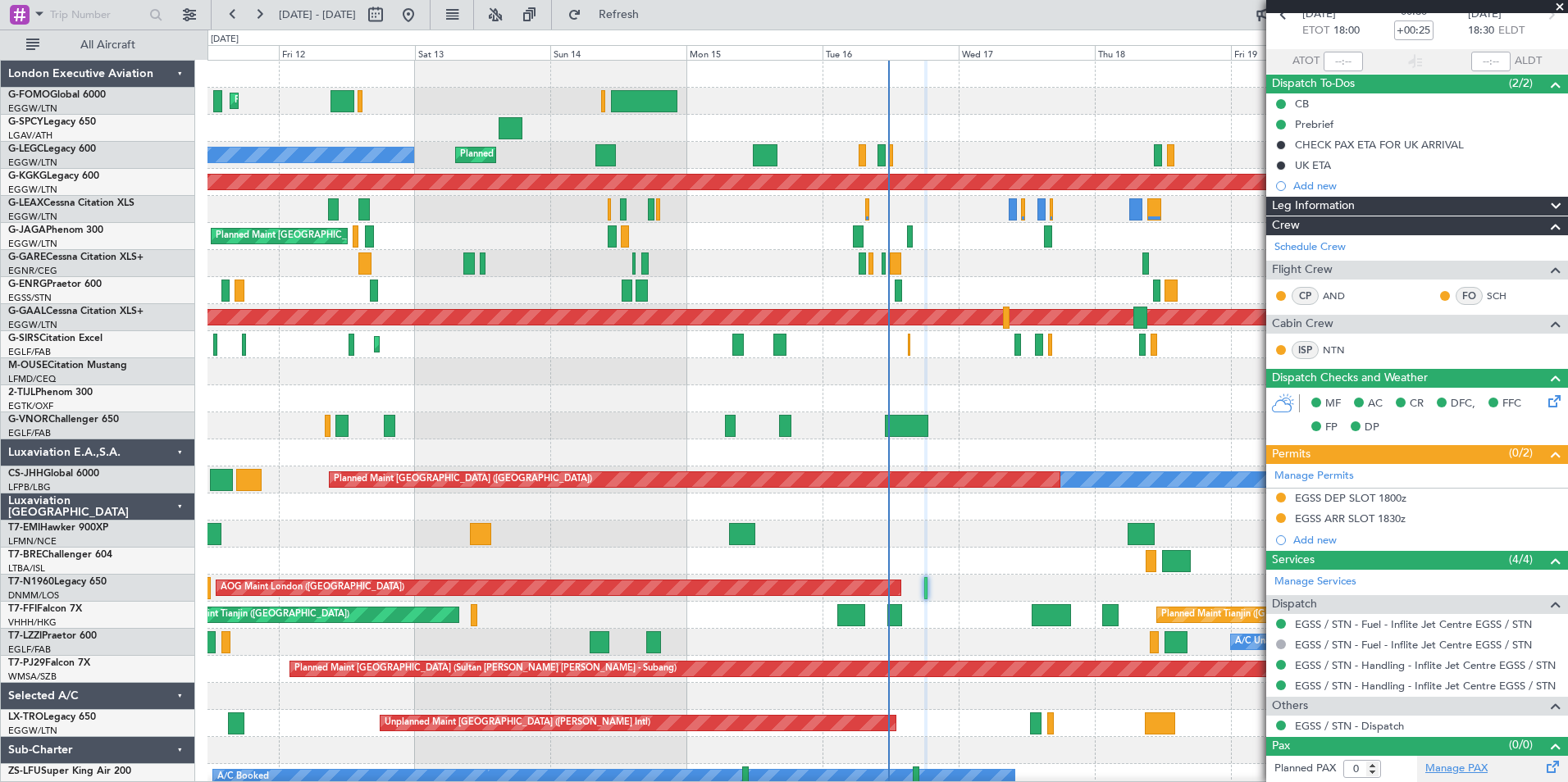
click at [1453, 763] on link "Manage PAX" at bounding box center [1456, 769] width 63 height 17
click at [631, 11] on button "Refresh" at bounding box center [609, 15] width 98 height 26
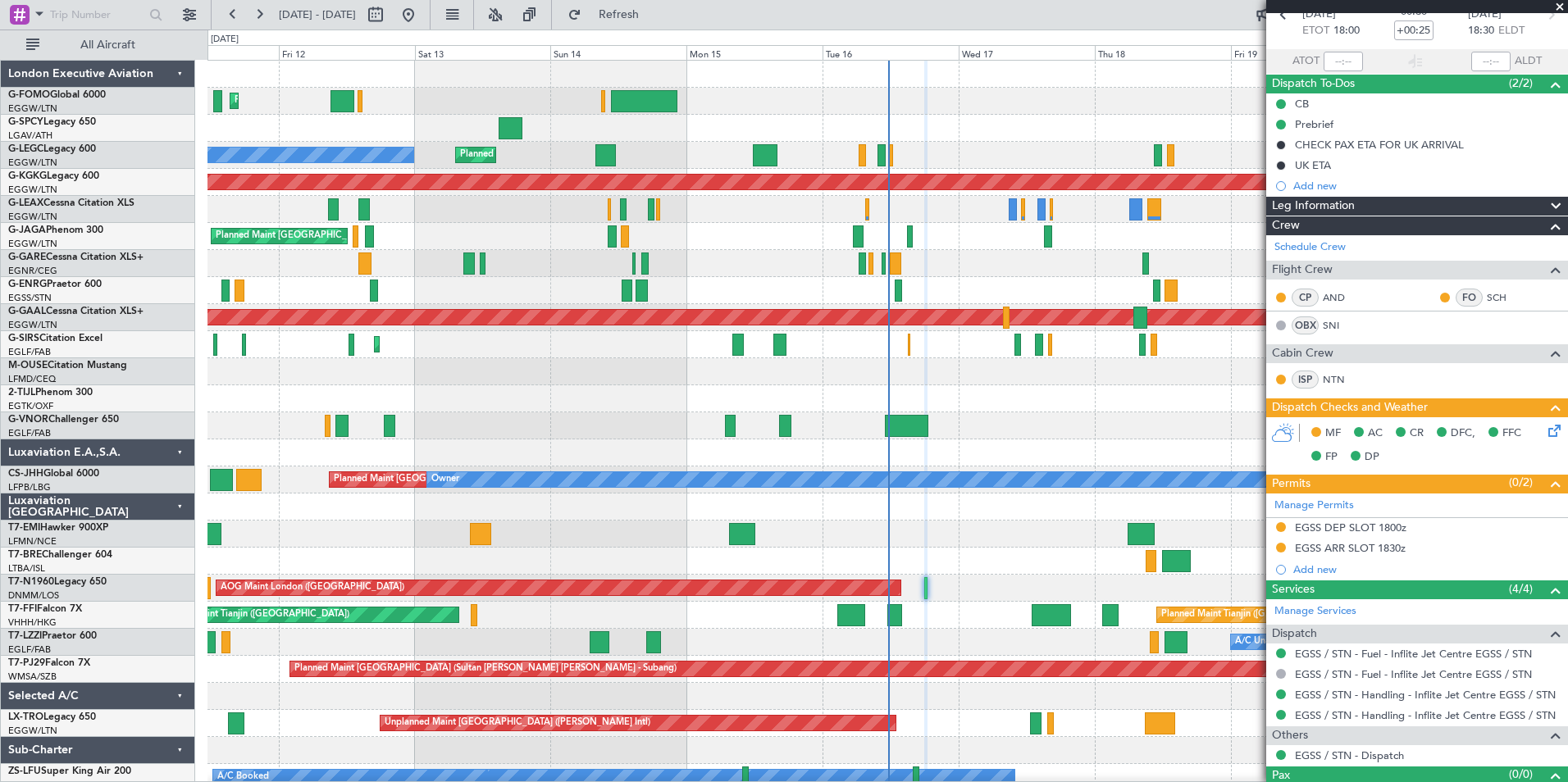
scroll to position [0, 0]
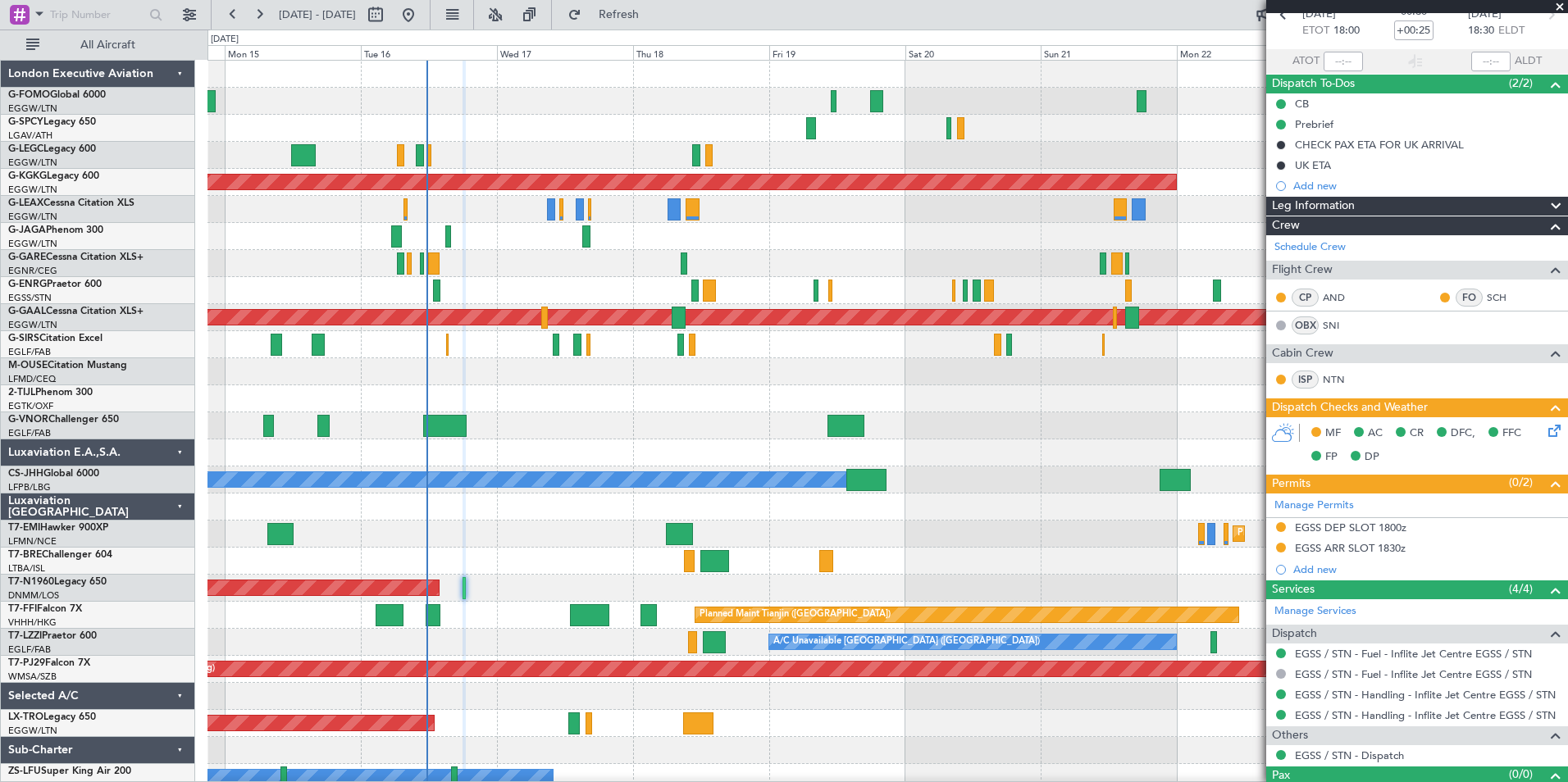
click at [545, 579] on div "A/C Unavailable London (Luton) Planned Maint London (Luton) Owner AOG Maint Ist…" at bounding box center [887, 453] width 1359 height 785
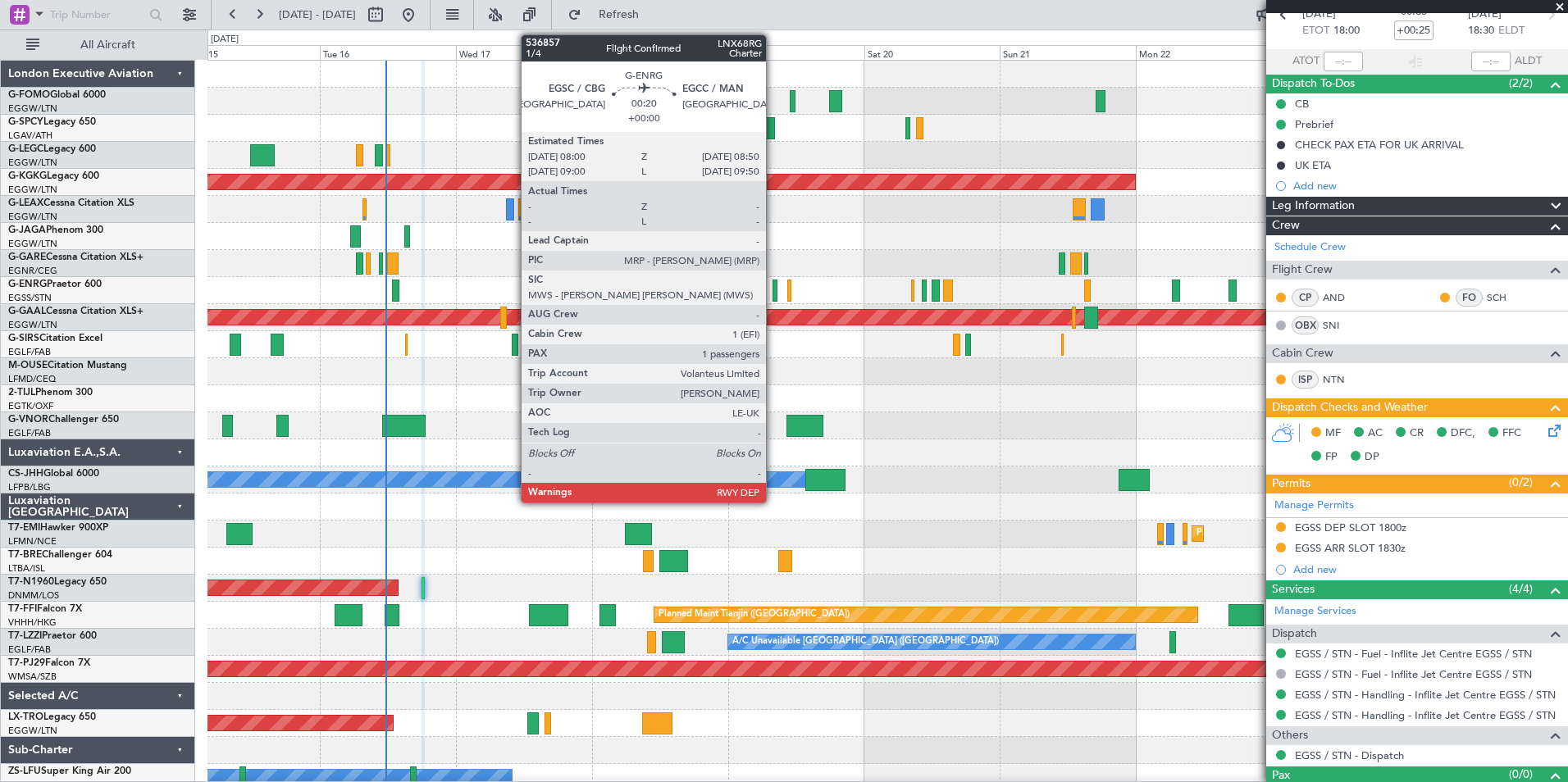
click at [773, 290] on div at bounding box center [774, 290] width 5 height 22
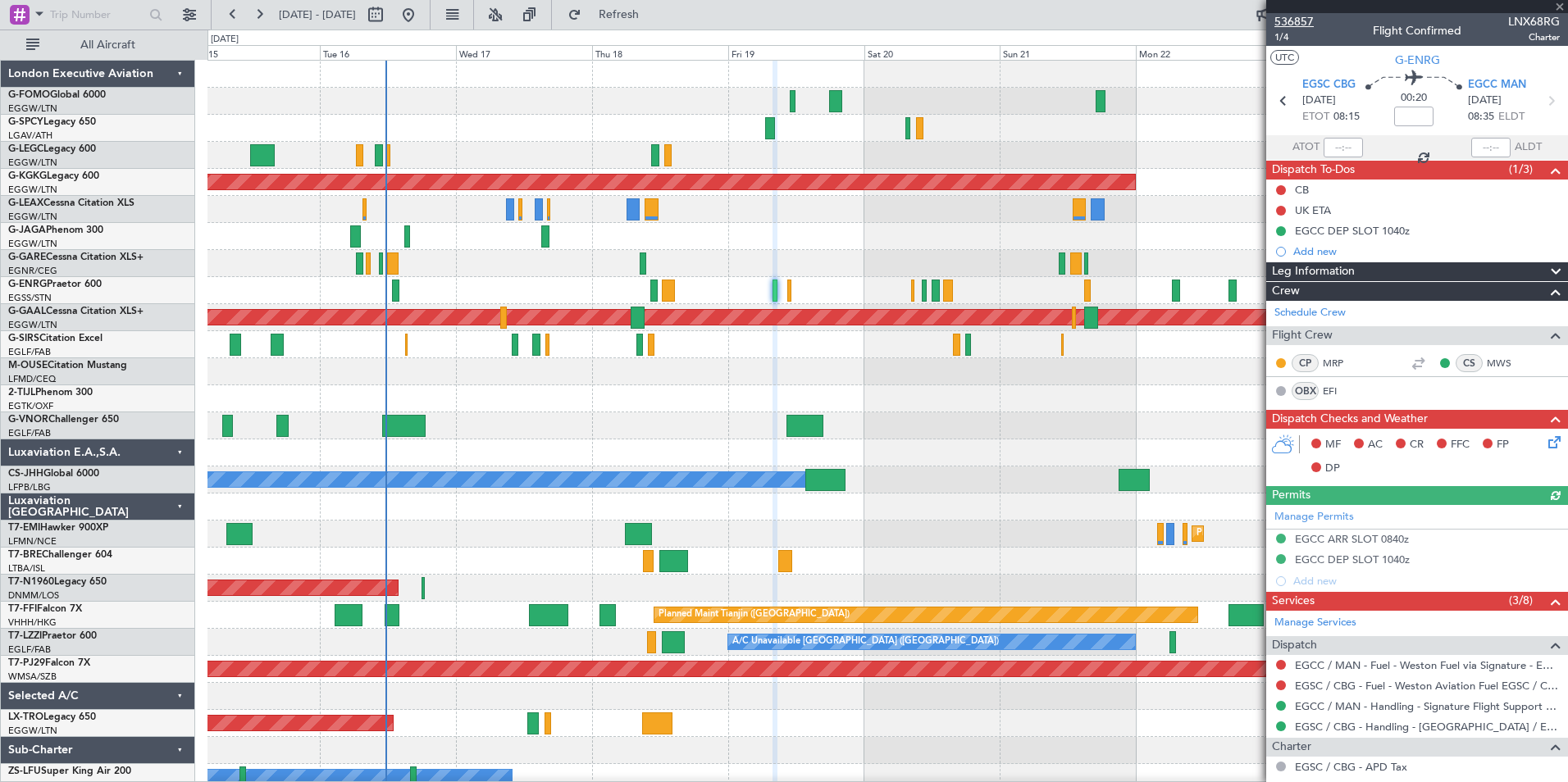
click at [1303, 26] on span "536857" at bounding box center [1295, 21] width 40 height 17
click at [1312, 313] on link "Schedule Crew" at bounding box center [1311, 313] width 72 height 17
click at [630, 20] on button "Refresh" at bounding box center [609, 15] width 98 height 26
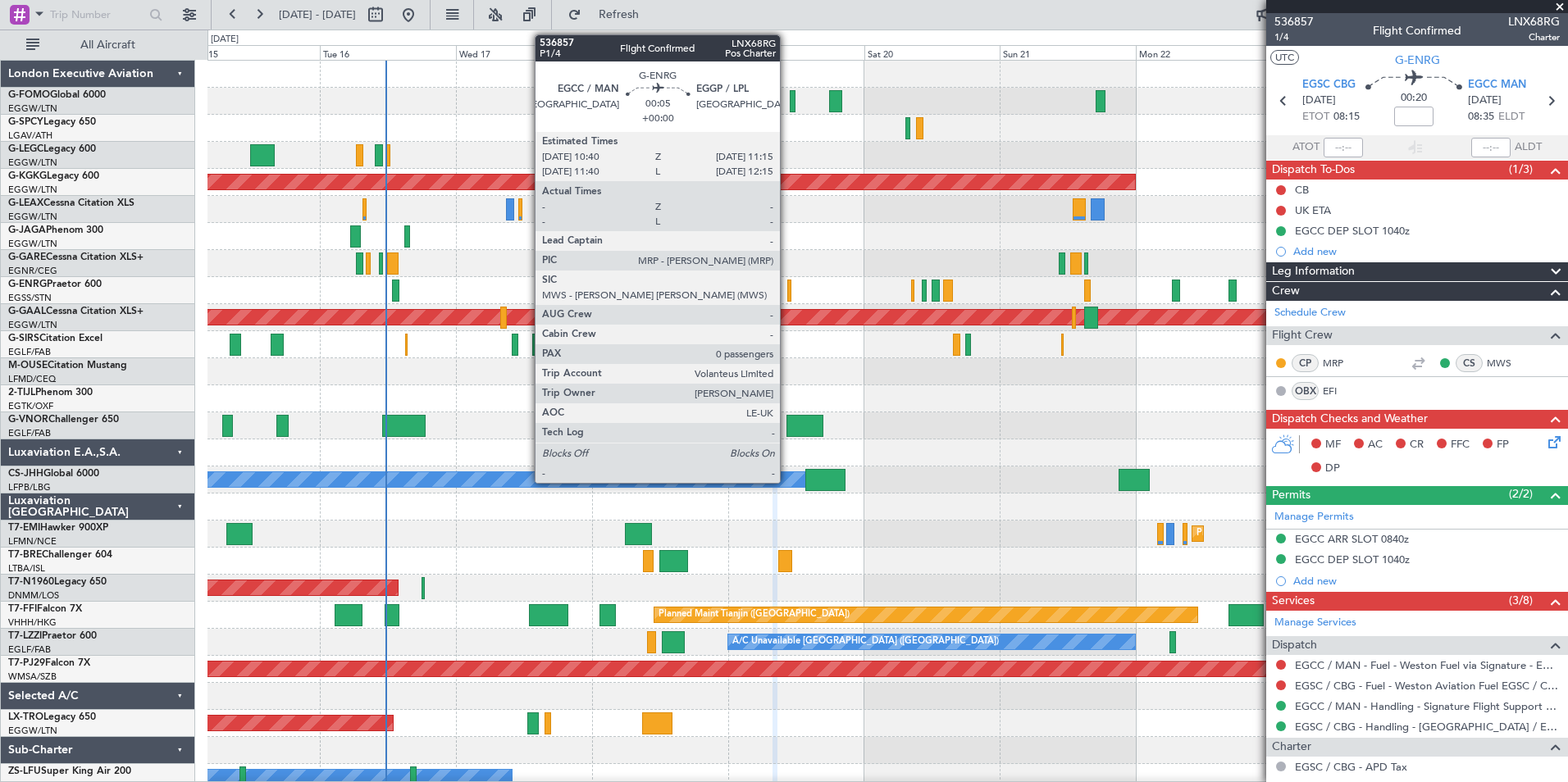
click at [787, 296] on div at bounding box center [789, 290] width 4 height 22
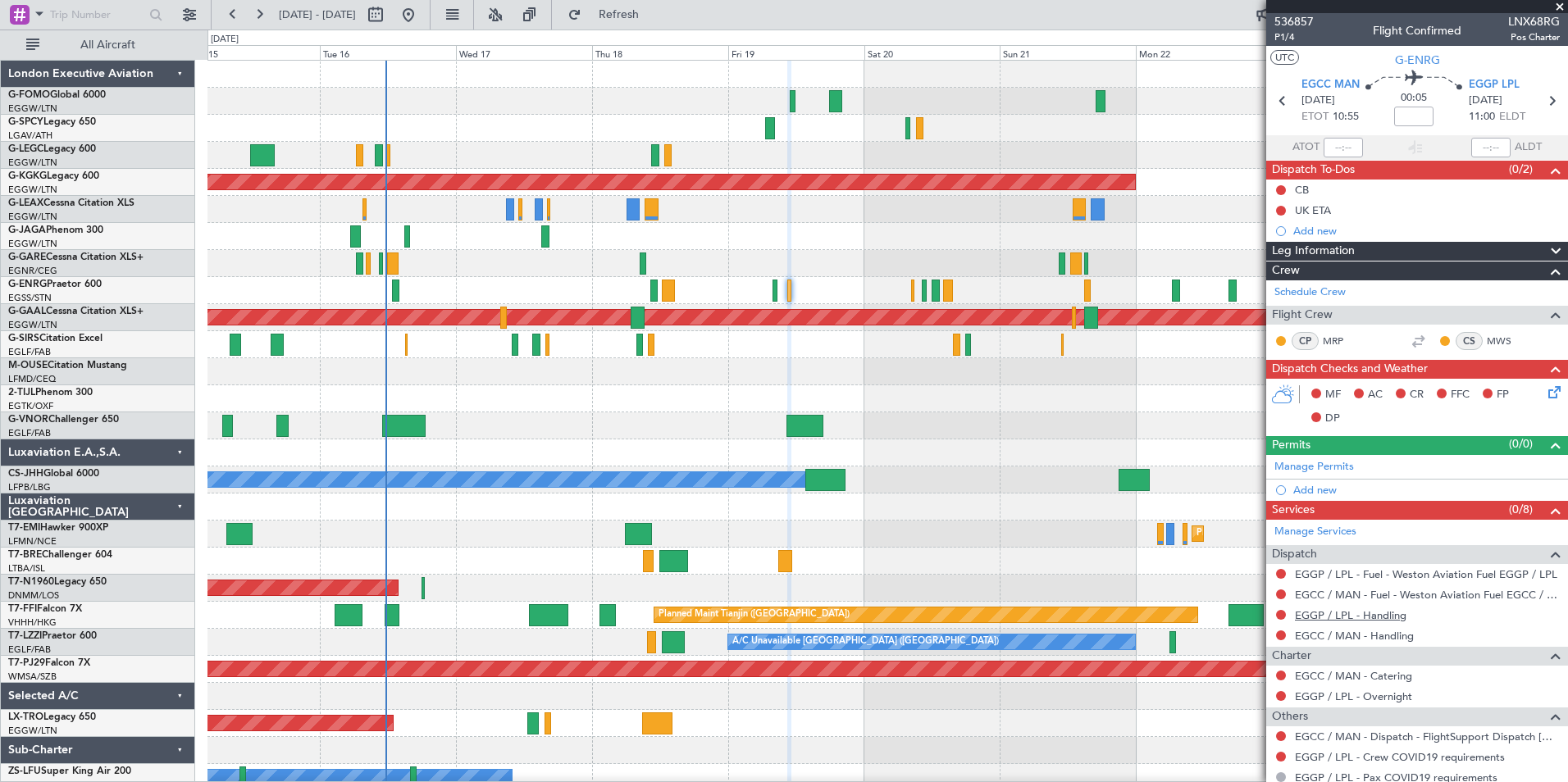
click at [1331, 618] on link "EGGP / LPL - Handling" at bounding box center [1350, 615] width 111 height 14
click at [1392, 639] on link "EGCC / MAN - Handling" at bounding box center [1354, 636] width 119 height 14
click at [654, 12] on span "Refresh" at bounding box center [618, 15] width 69 height 12
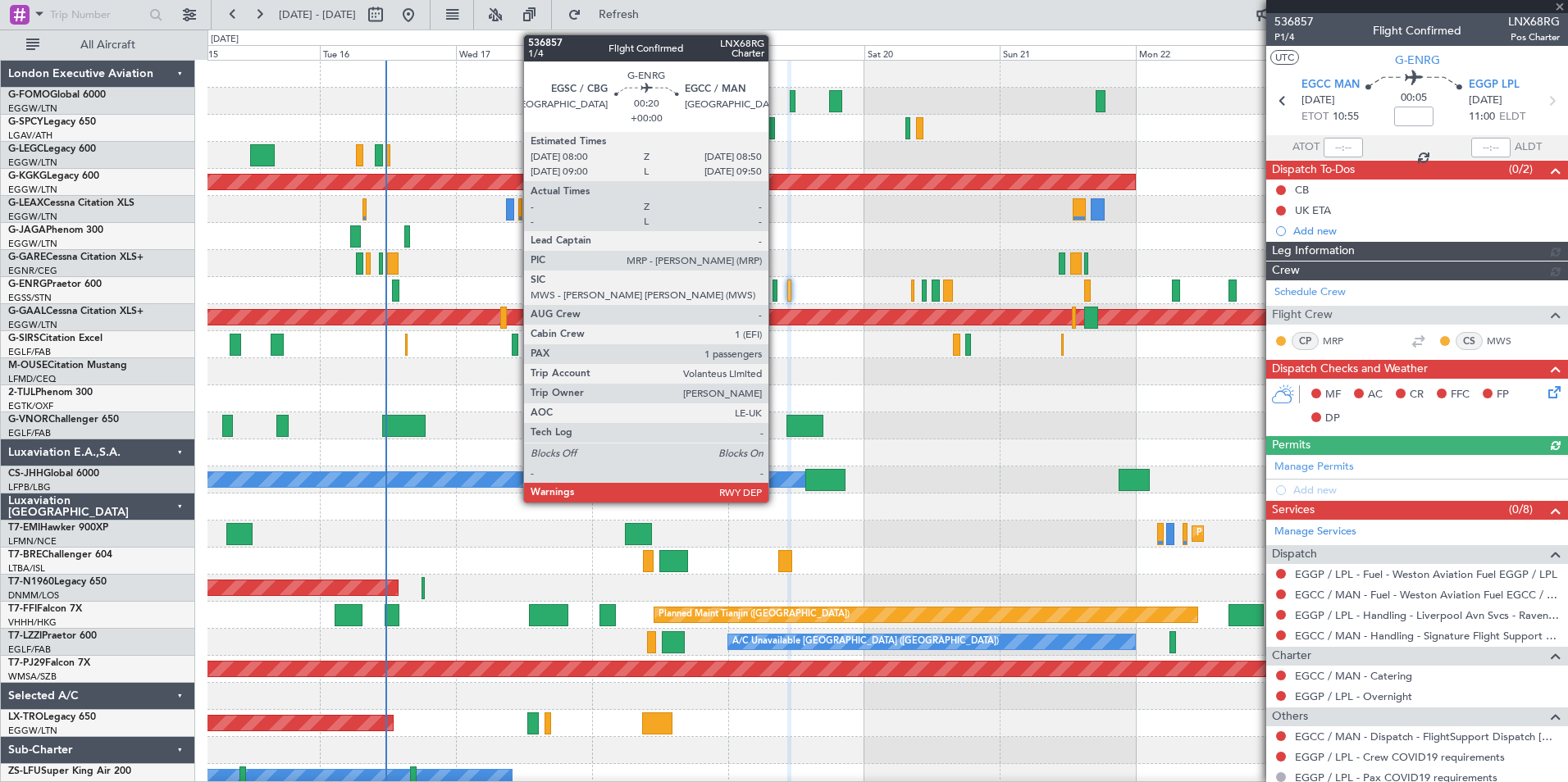
click at [776, 299] on div at bounding box center [774, 290] width 5 height 22
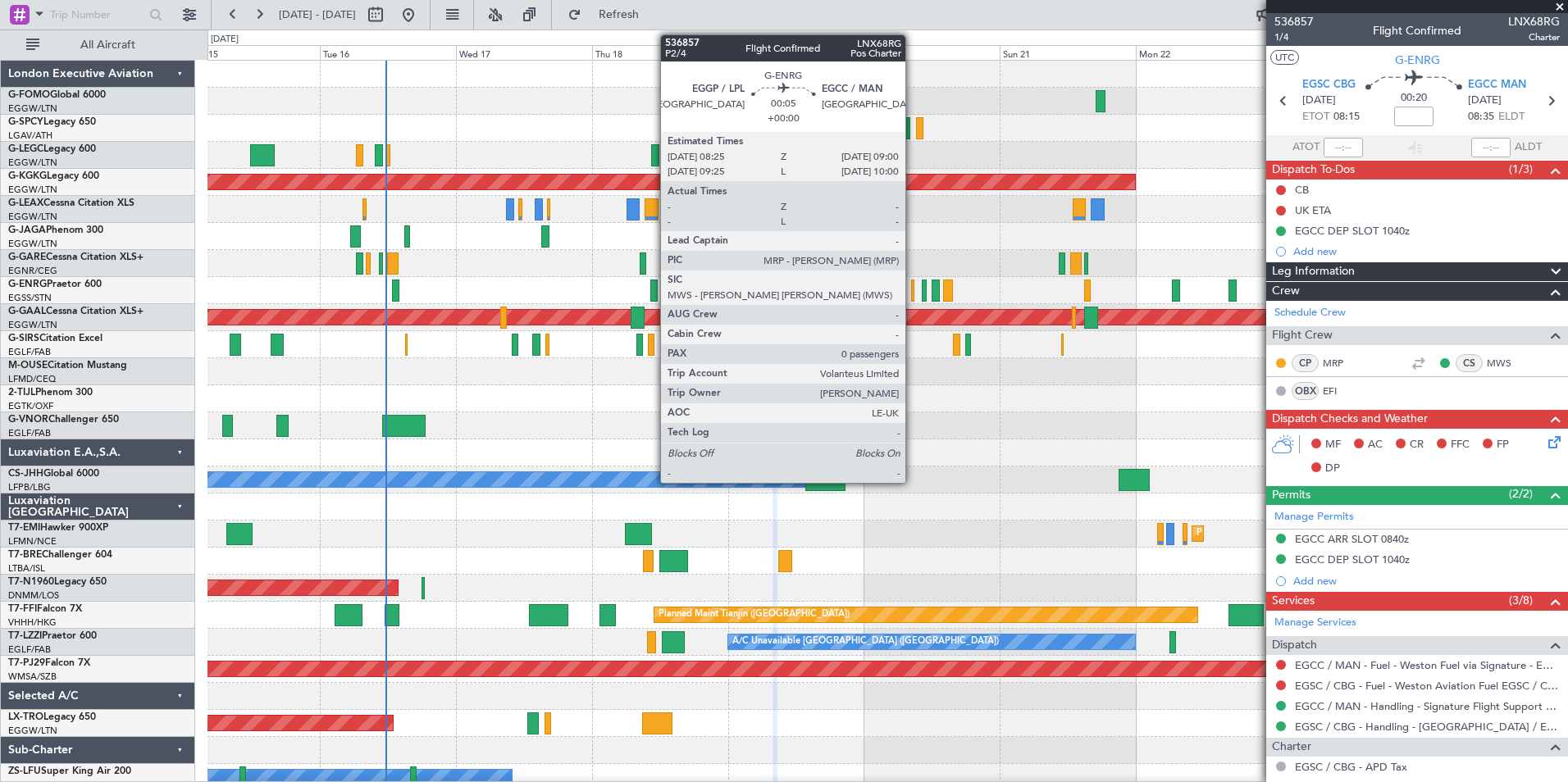
click at [913, 293] on div at bounding box center [913, 290] width 4 height 22
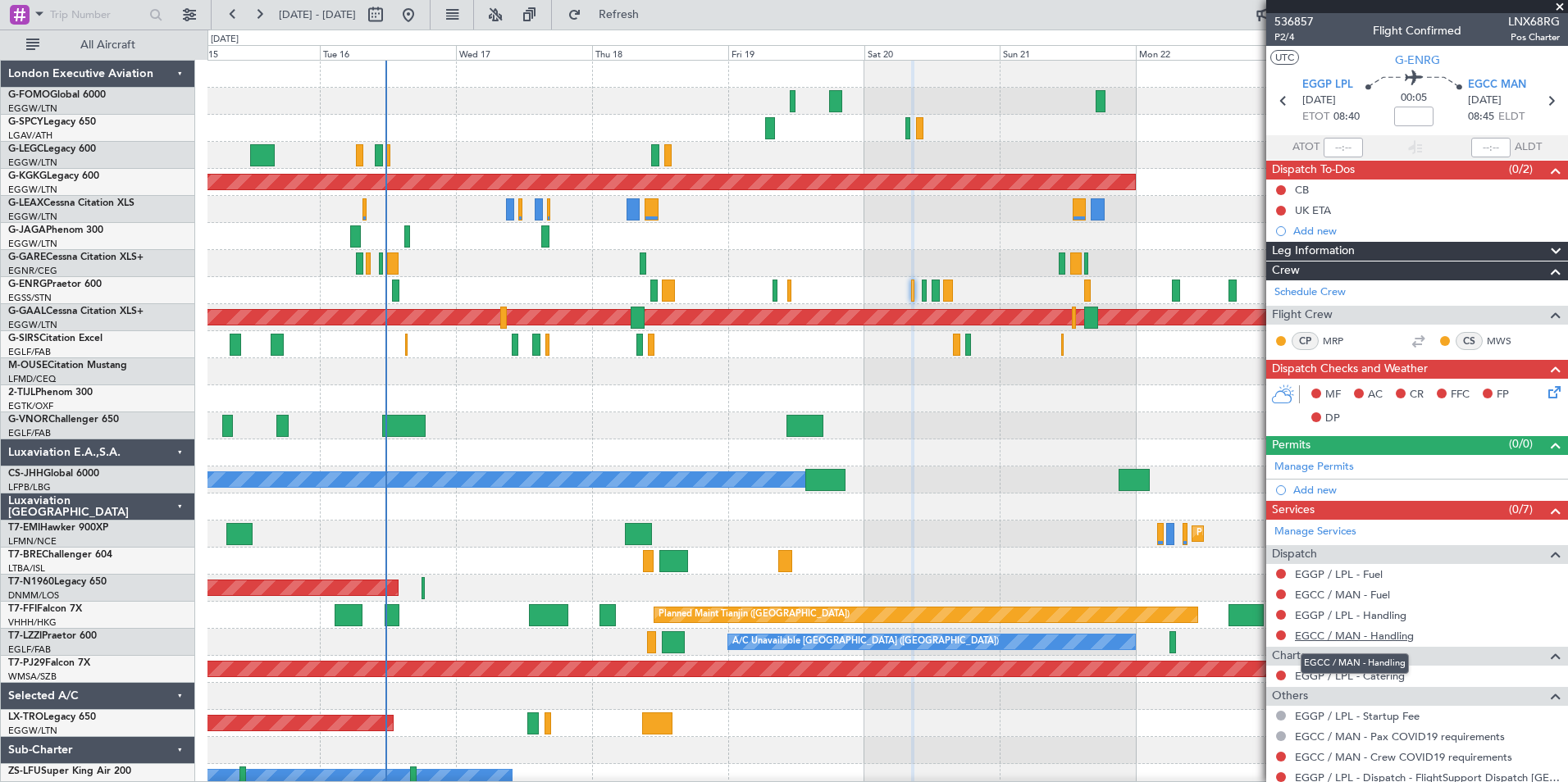
click at [1359, 634] on link "EGCC / MAN - Handling" at bounding box center [1354, 636] width 119 height 14
click at [1388, 619] on link "EGGP / LPL - Handling" at bounding box center [1350, 615] width 111 height 14
click at [653, 11] on span "Refresh" at bounding box center [618, 15] width 69 height 12
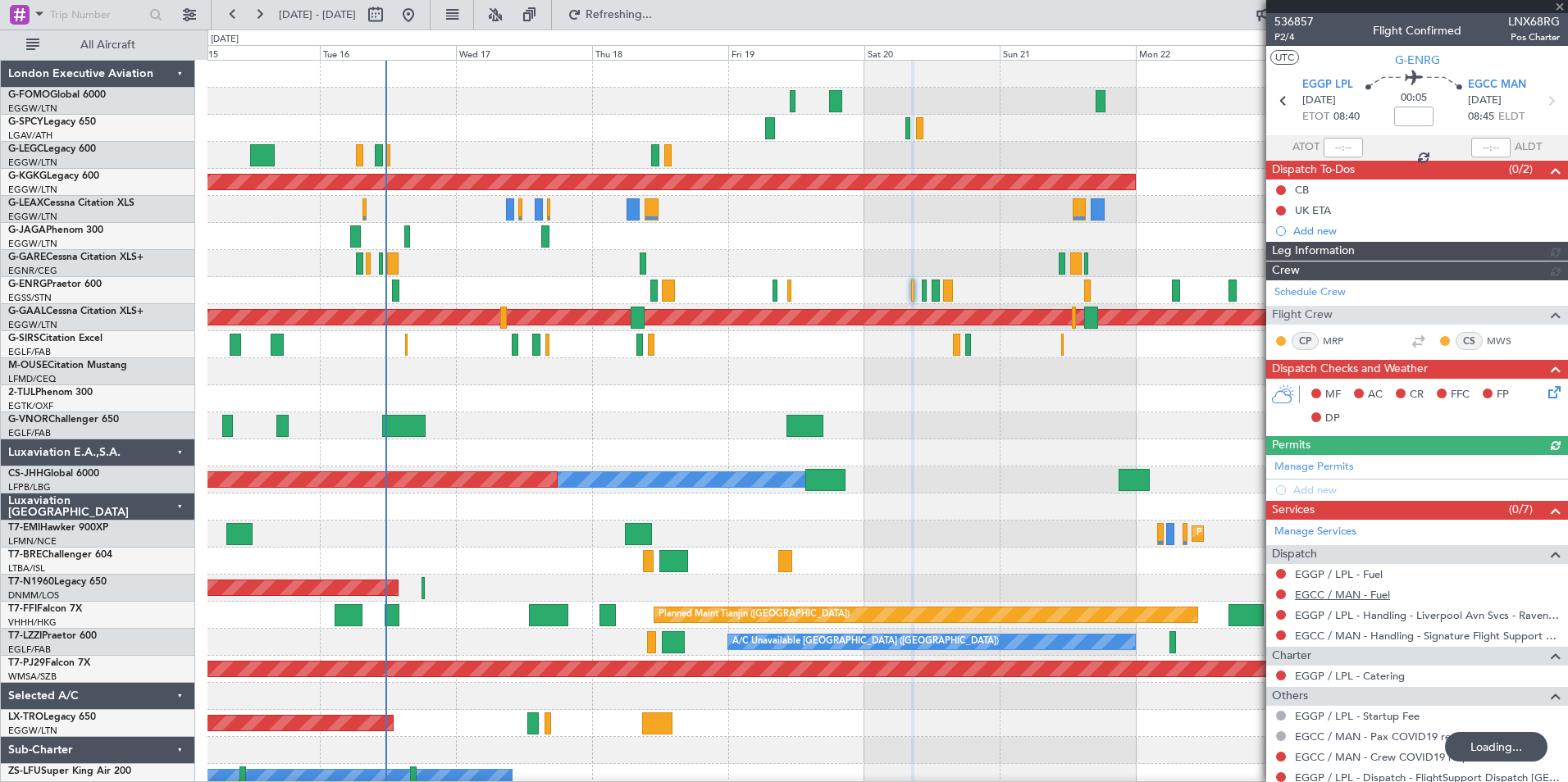
click at [1336, 592] on link "EGCC / MAN - Fuel" at bounding box center [1342, 595] width 95 height 14
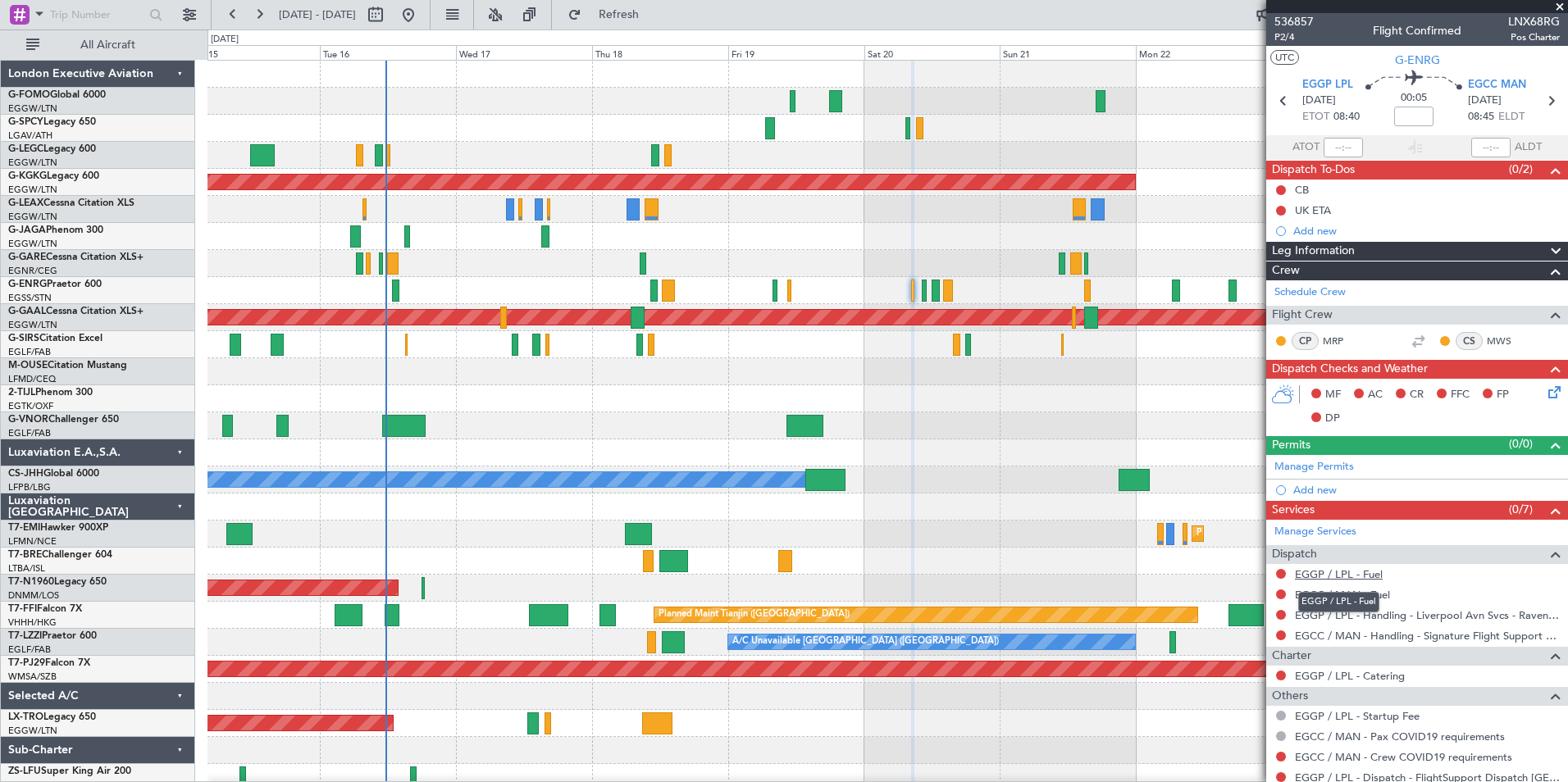
click at [1331, 578] on link "EGGP / LPL - Fuel" at bounding box center [1338, 574] width 87 height 14
click at [638, 15] on span "Refresh" at bounding box center [618, 15] width 69 height 12
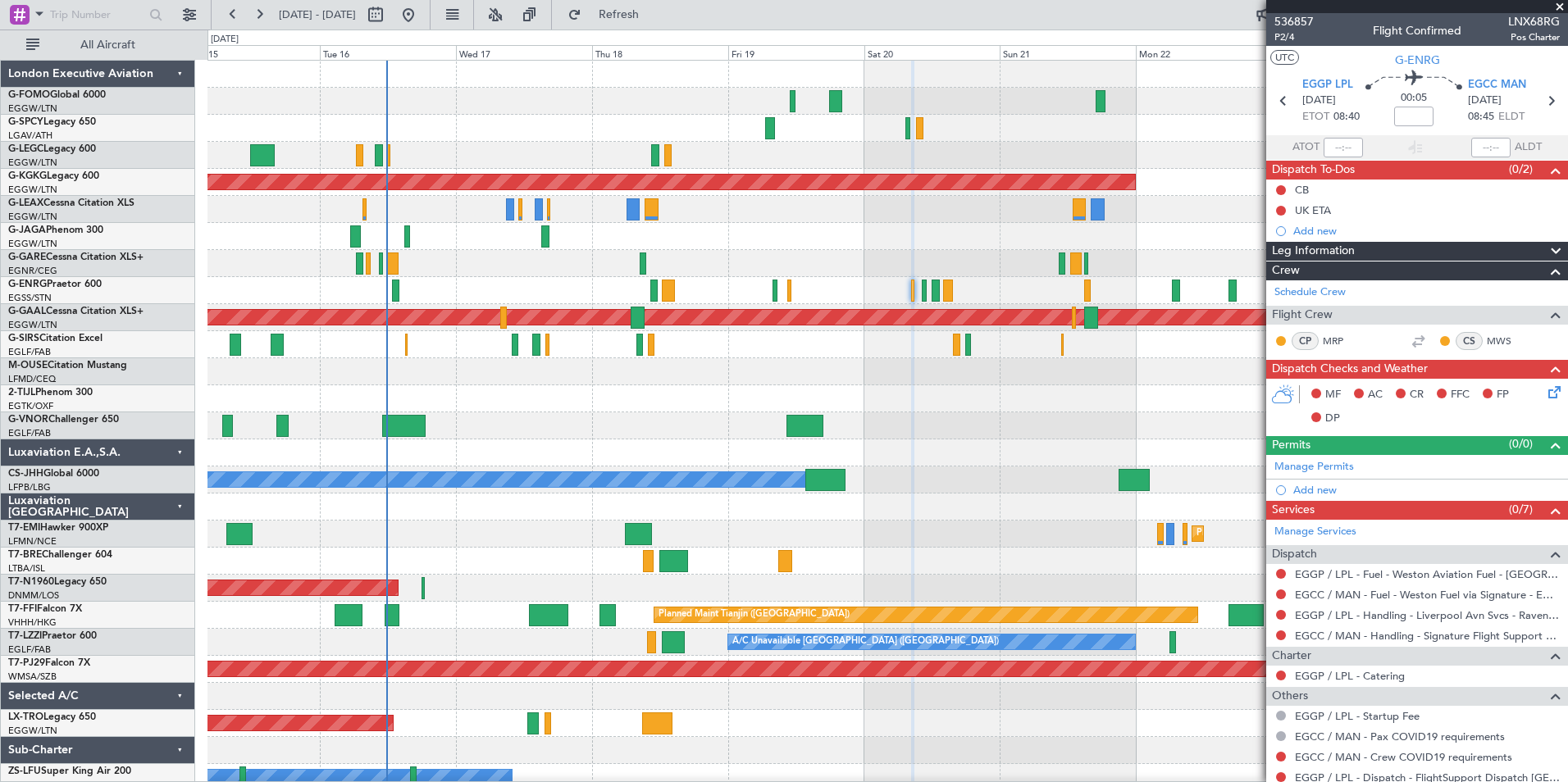
scroll to position [52, 0]
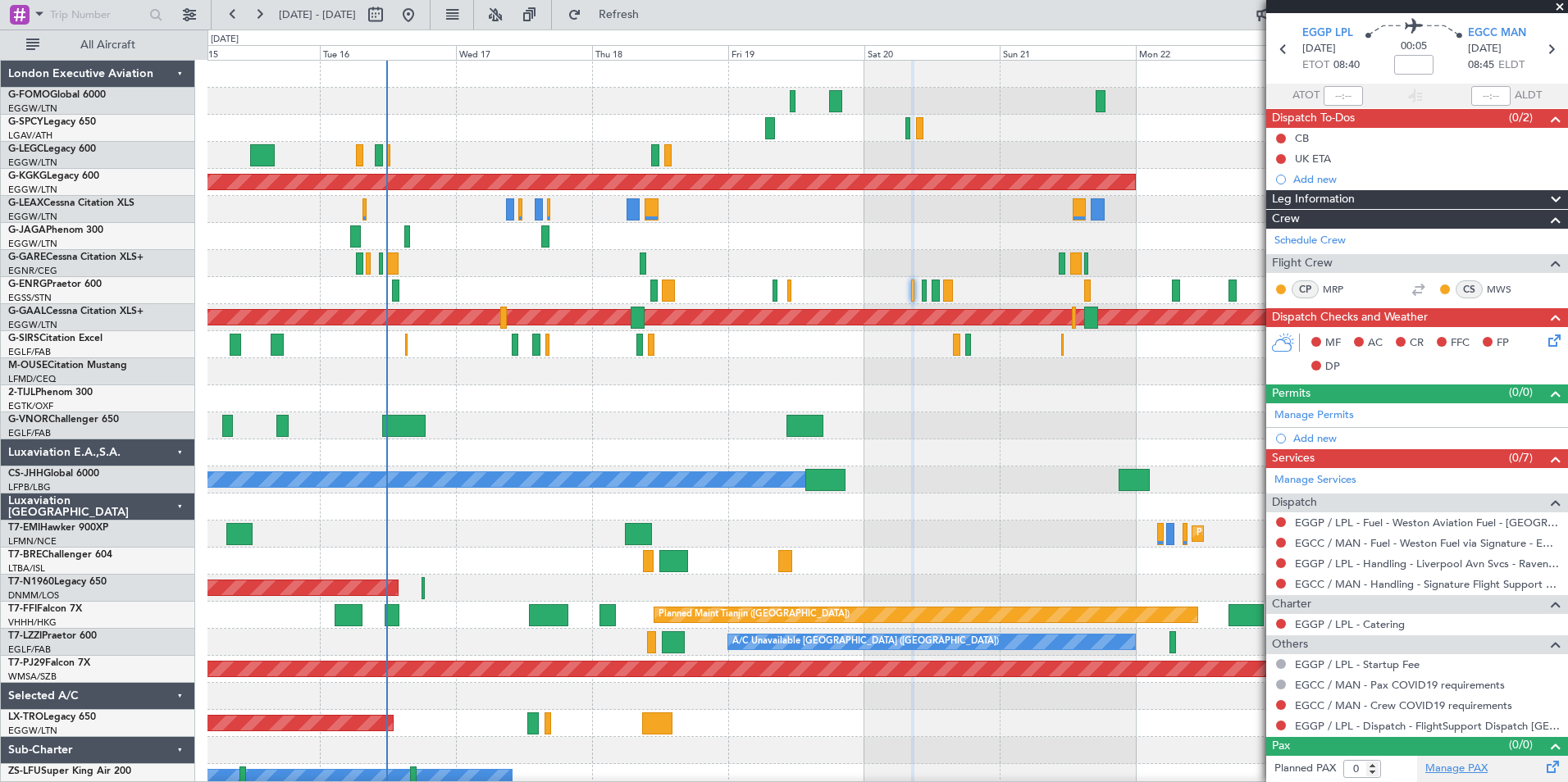
click at [1468, 768] on link "Manage PAX" at bounding box center [1456, 769] width 63 height 17
click at [658, 22] on button "Refresh" at bounding box center [609, 15] width 98 height 26
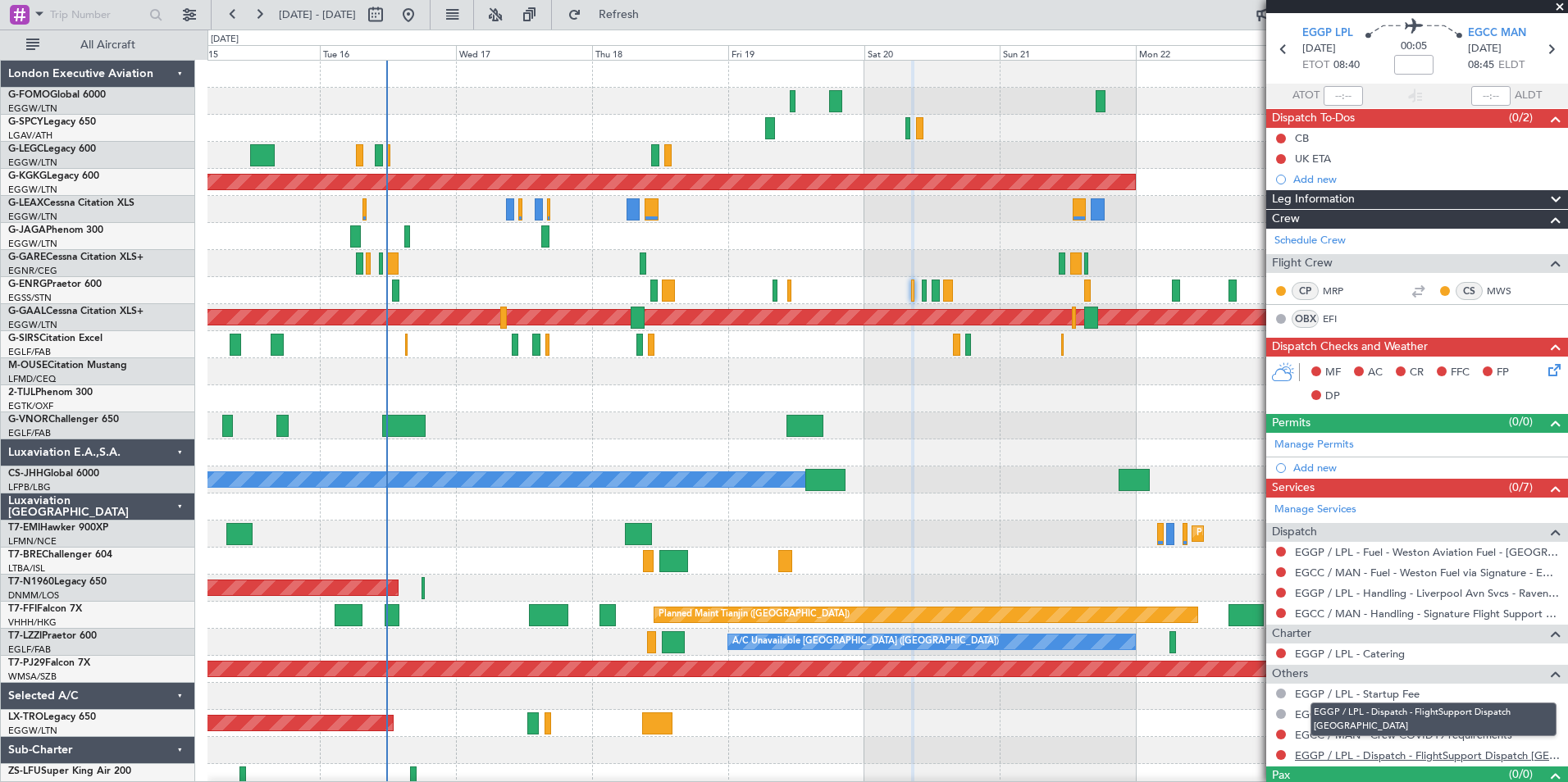
click at [1536, 755] on link "EGGP / LPL - Dispatch - FlightSupport Dispatch UK" at bounding box center [1427, 756] width 265 height 14
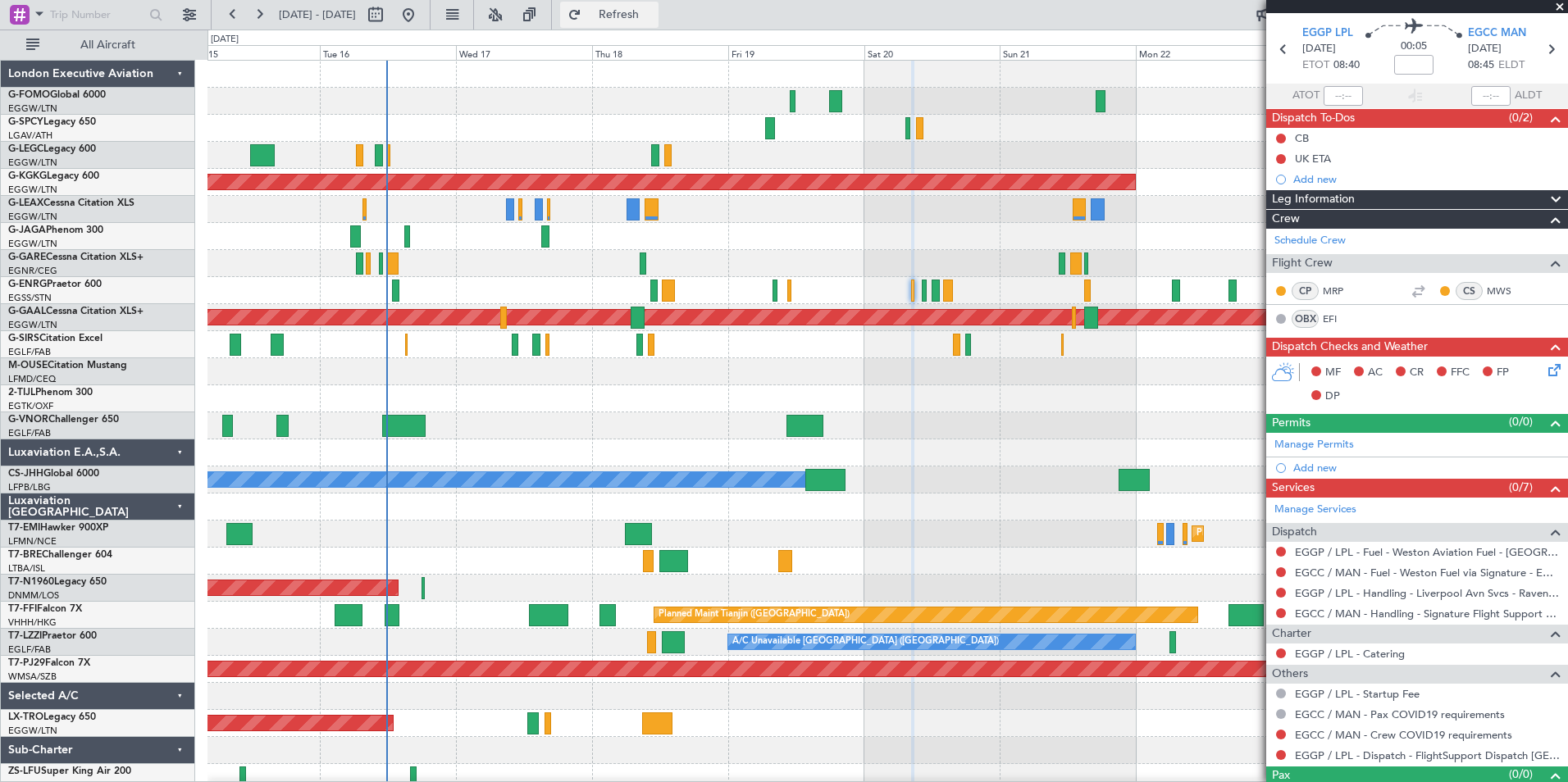
click at [638, 15] on span "Refresh" at bounding box center [618, 15] width 69 height 12
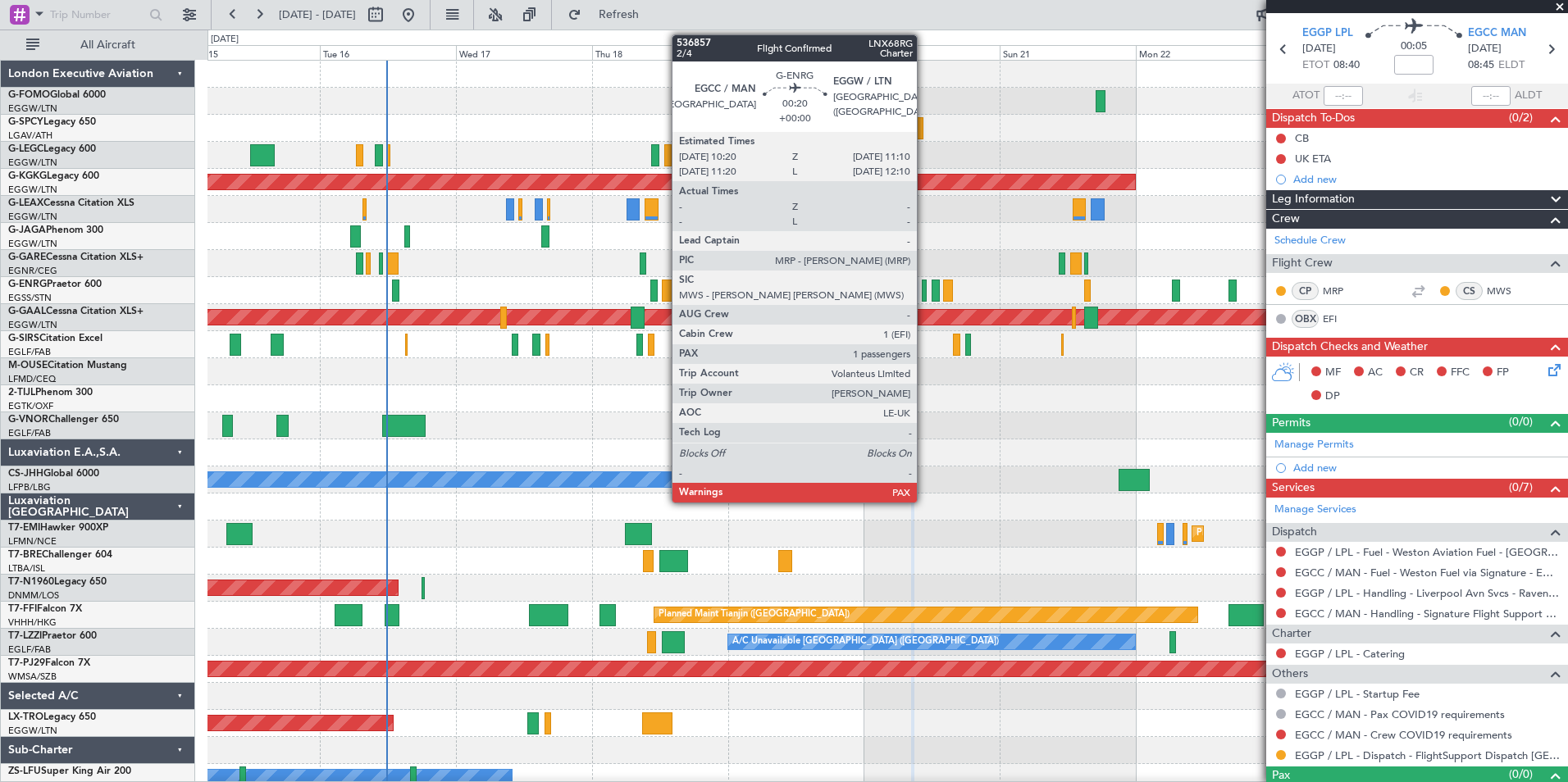
click at [924, 298] on div at bounding box center [924, 290] width 5 height 22
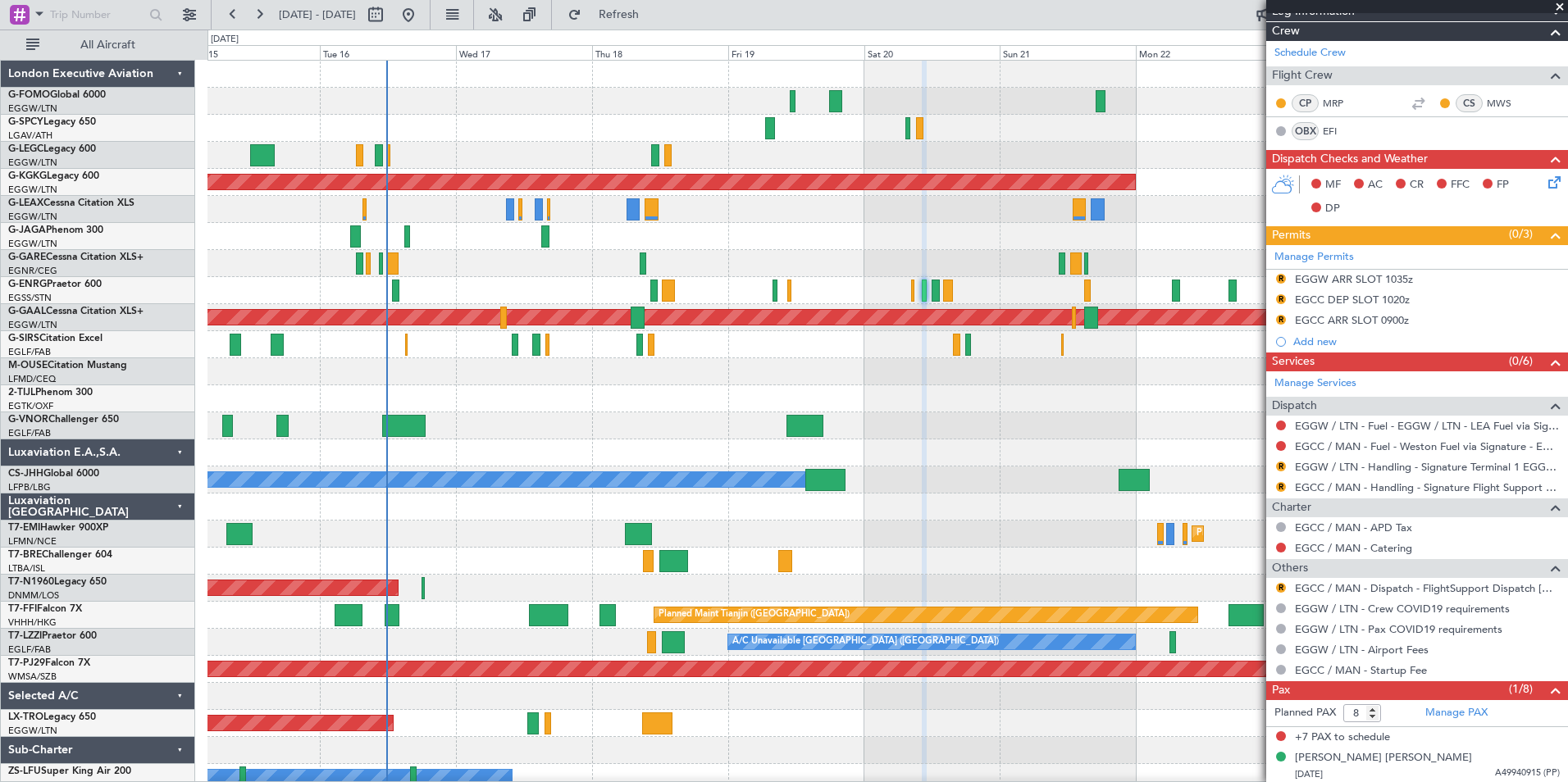
scroll to position [261, 0]
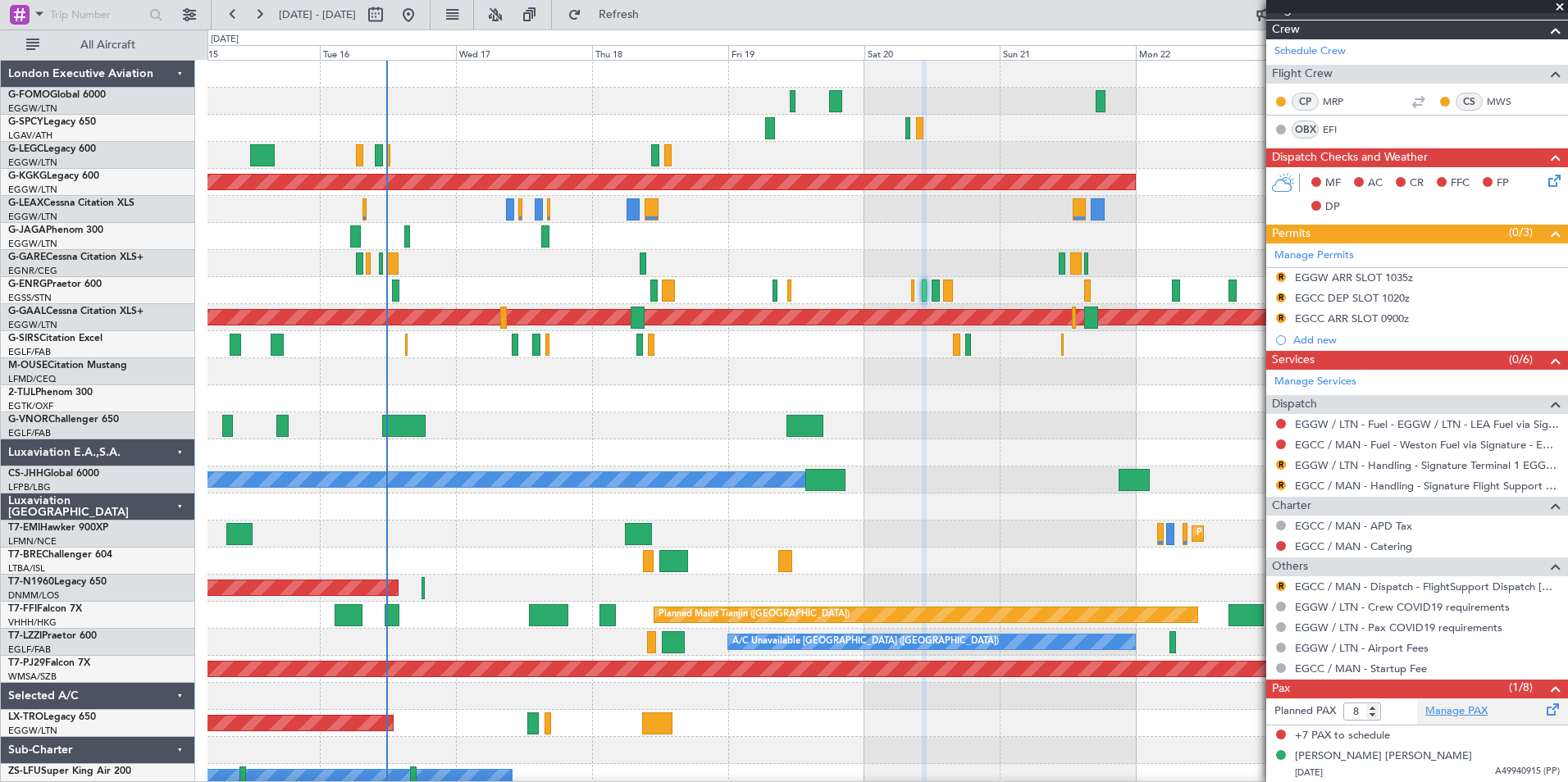
click at [1455, 715] on link "Manage PAX" at bounding box center [1456, 711] width 63 height 17
click at [1431, 713] on link "Manage PAX" at bounding box center [1456, 711] width 63 height 17
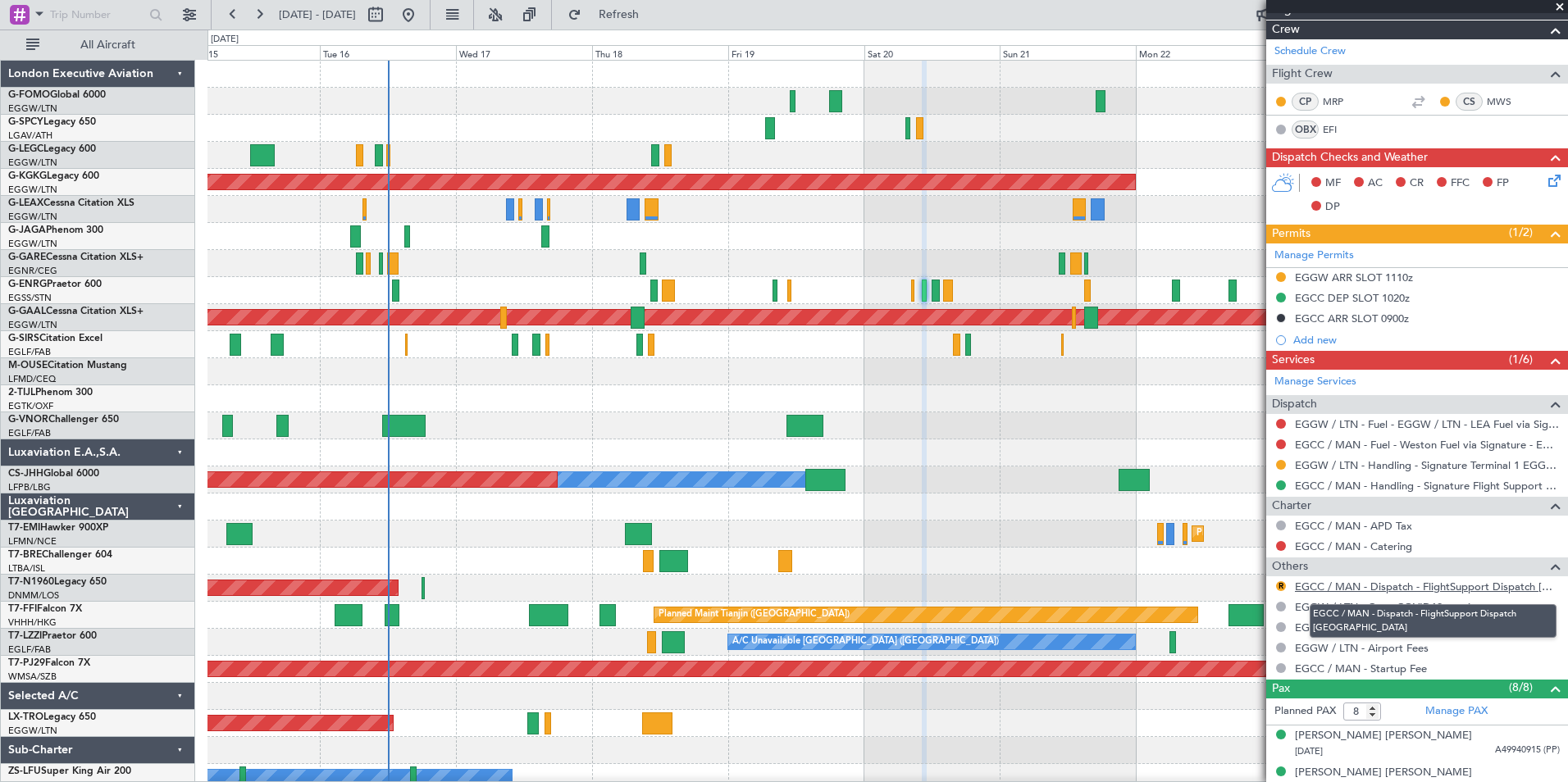
click at [1425, 589] on link "EGCC / MAN - Dispatch - FlightSupport Dispatch UK" at bounding box center [1427, 586] width 265 height 14
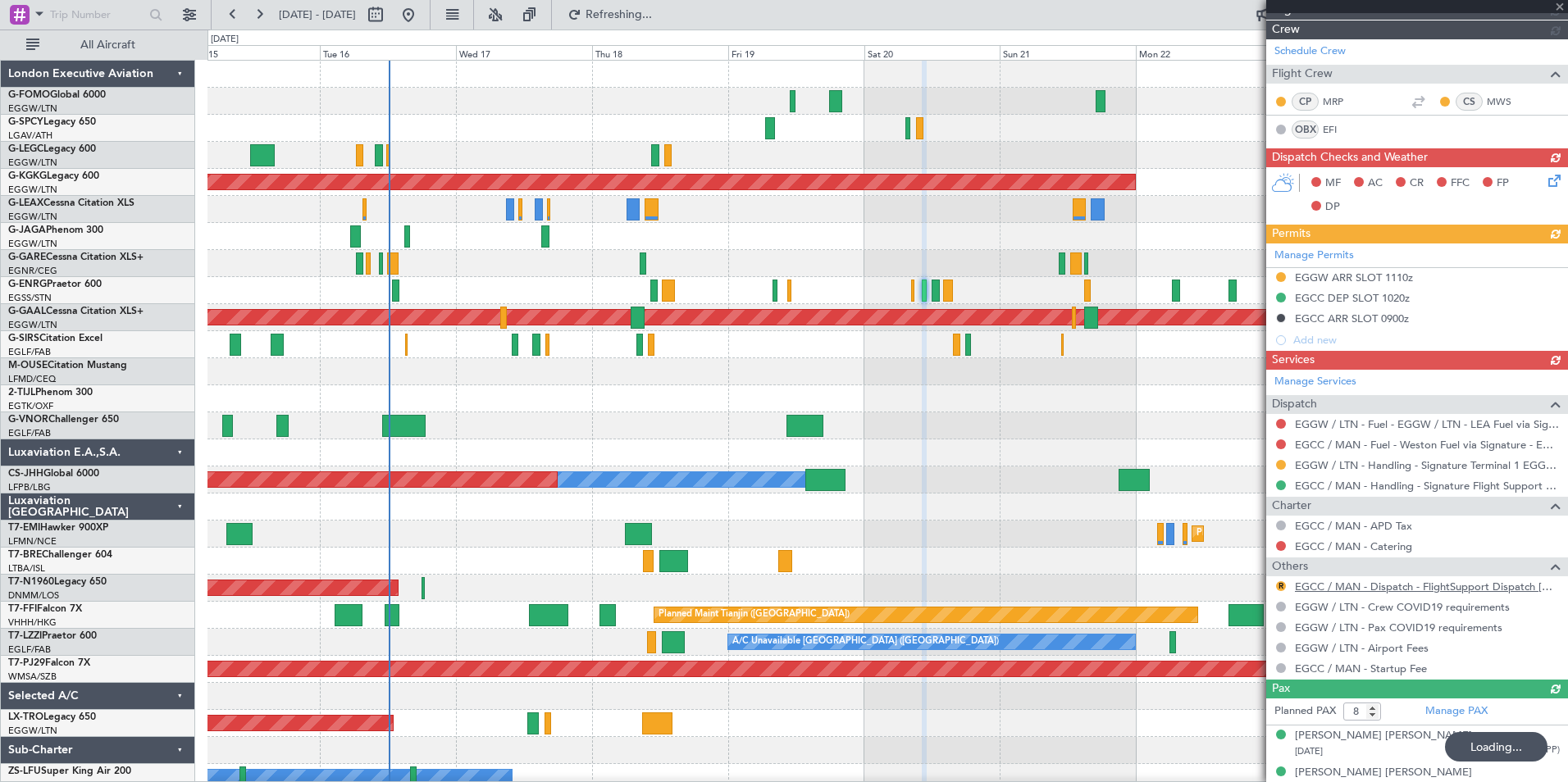
type input "9"
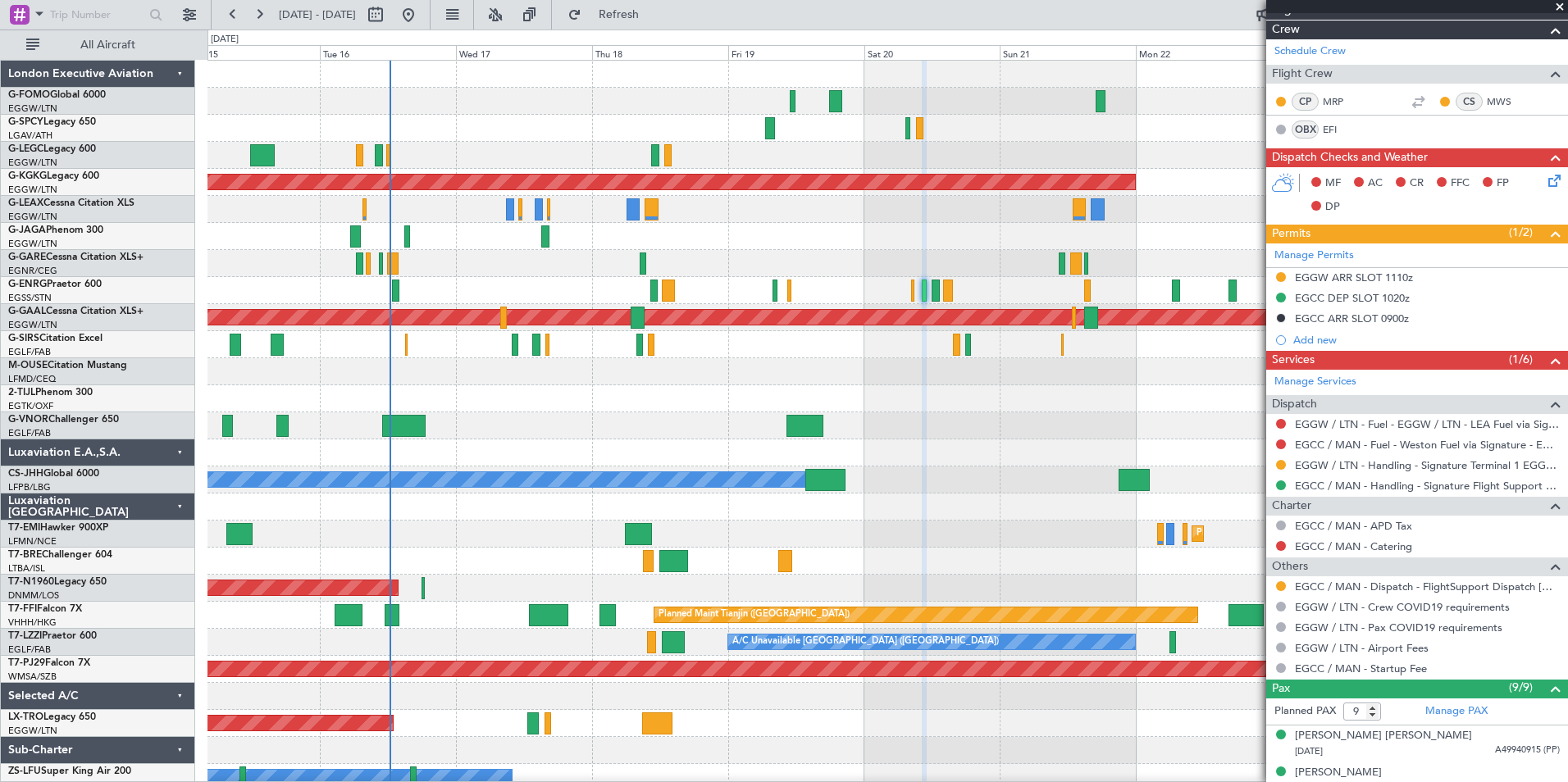
scroll to position [63, 0]
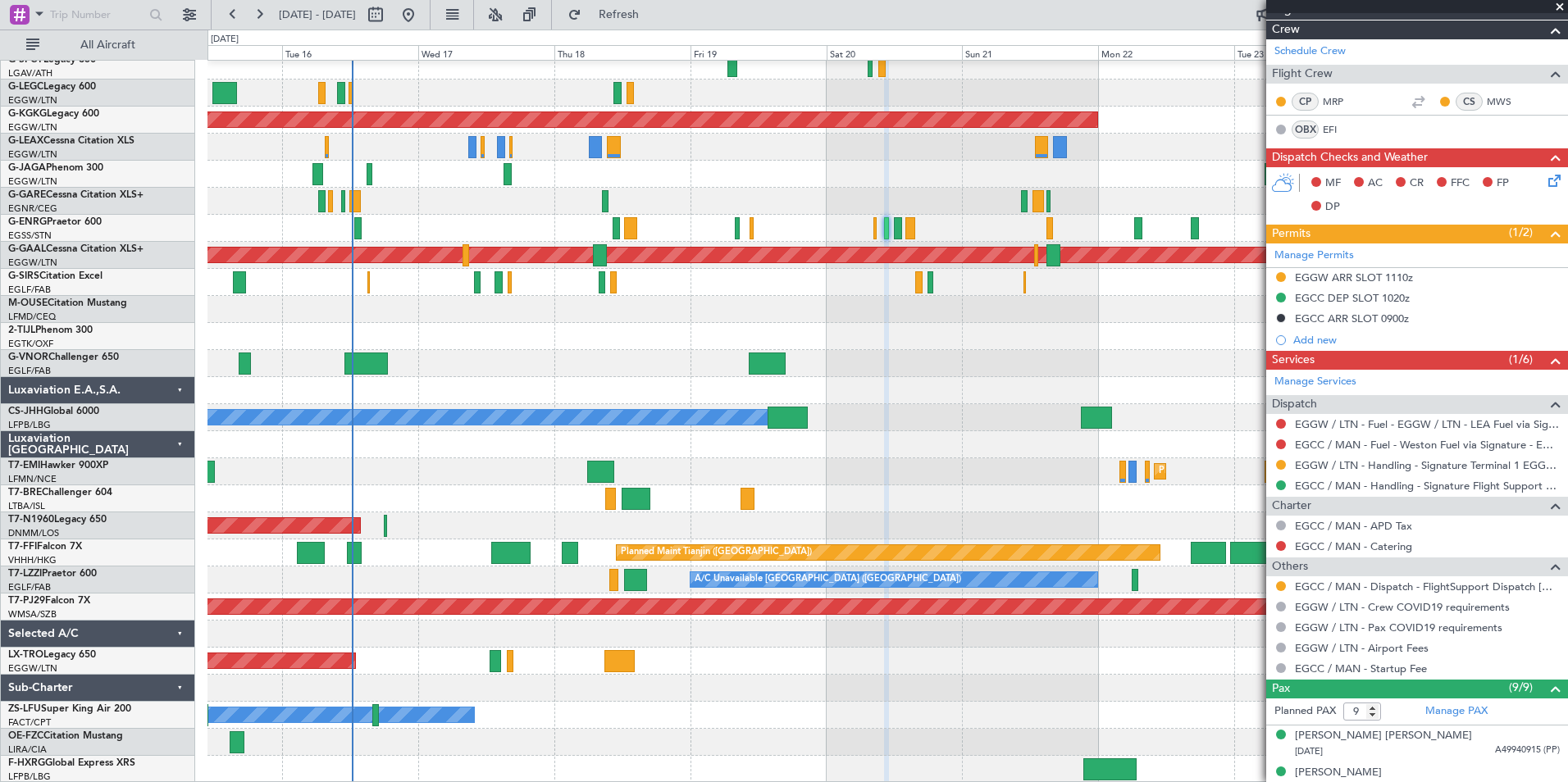
click at [477, 561] on div "A/C Unavailable London (Luton) Planned Maint London (Luton) Owner AOG Maint Ist…" at bounding box center [887, 391] width 1359 height 785
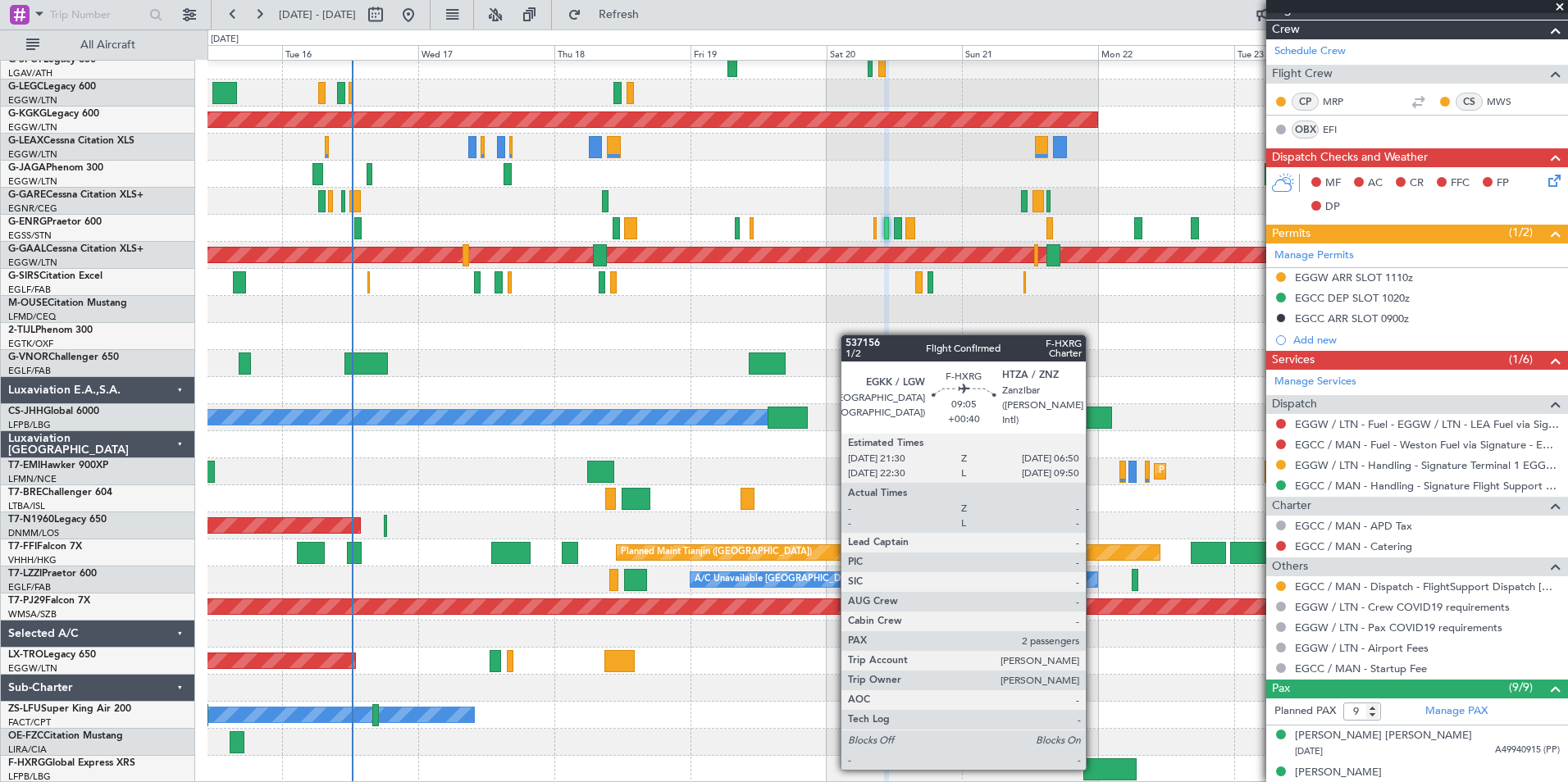
click at [1093, 768] on div at bounding box center [1110, 769] width 54 height 22
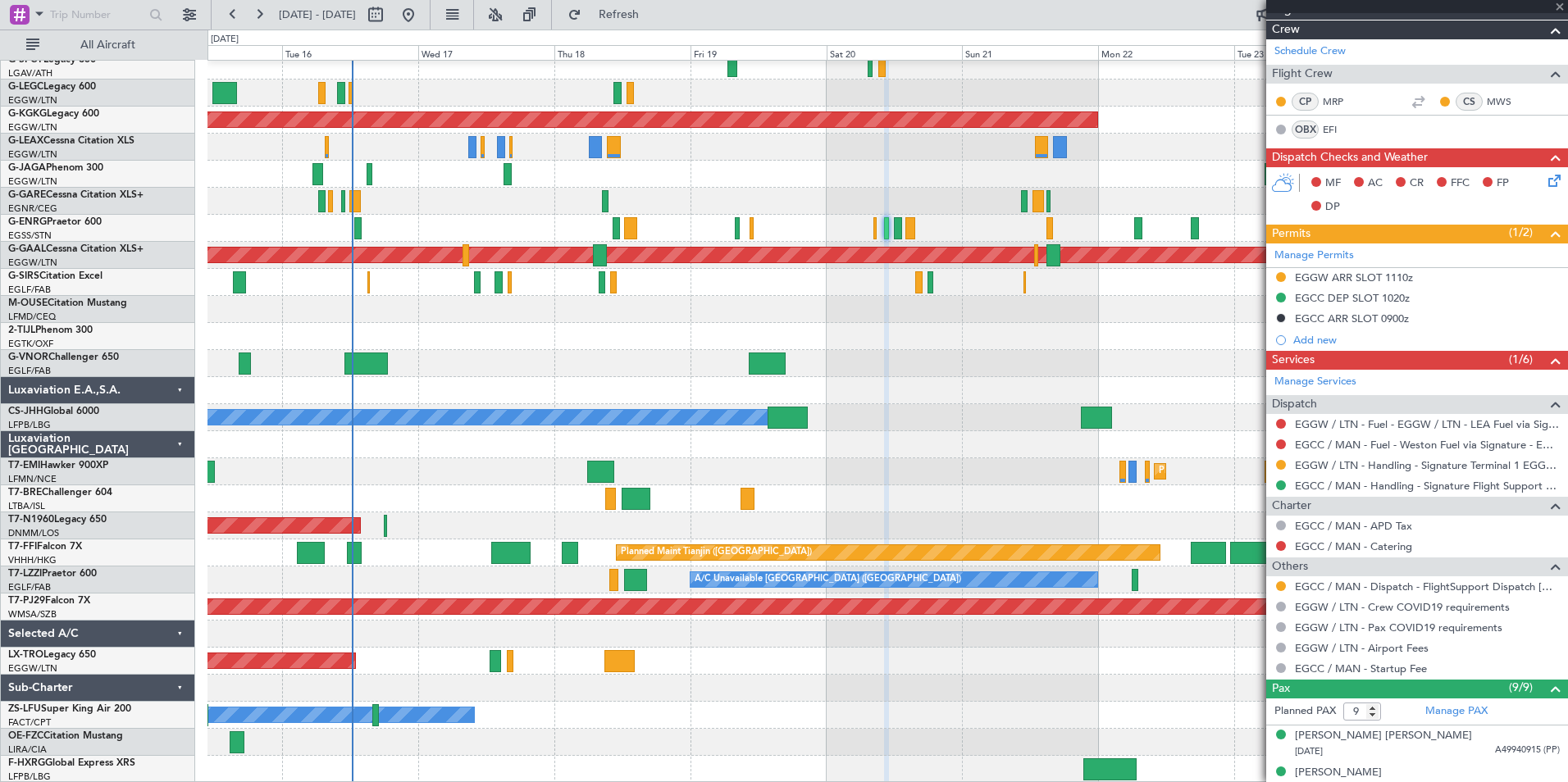
type input "+00:40"
type input "2"
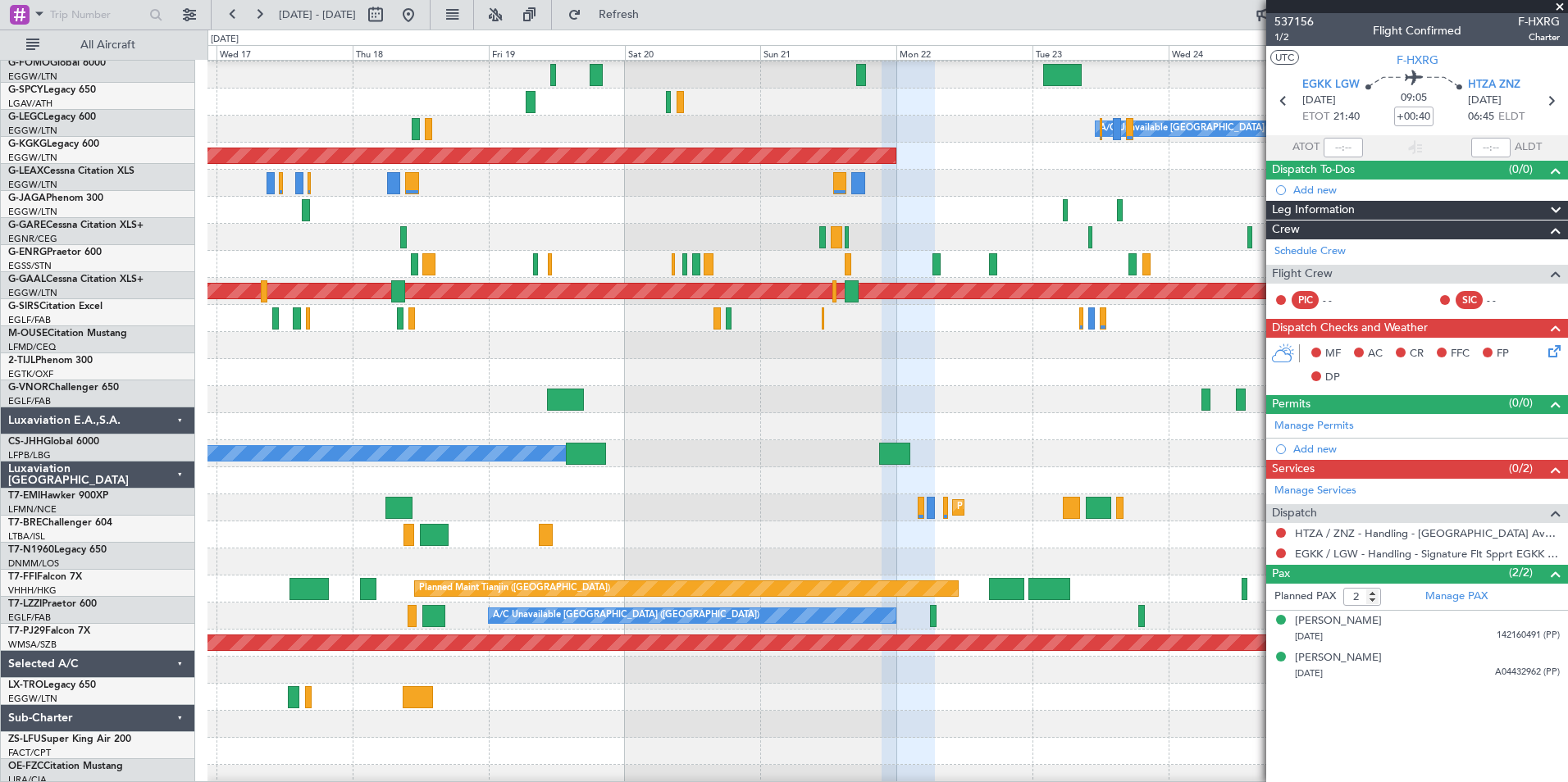
scroll to position [0, 0]
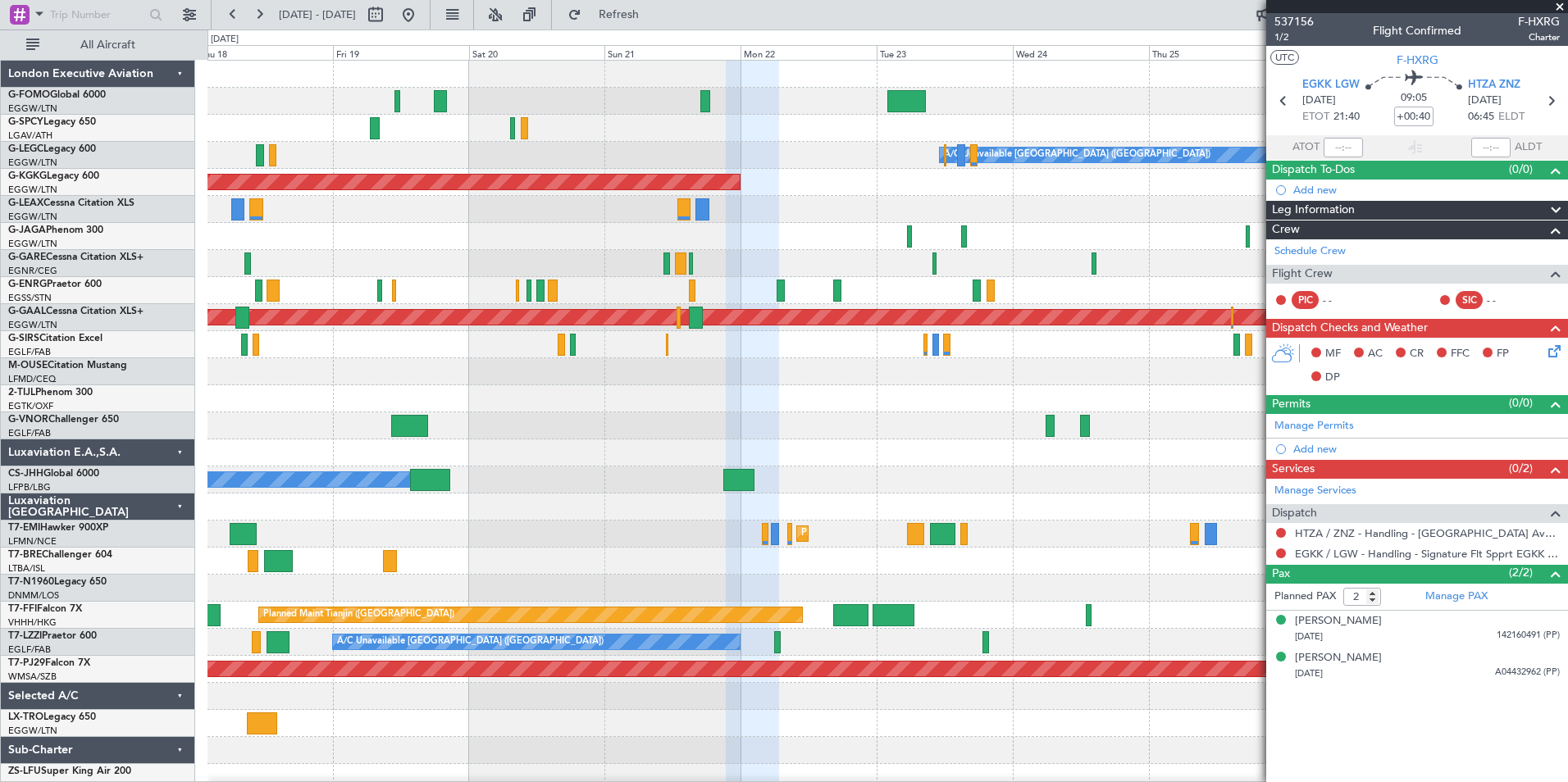
click at [465, 517] on div "A/C Unavailable London (Luton) AOG Maint Istanbul (Ataturk) Planned Maint Dusse…" at bounding box center [887, 453] width 1359 height 785
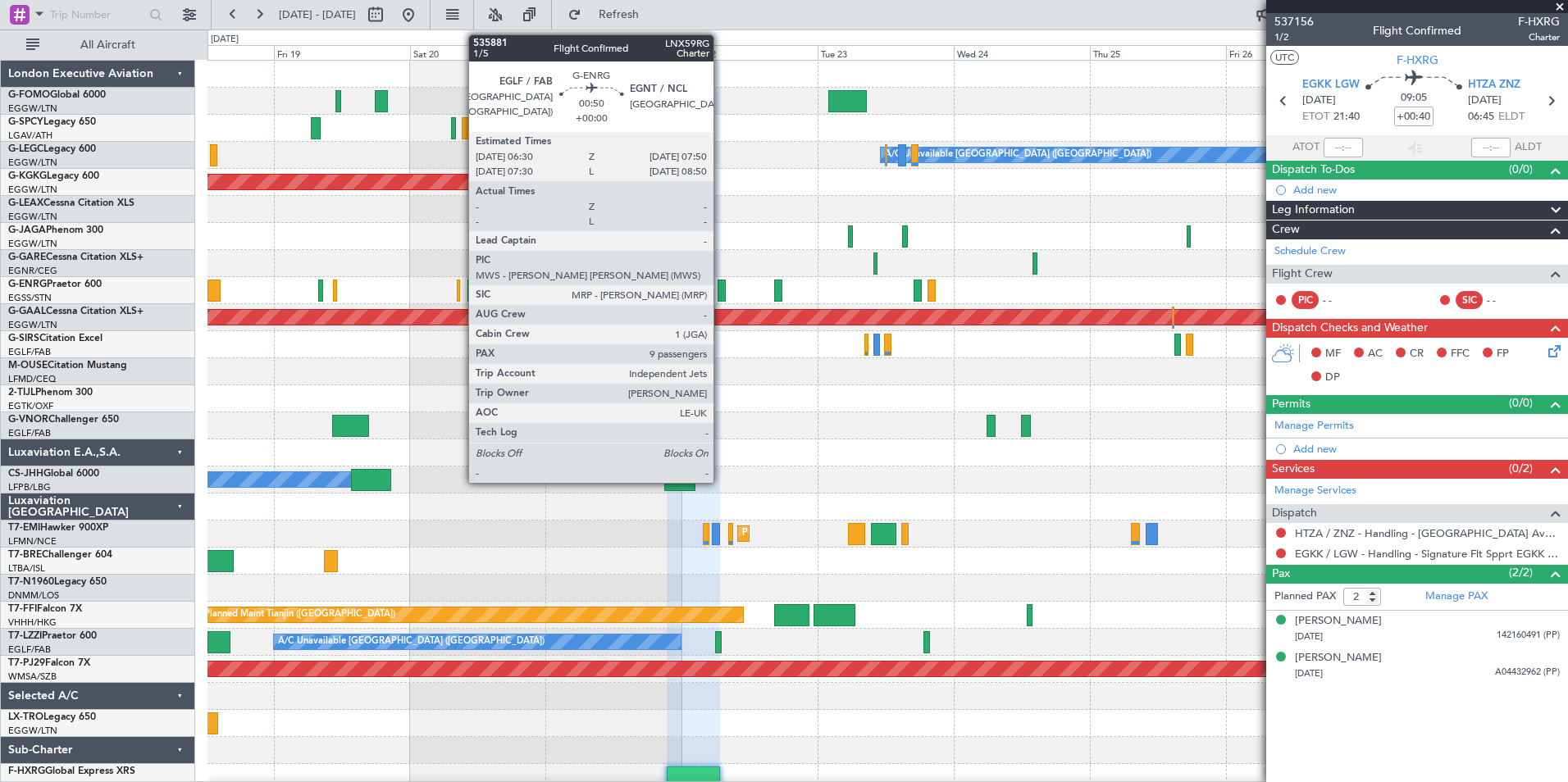
click at [720, 290] on div at bounding box center [721, 290] width 8 height 22
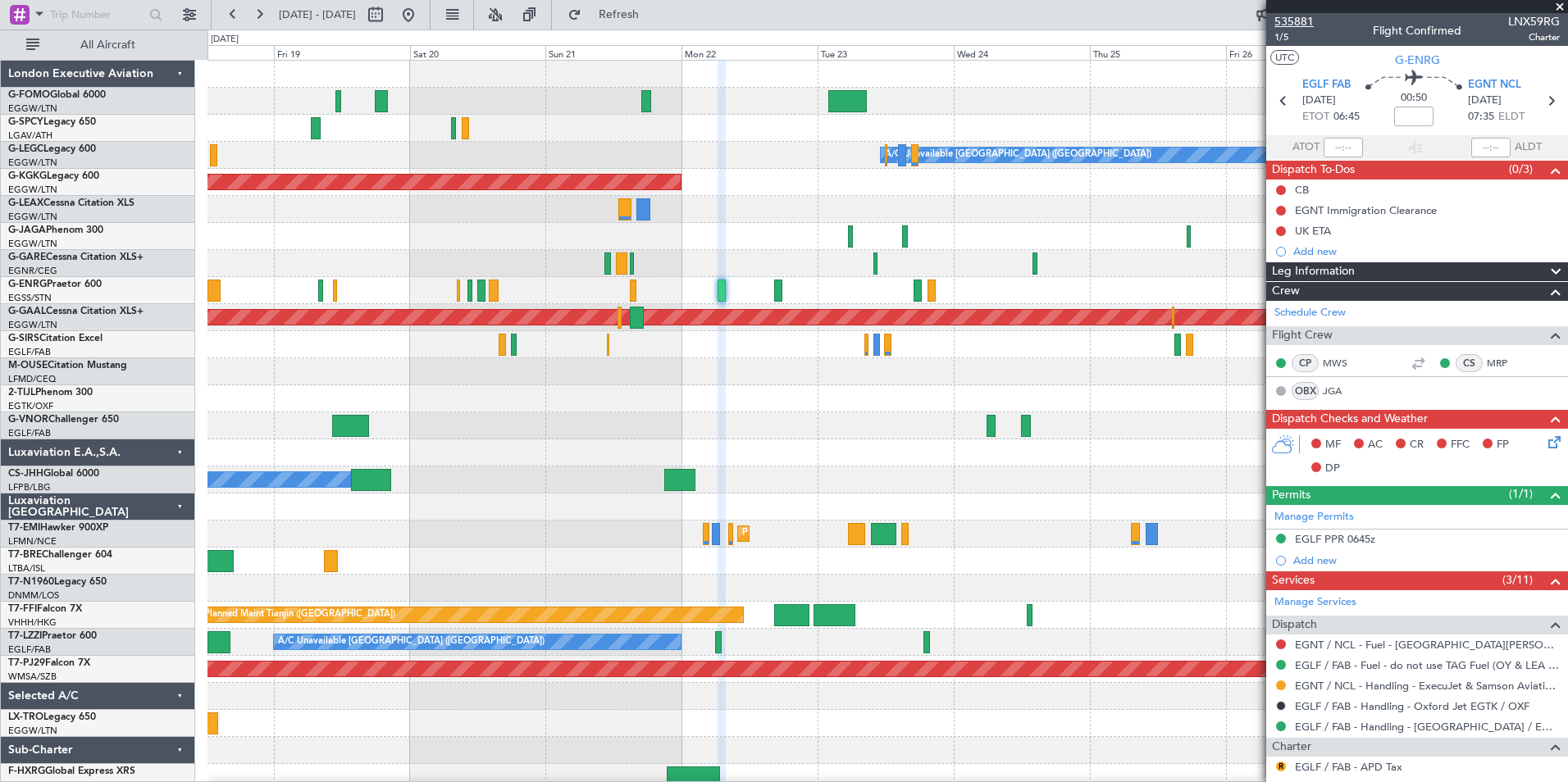
click at [1289, 16] on span "535881" at bounding box center [1295, 21] width 40 height 17
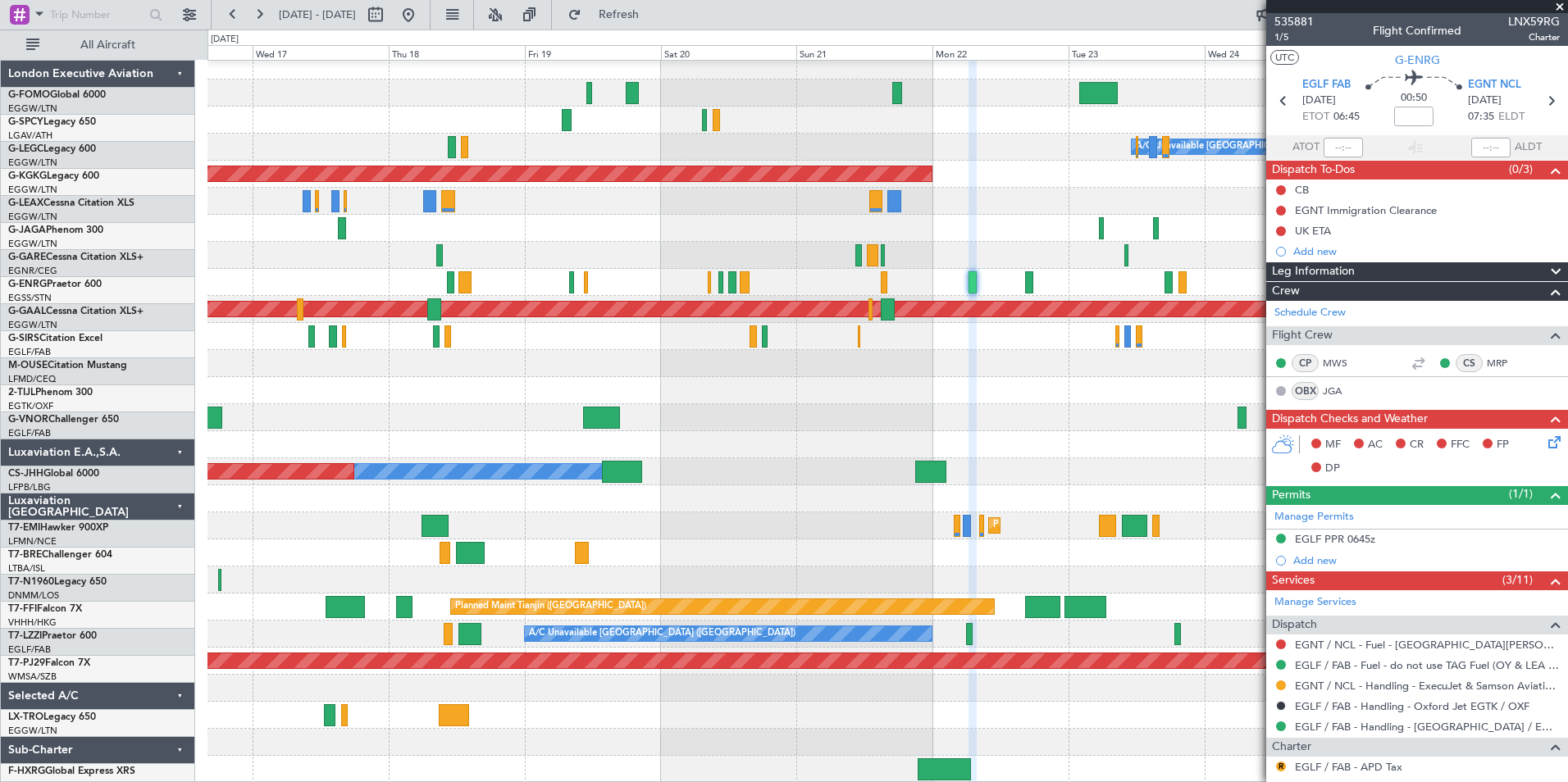
scroll to position [8, 0]
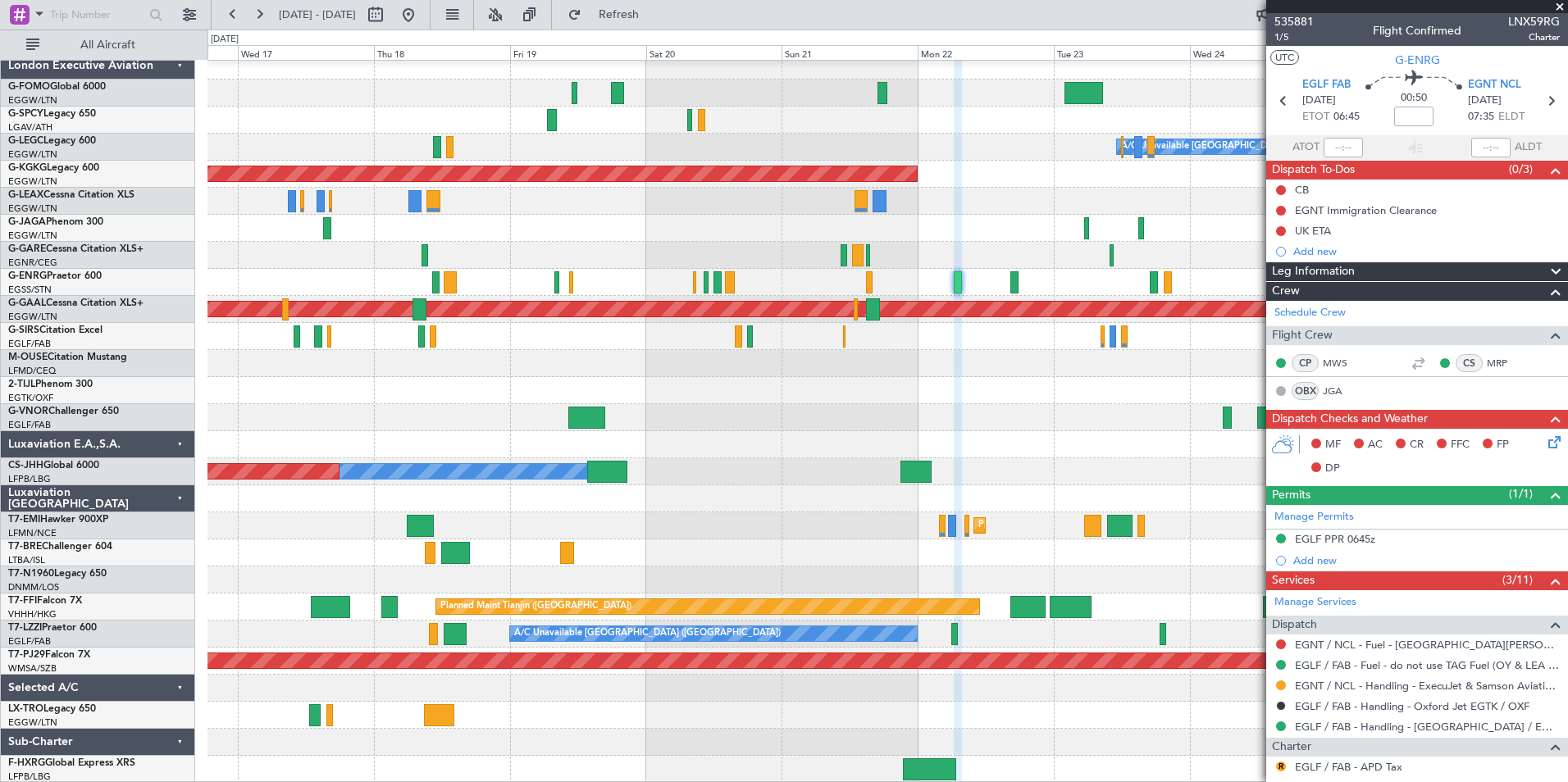
click at [608, 265] on div "A/C Unavailable London (Luton) AOG Maint Istanbul (Ataturk) Planned Maint Dusse…" at bounding box center [887, 417] width 1359 height 730
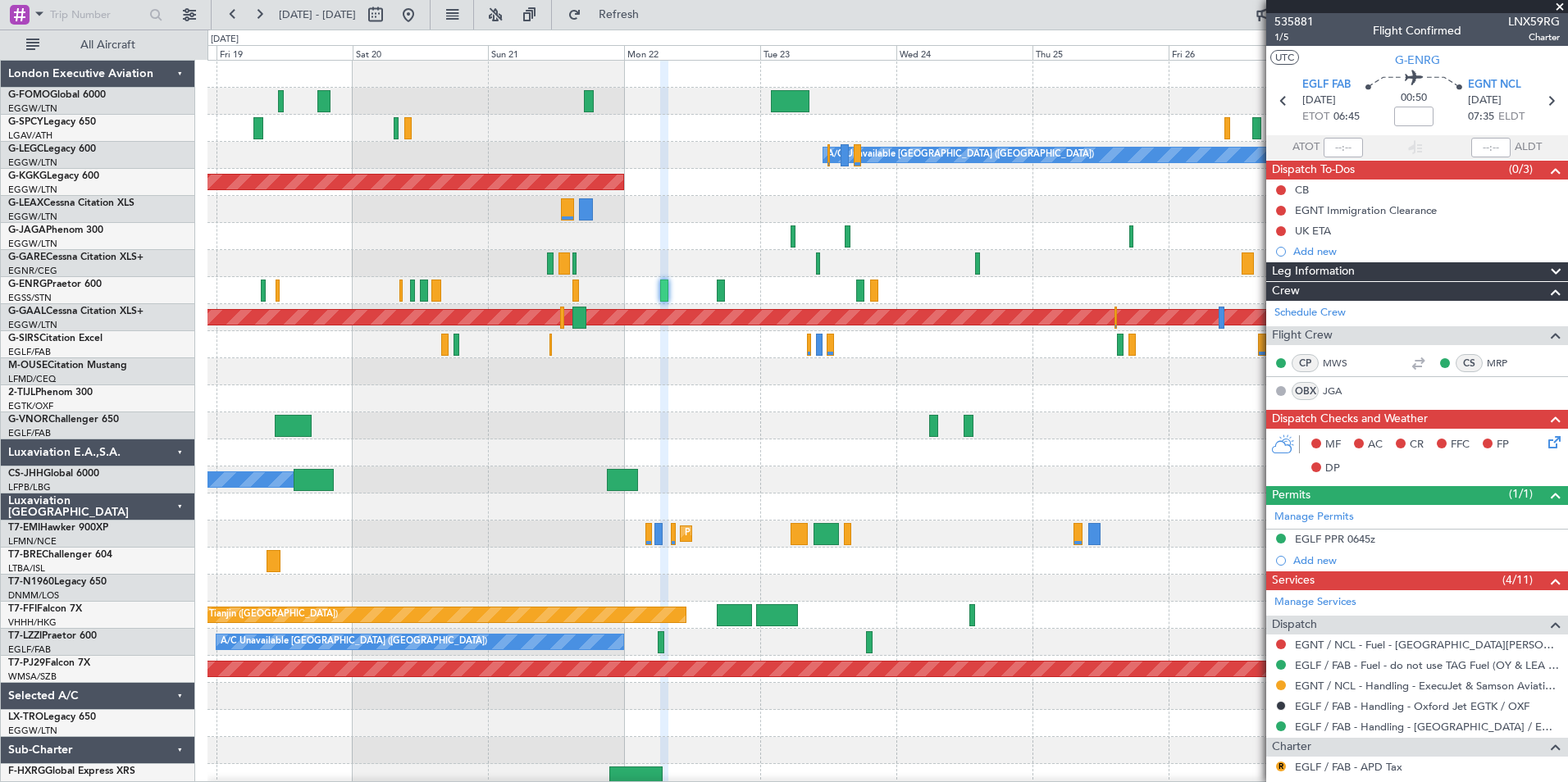
click at [508, 490] on div "Owner Planned Maint Paris (Le Bourget)" at bounding box center [887, 480] width 1359 height 27
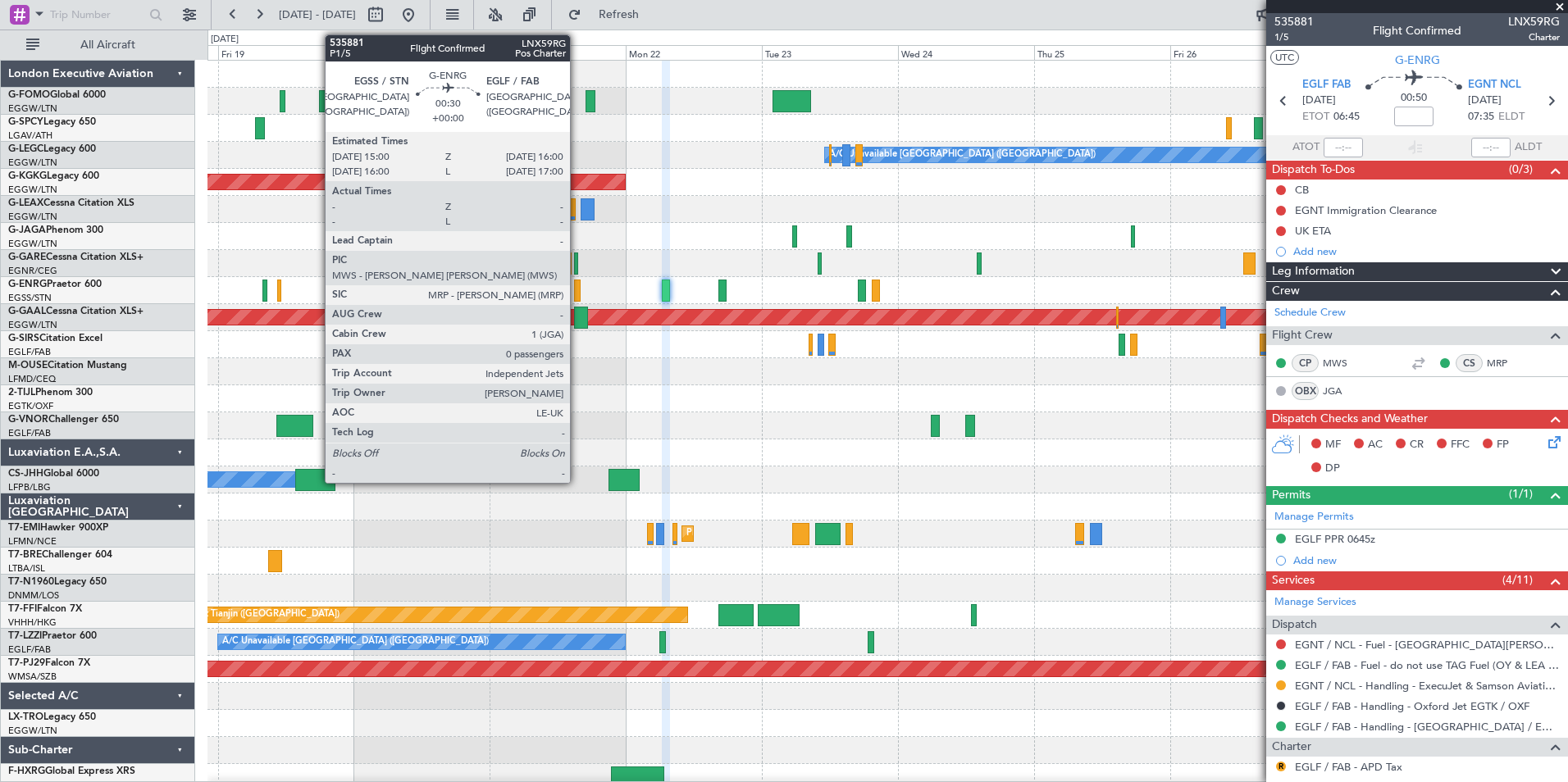
click at [577, 299] on div at bounding box center [577, 290] width 6 height 22
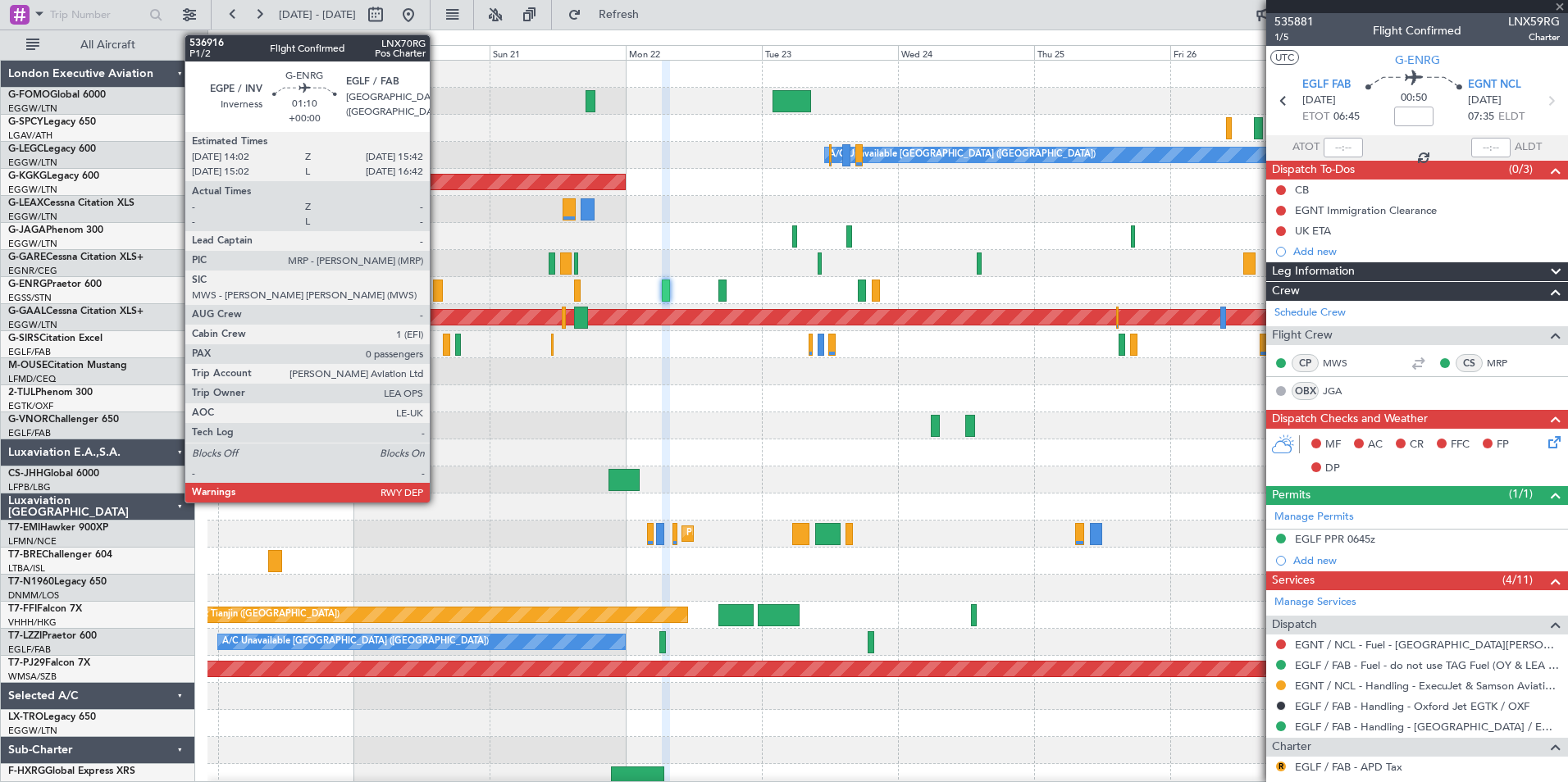
type input "0"
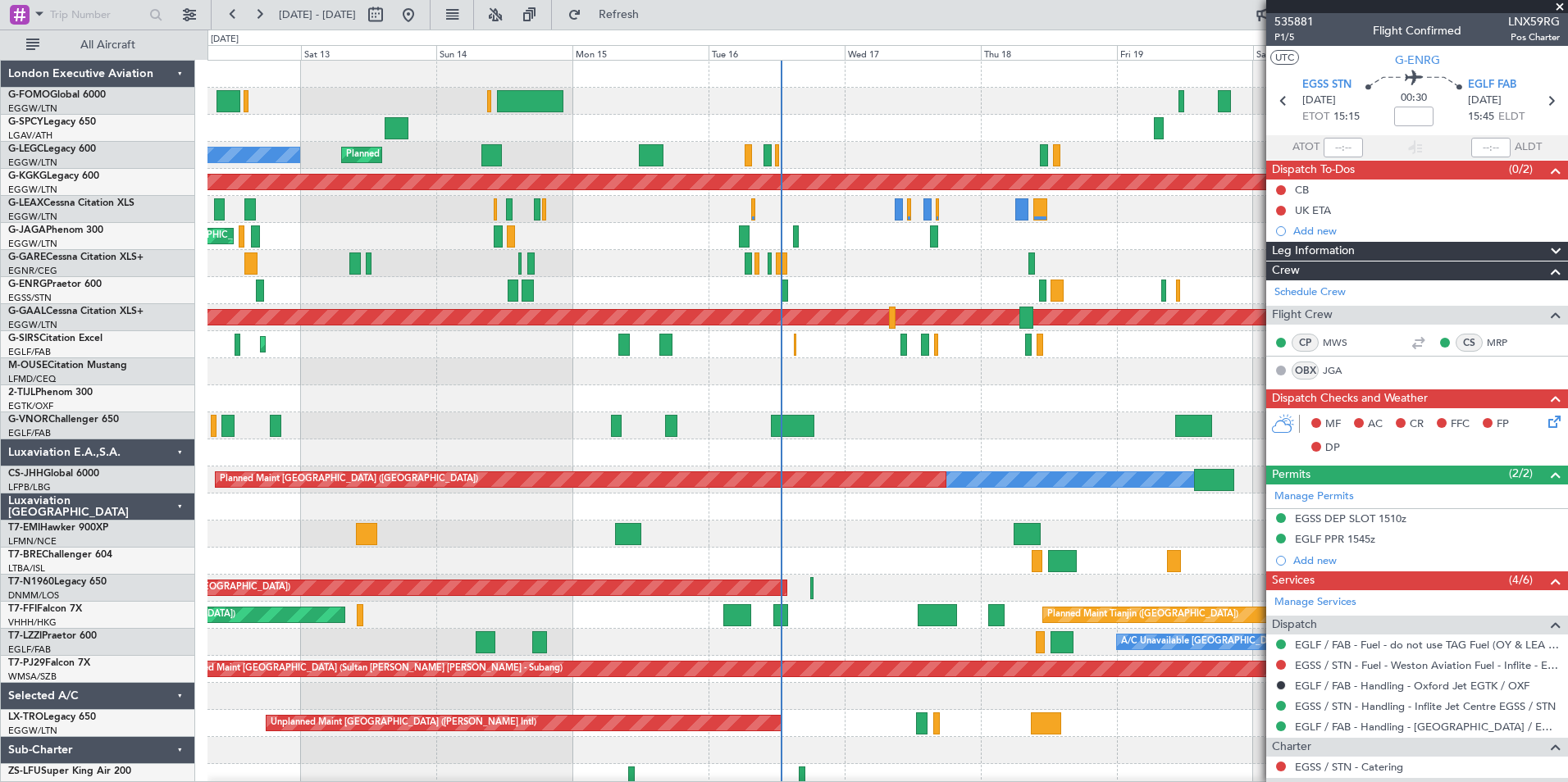
click at [565, 285] on div "Planned Maint London (Luton) Unplanned Maint Athens (Eleftherios Venizelos Intl…" at bounding box center [887, 453] width 1359 height 785
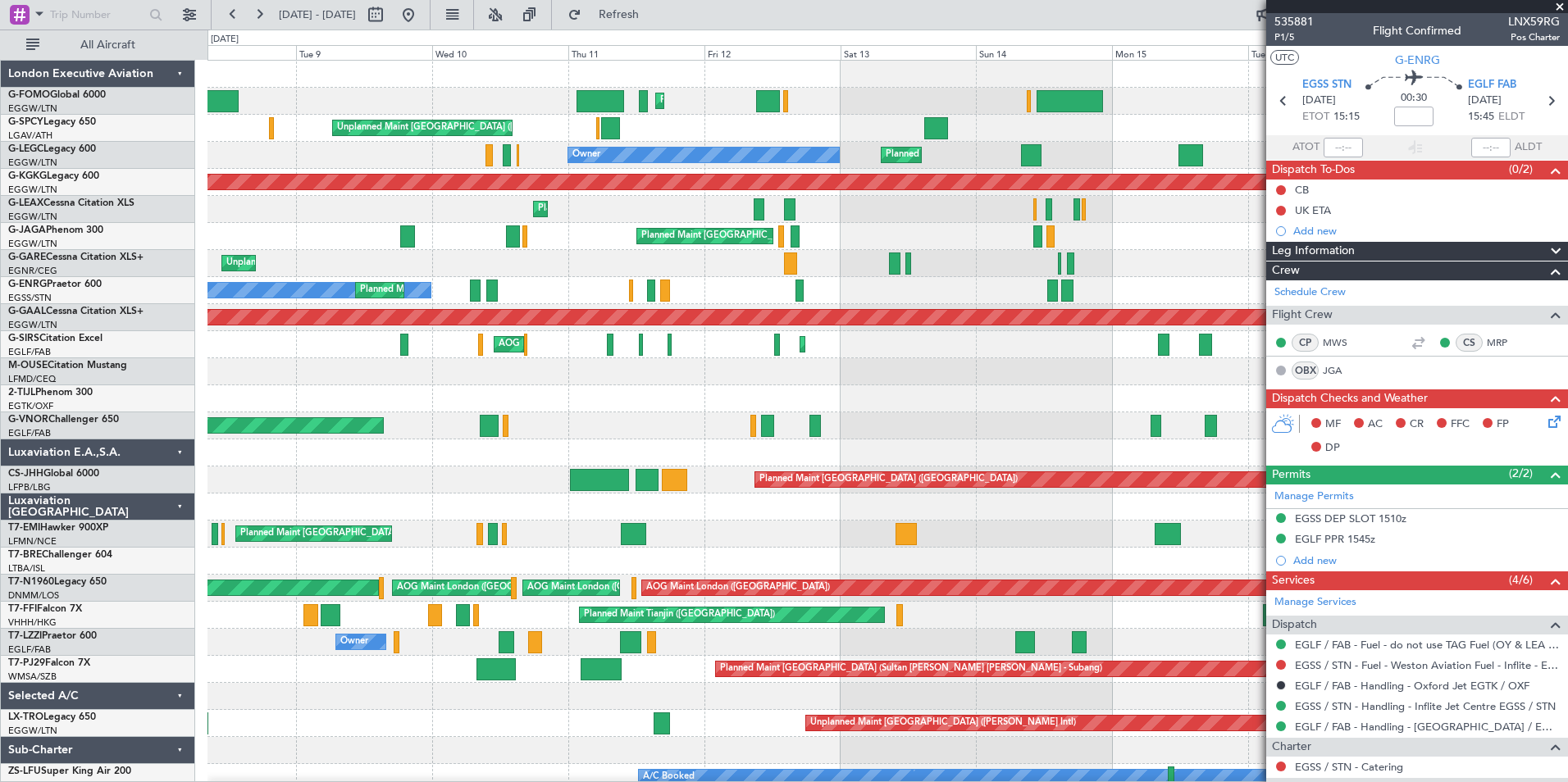
click at [998, 465] on div "Planned Maint London (Luton) Planned Maint London (Luton) Unplanned Maint Athen…" at bounding box center [887, 466] width 1359 height 812
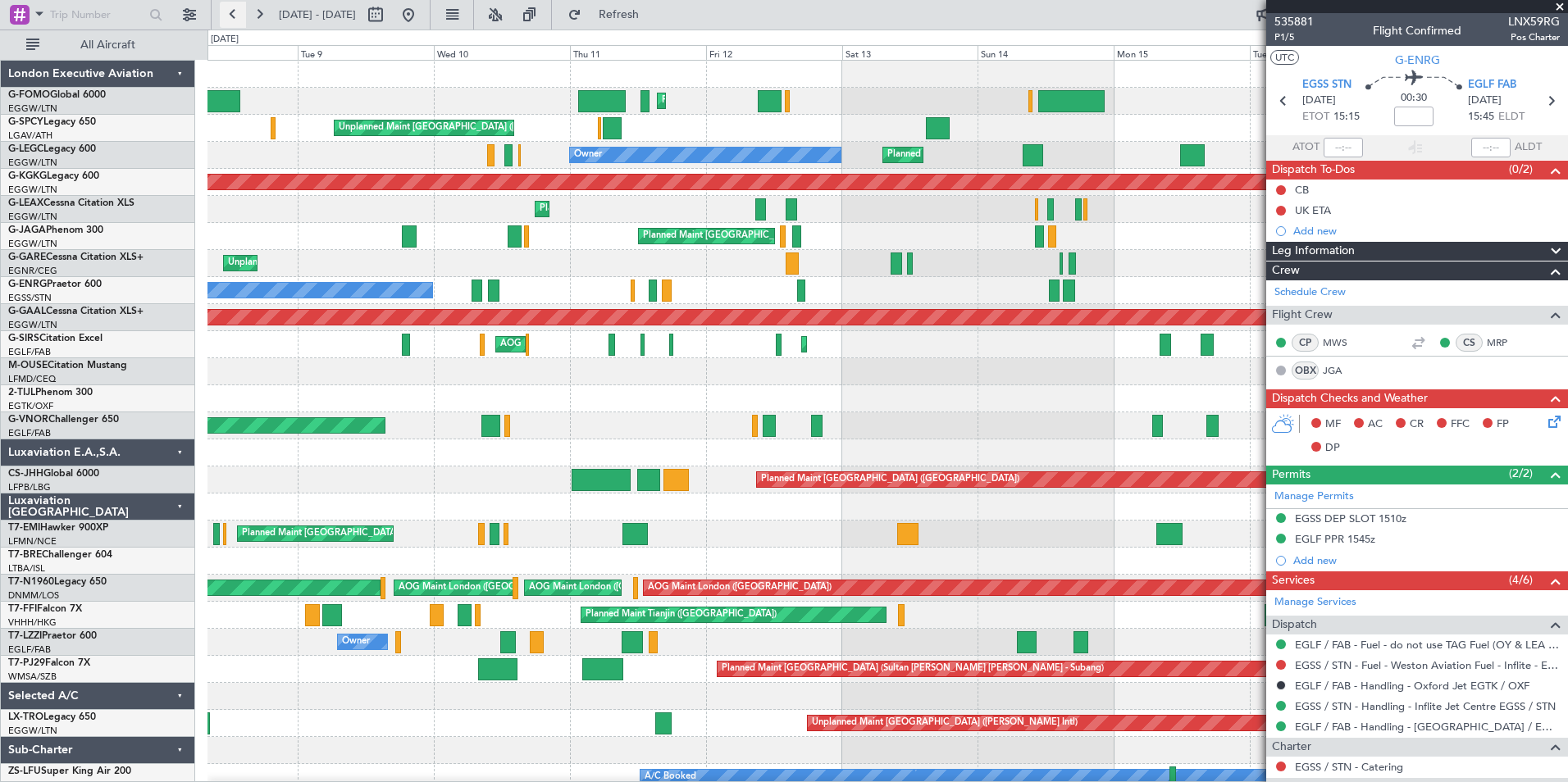
click at [226, 16] on button at bounding box center [233, 15] width 26 height 26
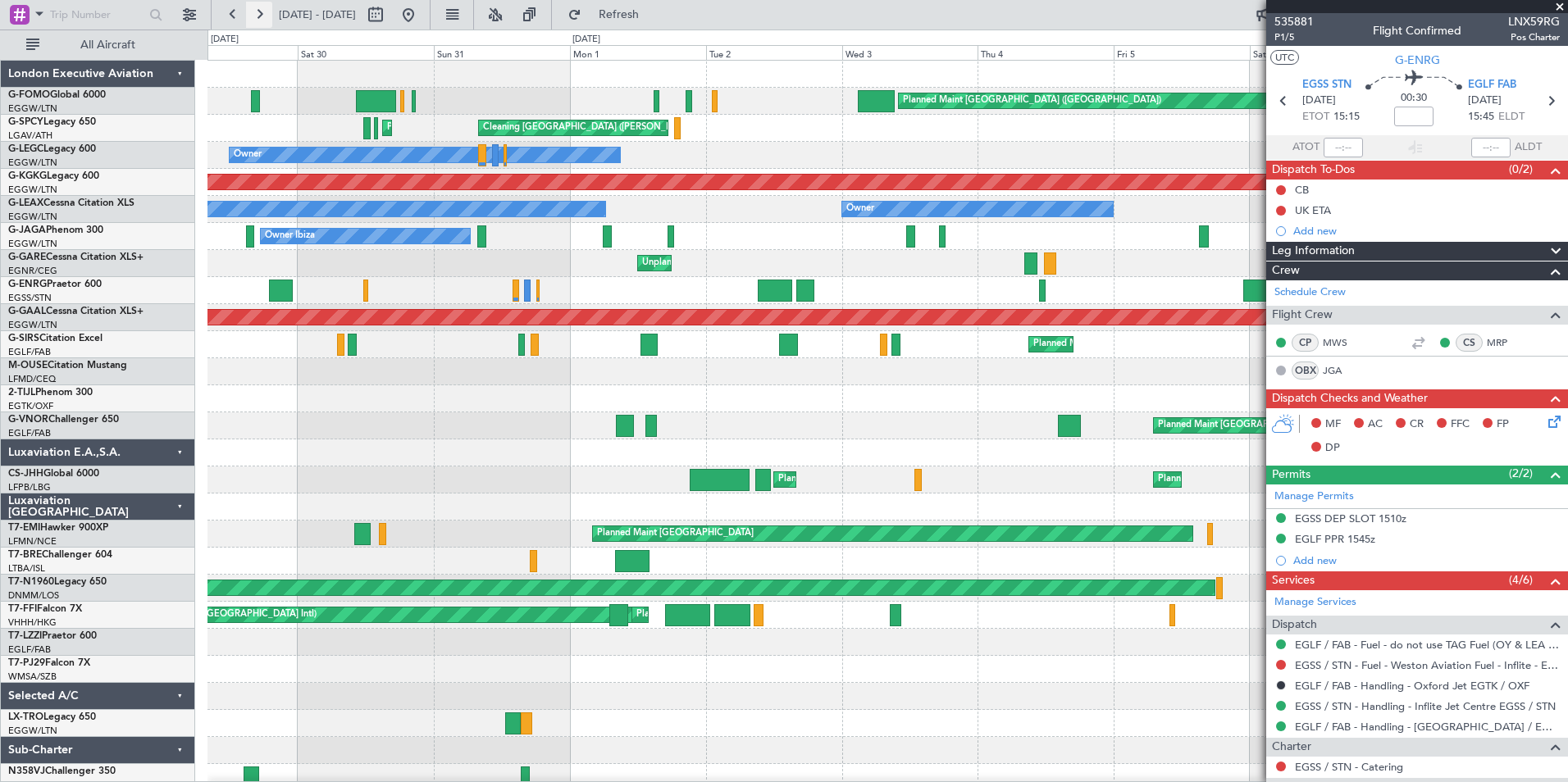
click at [263, 20] on button at bounding box center [259, 15] width 26 height 26
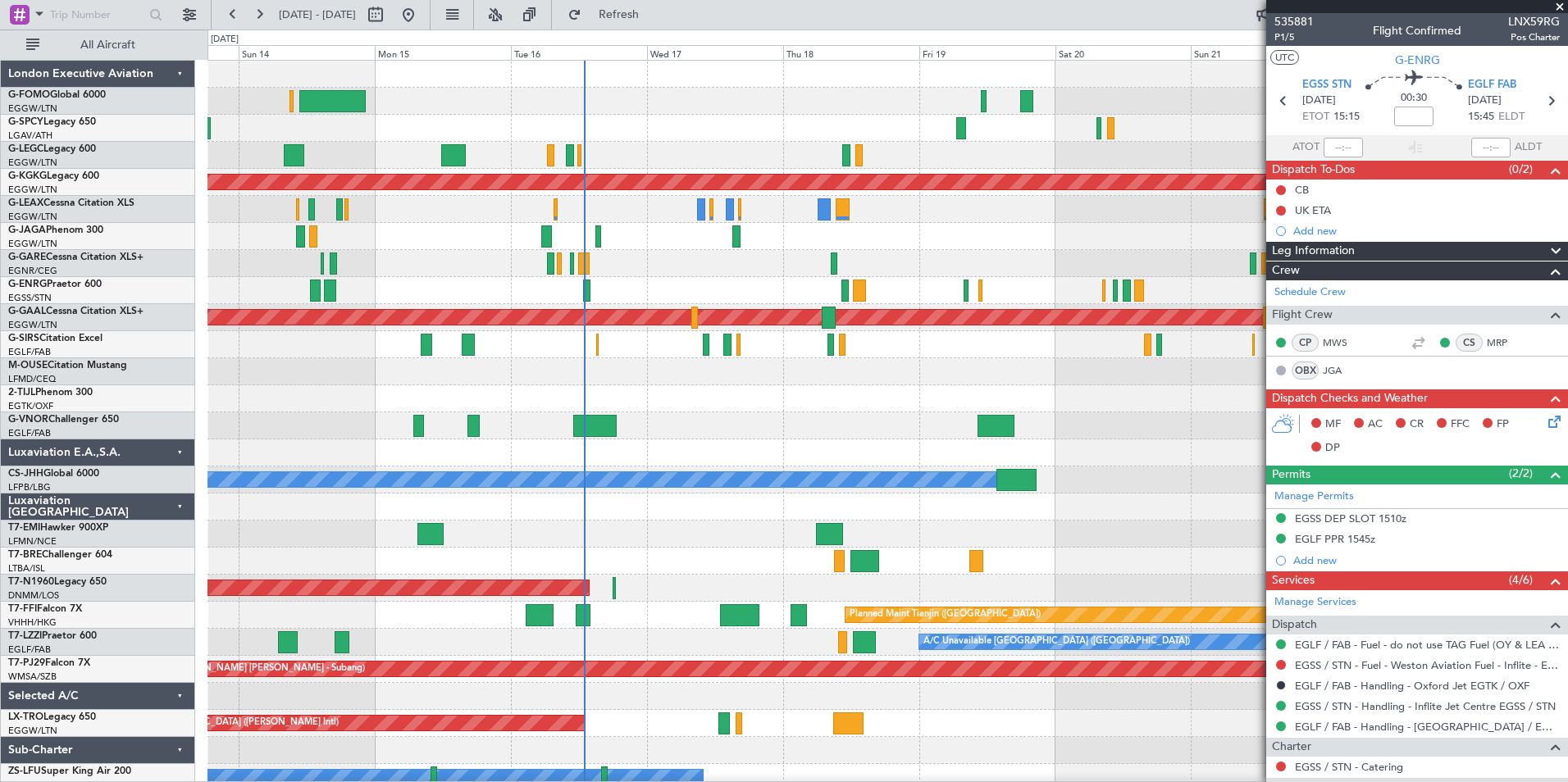
click at [279, 469] on div "Planned Maint [GEOGRAPHIC_DATA] ([GEOGRAPHIC_DATA]) A/C Unavailable [GEOGRAPHIC…" at bounding box center [887, 453] width 1359 height 785
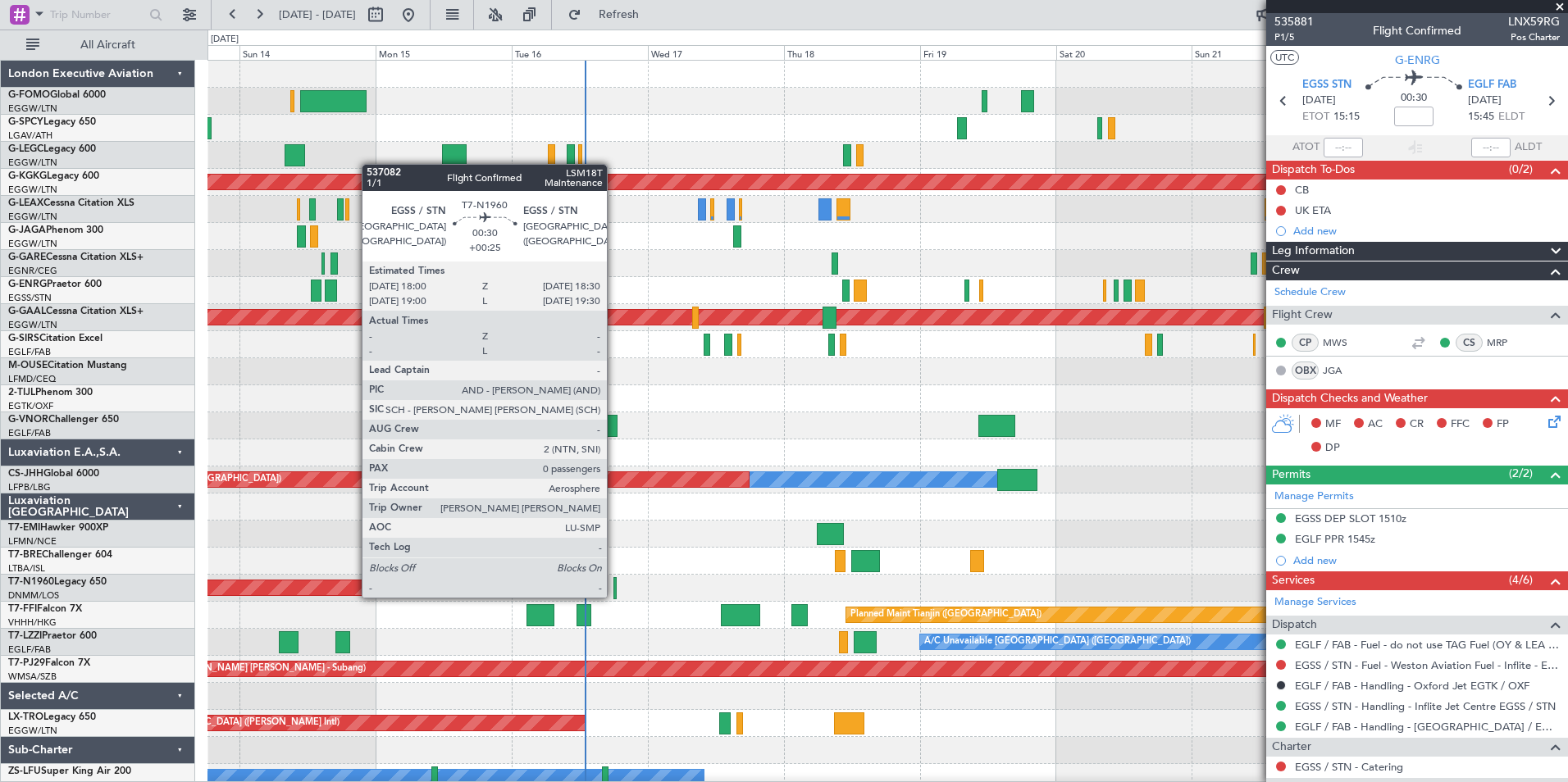
click at [614, 596] on div at bounding box center [614, 588] width 3 height 22
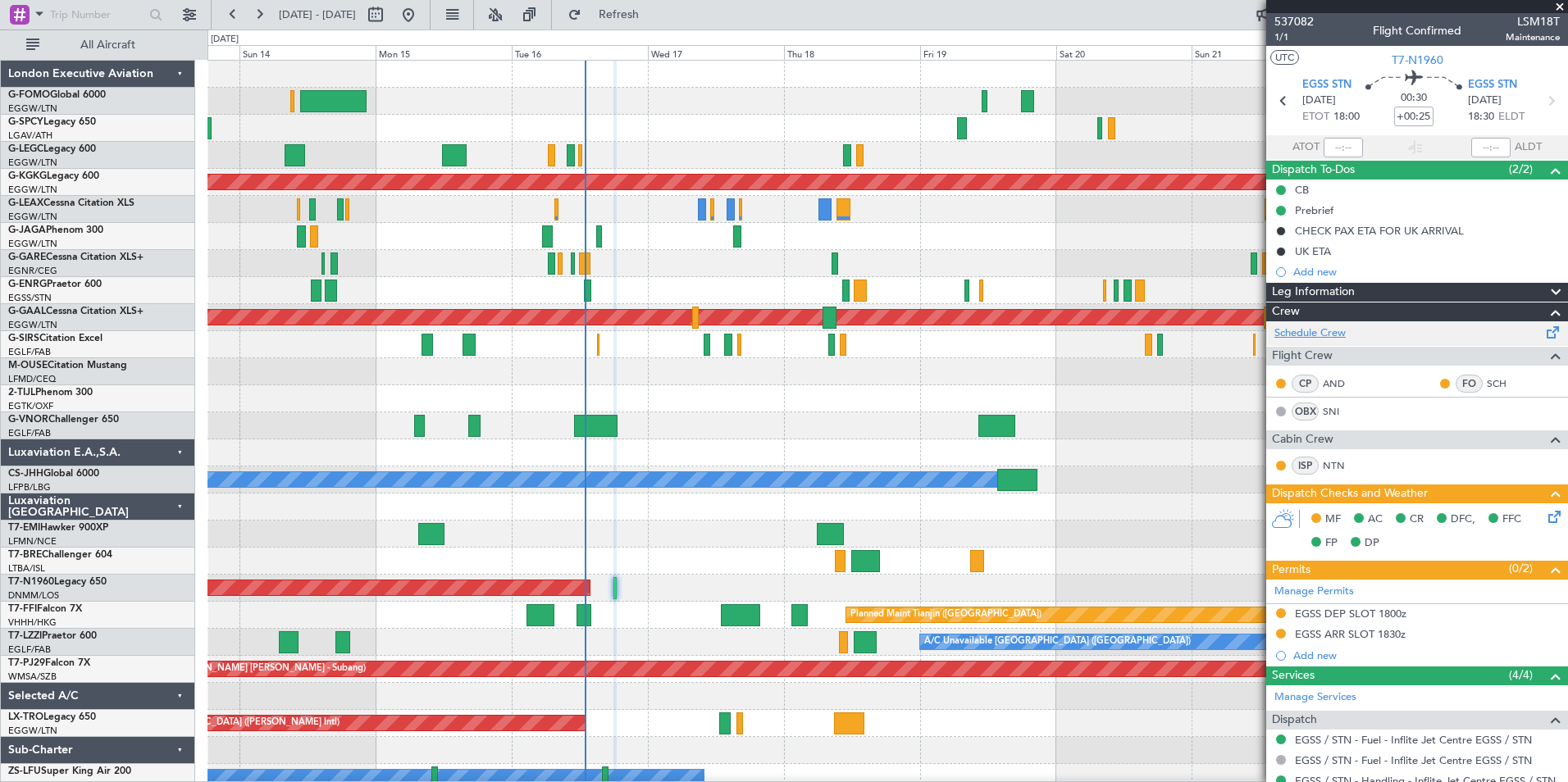
click at [1329, 331] on link "Schedule Crew" at bounding box center [1311, 334] width 72 height 17
click at [654, 21] on span "Refresh" at bounding box center [618, 15] width 69 height 12
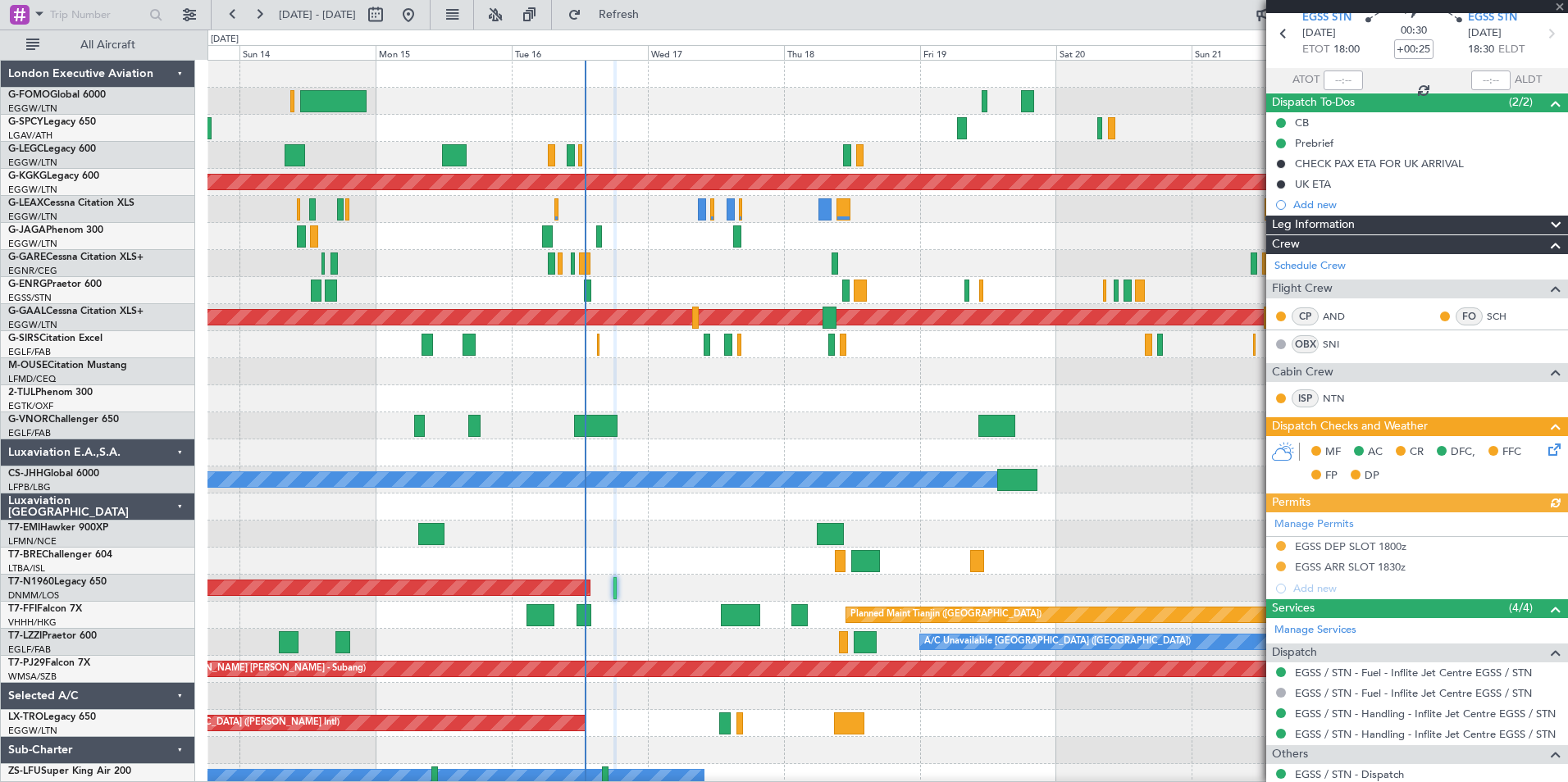
scroll to position [115, 0]
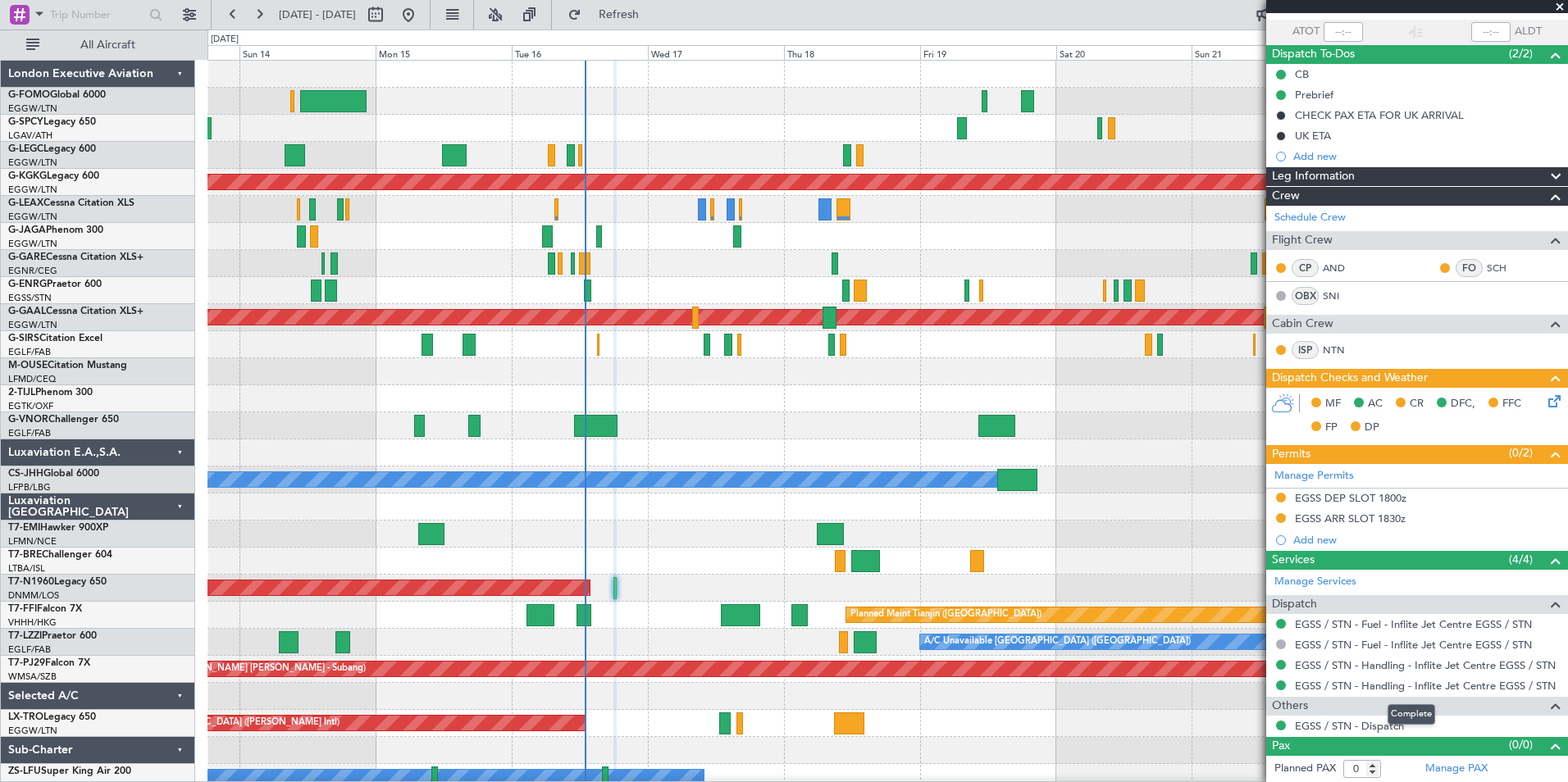
click at [1389, 730] on mat-tooltip-component "Complete" at bounding box center [1411, 714] width 71 height 44
click at [1382, 721] on mat-tooltip-component "Complete" at bounding box center [1411, 714] width 71 height 44
click at [1364, 730] on link "EGSS / STN - Dispatch" at bounding box center [1349, 726] width 109 height 14
click at [637, 15] on span "Refresh" at bounding box center [618, 15] width 69 height 12
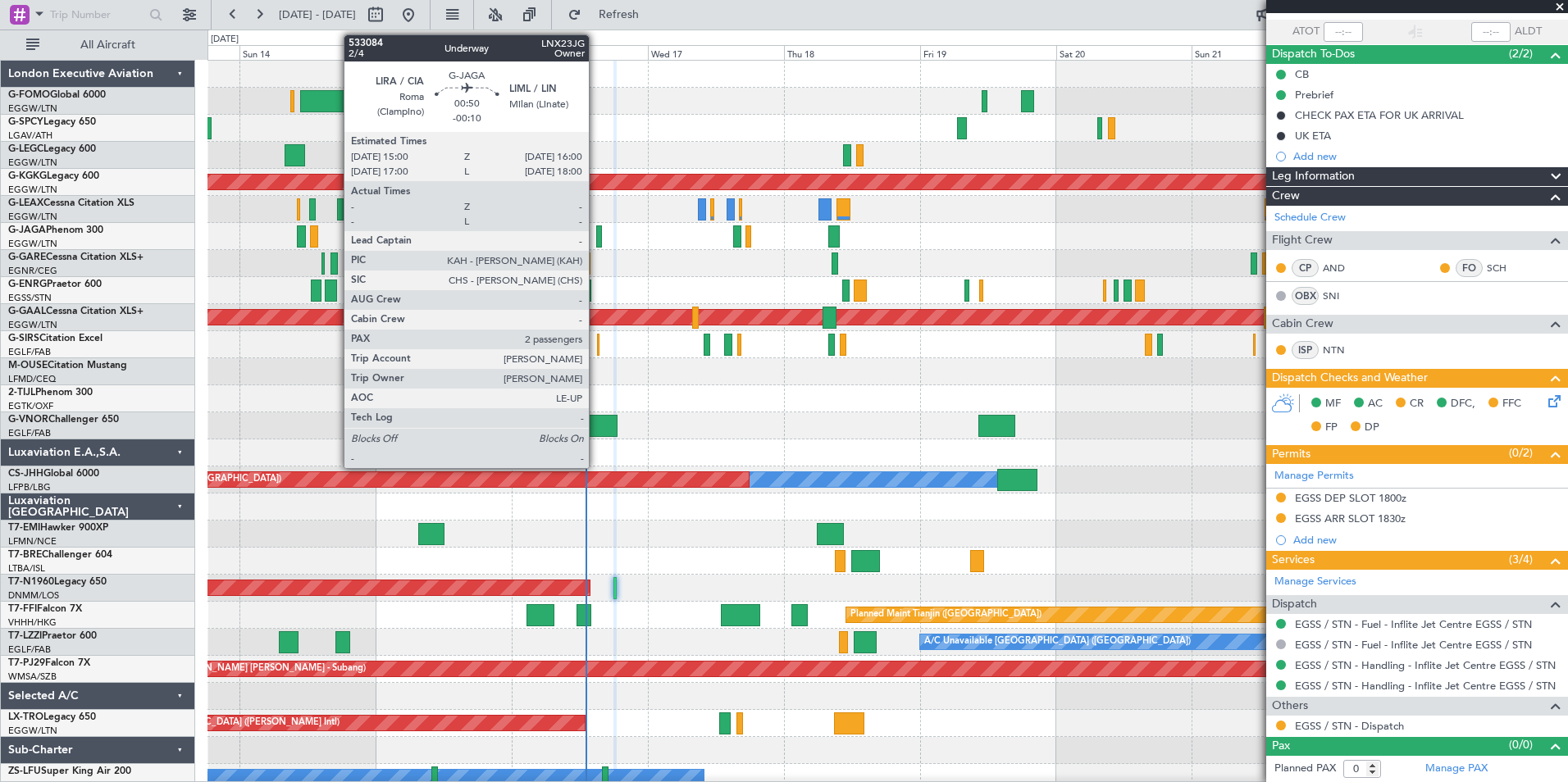
click at [596, 239] on div at bounding box center [599, 236] width 6 height 22
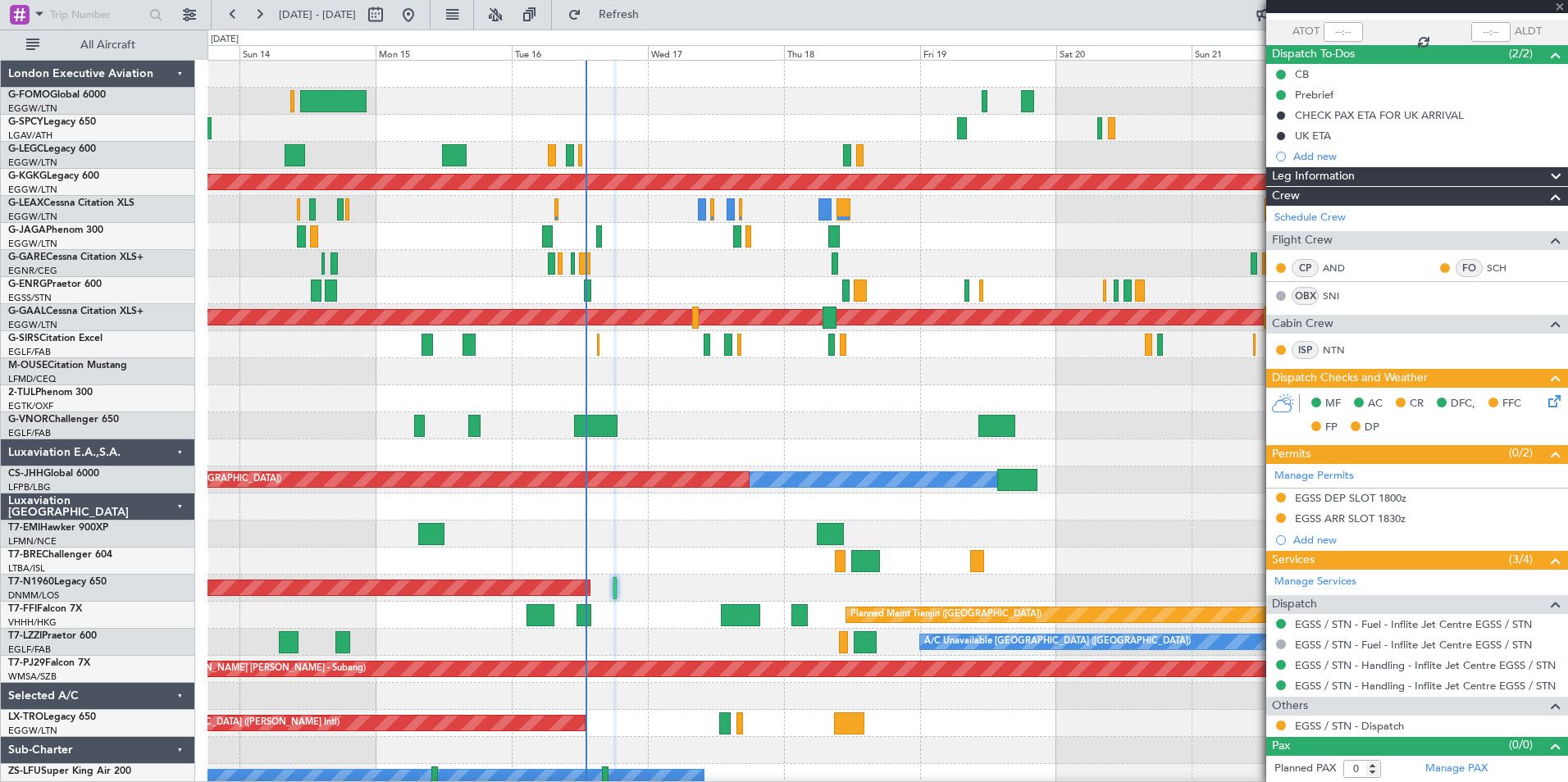
type input "-00:10"
type input "2"
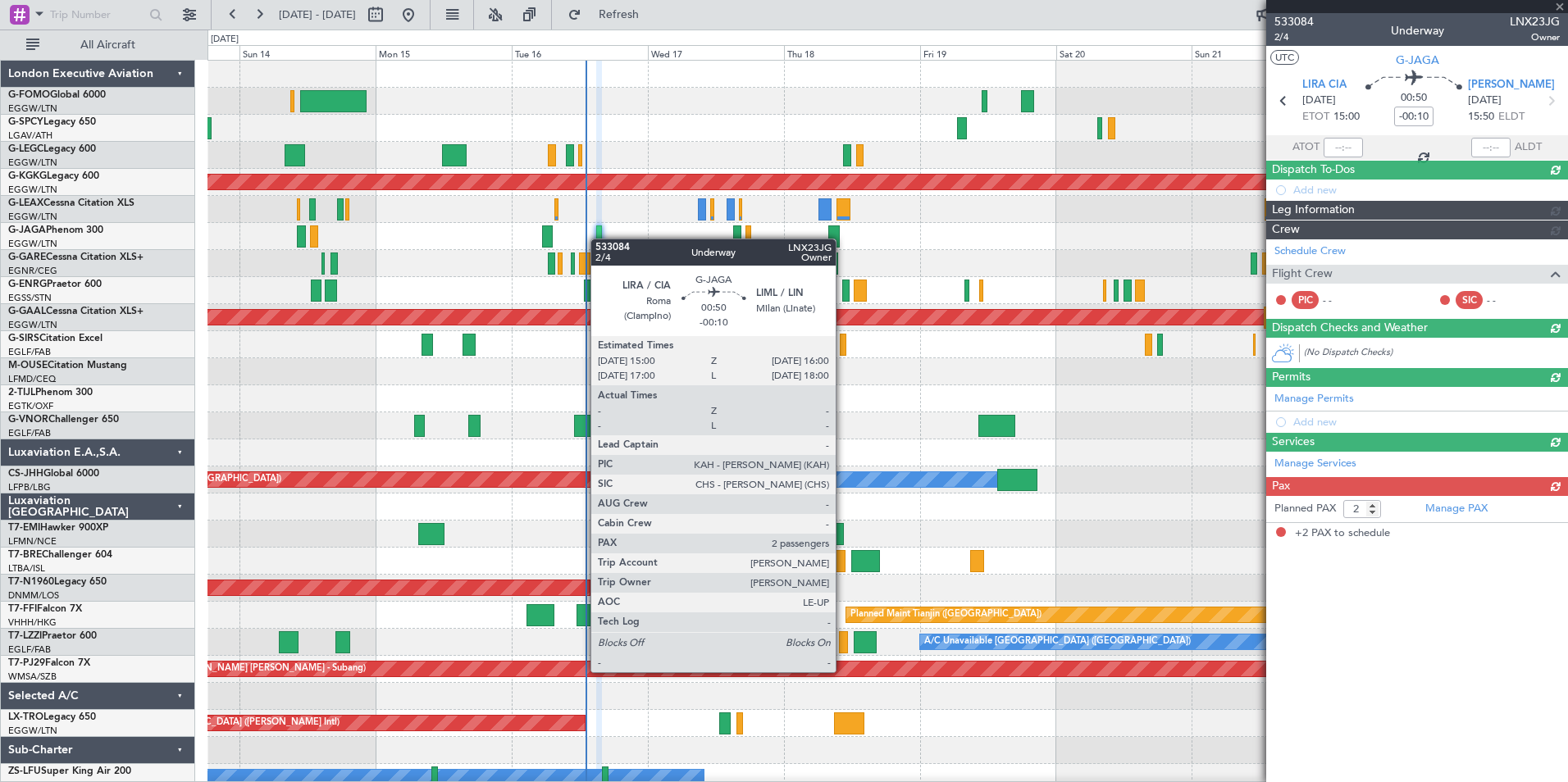
scroll to position [0, 0]
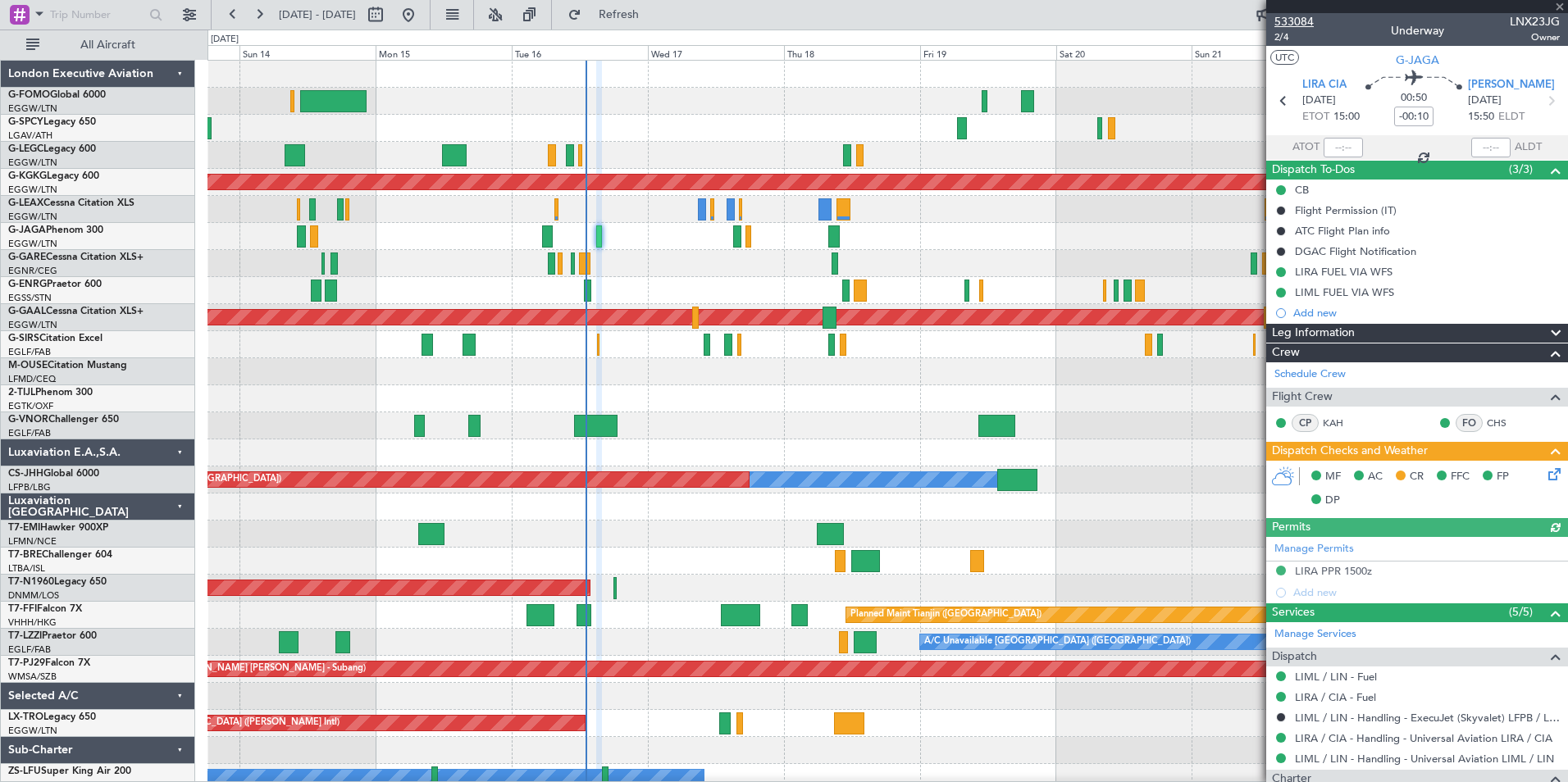
click at [1298, 22] on span "533084" at bounding box center [1295, 21] width 40 height 17
click at [654, 16] on span "Refresh" at bounding box center [618, 15] width 69 height 12
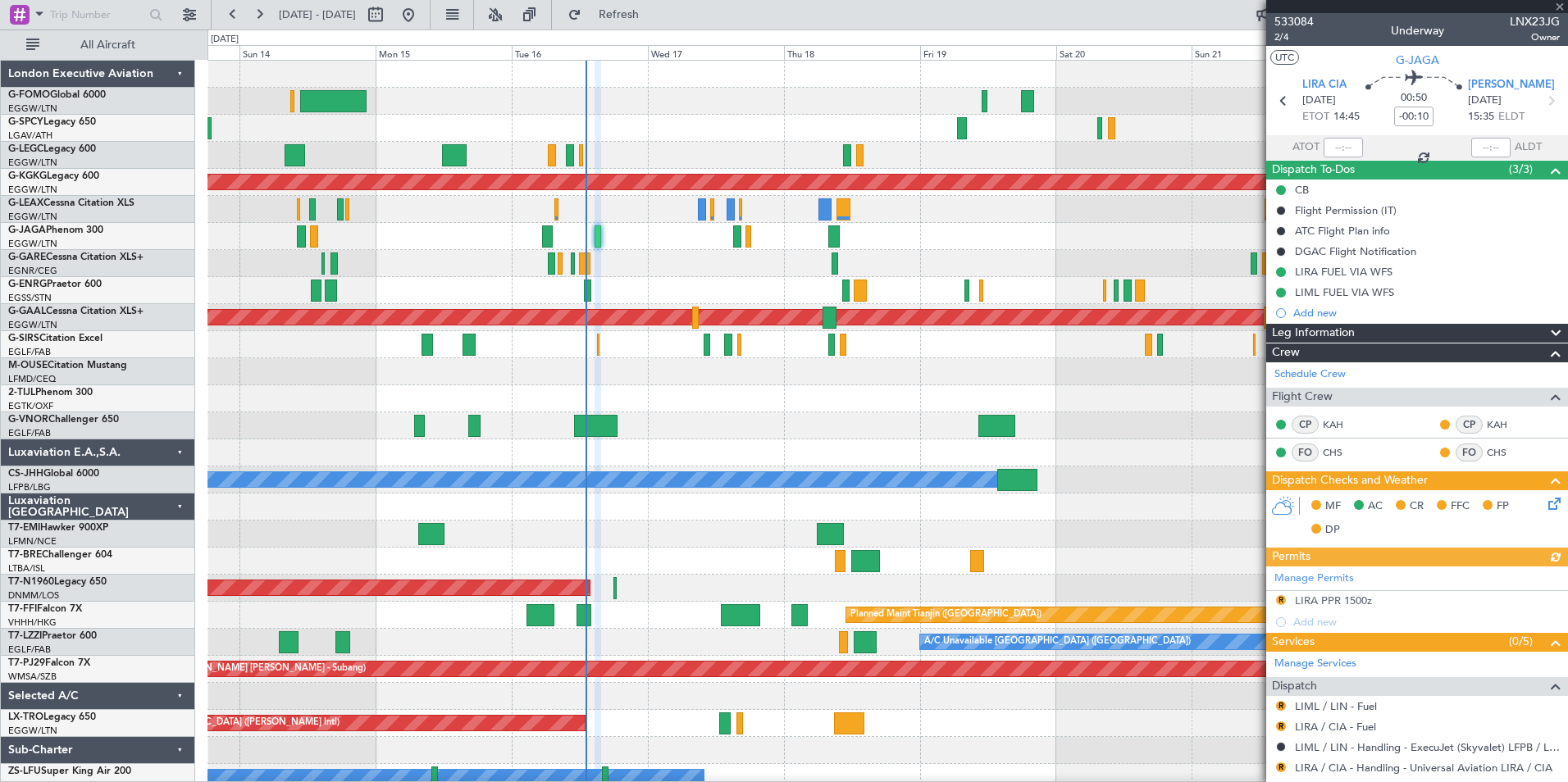
scroll to position [257, 0]
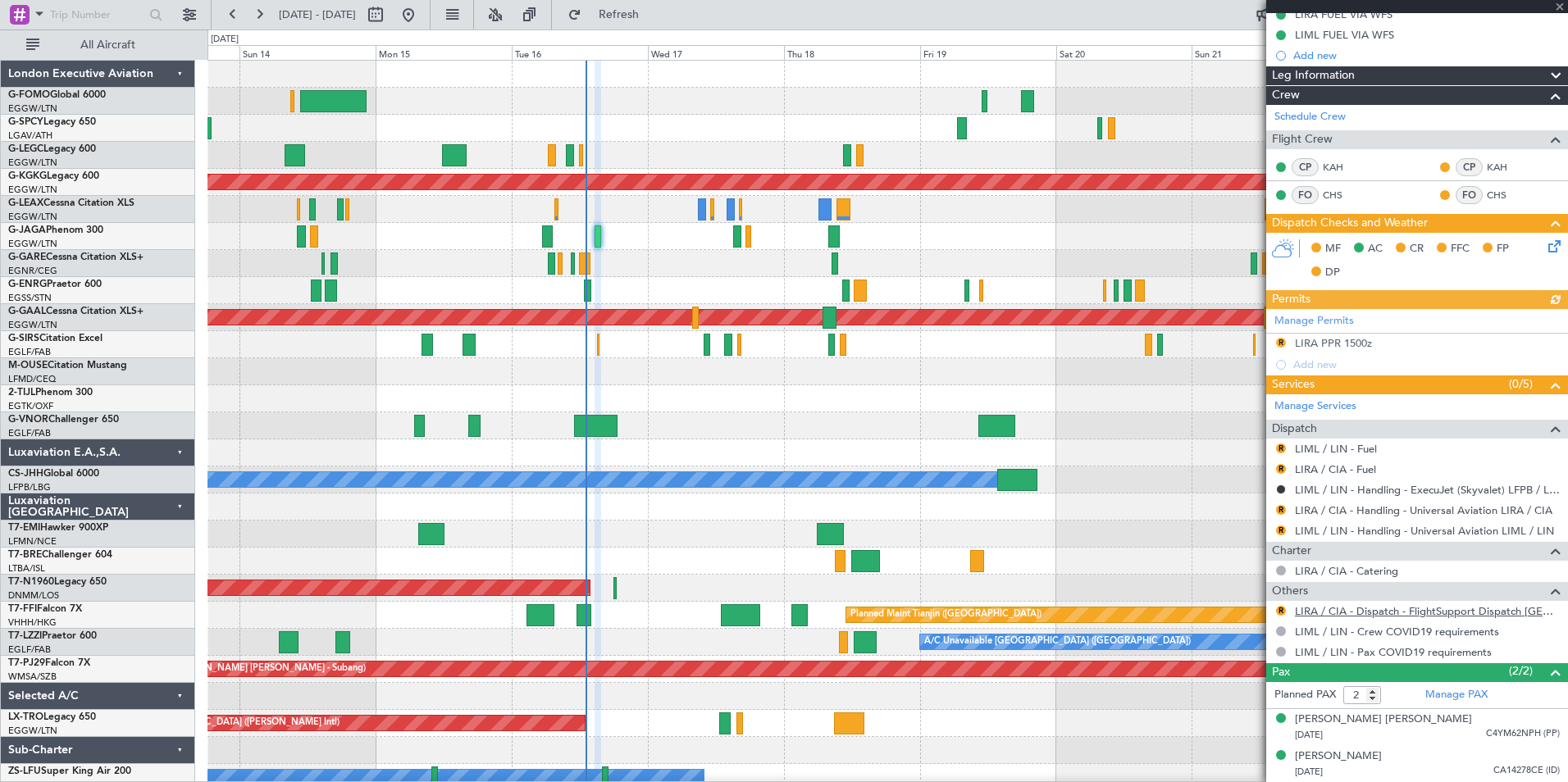
click at [1506, 613] on link "LIRA / CIA - Dispatch - FlightSupport Dispatch [GEOGRAPHIC_DATA]" at bounding box center [1427, 611] width 265 height 14
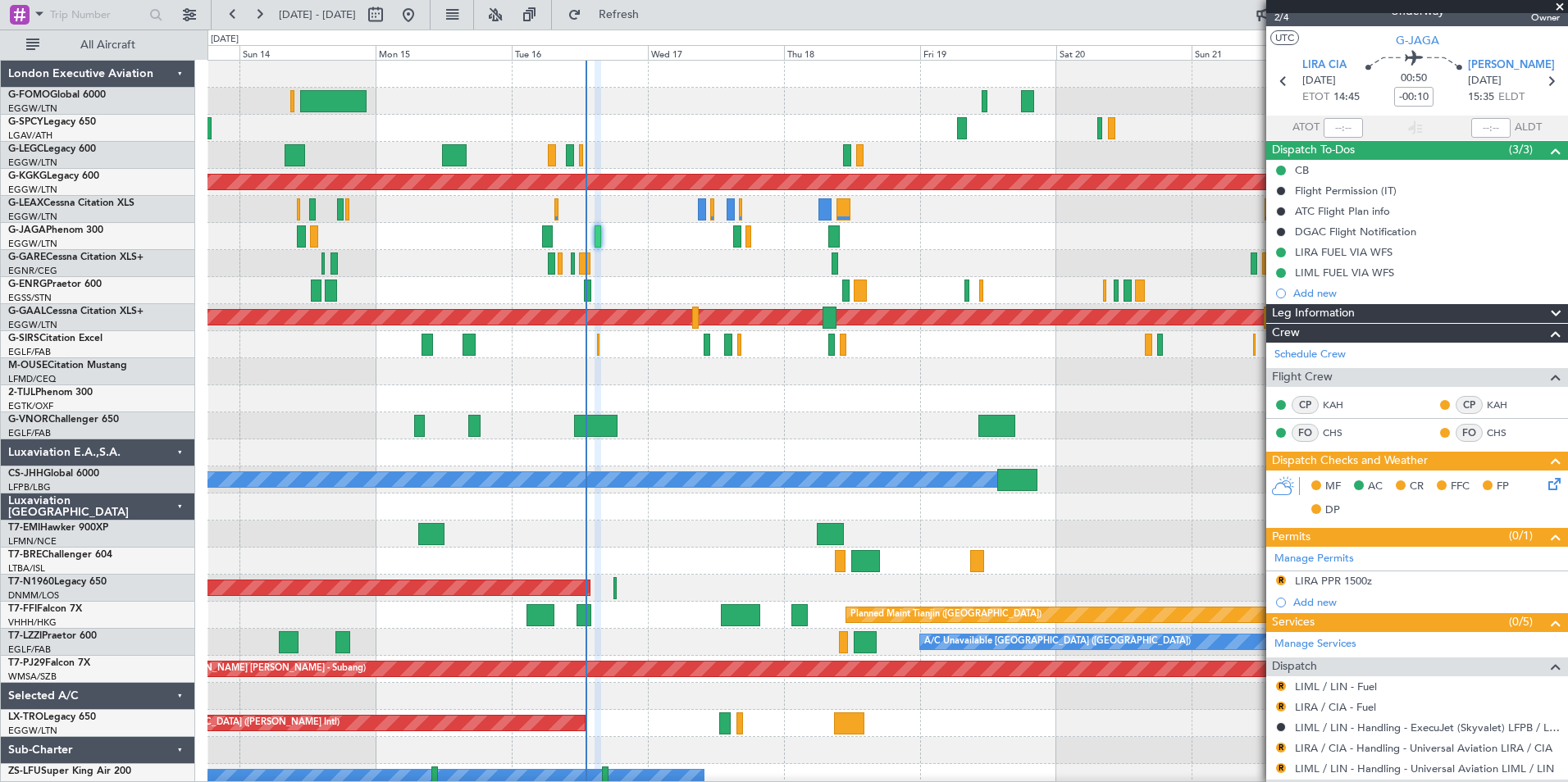
scroll to position [0, 0]
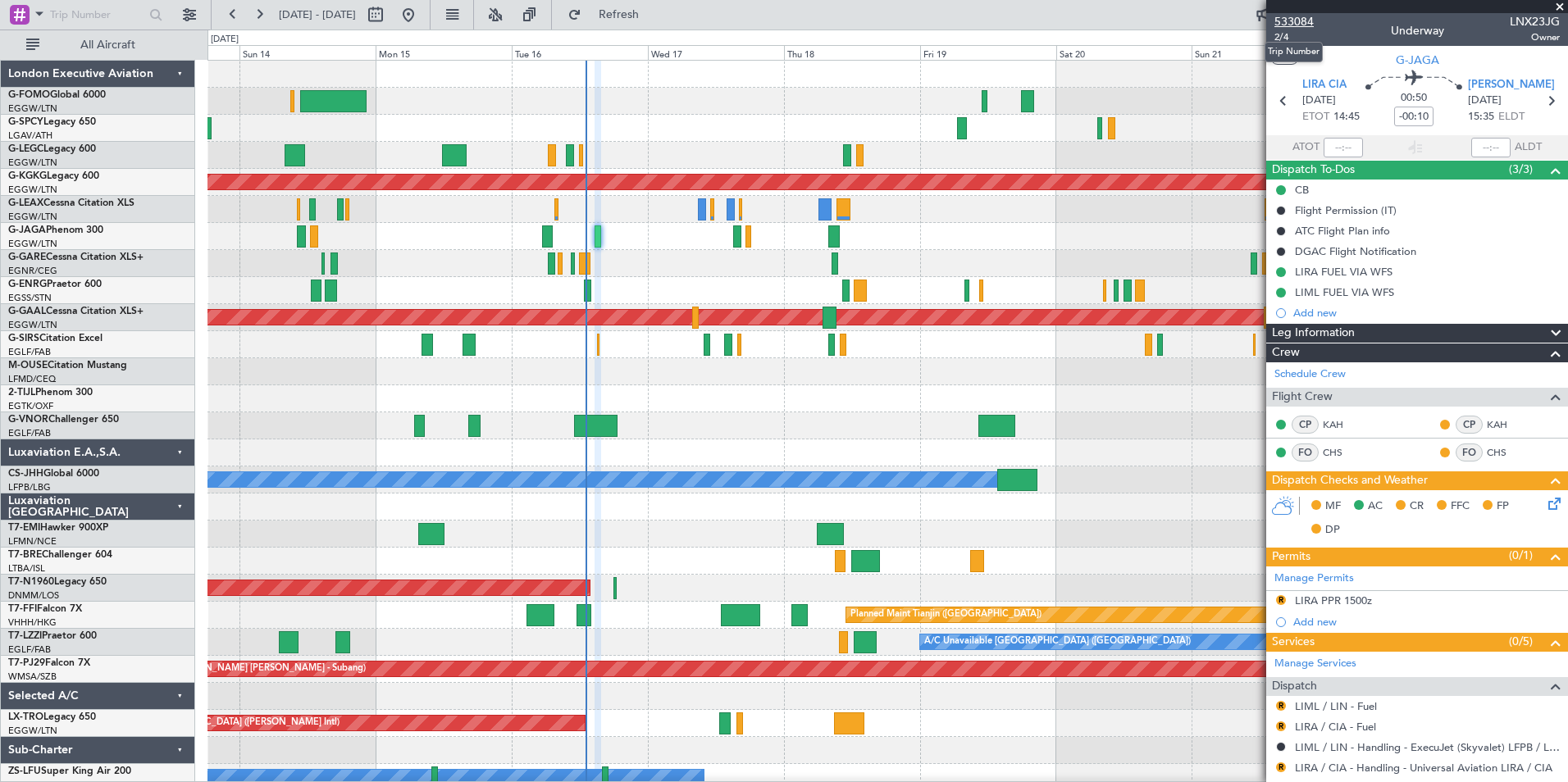
click at [1294, 26] on span "533084" at bounding box center [1295, 21] width 40 height 17
